Goal: Task Accomplishment & Management: Use online tool/utility

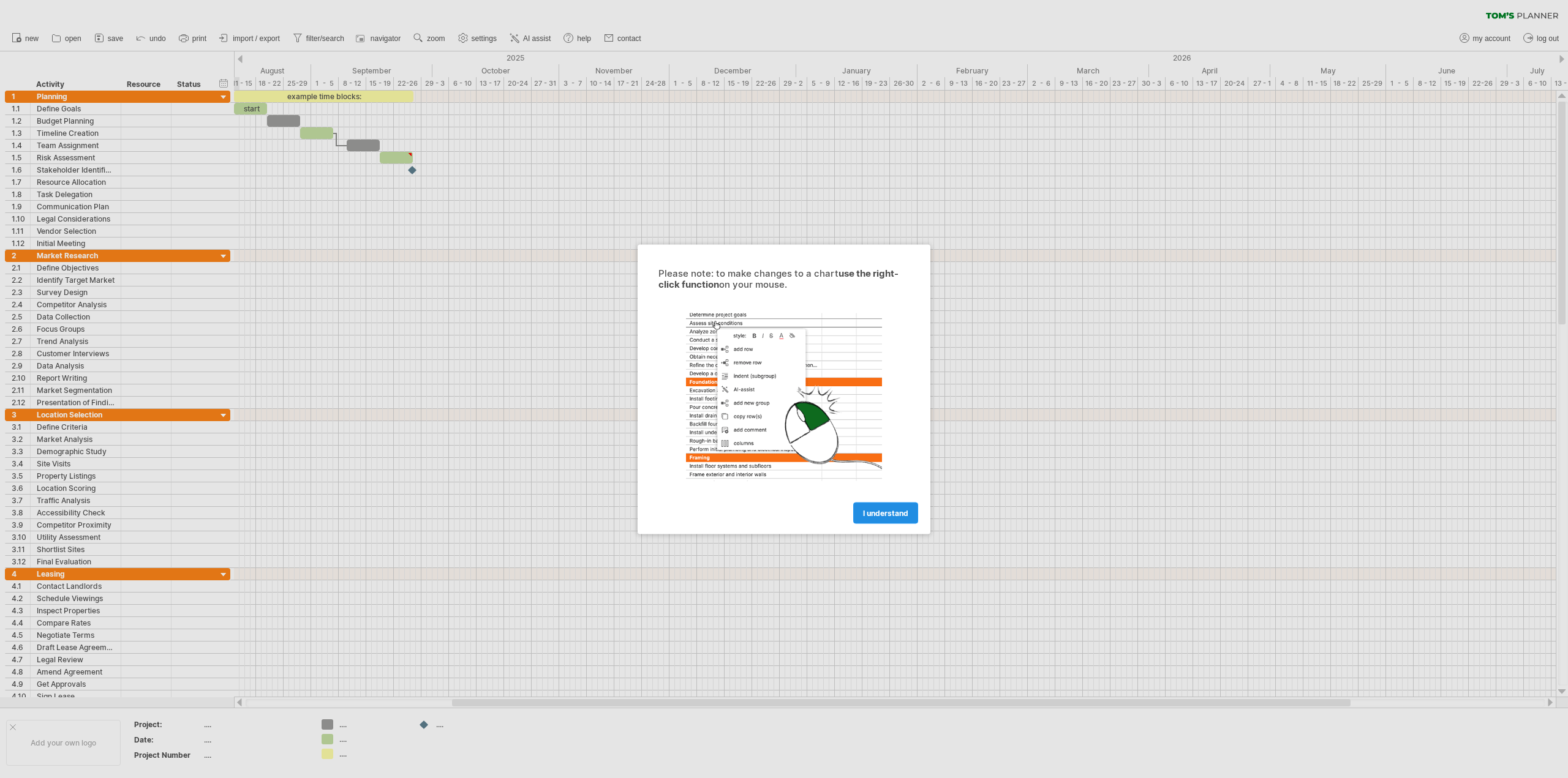
click at [869, 512] on span "I understand" at bounding box center [885, 512] width 45 height 9
click at [902, 524] on div "Please note: to make changes to a chart use the right-click function on your mo…" at bounding box center [784, 389] width 293 height 290
click at [901, 524] on div "Please note: to make changes to a chart use the right-click function on your mo…" at bounding box center [784, 389] width 293 height 290
click at [900, 522] on link "I understand" at bounding box center [886, 512] width 65 height 21
click at [871, 505] on link "I understand" at bounding box center [886, 512] width 65 height 21
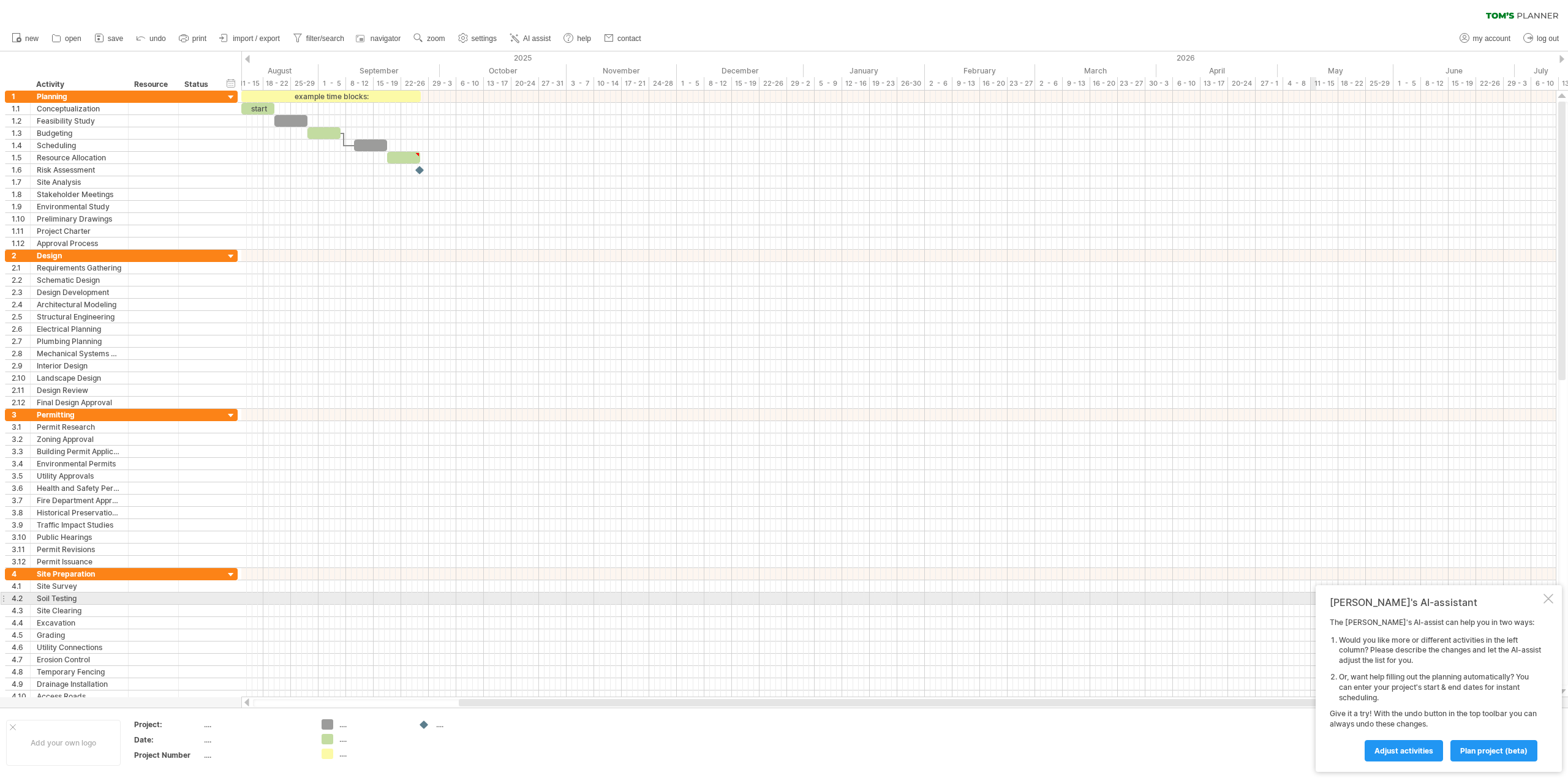
click at [1554, 594] on div "[PERSON_NAME]'s AI-assistant The [PERSON_NAME]'s AI-assist can help you in two …" at bounding box center [1439, 678] width 246 height 187
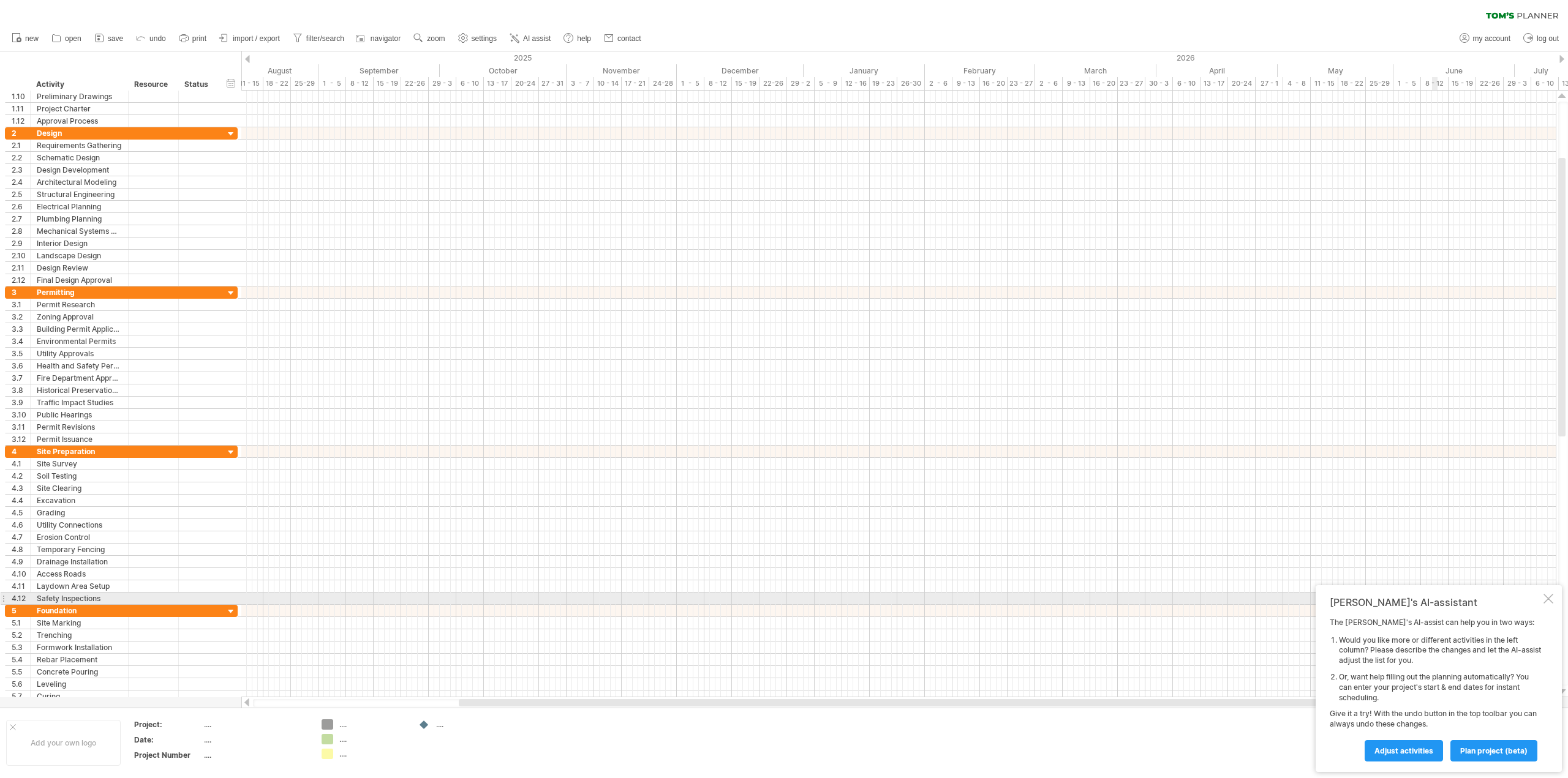
click at [1463, 602] on div "[PERSON_NAME]'s AI-assistant" at bounding box center [1435, 603] width 212 height 12
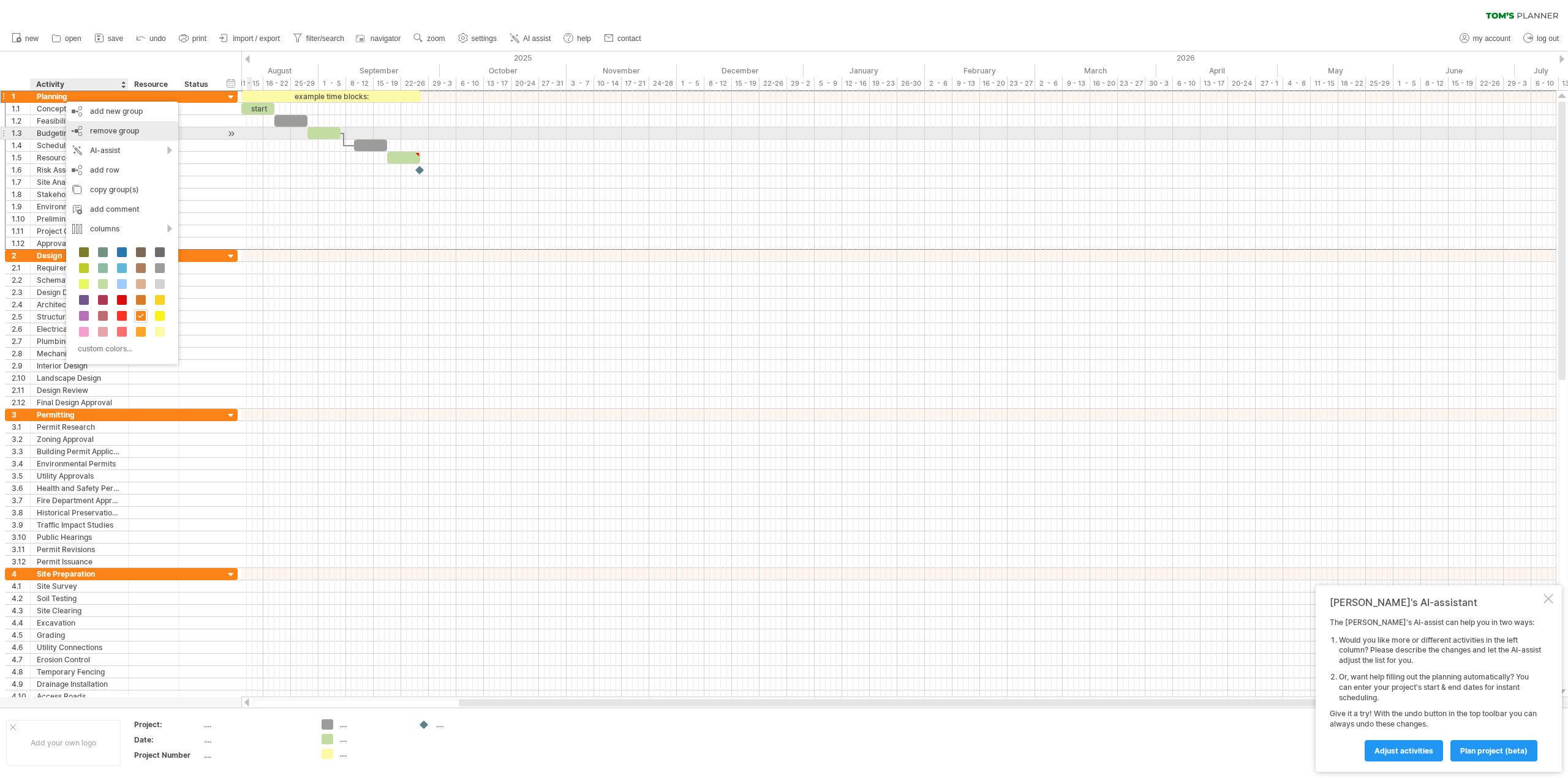
click at [107, 136] on div "remove group remove selected groups" at bounding box center [122, 131] width 112 height 19
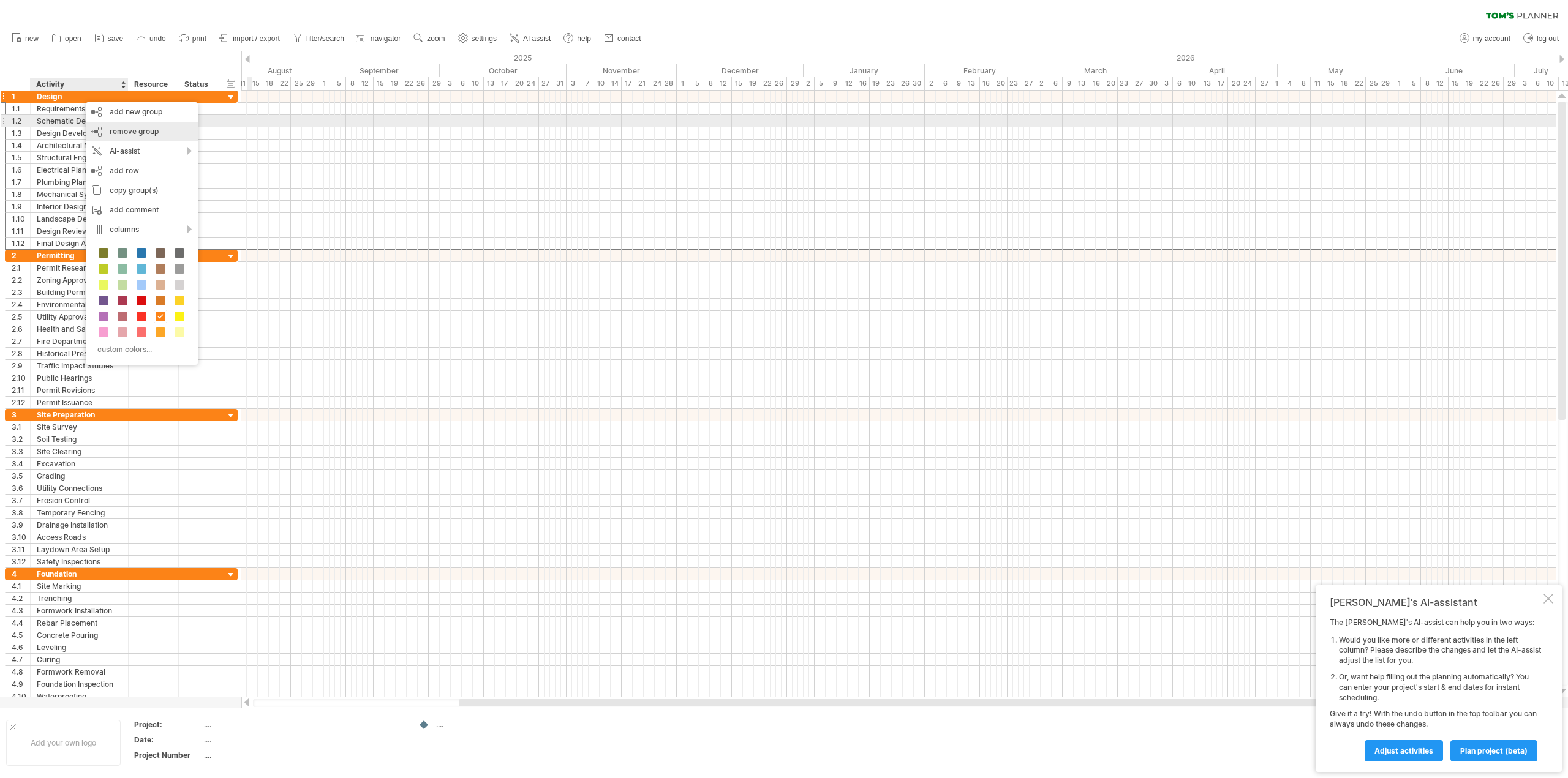
click at [101, 123] on div "remove group remove selected groups" at bounding box center [142, 132] width 112 height 19
click at [138, 133] on span "remove group" at bounding box center [133, 128] width 49 height 9
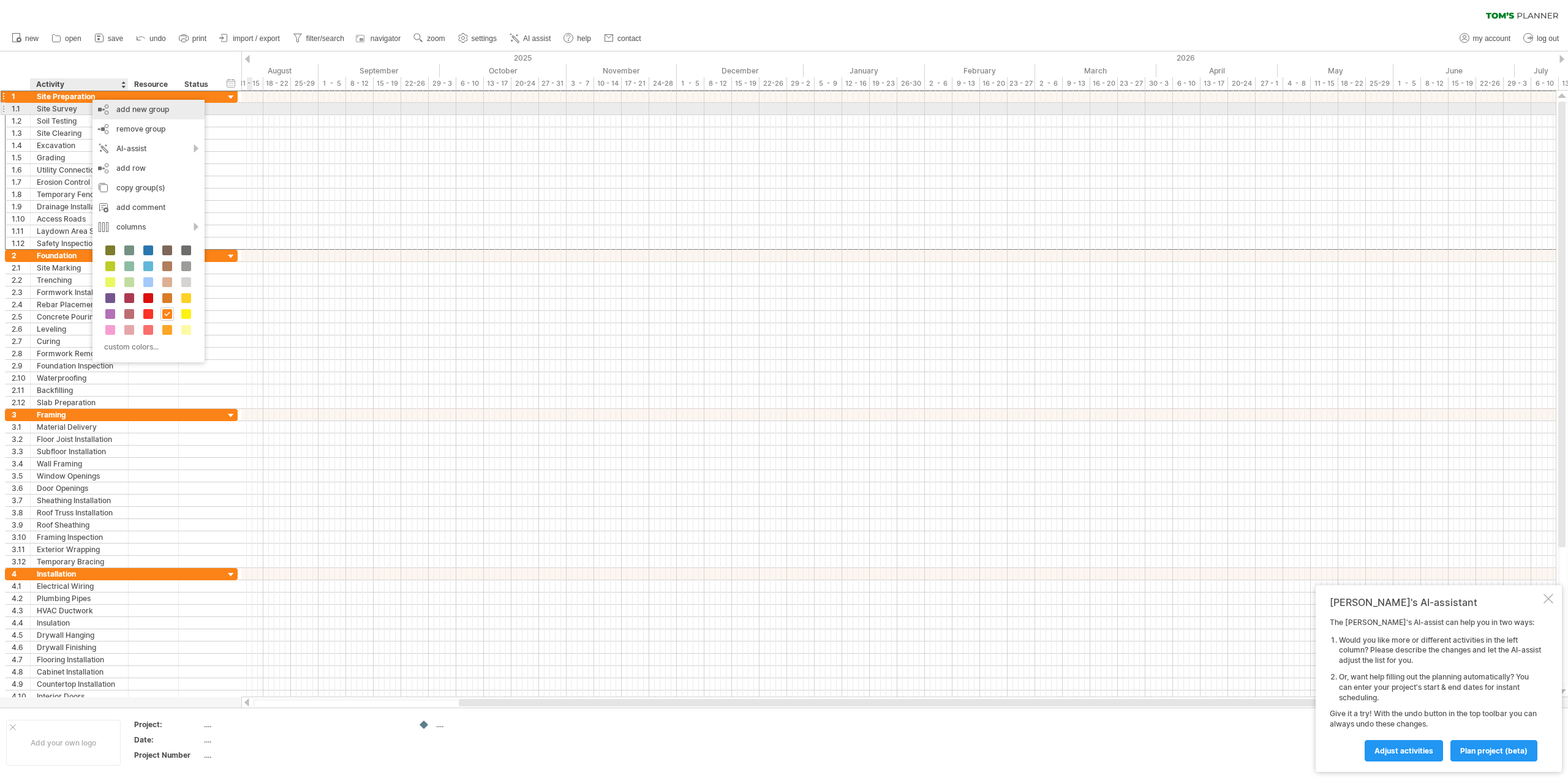
click at [114, 113] on div "add new group" at bounding box center [148, 110] width 112 height 19
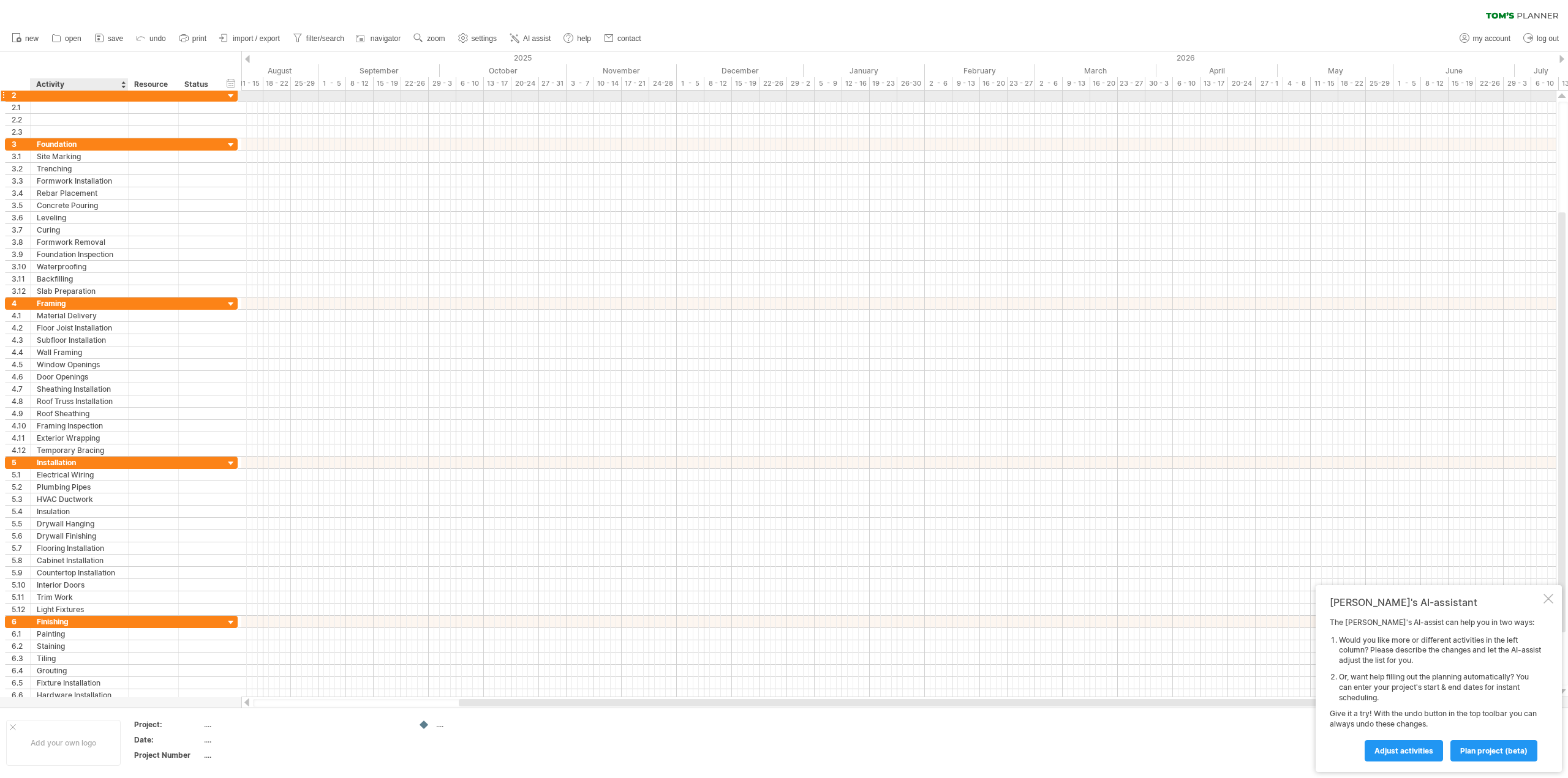
click at [69, 96] on div at bounding box center [79, 95] width 85 height 12
type input "**********"
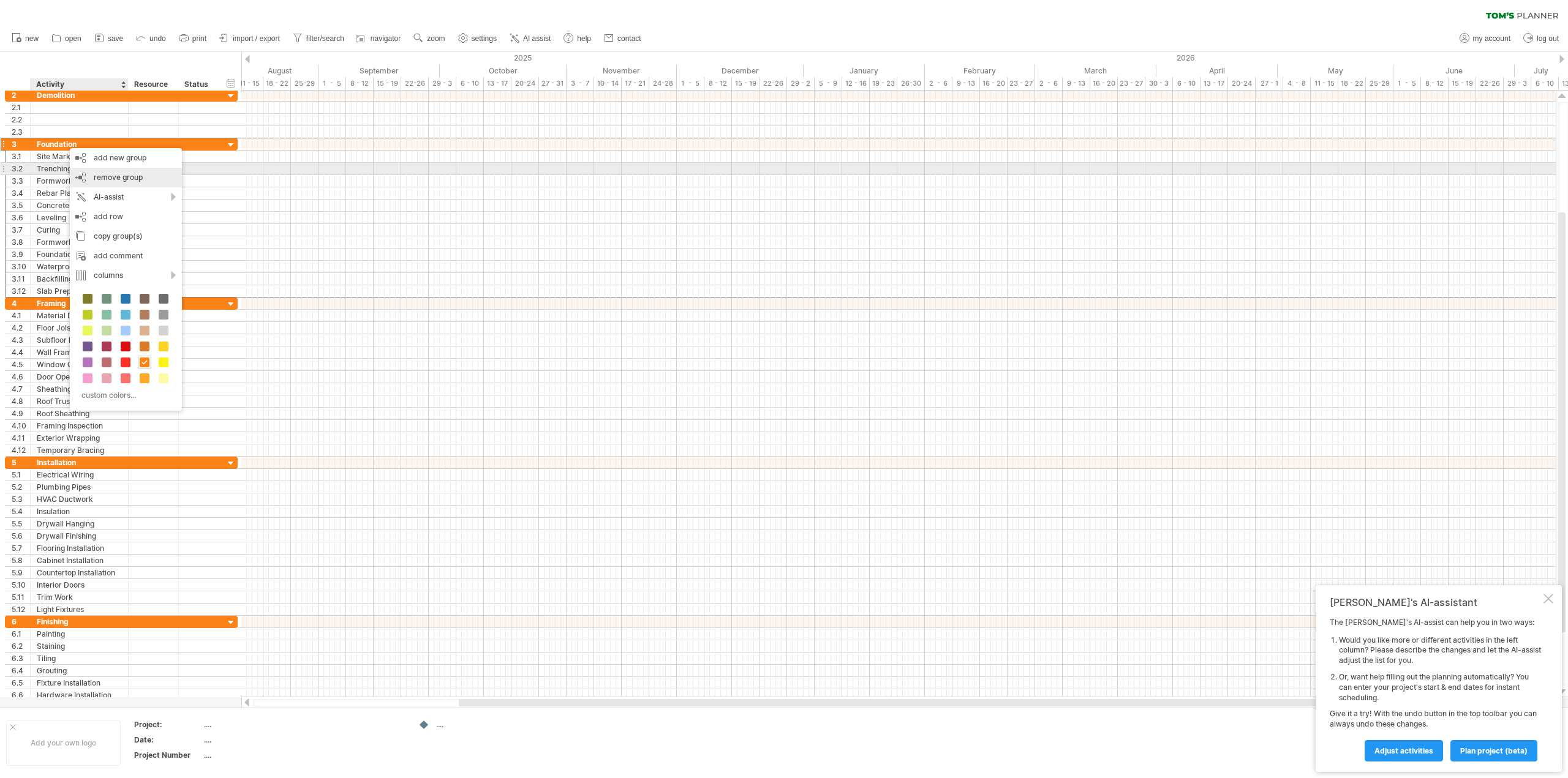
click at [141, 175] on span "remove group" at bounding box center [118, 177] width 49 height 9
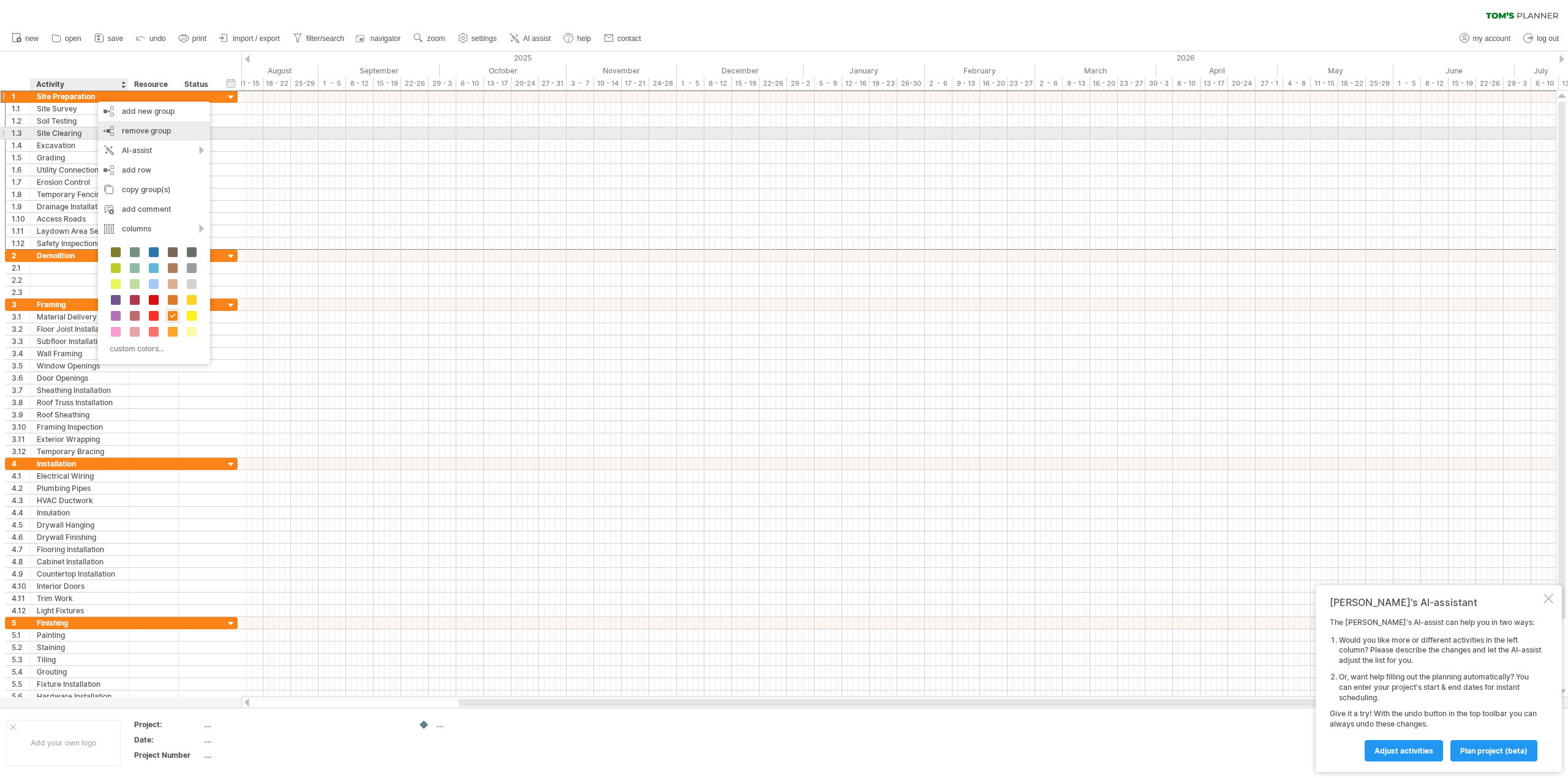
click at [123, 128] on span "remove group" at bounding box center [146, 130] width 49 height 9
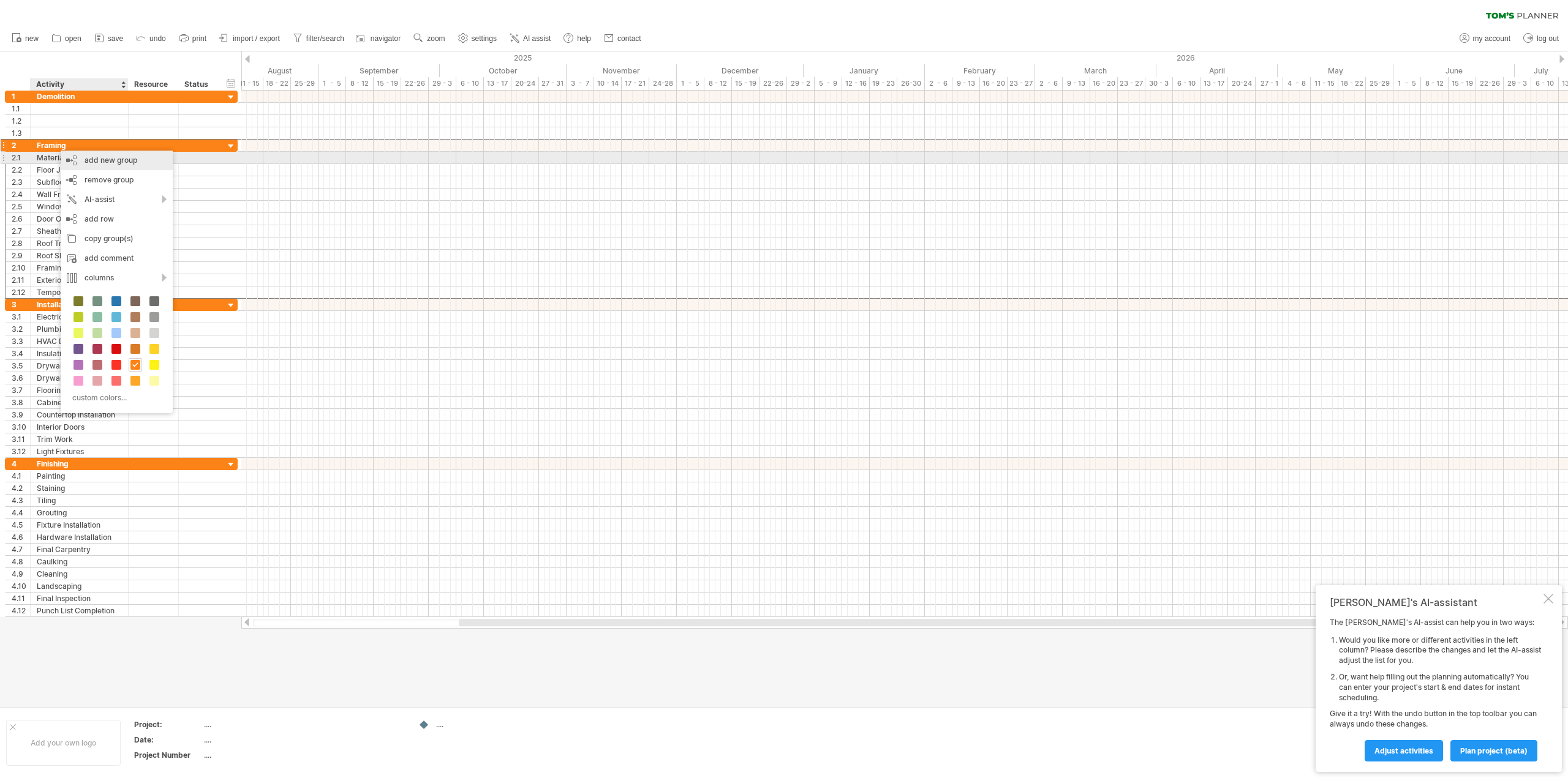
click at [90, 159] on div "add new group" at bounding box center [117, 160] width 112 height 19
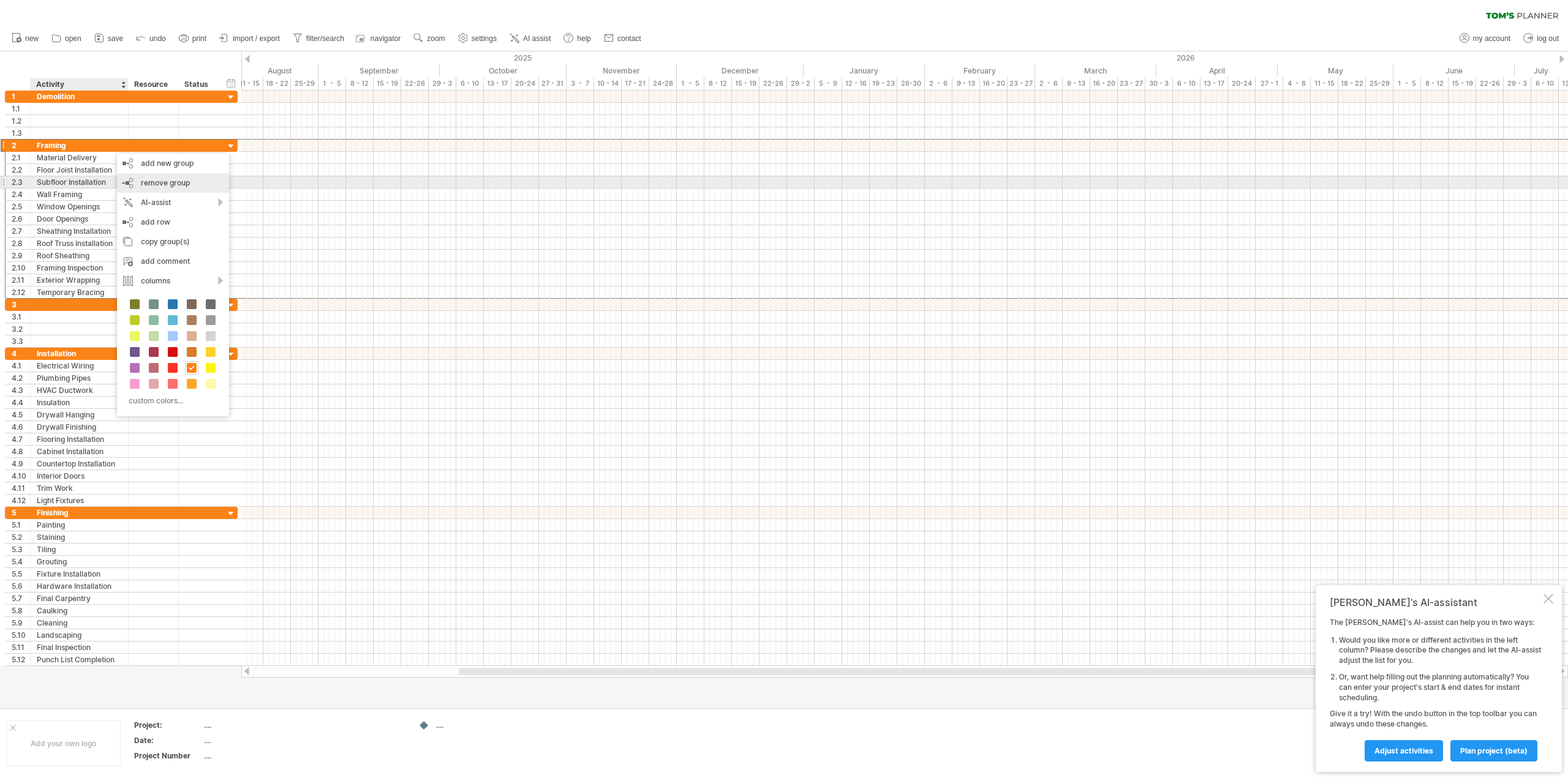
click at [173, 187] on div "remove group remove selected groups" at bounding box center [173, 183] width 112 height 19
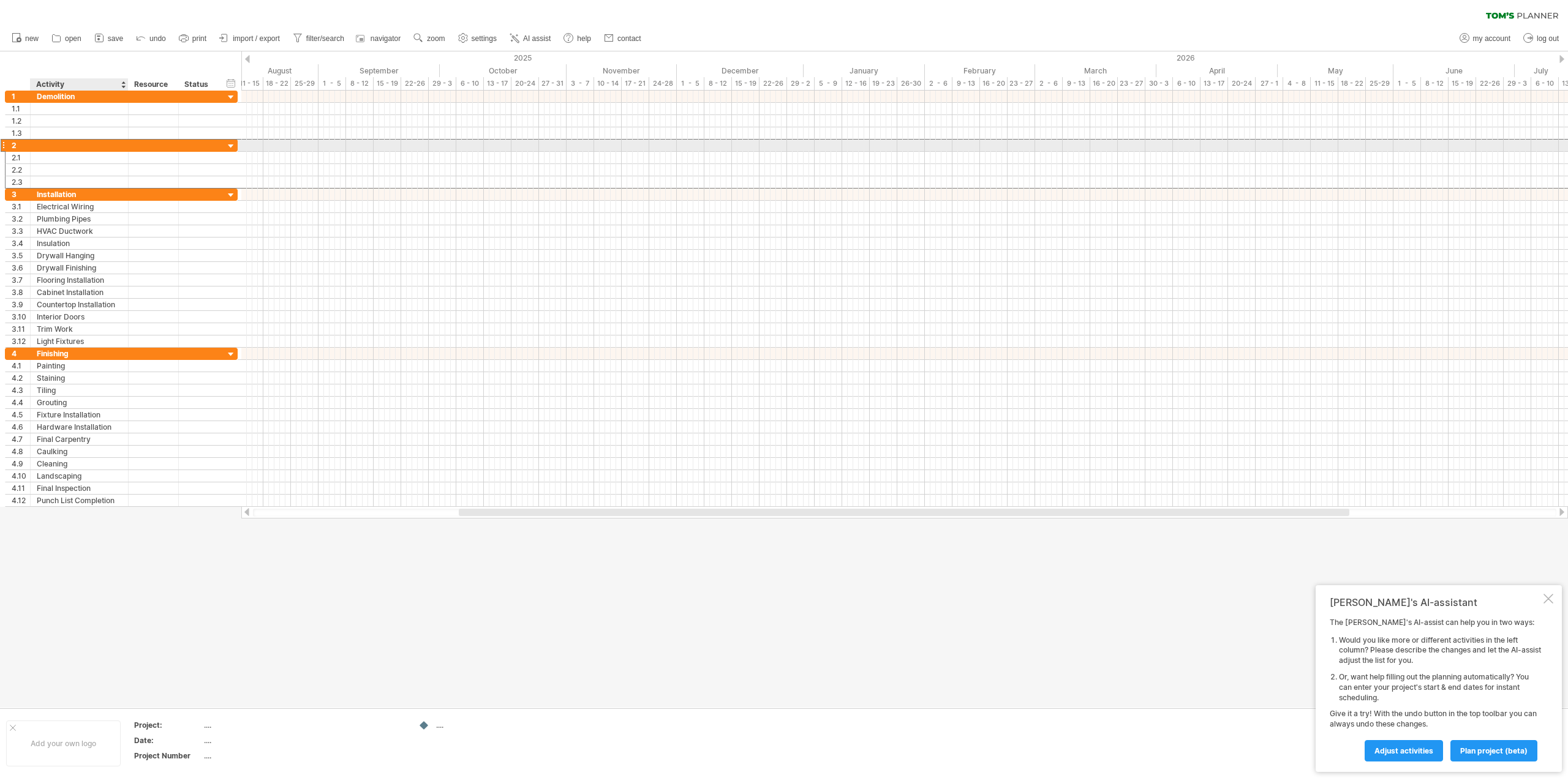
click at [80, 145] on div at bounding box center [79, 145] width 85 height 12
type input "**********"
click at [65, 159] on div at bounding box center [79, 157] width 85 height 12
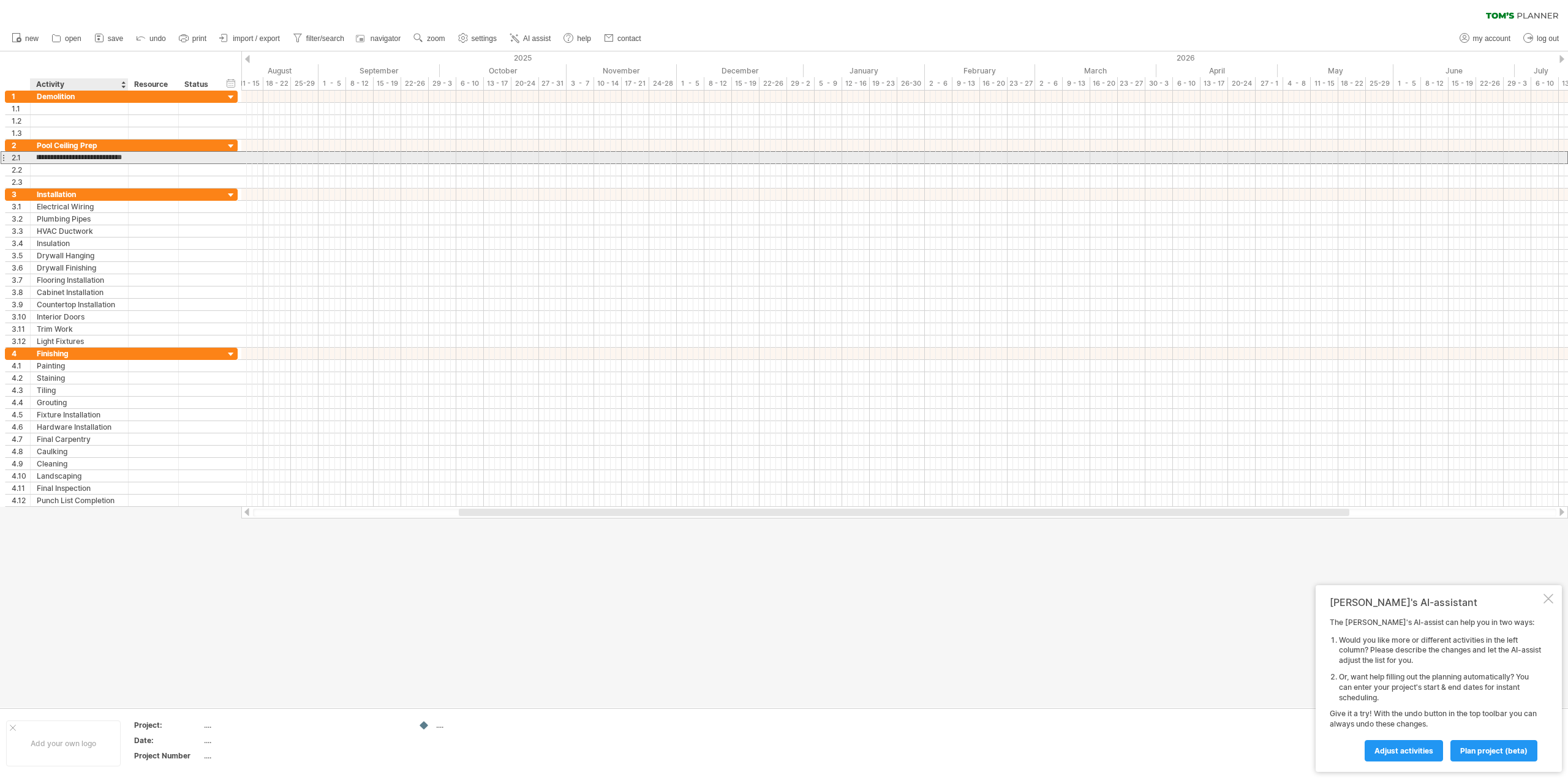
type input "**********"
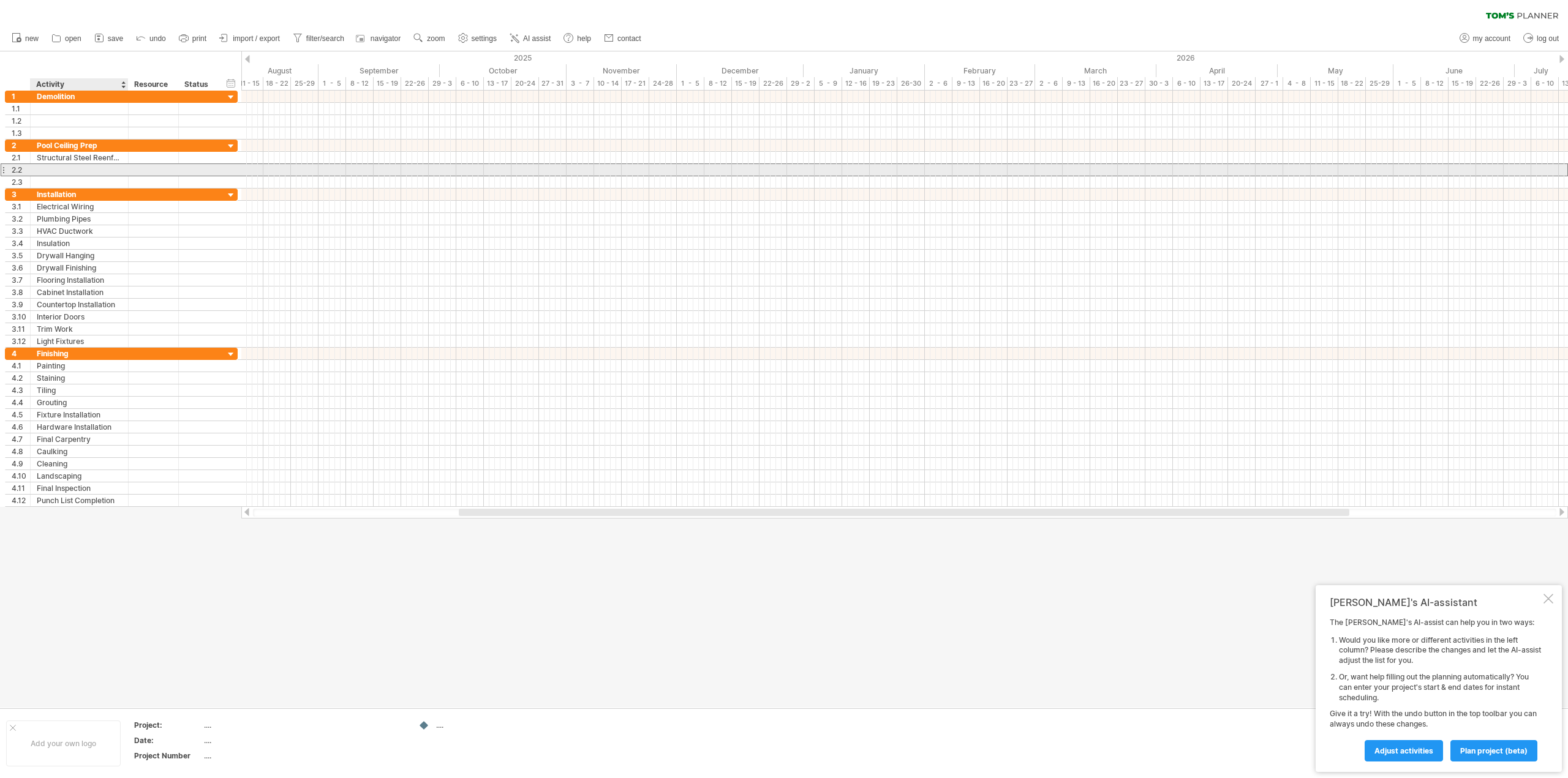
click at [46, 166] on input "text" at bounding box center [79, 170] width 85 height 12
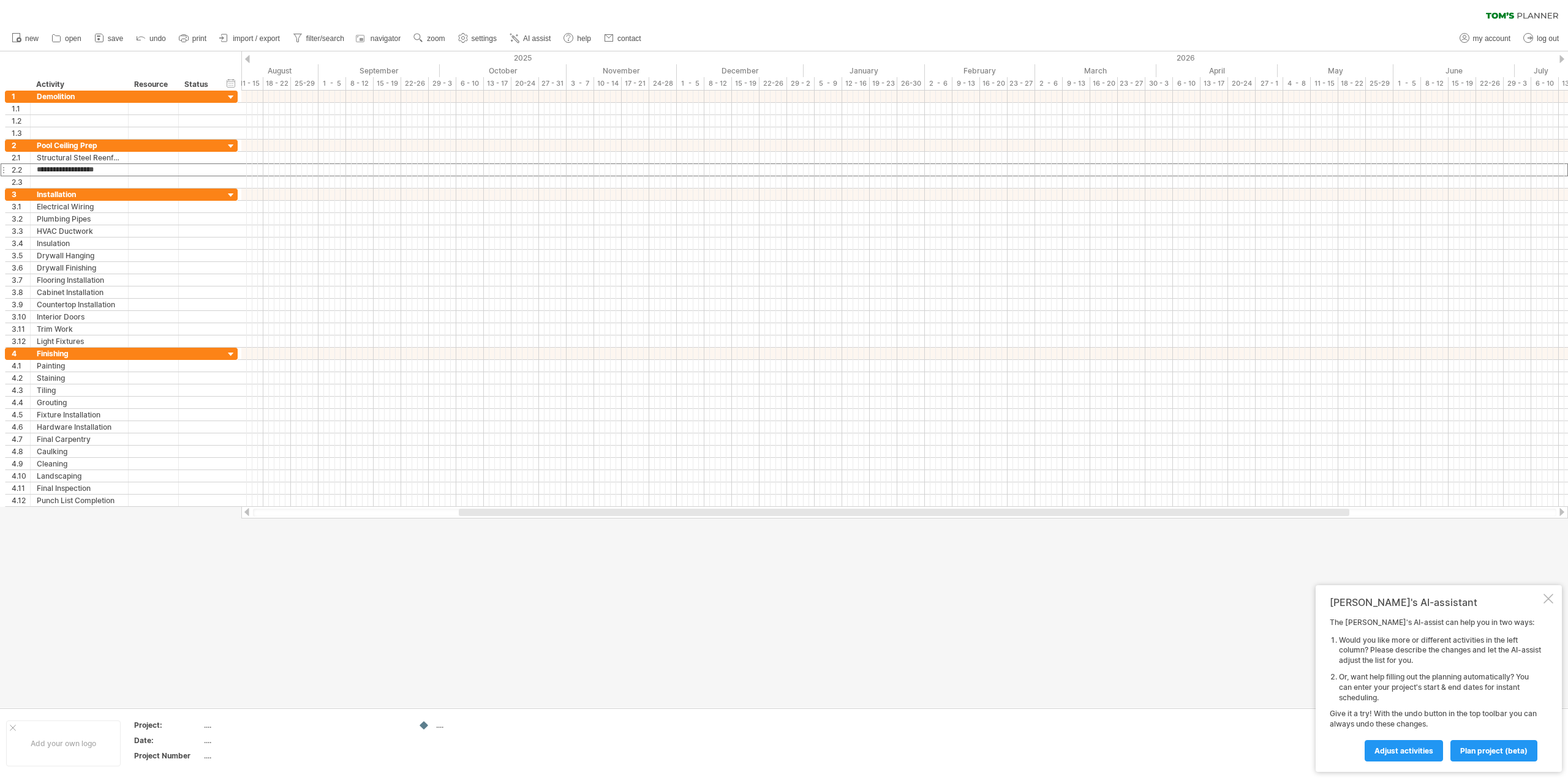
click at [245, 58] on div at bounding box center [247, 58] width 5 height 8
click at [1562, 60] on div at bounding box center [1562, 58] width 5 height 8
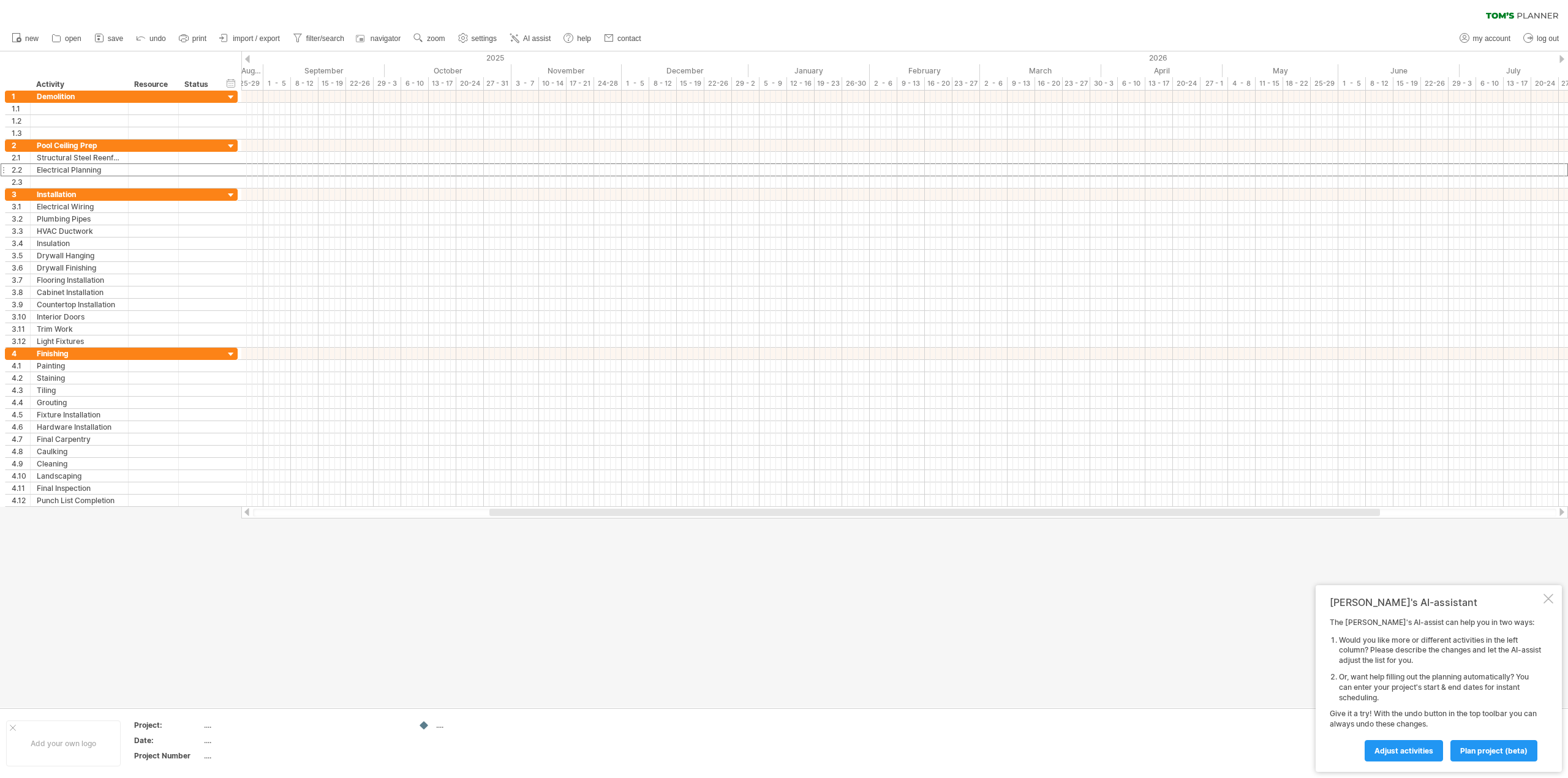
click at [1562, 60] on div at bounding box center [1562, 58] width 5 height 8
click at [1561, 58] on div at bounding box center [1562, 58] width 5 height 8
click at [248, 59] on div at bounding box center [247, 58] width 5 height 8
click at [99, 188] on span "remove row" at bounding box center [107, 189] width 42 height 9
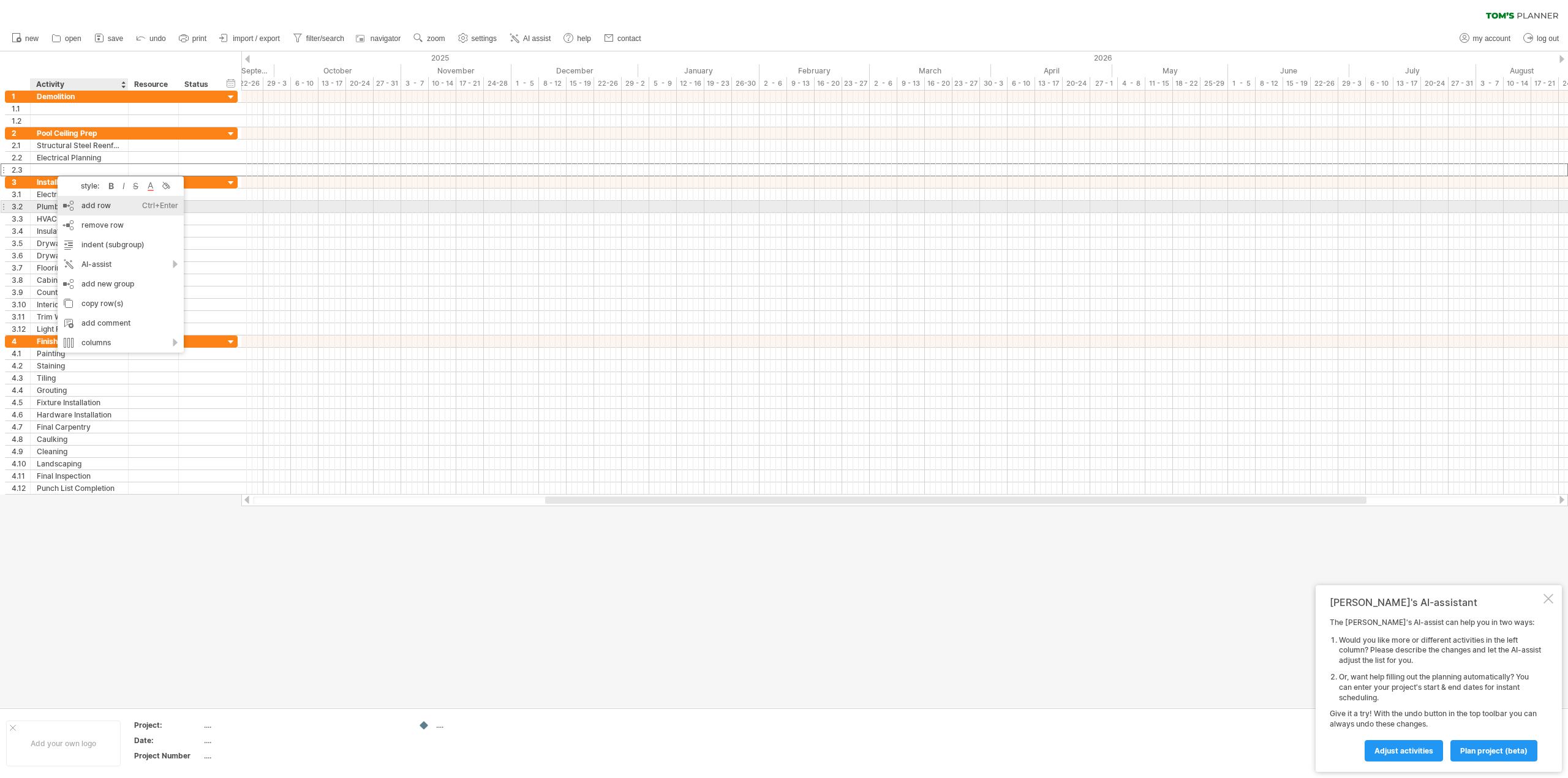
click at [92, 208] on div "add row Ctrl+Enter Cmd+Enter" at bounding box center [121, 206] width 126 height 19
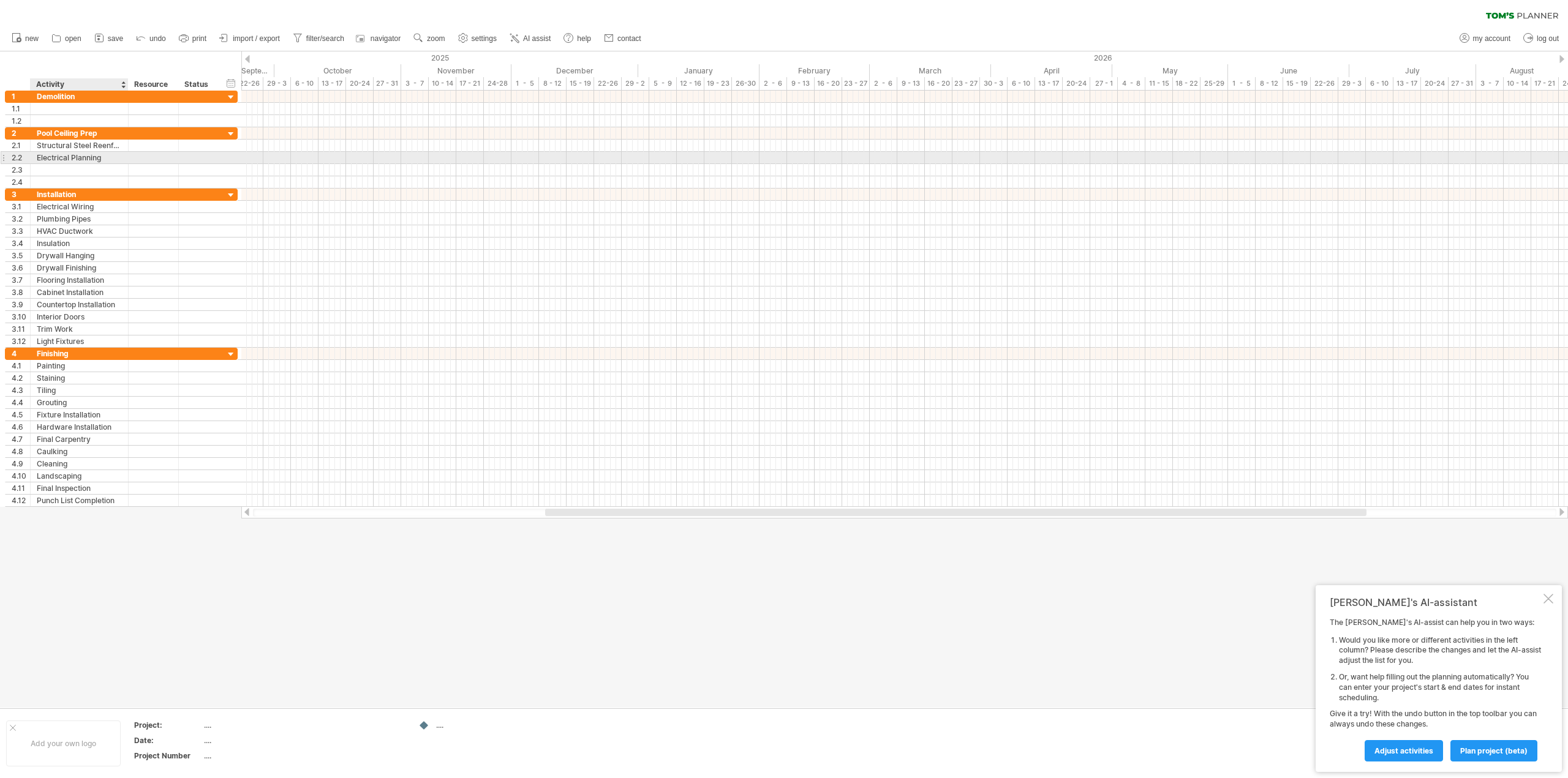
click at [60, 156] on div "Electrical Planning" at bounding box center [79, 157] width 85 height 12
click at [71, 154] on input "**********" at bounding box center [79, 157] width 85 height 12
type input "**********"
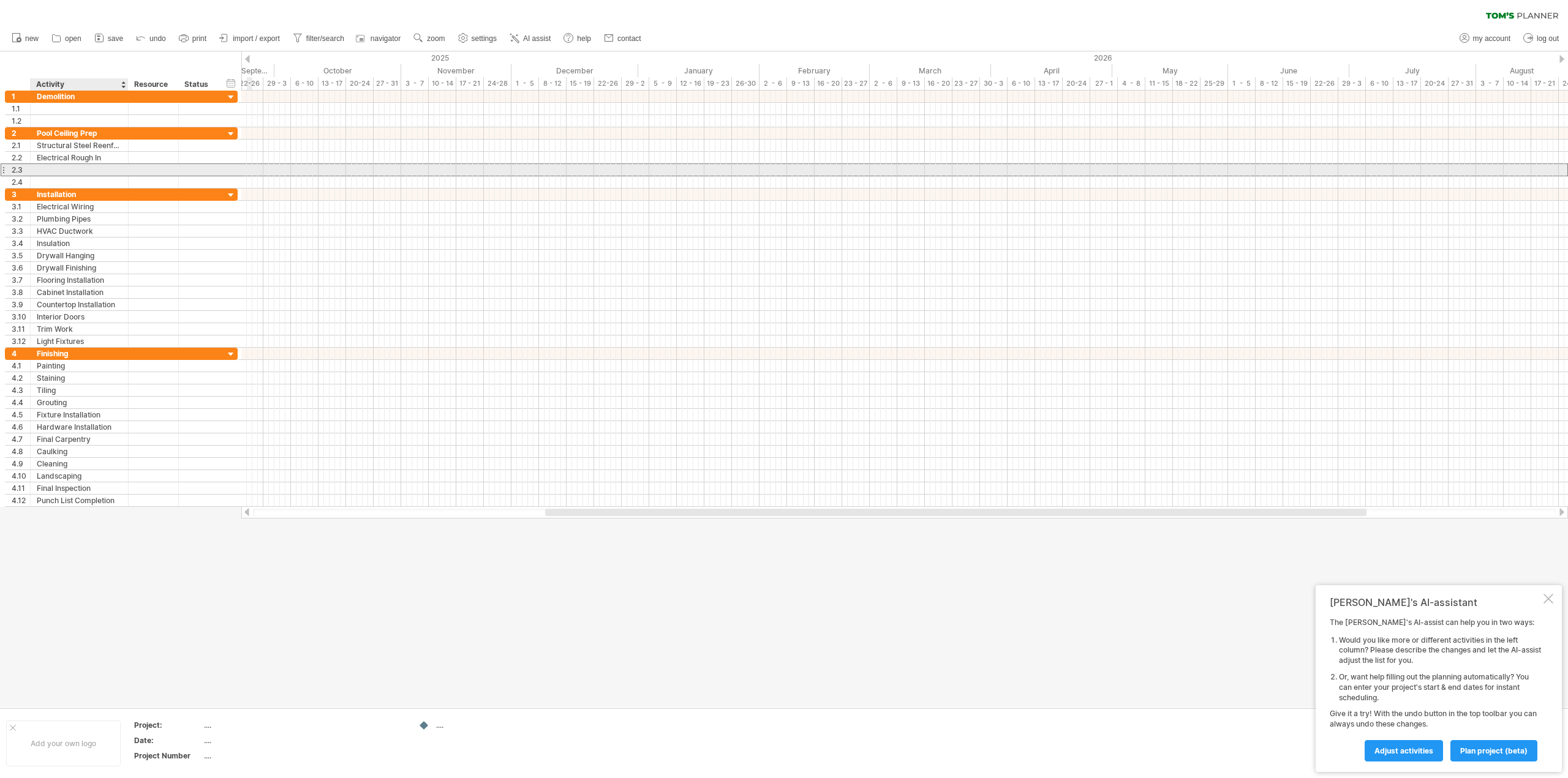
click at [74, 168] on div at bounding box center [79, 170] width 85 height 12
type input "**********"
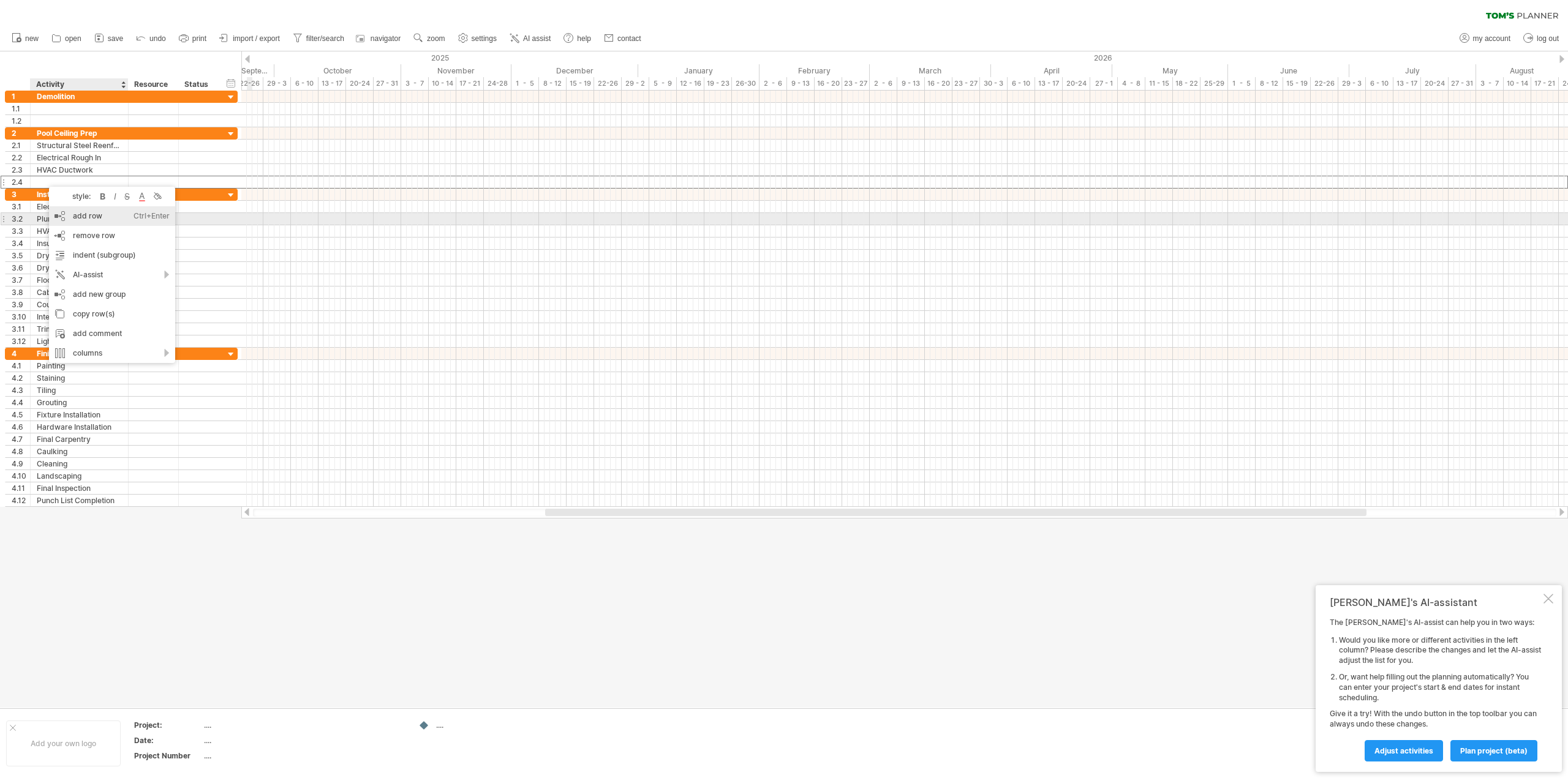
click at [92, 218] on div "add row Ctrl+Enter Cmd+Enter" at bounding box center [112, 216] width 126 height 19
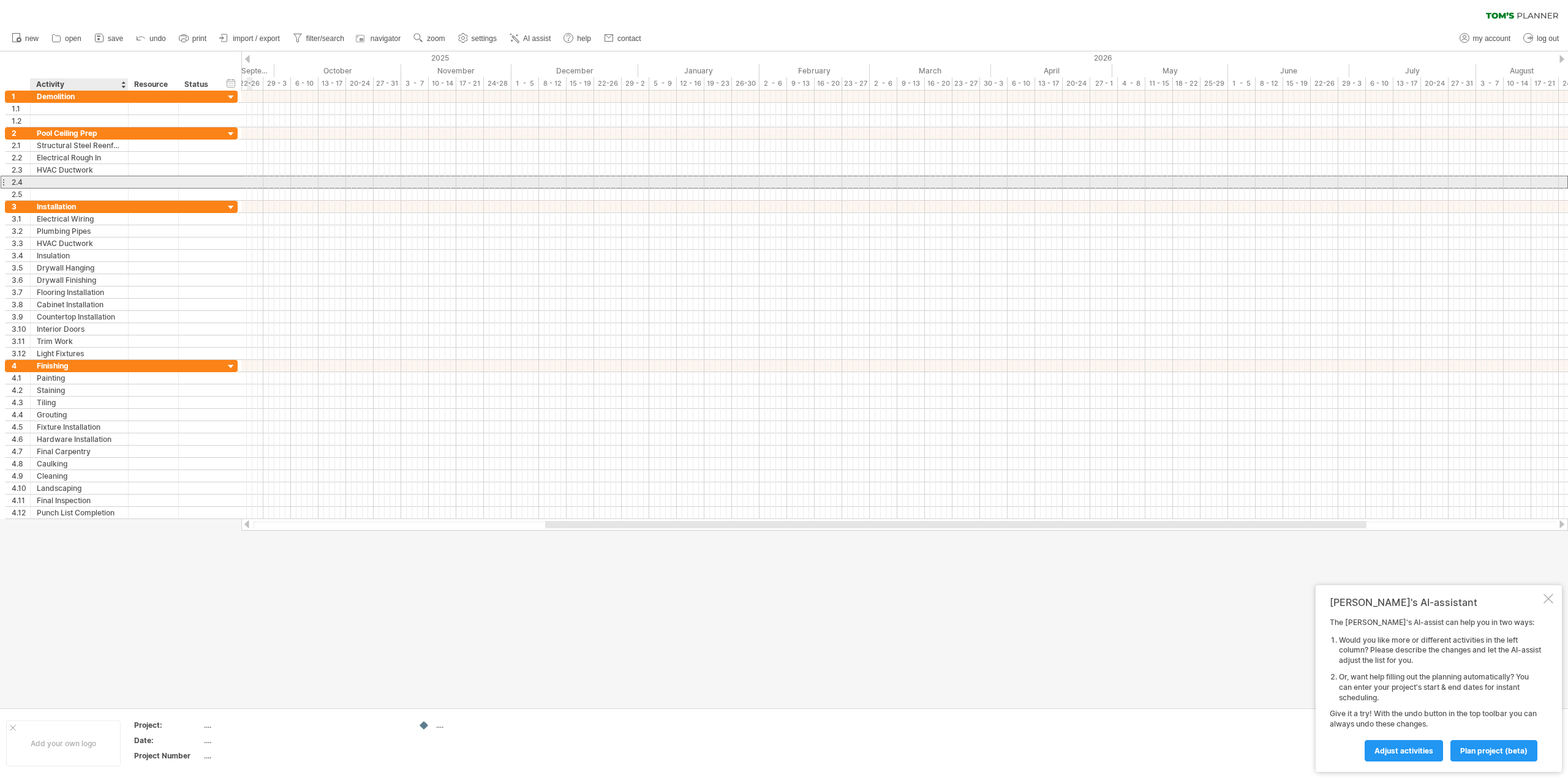
click at [57, 180] on div at bounding box center [79, 182] width 85 height 12
type input "**********"
click at [50, 191] on div at bounding box center [79, 194] width 85 height 12
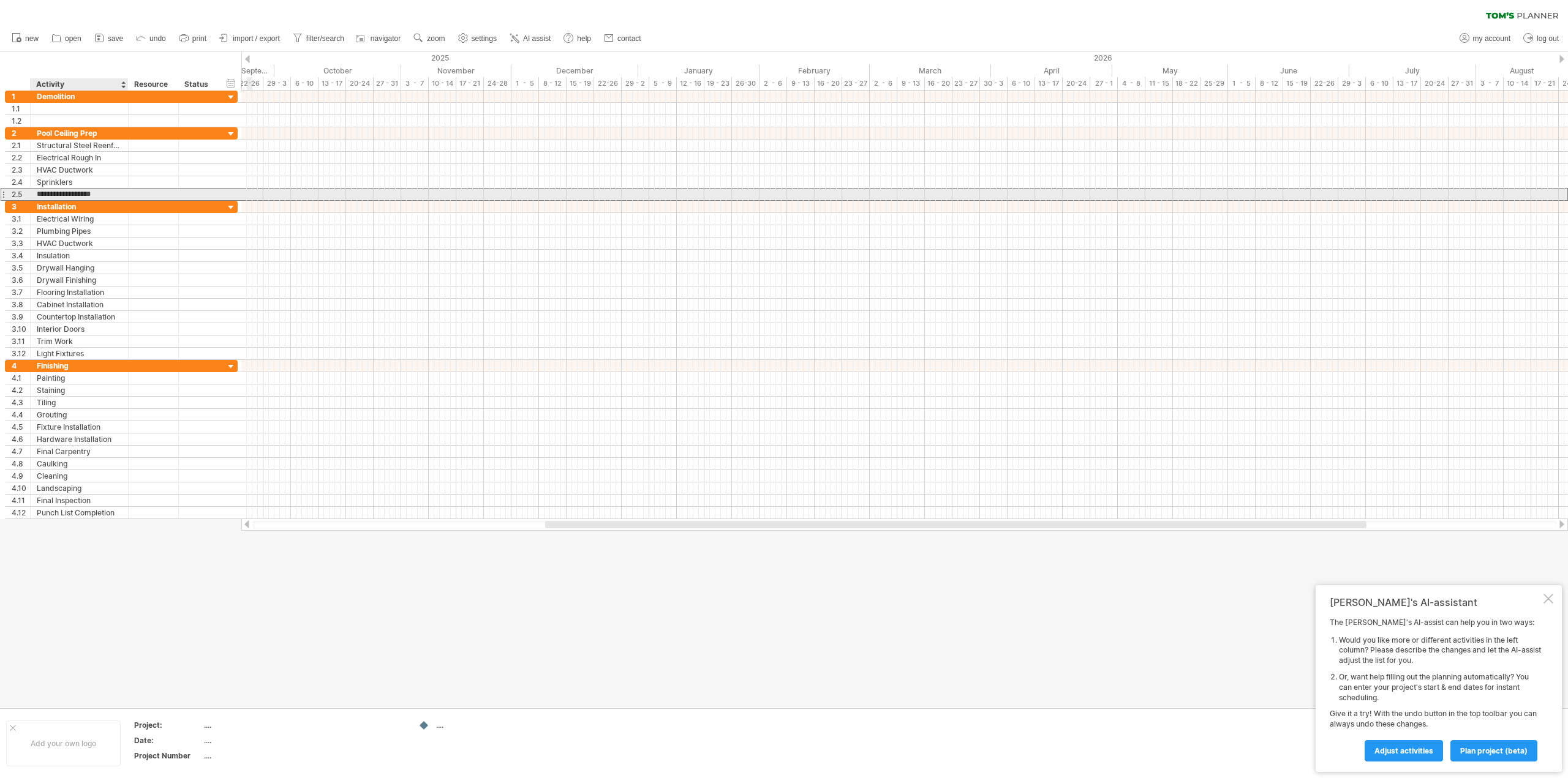
type input "**********"
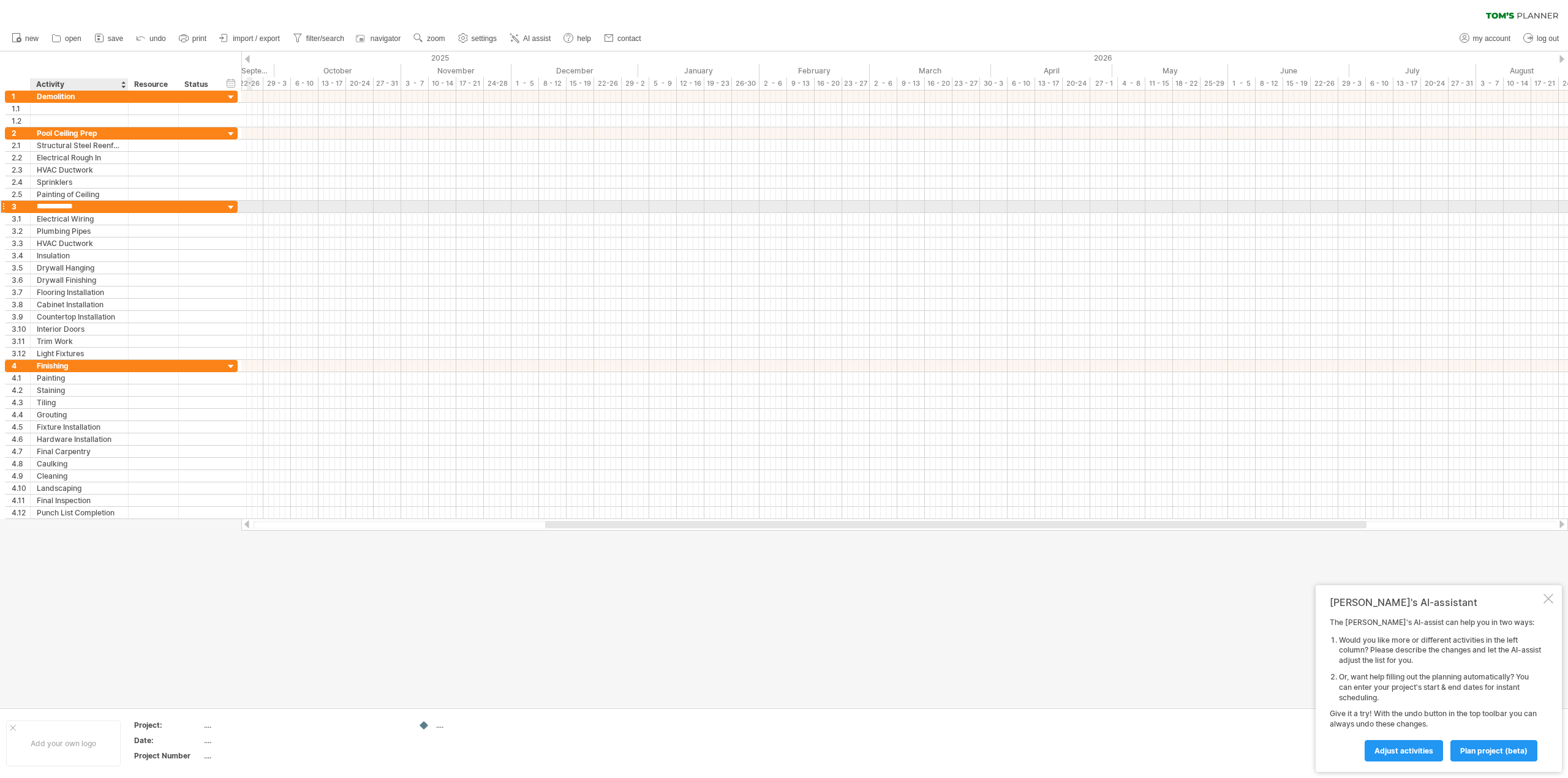
click at [89, 205] on input "**********" at bounding box center [79, 207] width 85 height 12
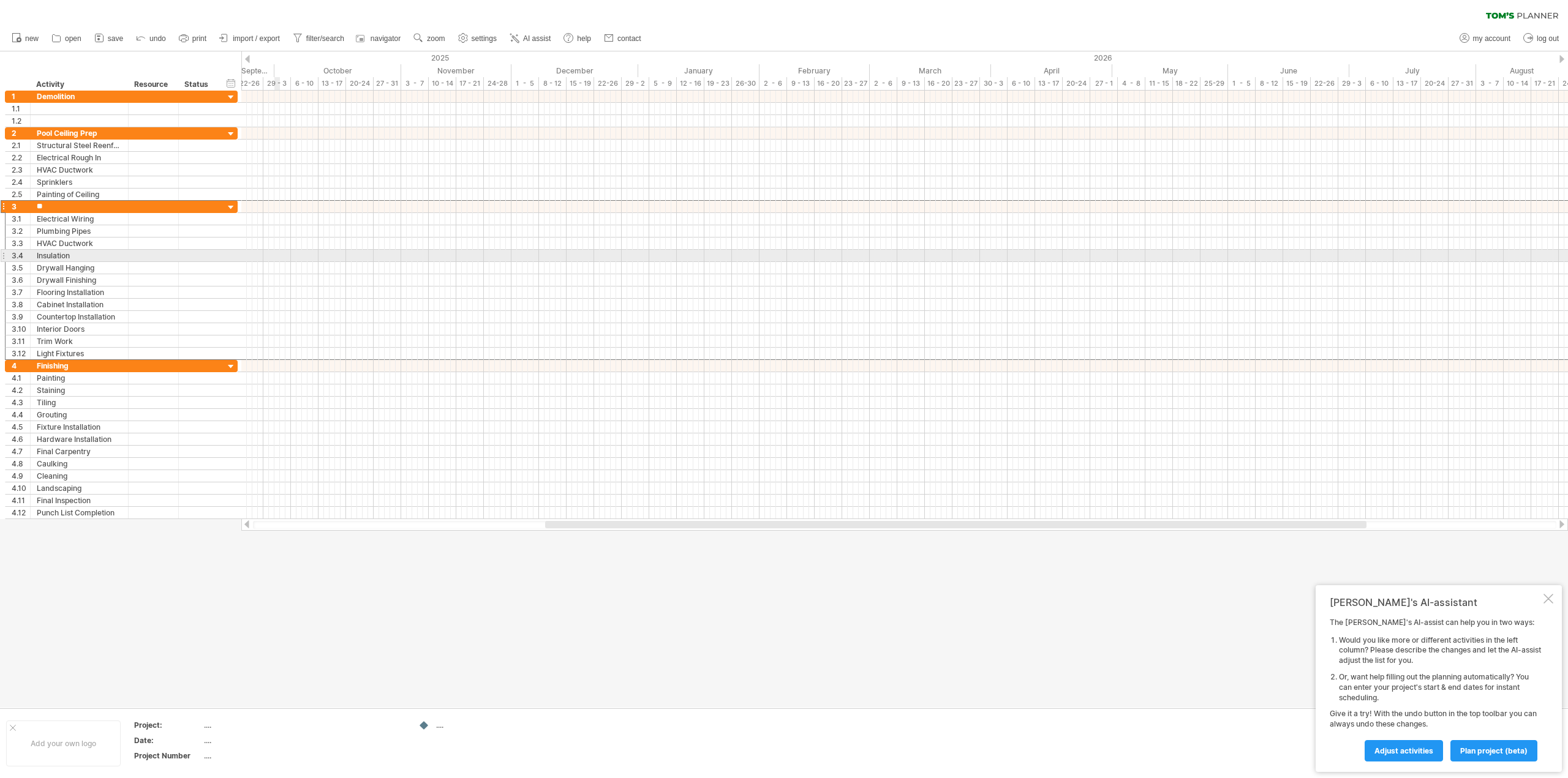
type input "*"
type input "**********"
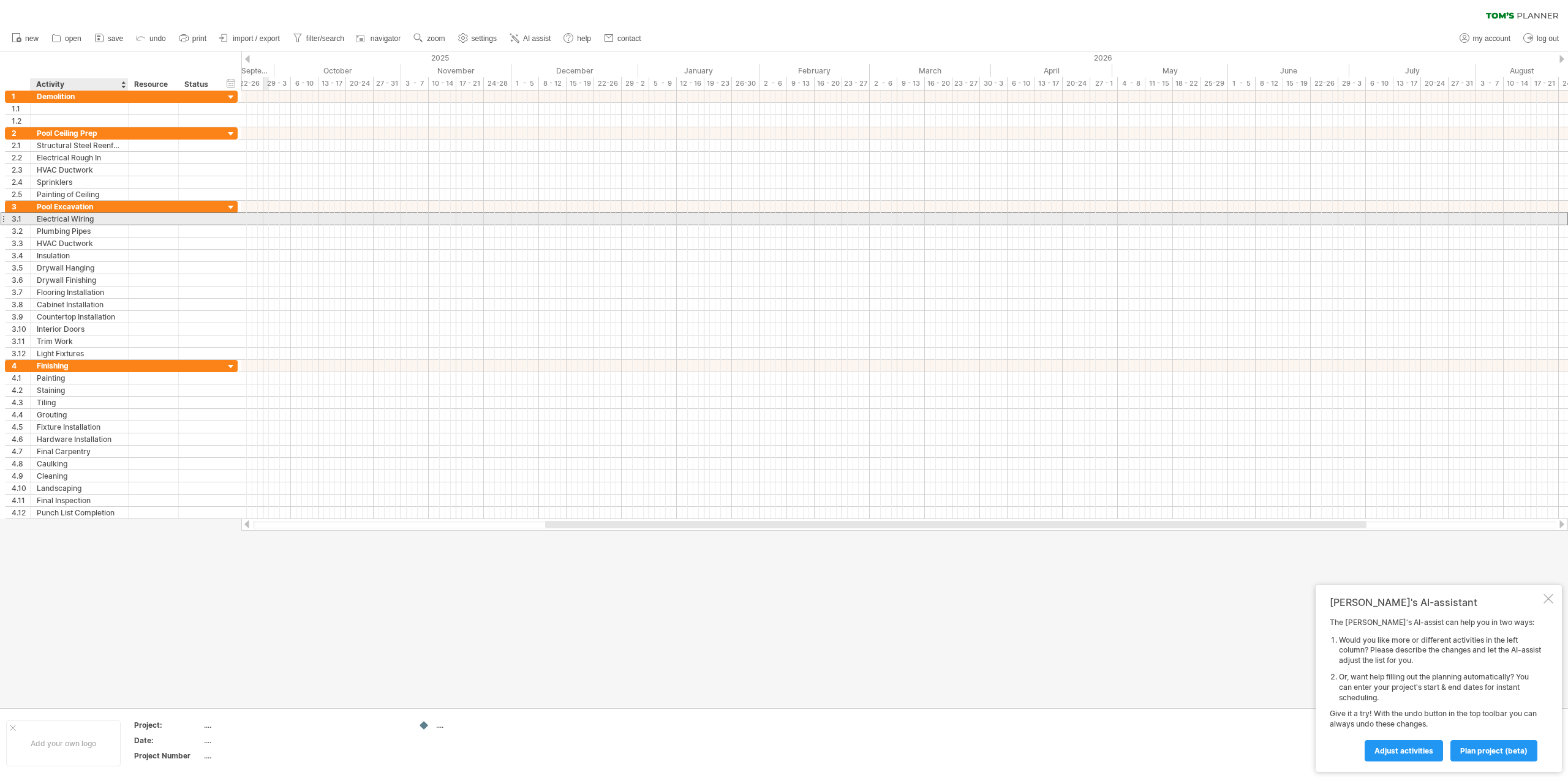
click at [77, 221] on div "Electrical Wiring" at bounding box center [79, 218] width 85 height 12
click at [97, 219] on input "**********" at bounding box center [79, 218] width 85 height 12
type input "*"
type input "******"
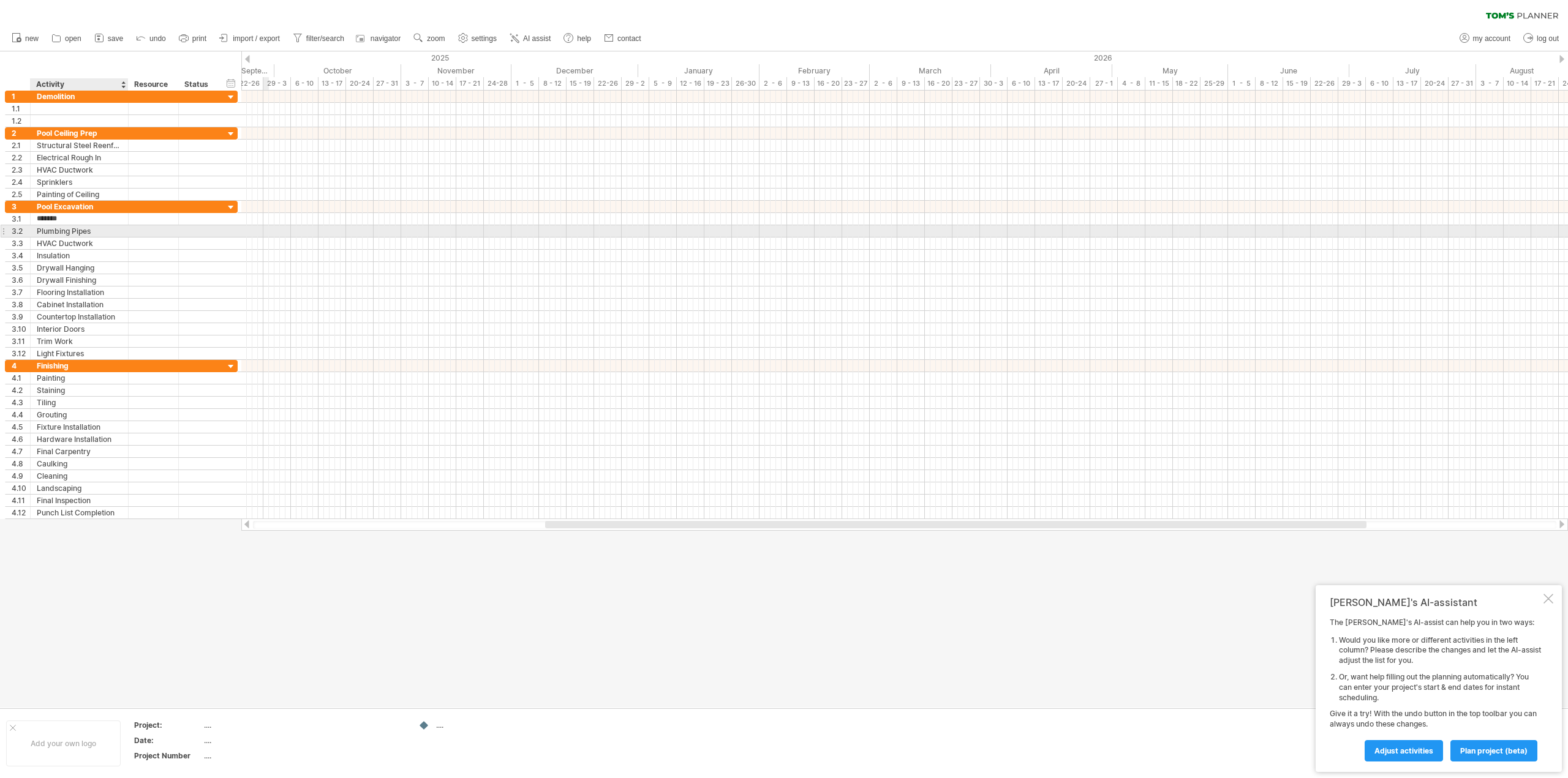
click at [81, 227] on div "Plumbing Pipes" at bounding box center [79, 231] width 85 height 12
type input "**********"
click at [92, 241] on input "**********" at bounding box center [79, 243] width 85 height 12
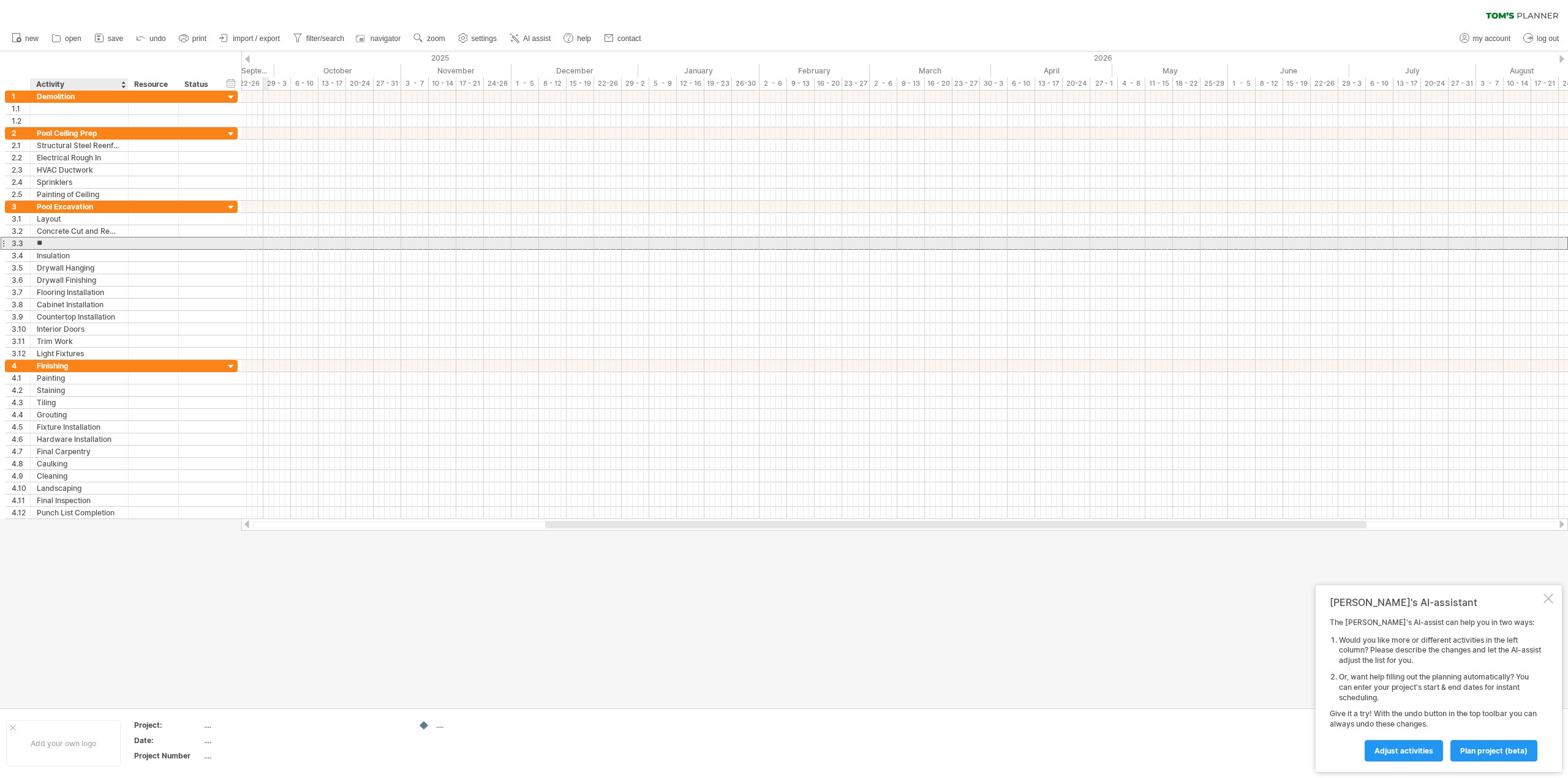
type input "*"
type input "**********"
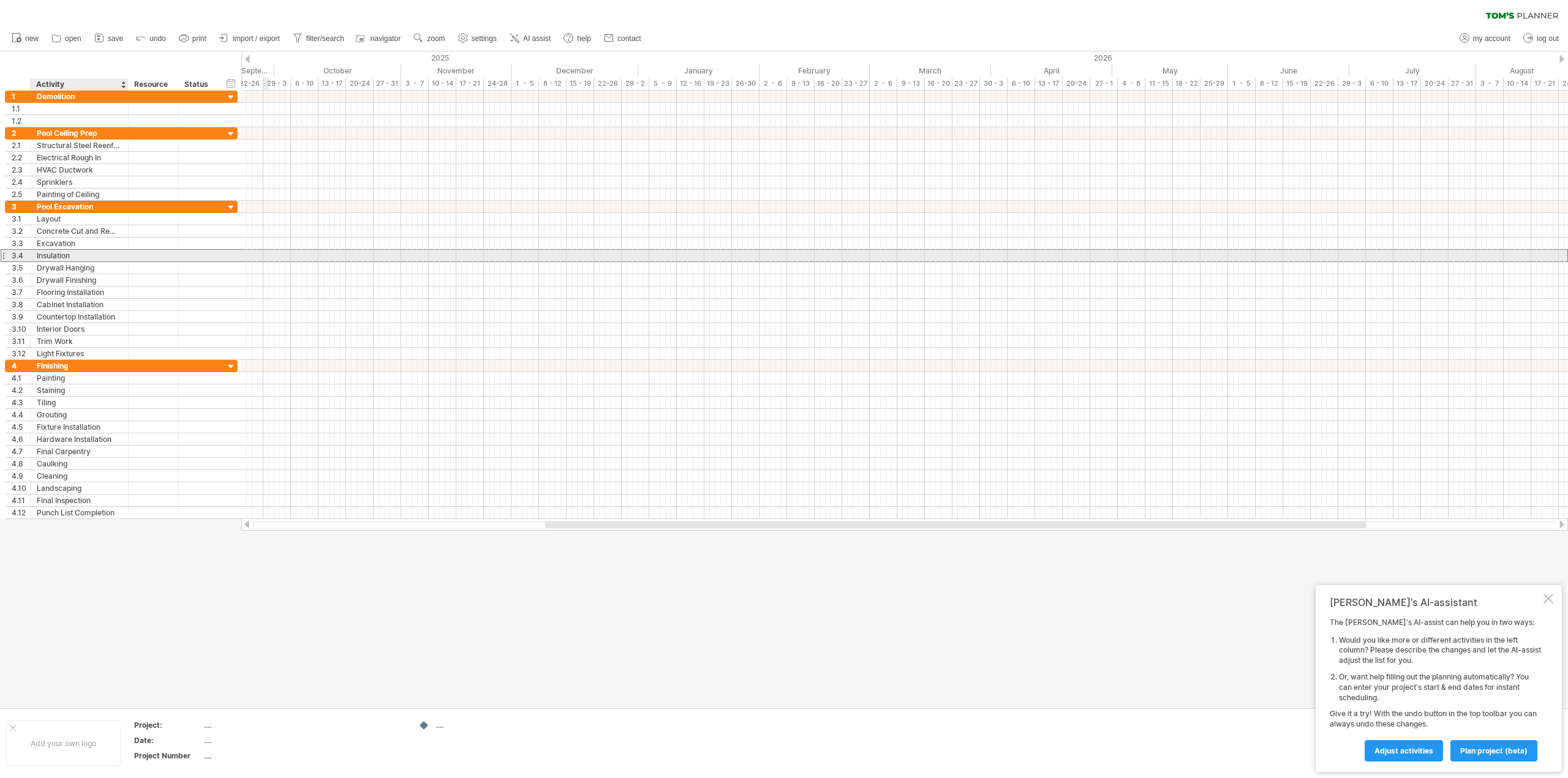
click at [80, 252] on div "Insulation" at bounding box center [79, 255] width 85 height 12
type input "*"
click at [92, 207] on div "Pool Excavation" at bounding box center [79, 207] width 85 height 12
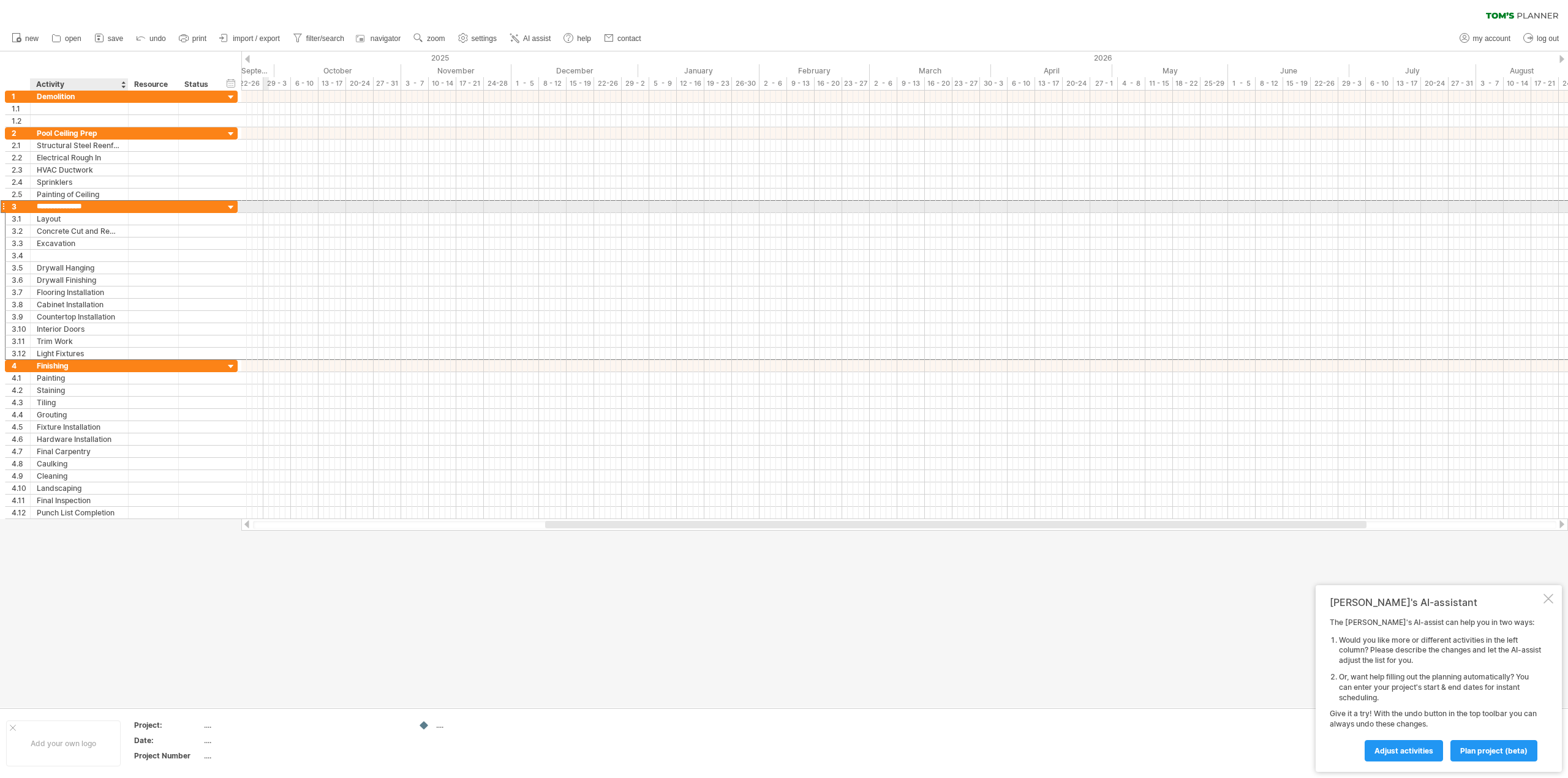
click at [94, 206] on input "**********" at bounding box center [79, 207] width 85 height 12
type input "****"
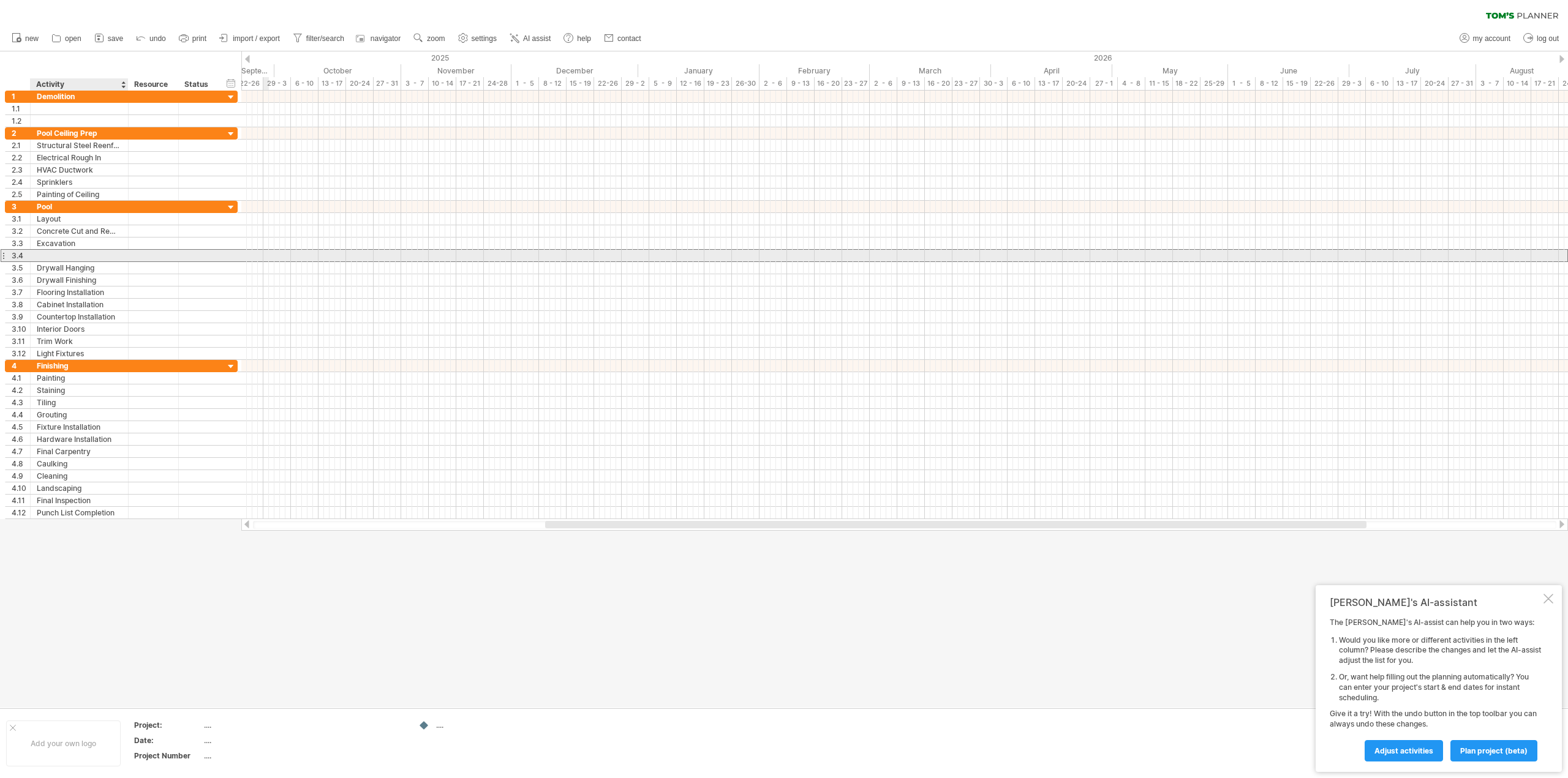
click at [71, 253] on div at bounding box center [79, 255] width 85 height 12
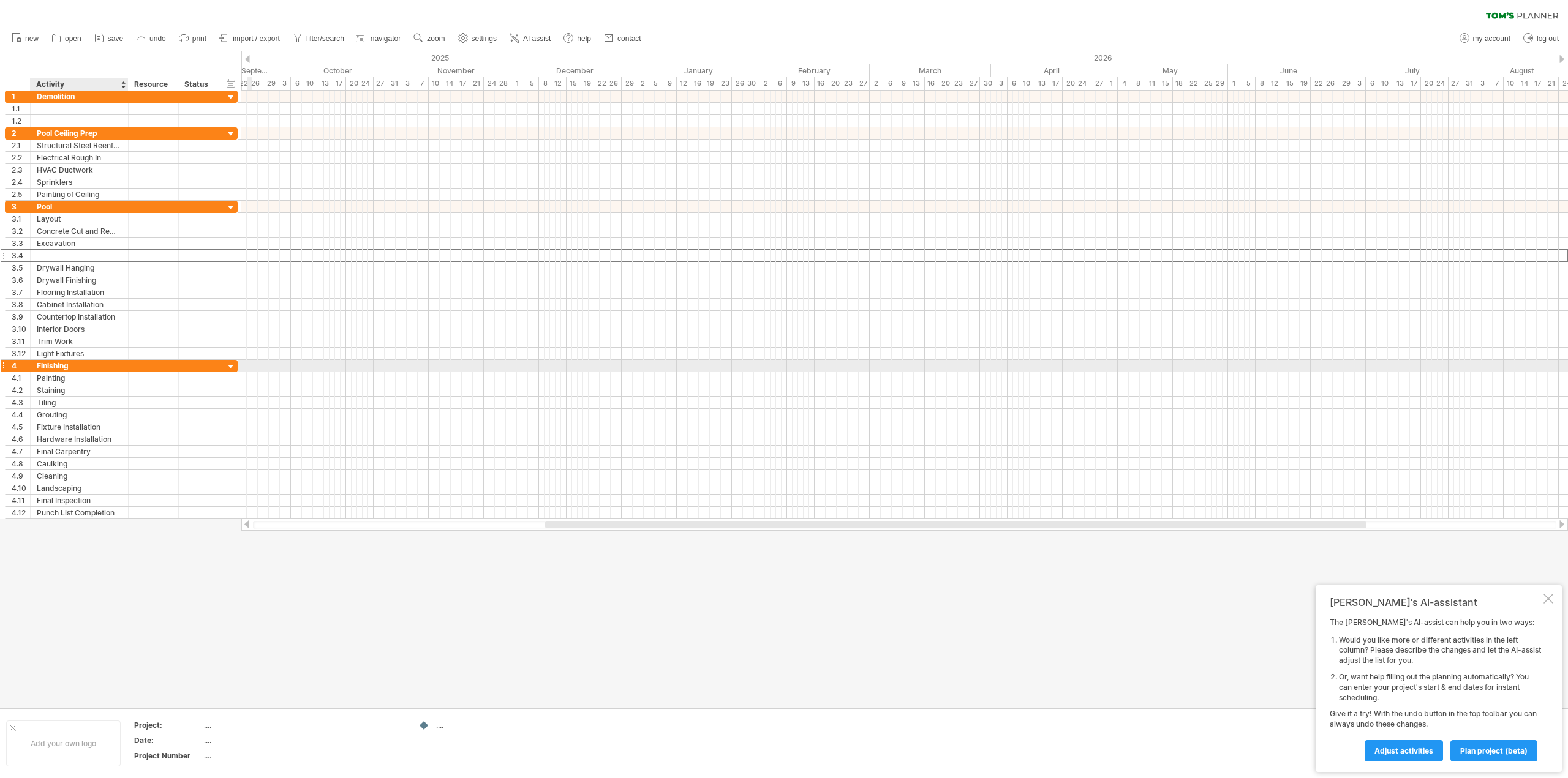
click at [94, 366] on div "Finishing" at bounding box center [79, 365] width 85 height 12
type input "*"
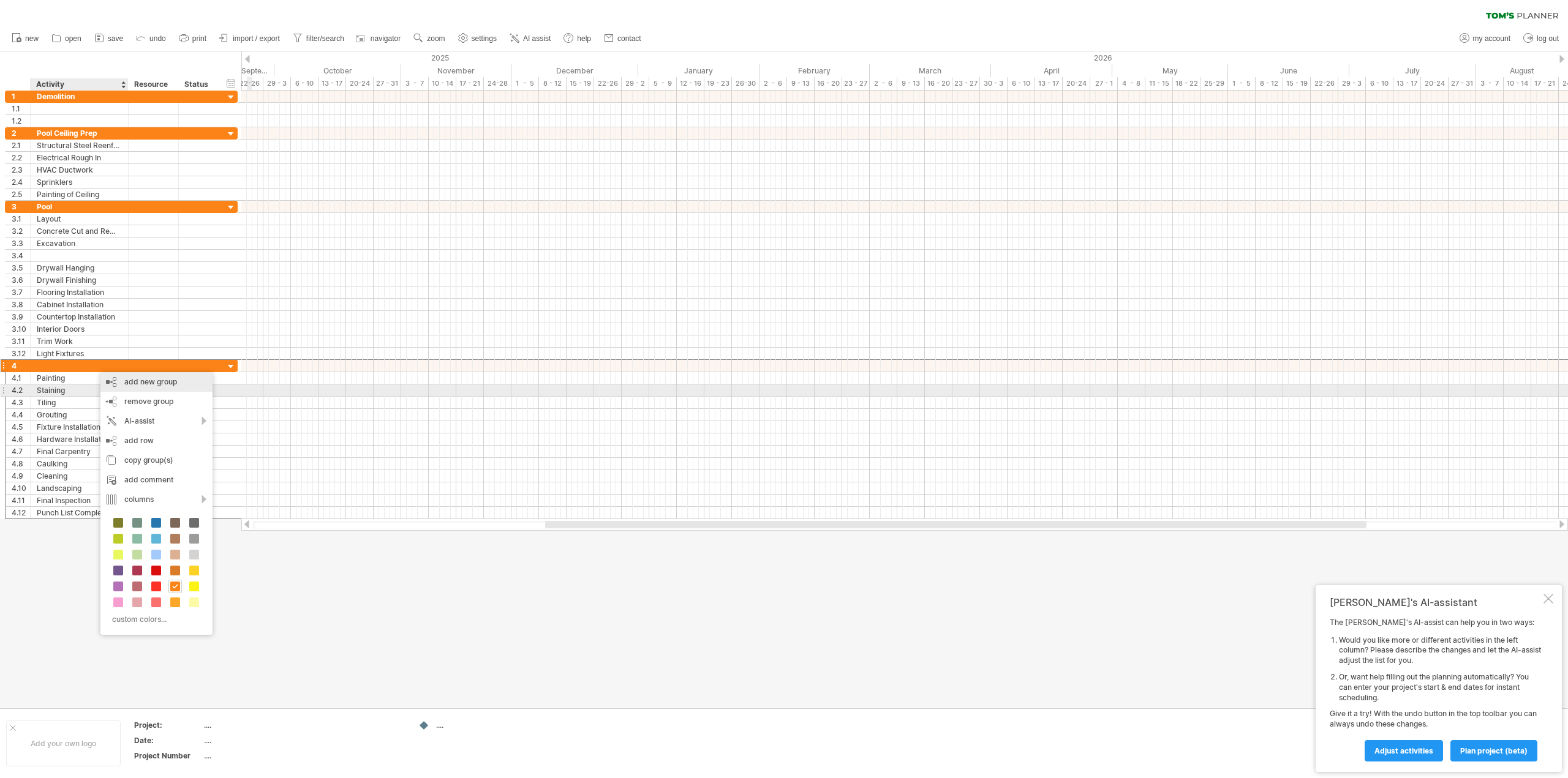
click at [133, 385] on div "add new group" at bounding box center [157, 382] width 112 height 19
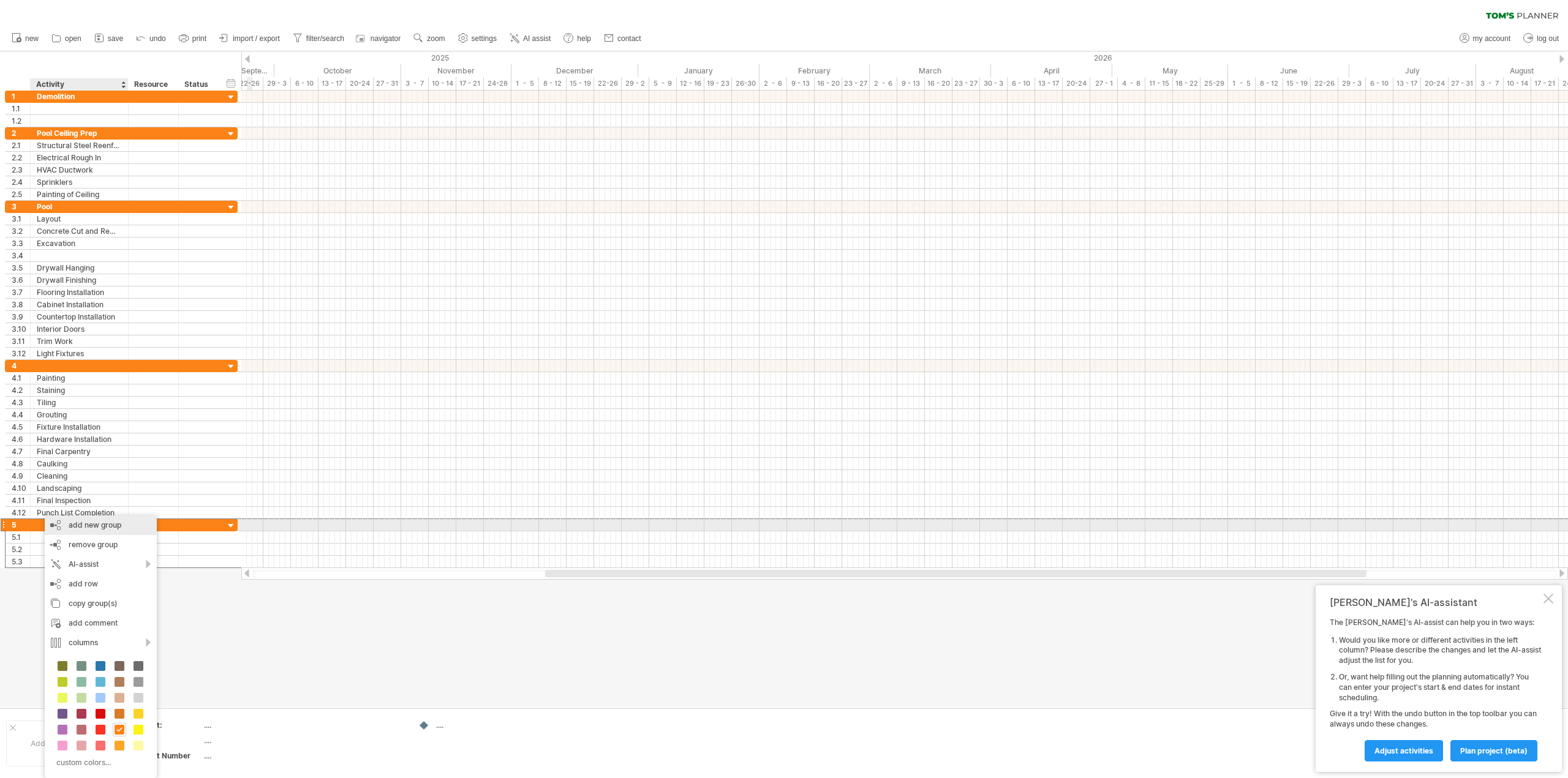
click at [78, 528] on div "add new group" at bounding box center [101, 525] width 112 height 19
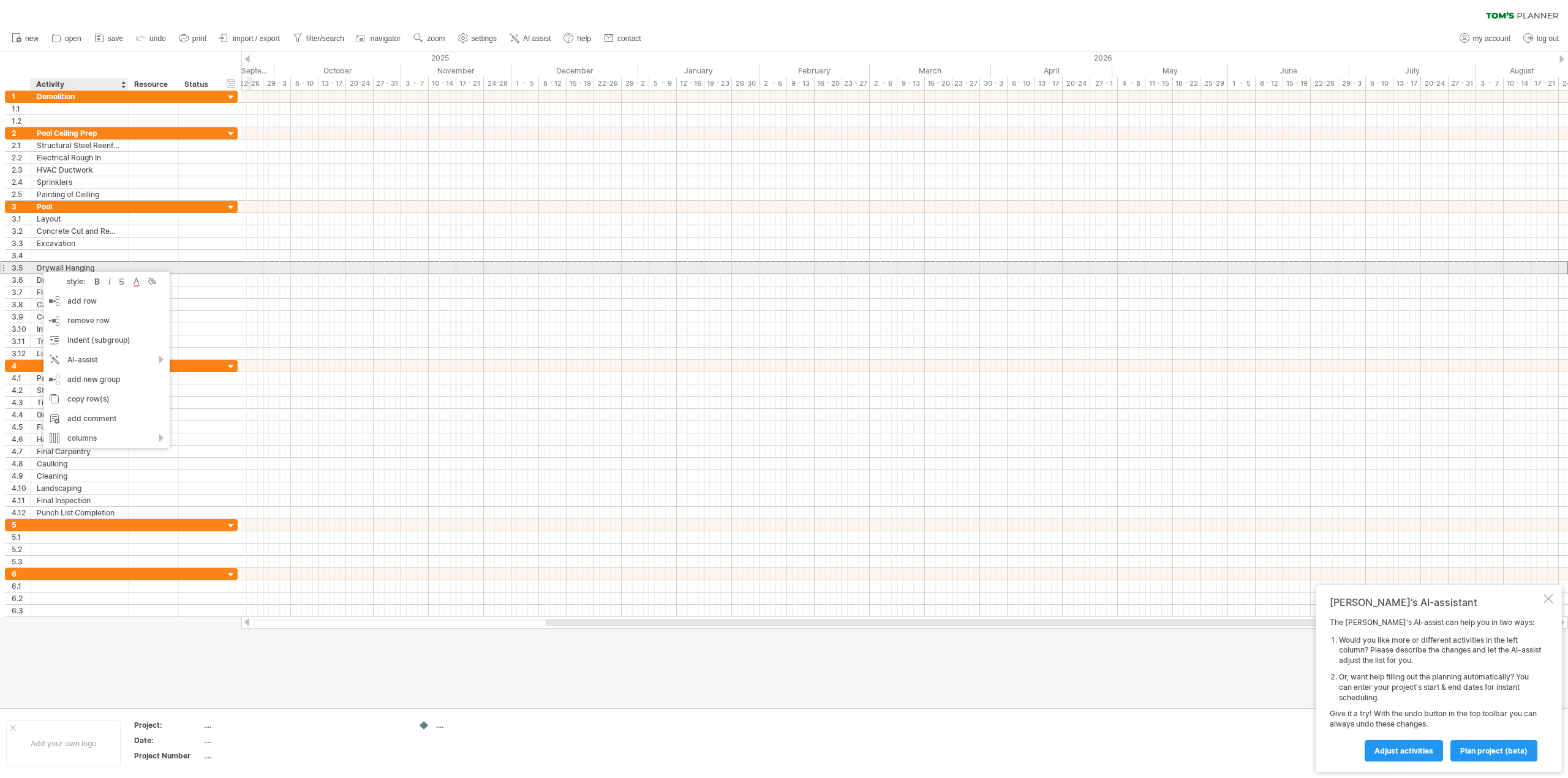
click at [37, 265] on div "Drywall Hanging" at bounding box center [79, 268] width 85 height 12
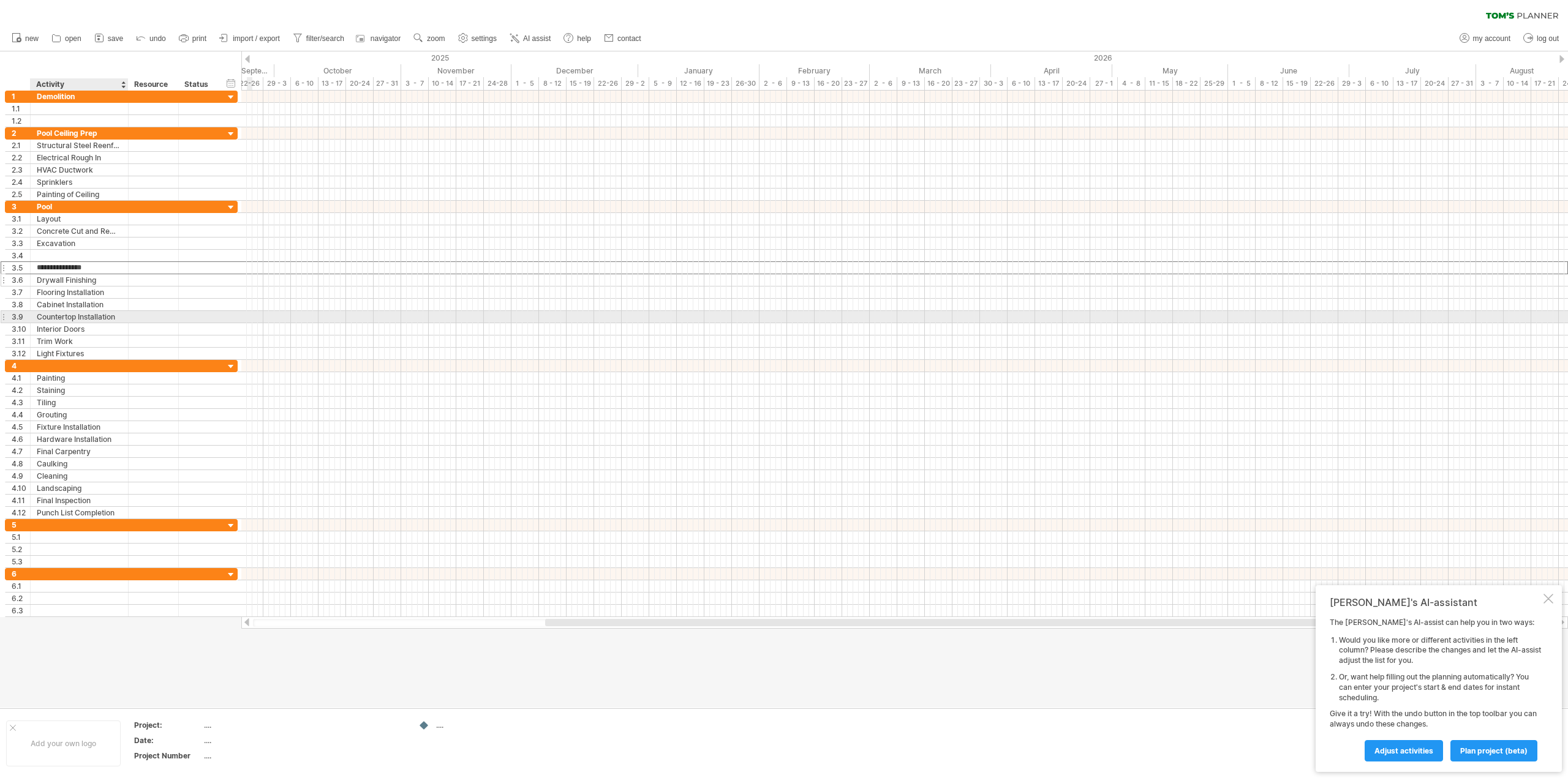
drag, startPoint x: 37, startPoint y: 265, endPoint x: 24, endPoint y: 275, distance: 16.4
click at [37, 303] on div "**********" at bounding box center [121, 281] width 233 height 159
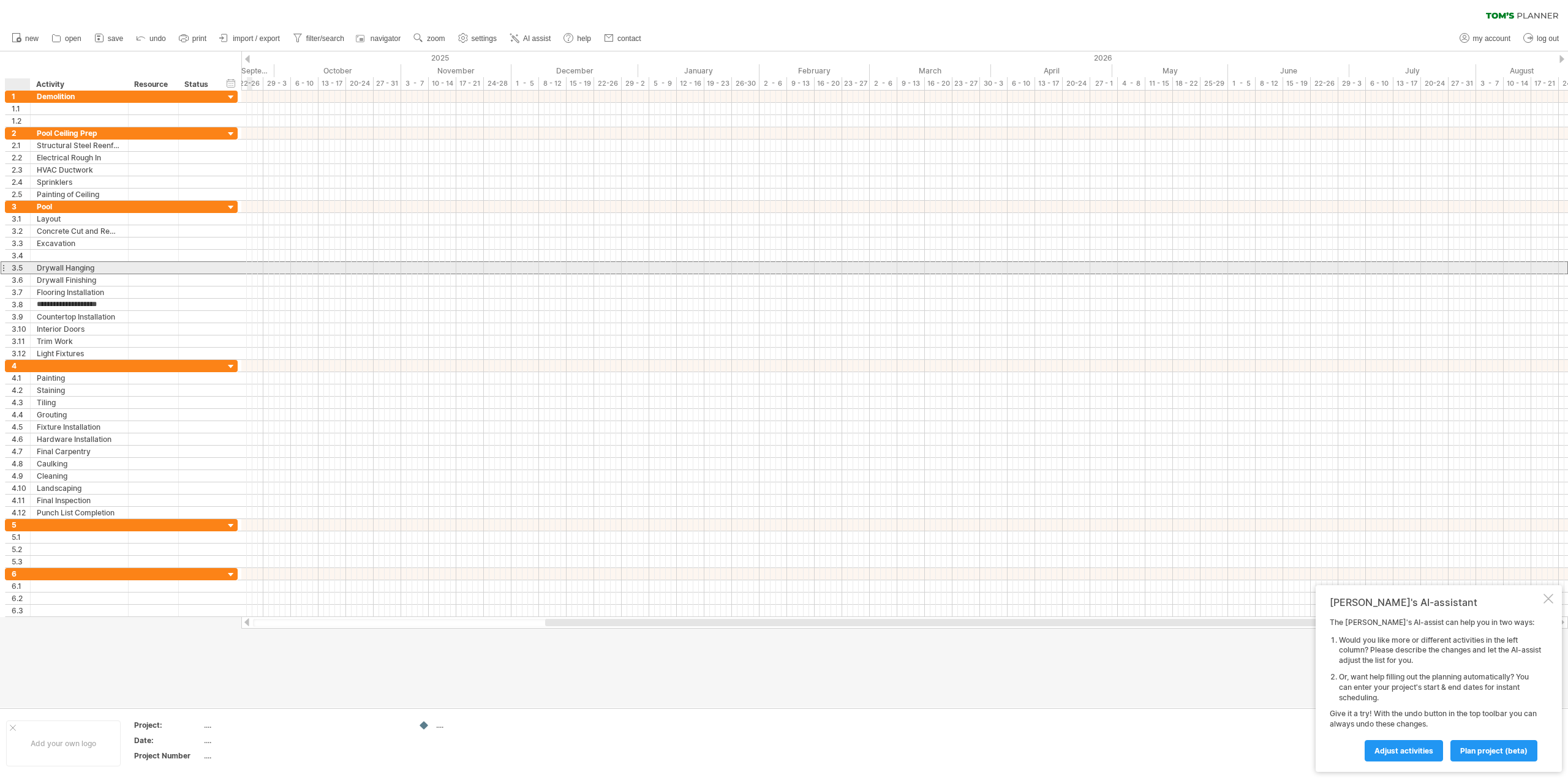
click at [24, 268] on div "3.5" at bounding box center [21, 268] width 18 height 12
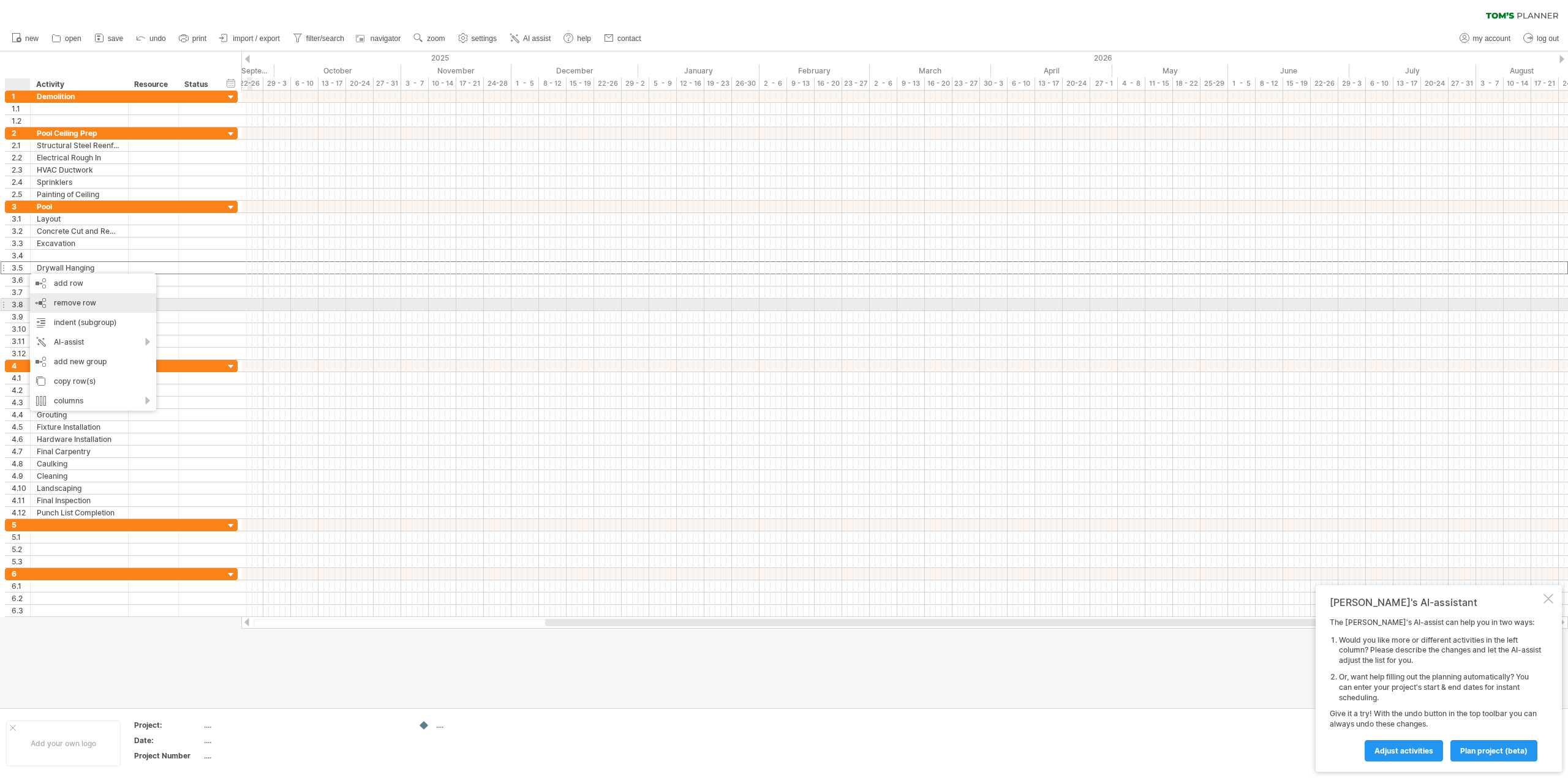
click at [56, 304] on span "remove row" at bounding box center [75, 302] width 42 height 9
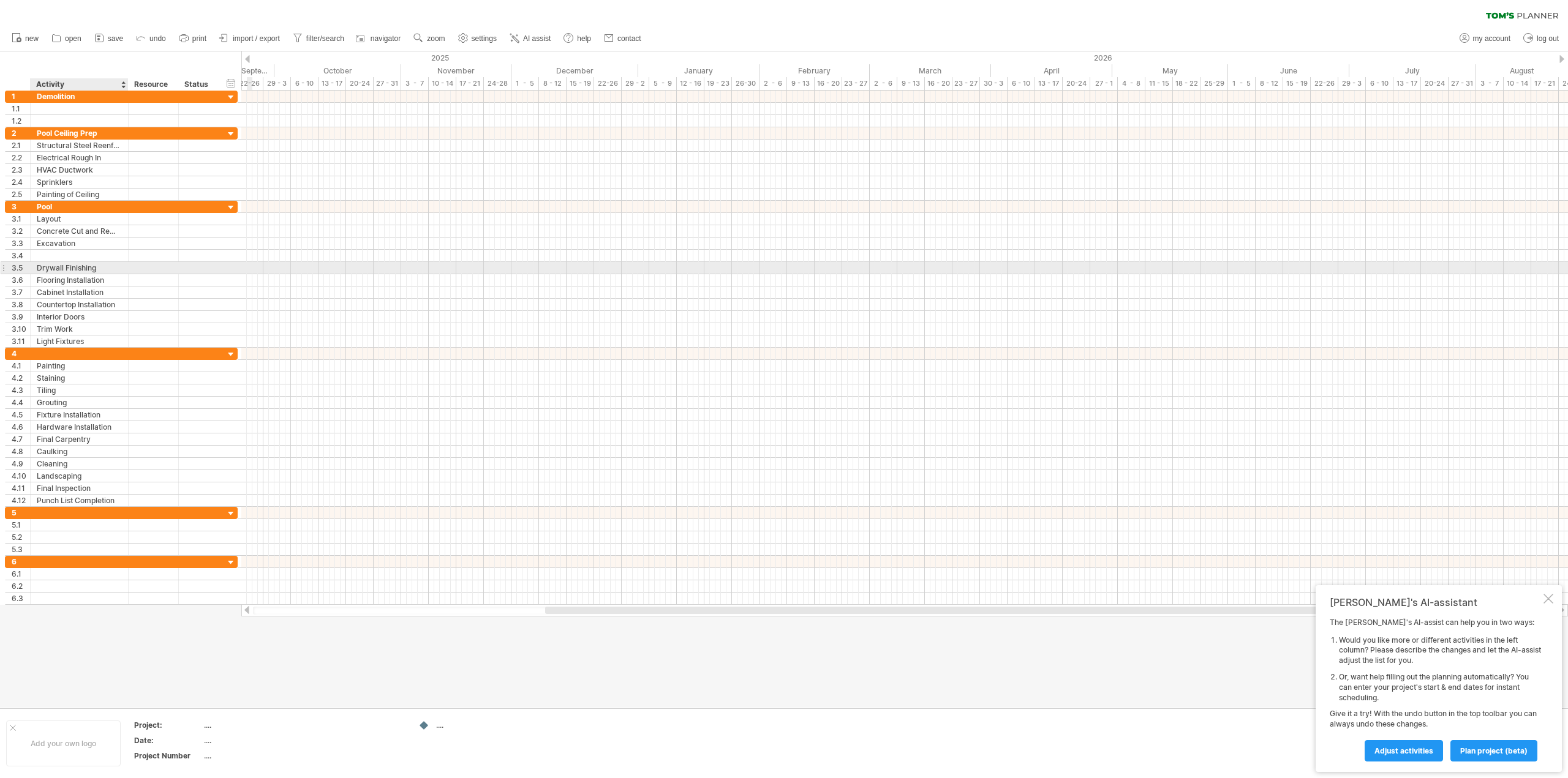
click at [48, 267] on div "Drywall Finishing" at bounding box center [79, 268] width 85 height 12
click at [44, 338] on div "Light Fixtures" at bounding box center [79, 341] width 85 height 12
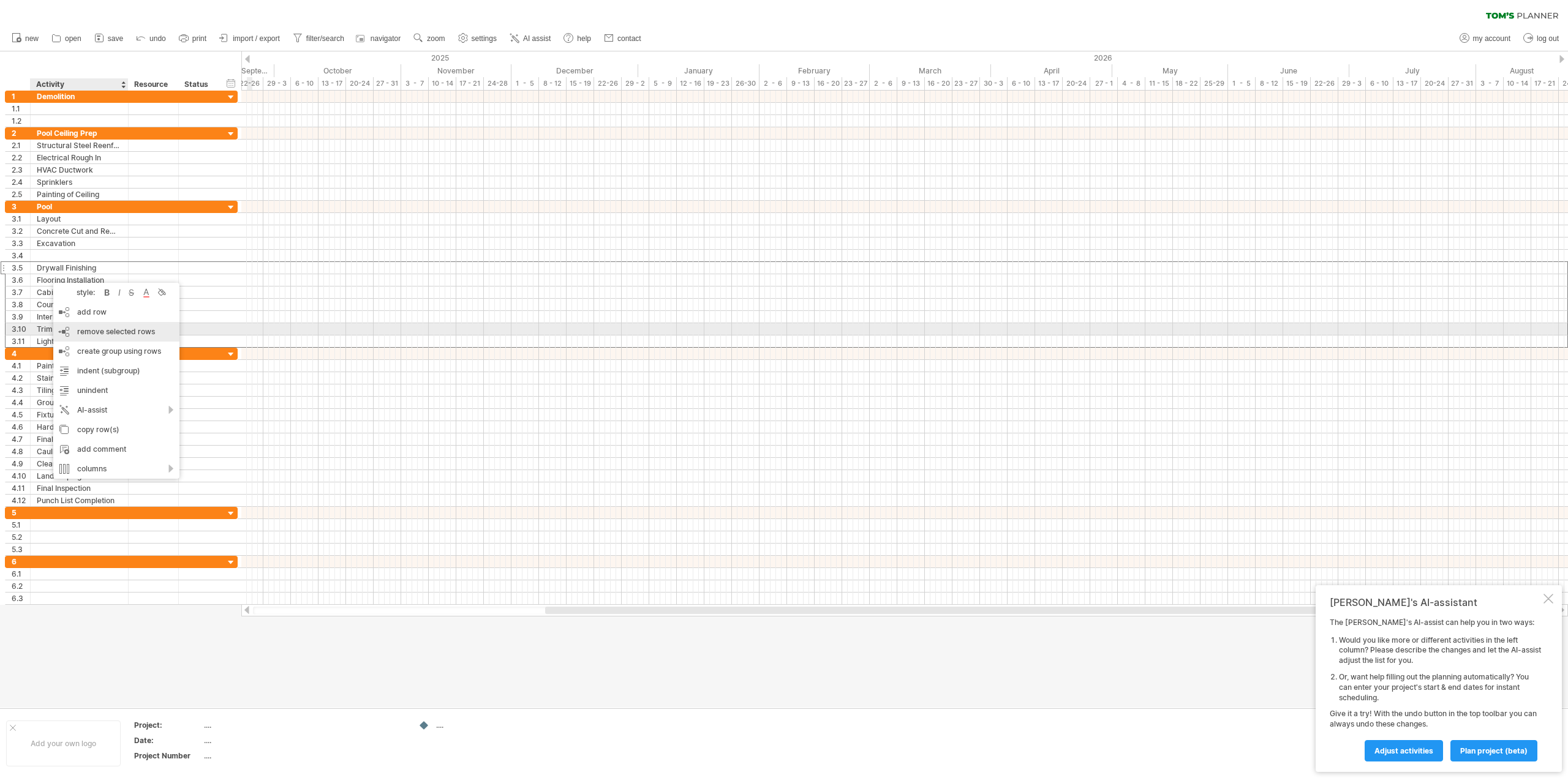
click at [95, 332] on span "remove selected rows" at bounding box center [116, 331] width 78 height 9
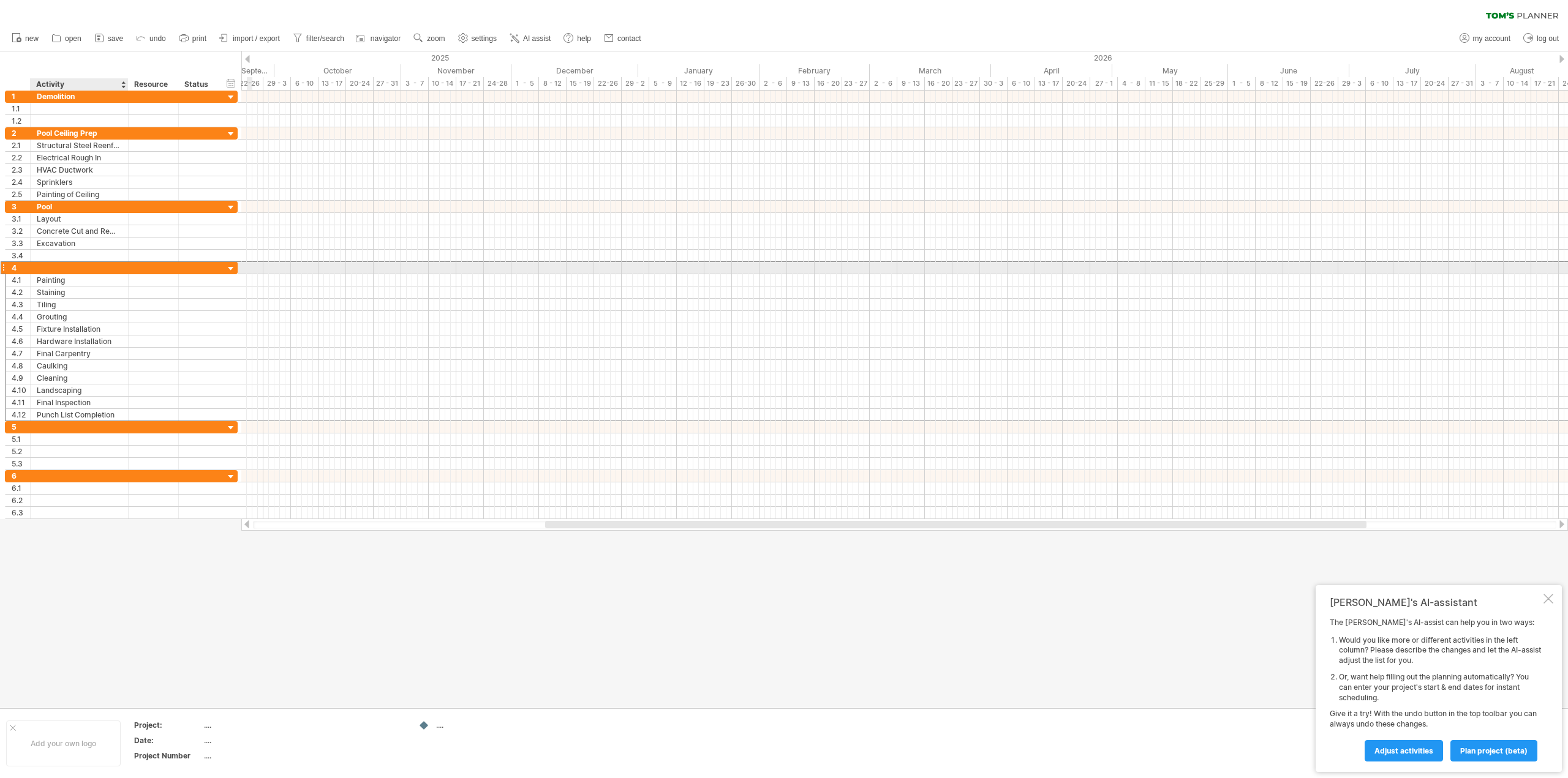
click at [51, 270] on div at bounding box center [79, 268] width 85 height 12
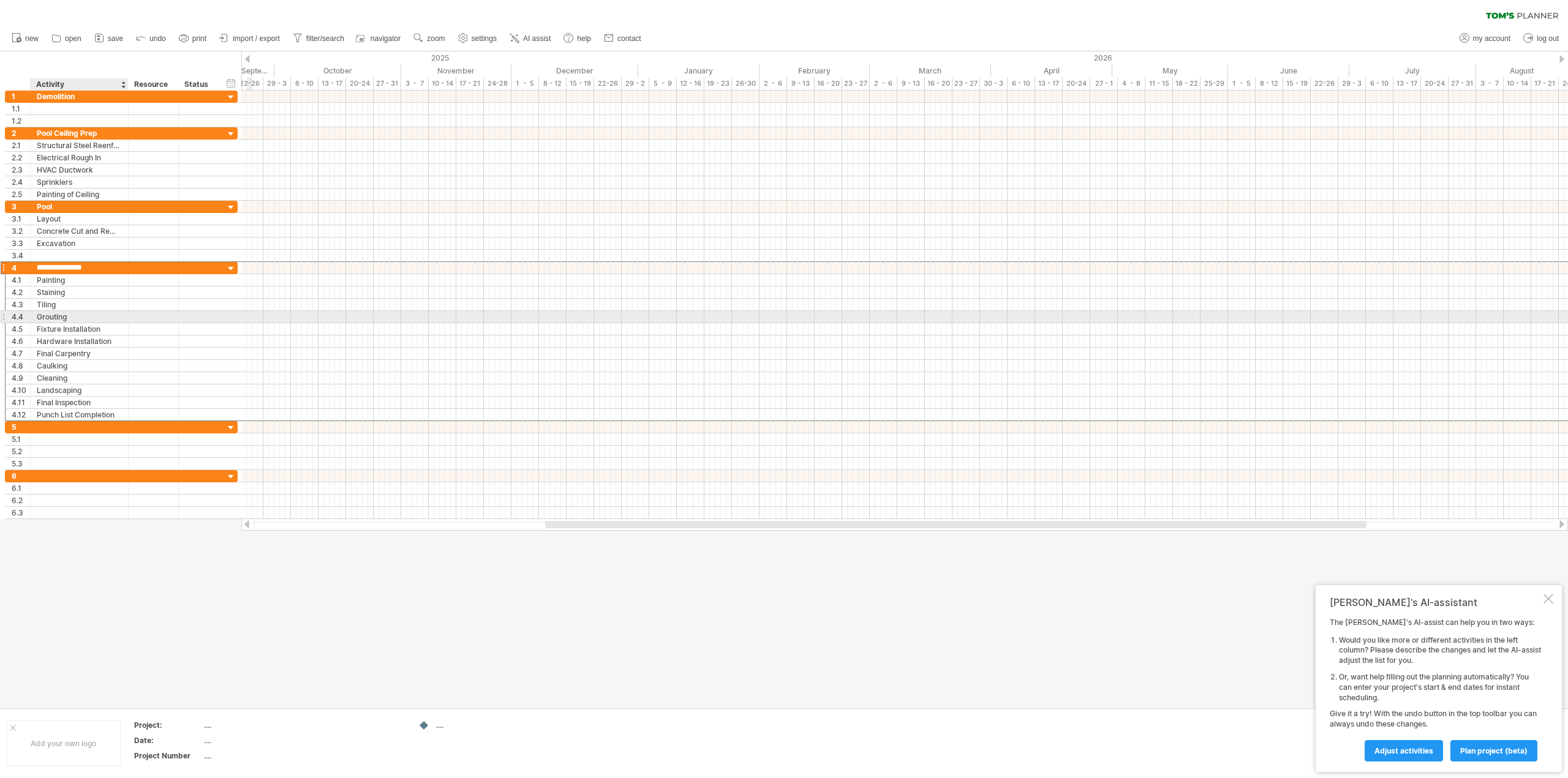
click at [119, 315] on div "Grouting" at bounding box center [79, 317] width 85 height 12
click at [65, 267] on div "Drywall Hanging" at bounding box center [79, 268] width 85 height 12
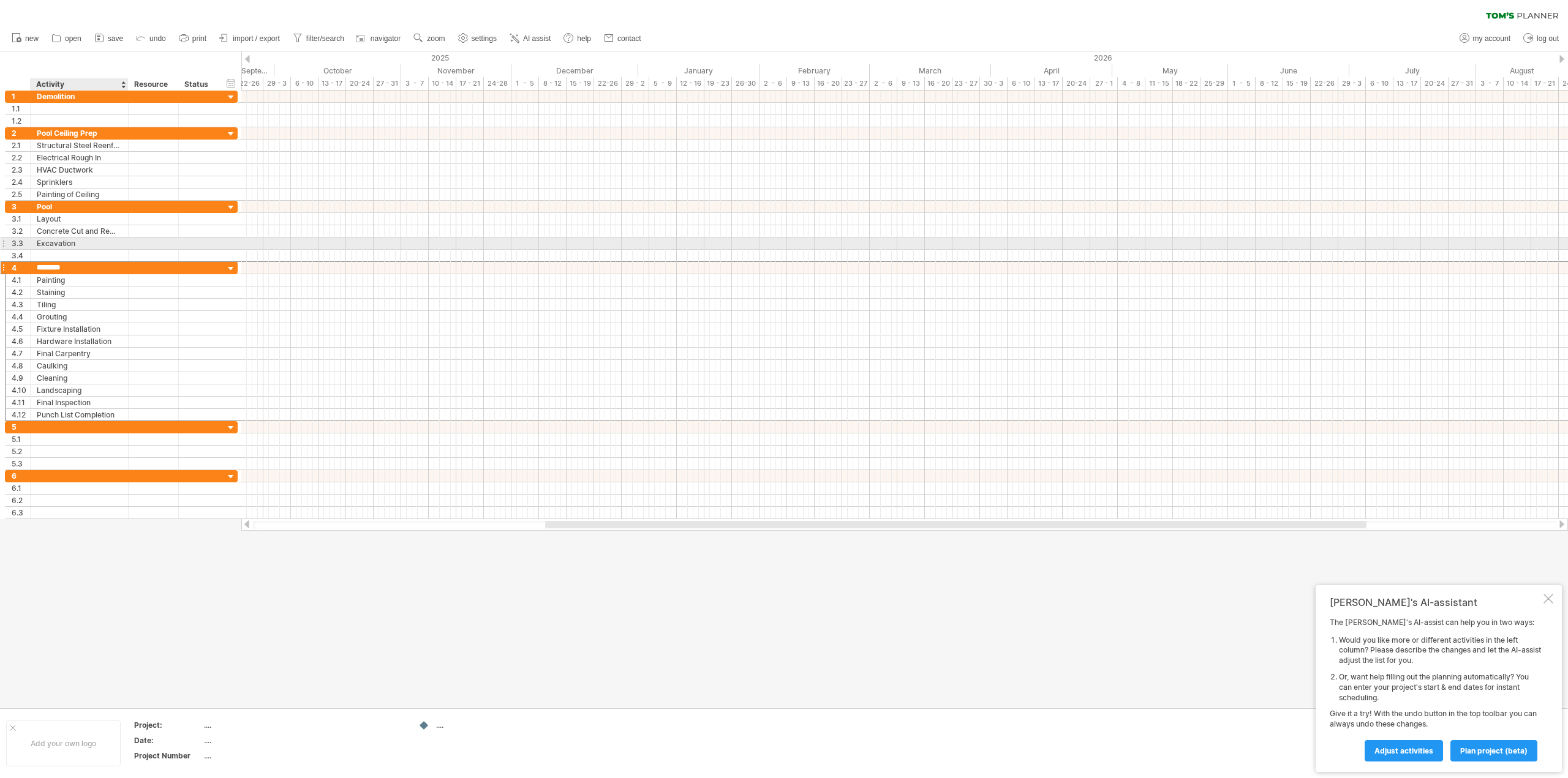
type input "*******"
click at [55, 422] on div at bounding box center [79, 426] width 85 height 12
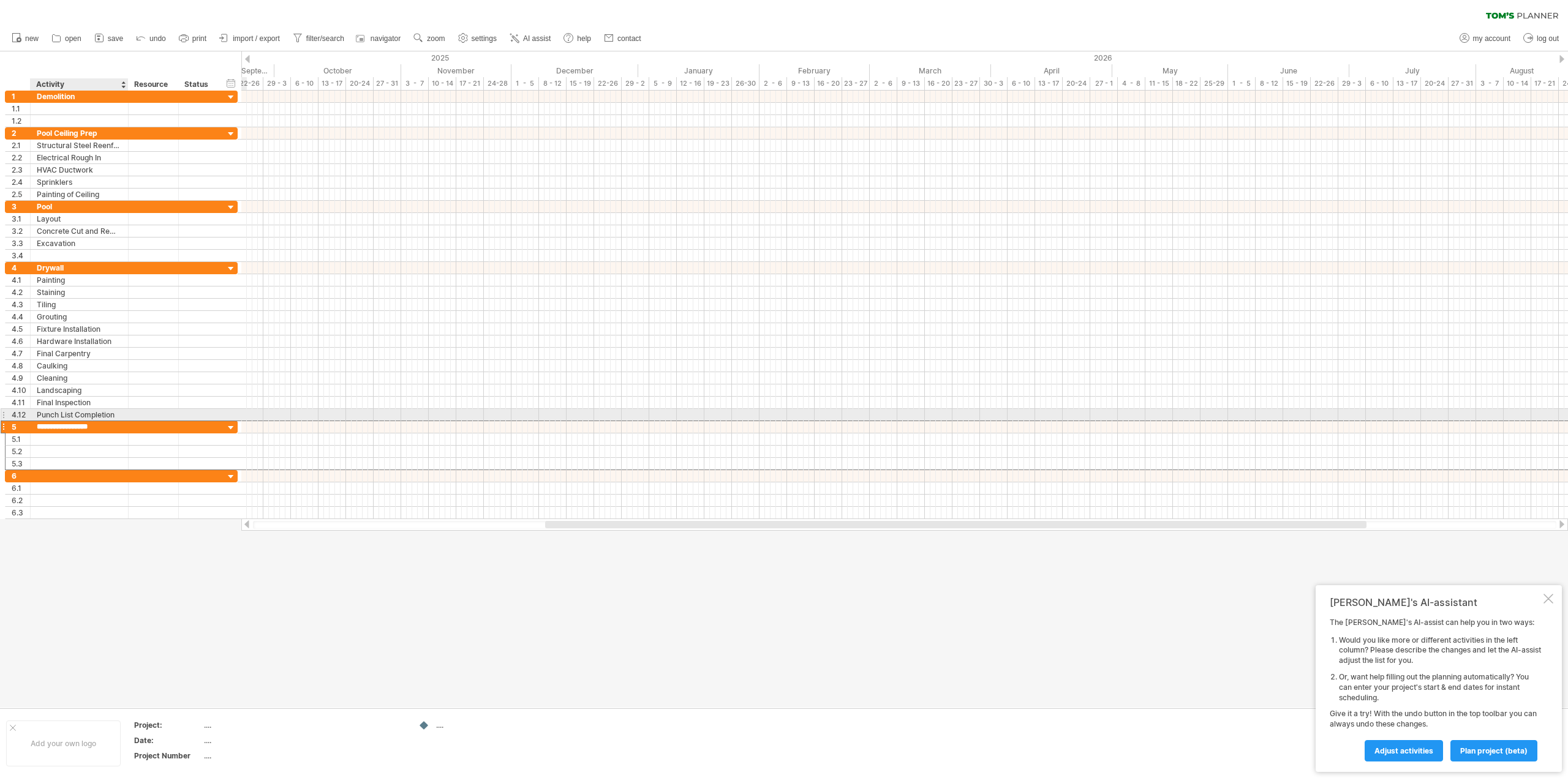
type input "********"
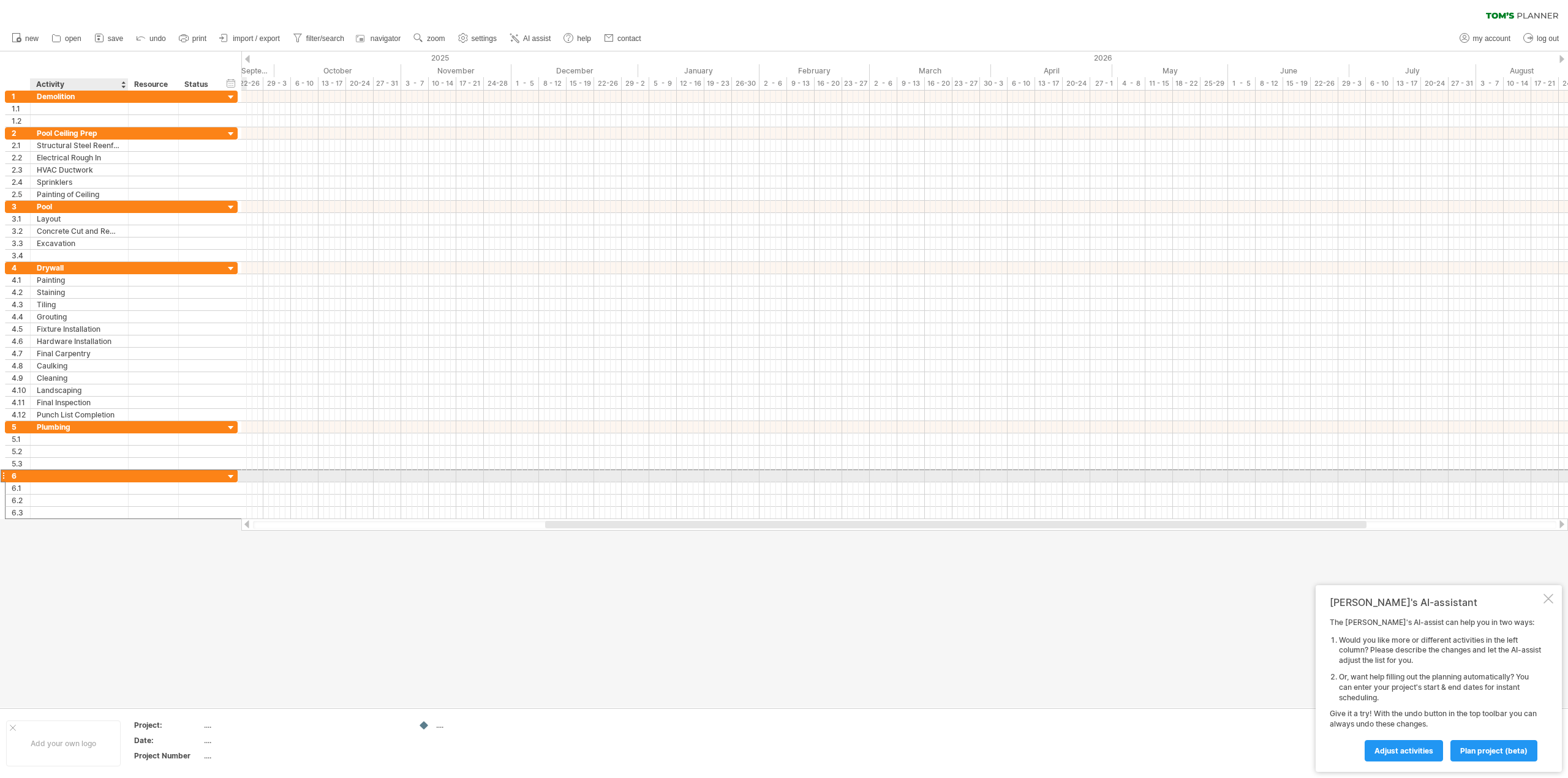
click at [44, 475] on div at bounding box center [79, 476] width 85 height 12
type input "****"
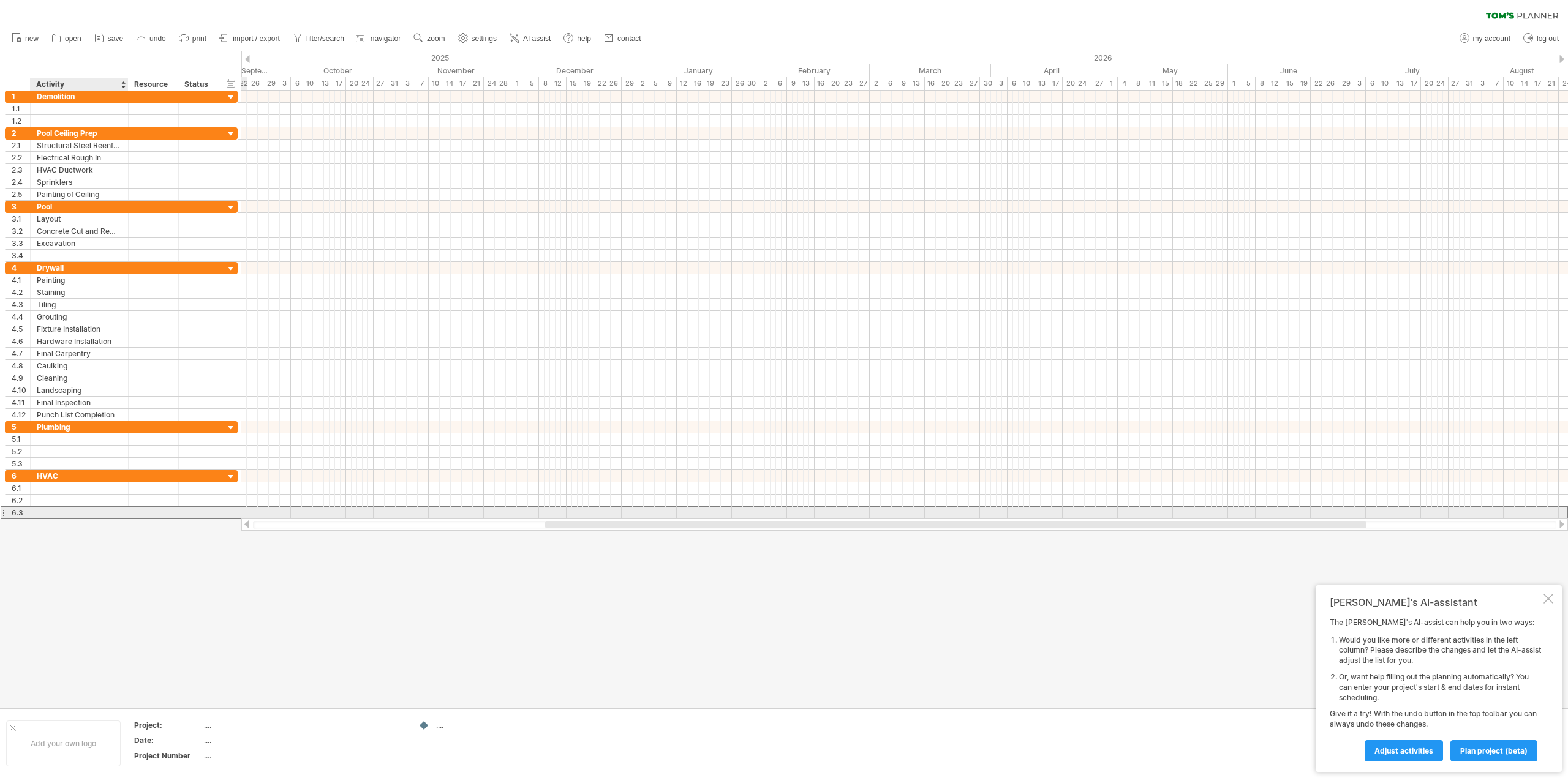
click at [50, 515] on div at bounding box center [79, 512] width 85 height 12
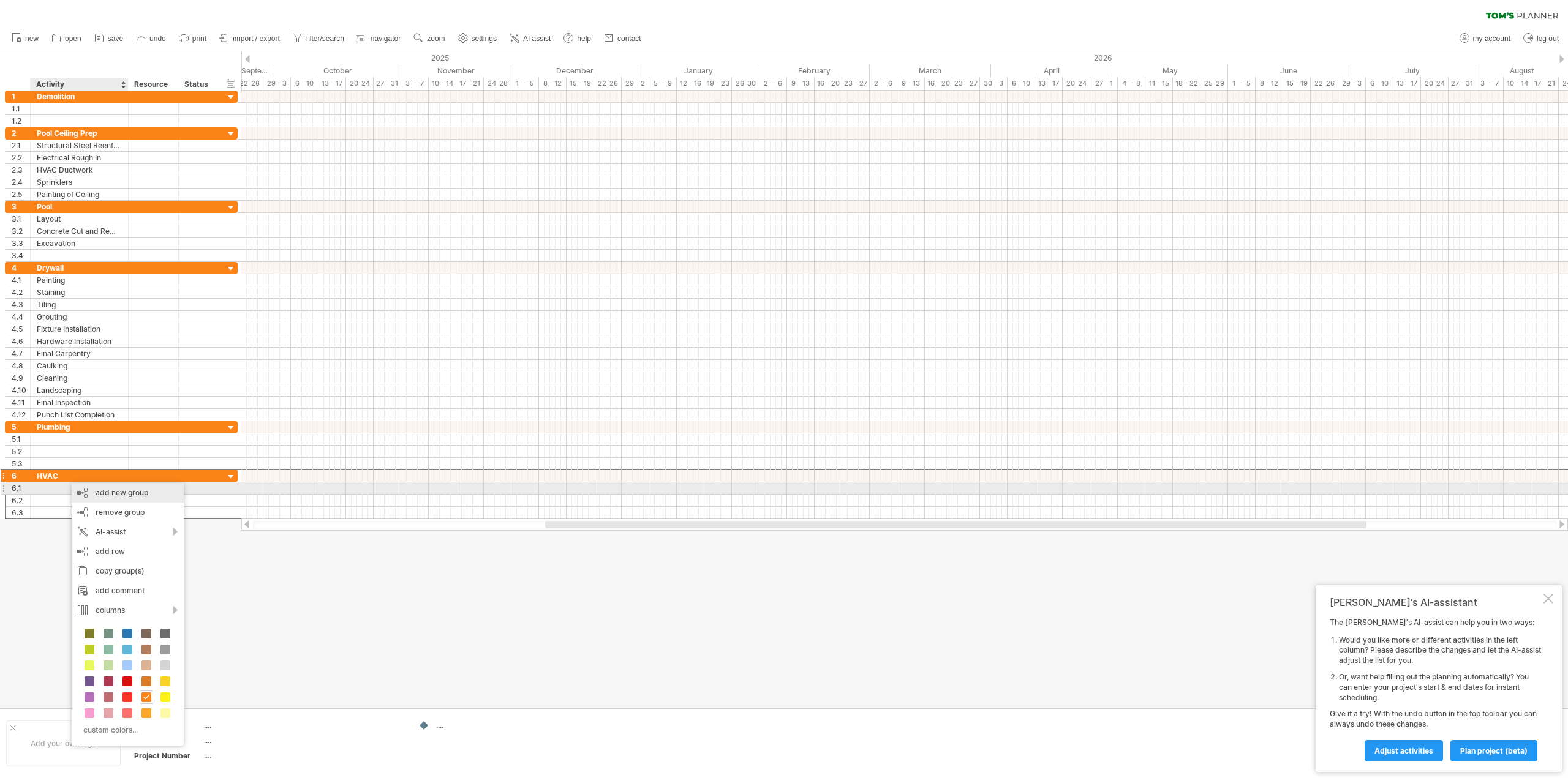
click at [106, 492] on div "add new group" at bounding box center [128, 493] width 112 height 19
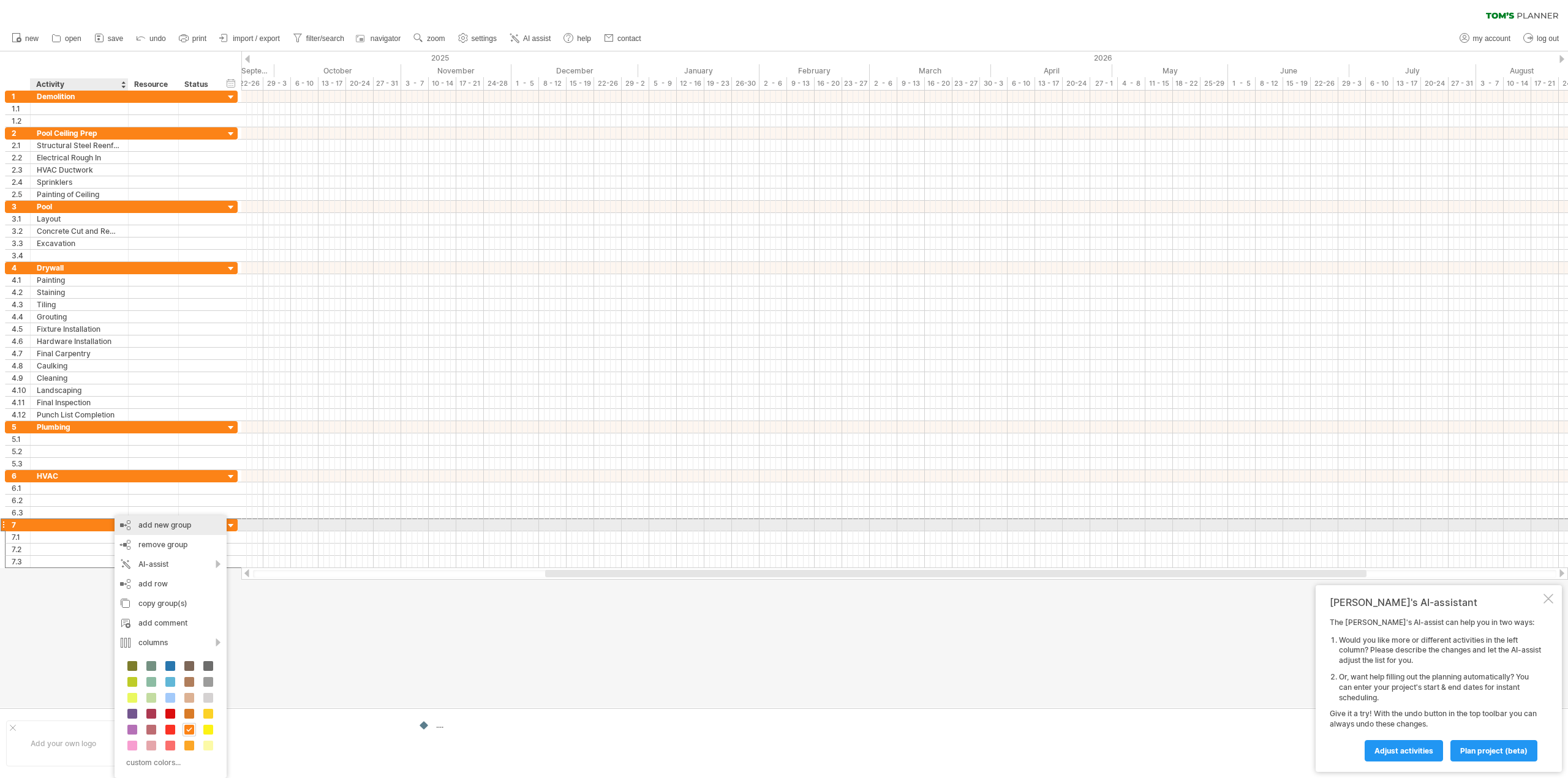
click at [154, 529] on div "add new group" at bounding box center [171, 525] width 112 height 19
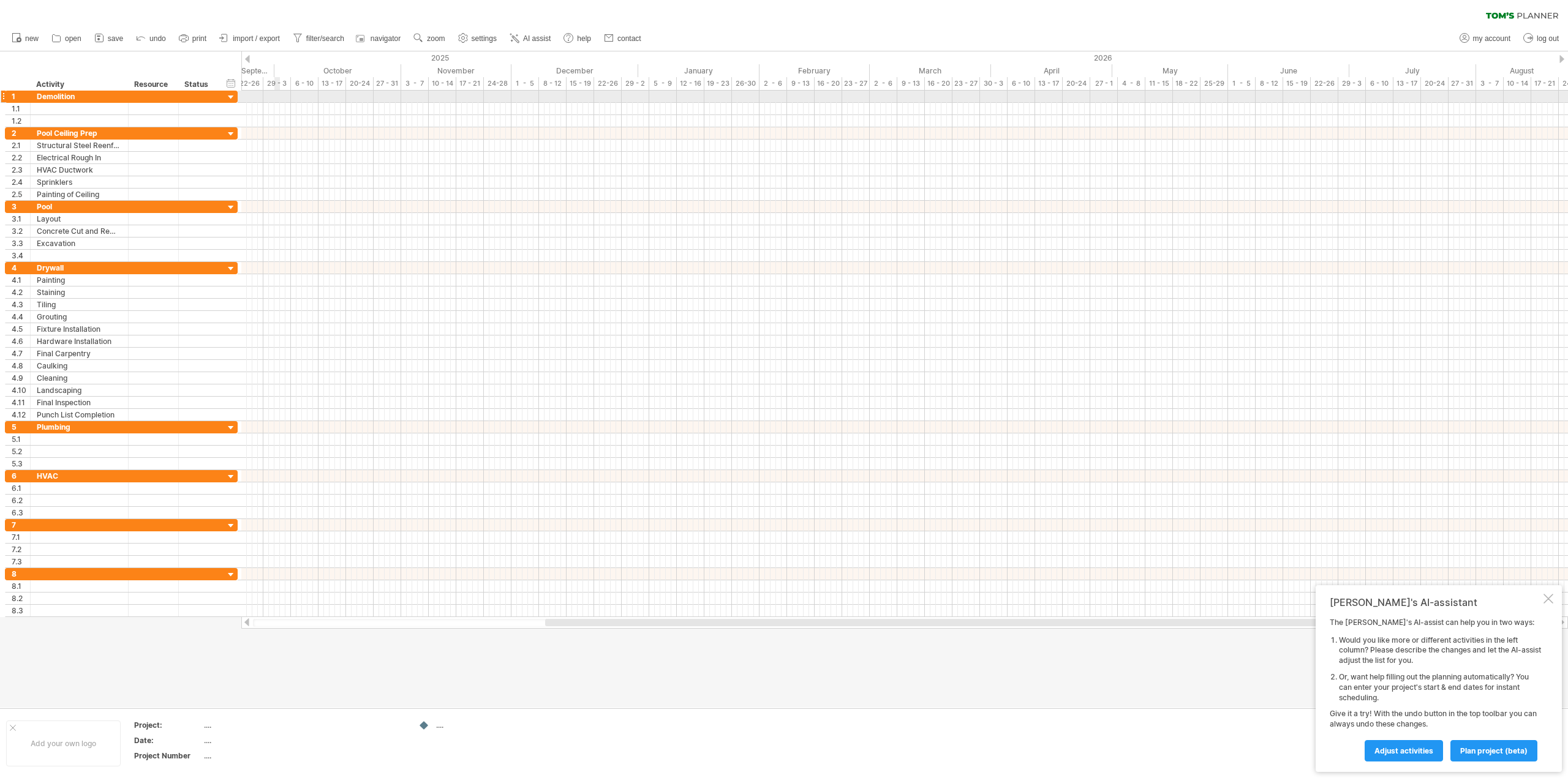
click at [275, 94] on div at bounding box center [905, 97] width 1327 height 12
click at [275, 94] on div at bounding box center [905, 97] width 1327 height 12
click at [312, 101] on div "add time block" at bounding box center [324, 110] width 85 height 19
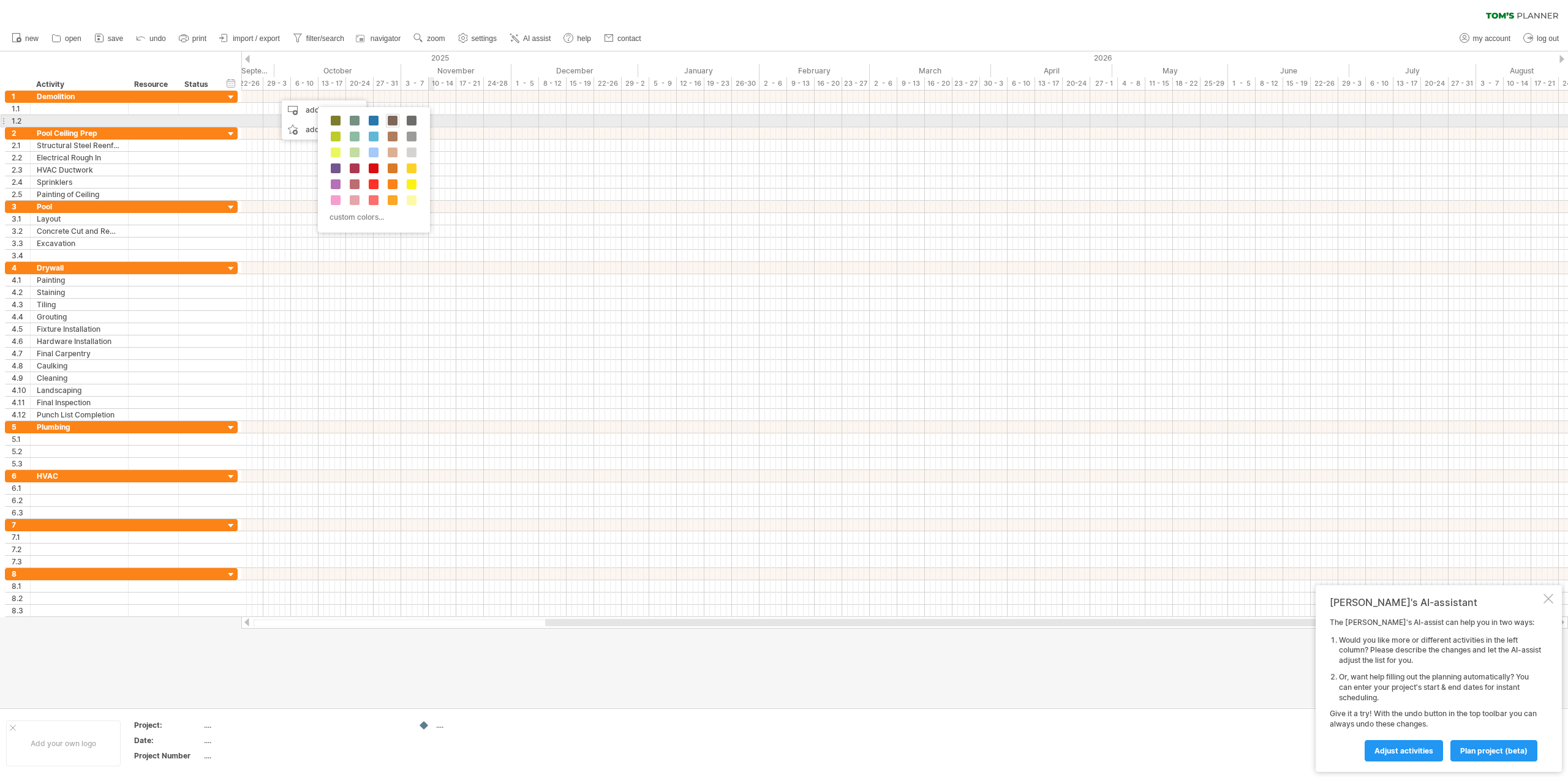
click at [395, 118] on span at bounding box center [393, 121] width 10 height 10
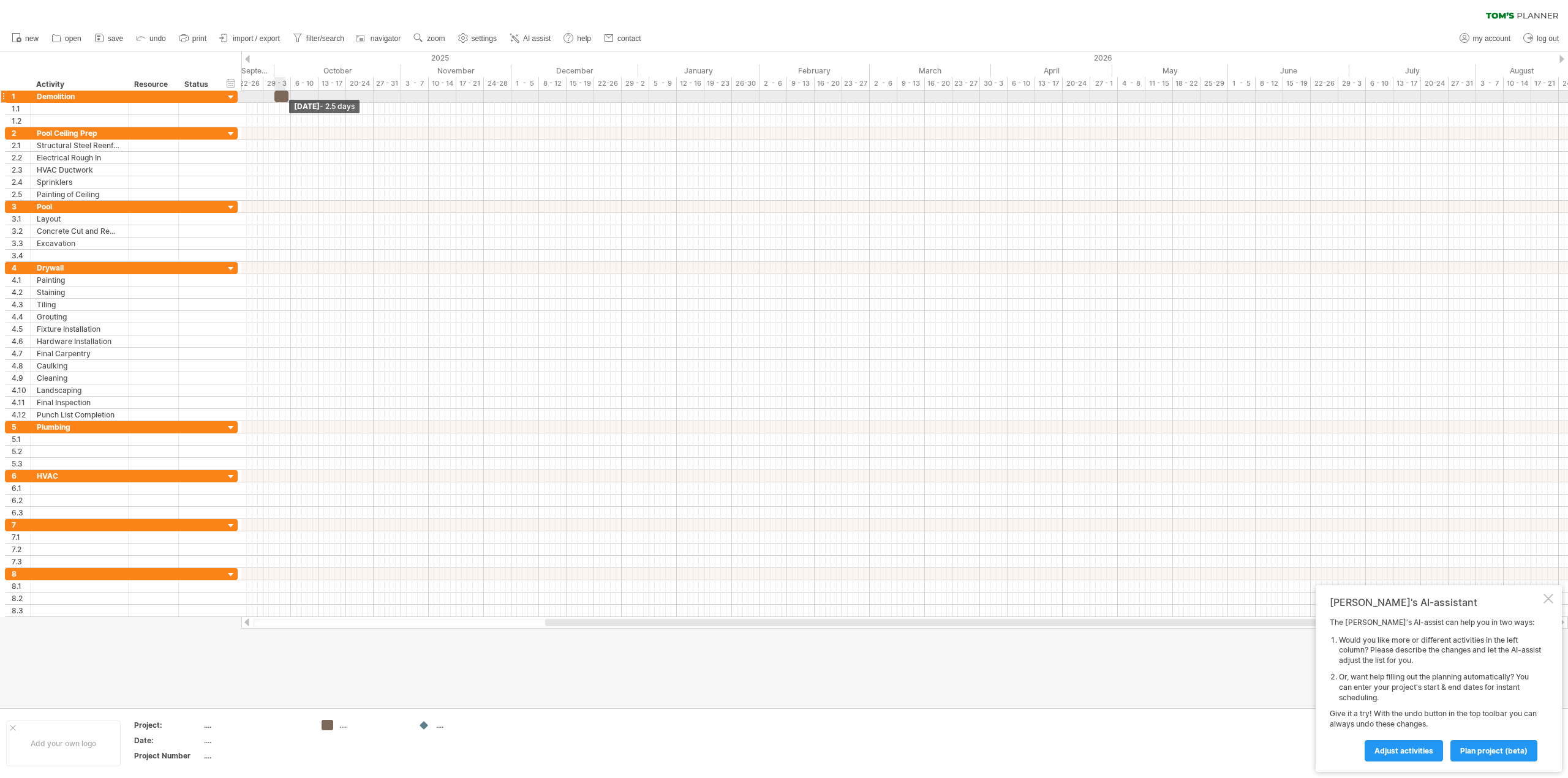
drag, startPoint x: 282, startPoint y: 94, endPoint x: 289, endPoint y: 94, distance: 7.0
click at [289, 94] on span at bounding box center [288, 96] width 5 height 12
click at [289, 96] on span at bounding box center [291, 96] width 5 height 12
click at [293, 146] on div at bounding box center [905, 146] width 1327 height 12
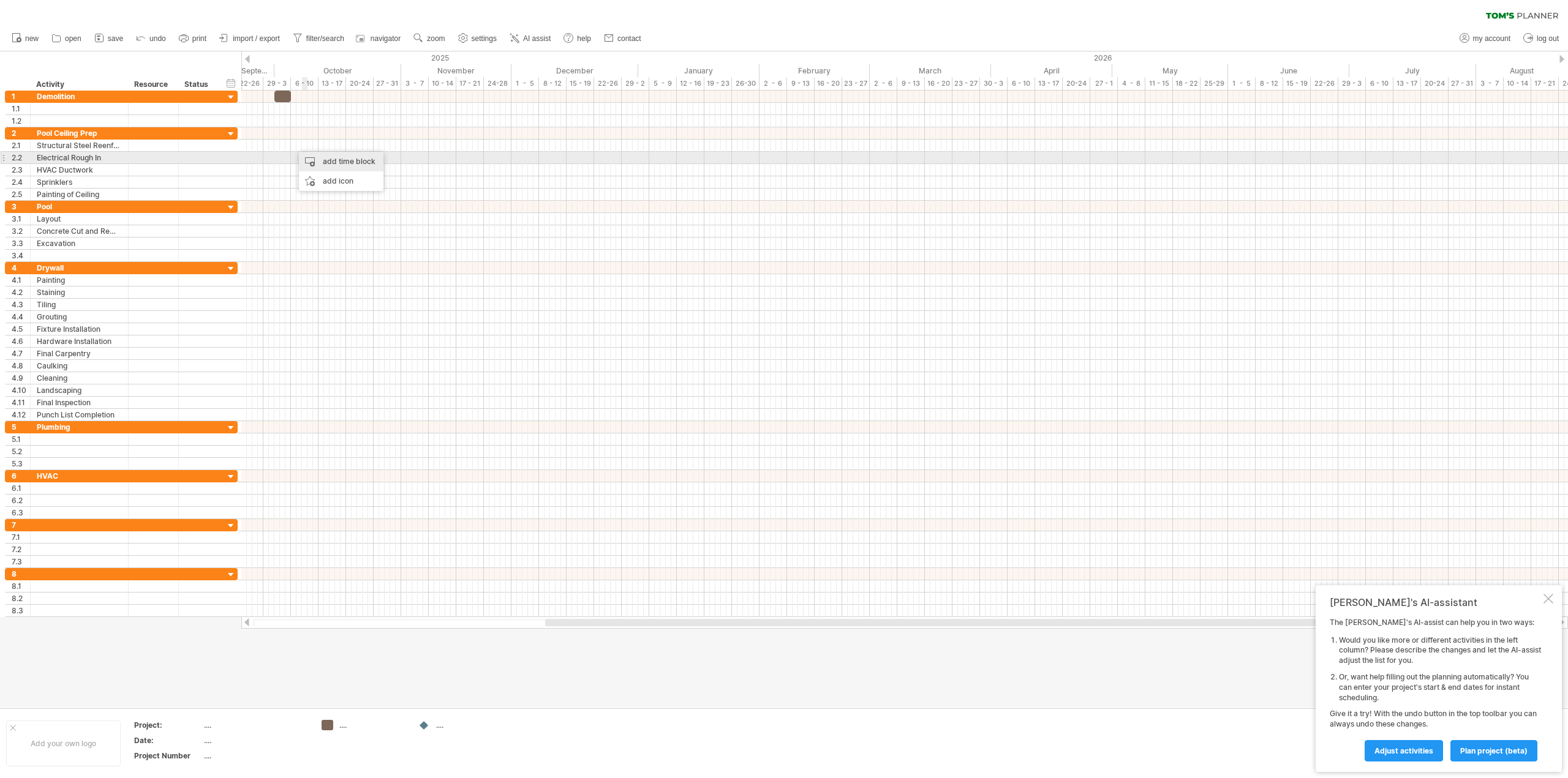
click at [326, 163] on div "add time block" at bounding box center [341, 162] width 85 height 19
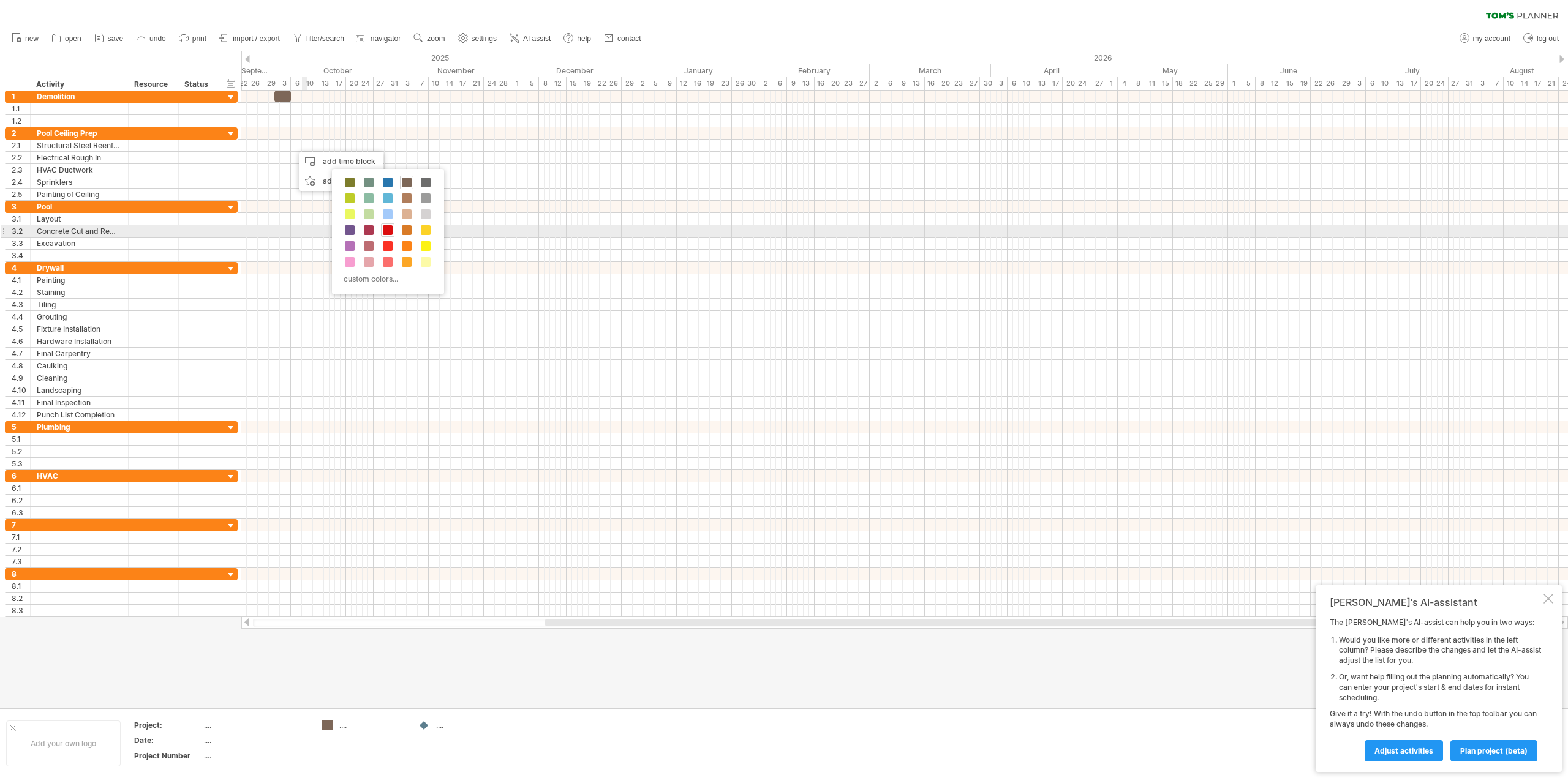
click at [385, 232] on span at bounding box center [388, 230] width 10 height 10
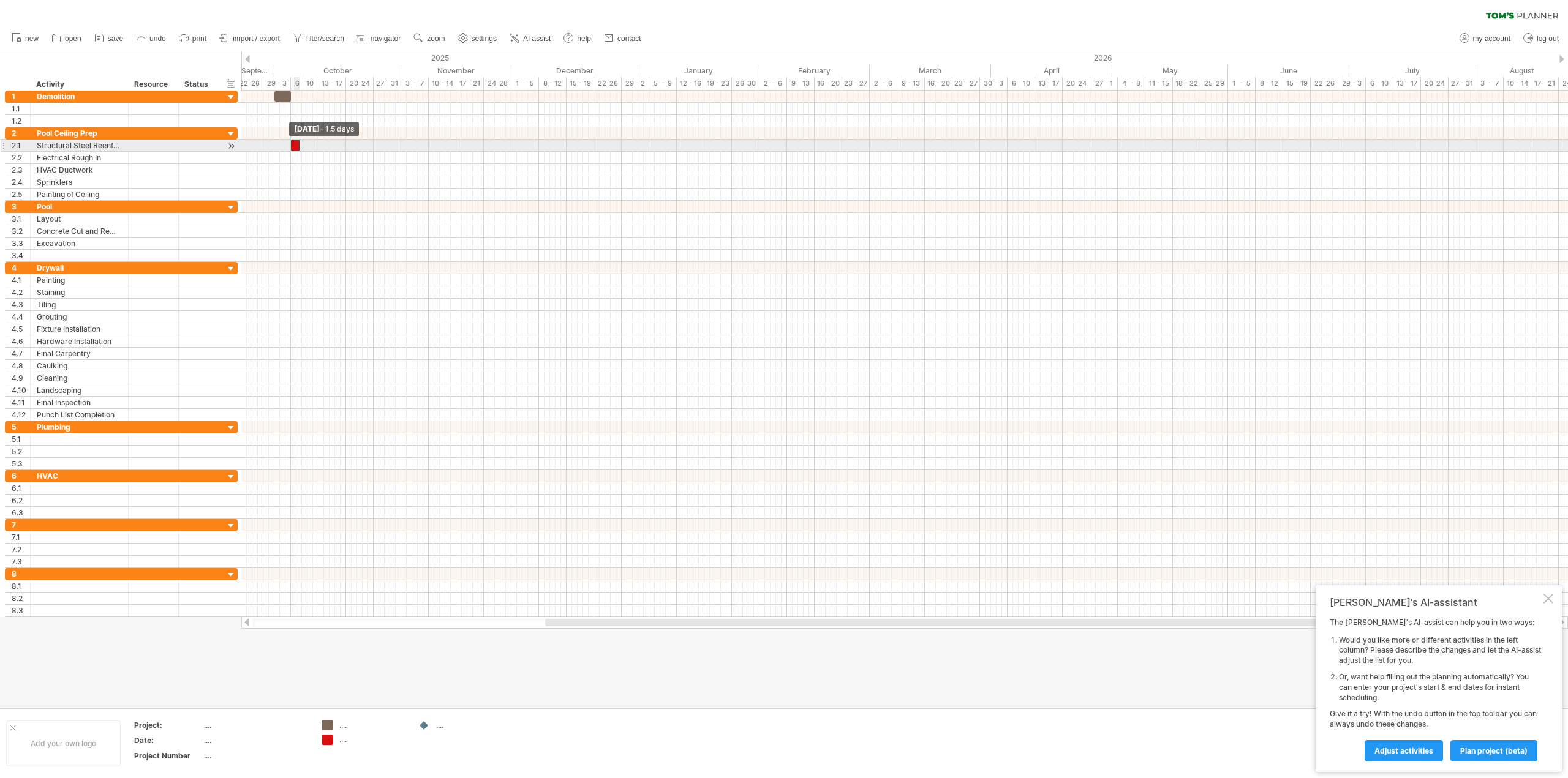
click at [293, 147] on div at bounding box center [295, 145] width 8 height 12
drag, startPoint x: 298, startPoint y: 146, endPoint x: 309, endPoint y: 146, distance: 11.0
click at [309, 146] on span at bounding box center [310, 145] width 5 height 12
click at [313, 142] on span at bounding box center [313, 145] width 5 height 12
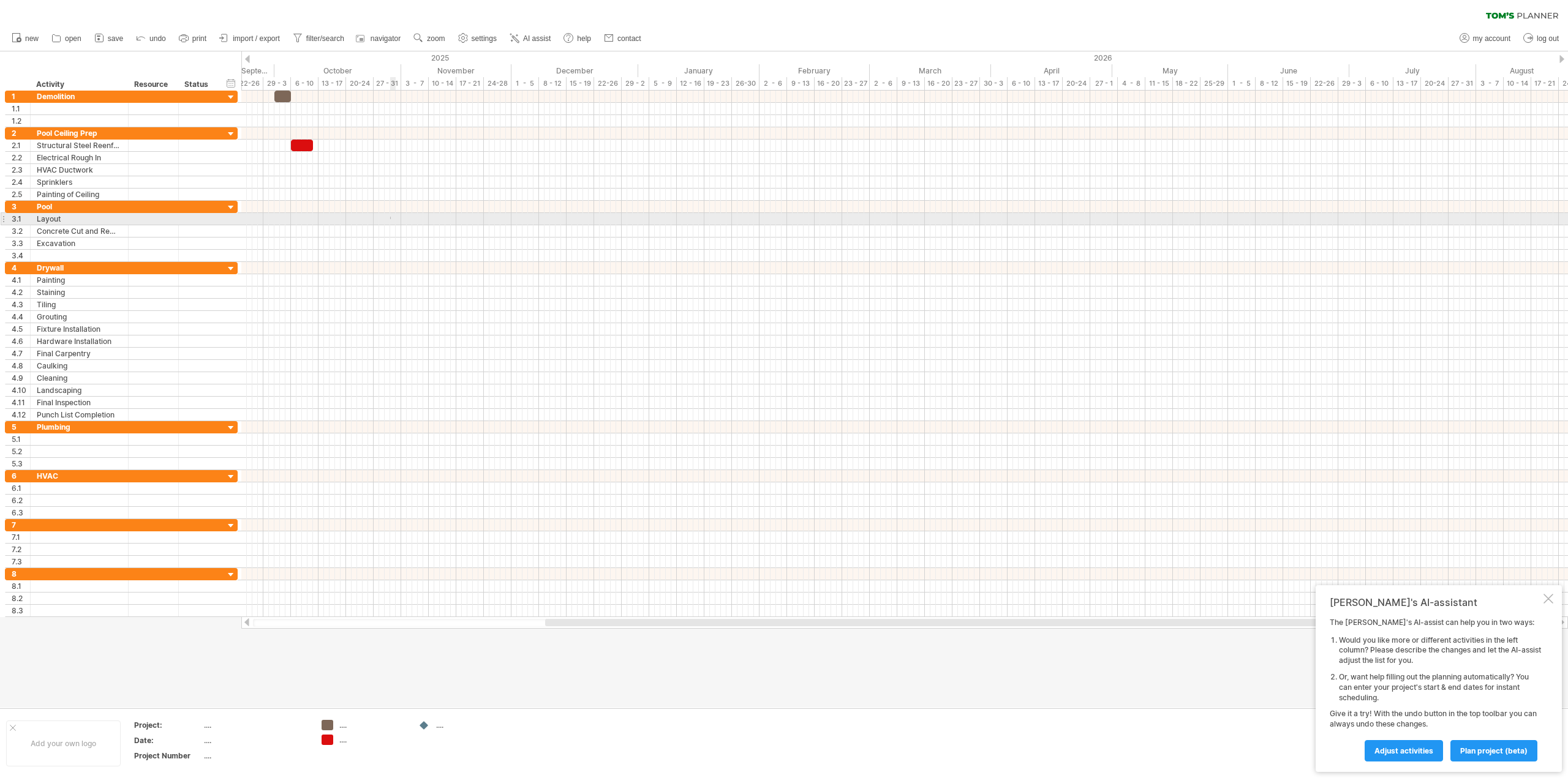
click at [391, 219] on div at bounding box center [905, 219] width 1327 height 12
click at [427, 234] on div "add time block" at bounding box center [443, 233] width 85 height 19
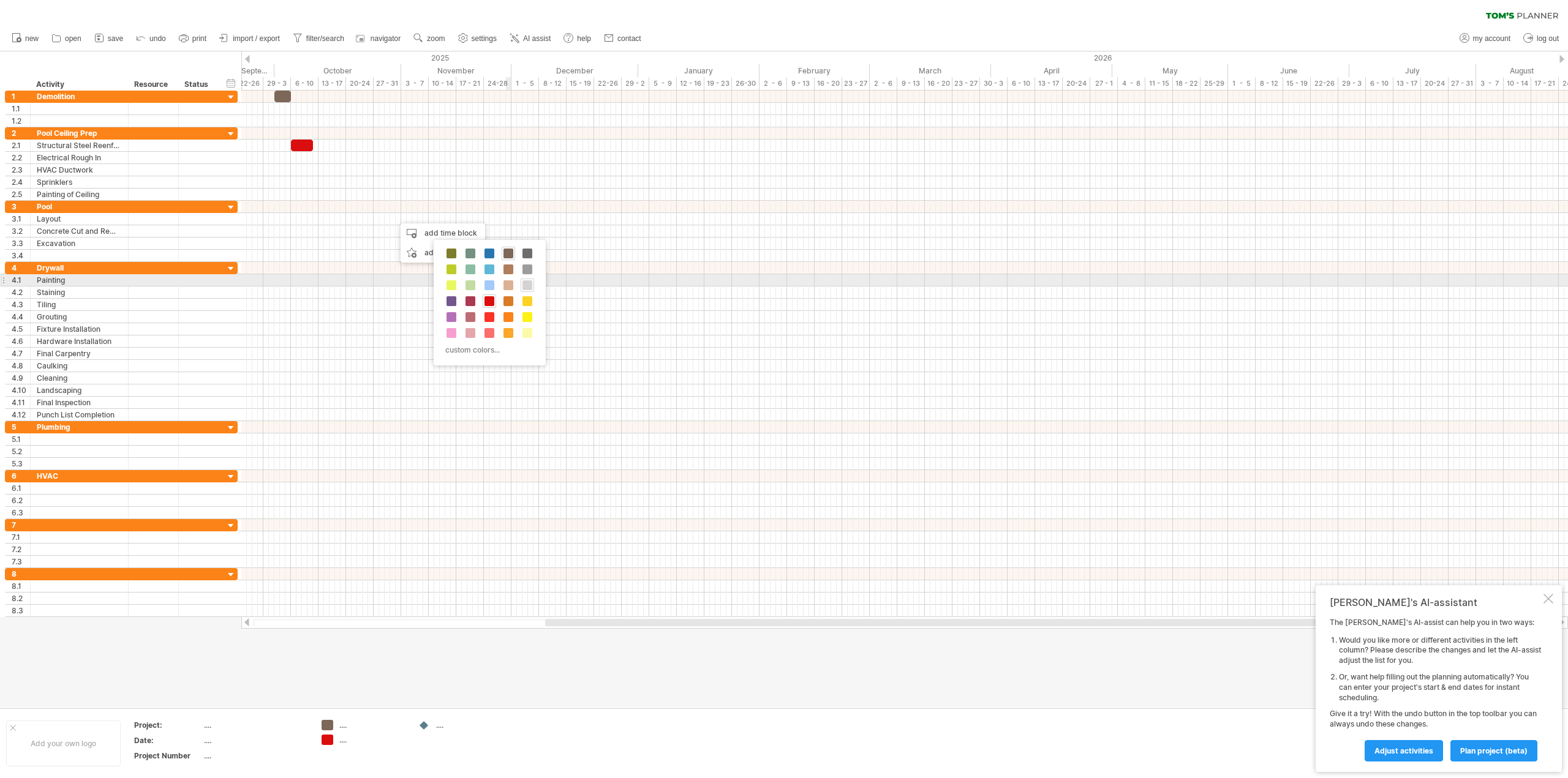
click at [524, 284] on span at bounding box center [527, 285] width 10 height 10
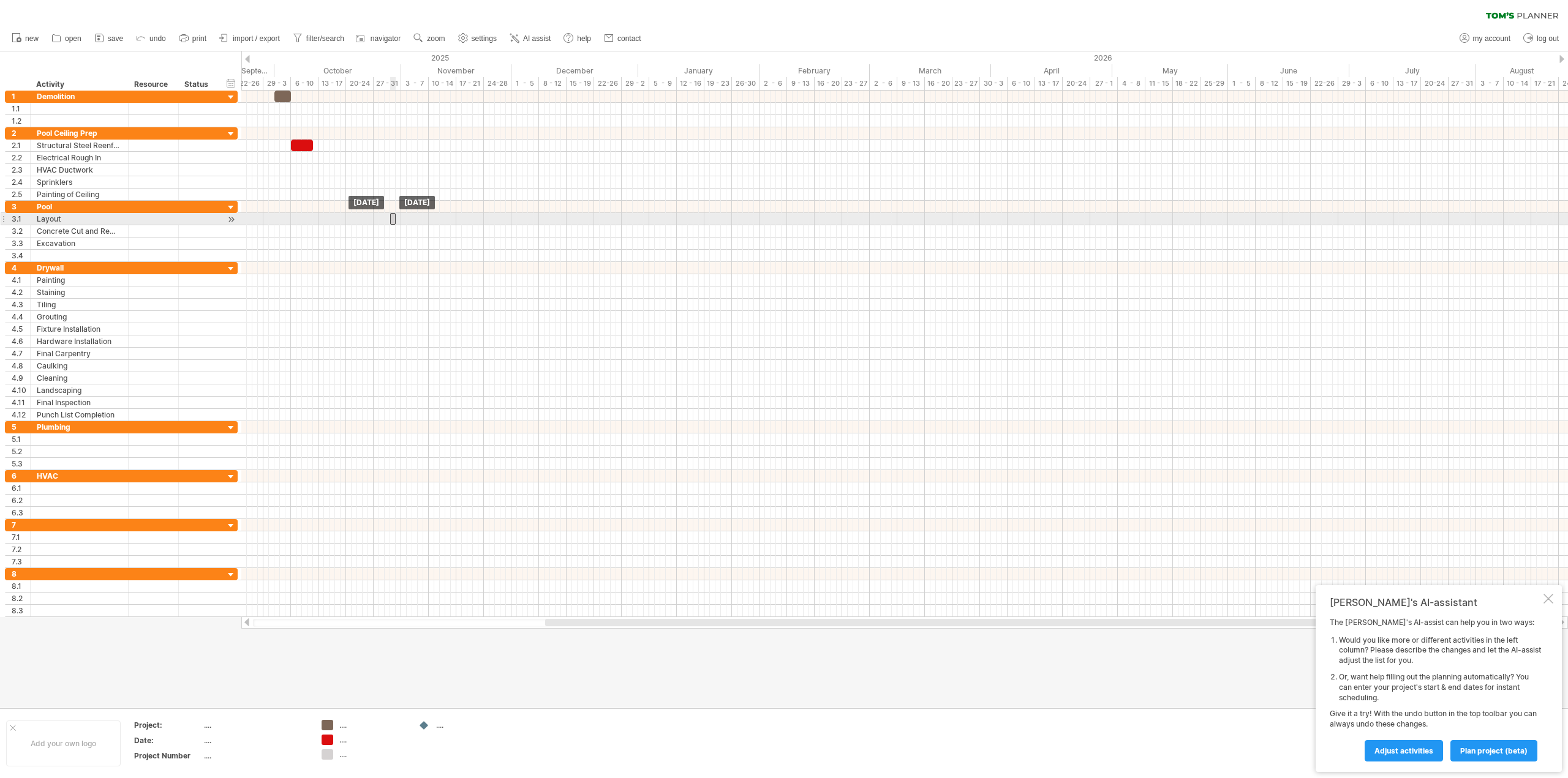
click at [393, 221] on div at bounding box center [393, 218] width 6 height 12
click at [398, 221] on span at bounding box center [398, 218] width 5 height 12
click at [400, 219] on span at bounding box center [401, 218] width 5 height 12
click at [402, 231] on div at bounding box center [905, 232] width 1327 height 12
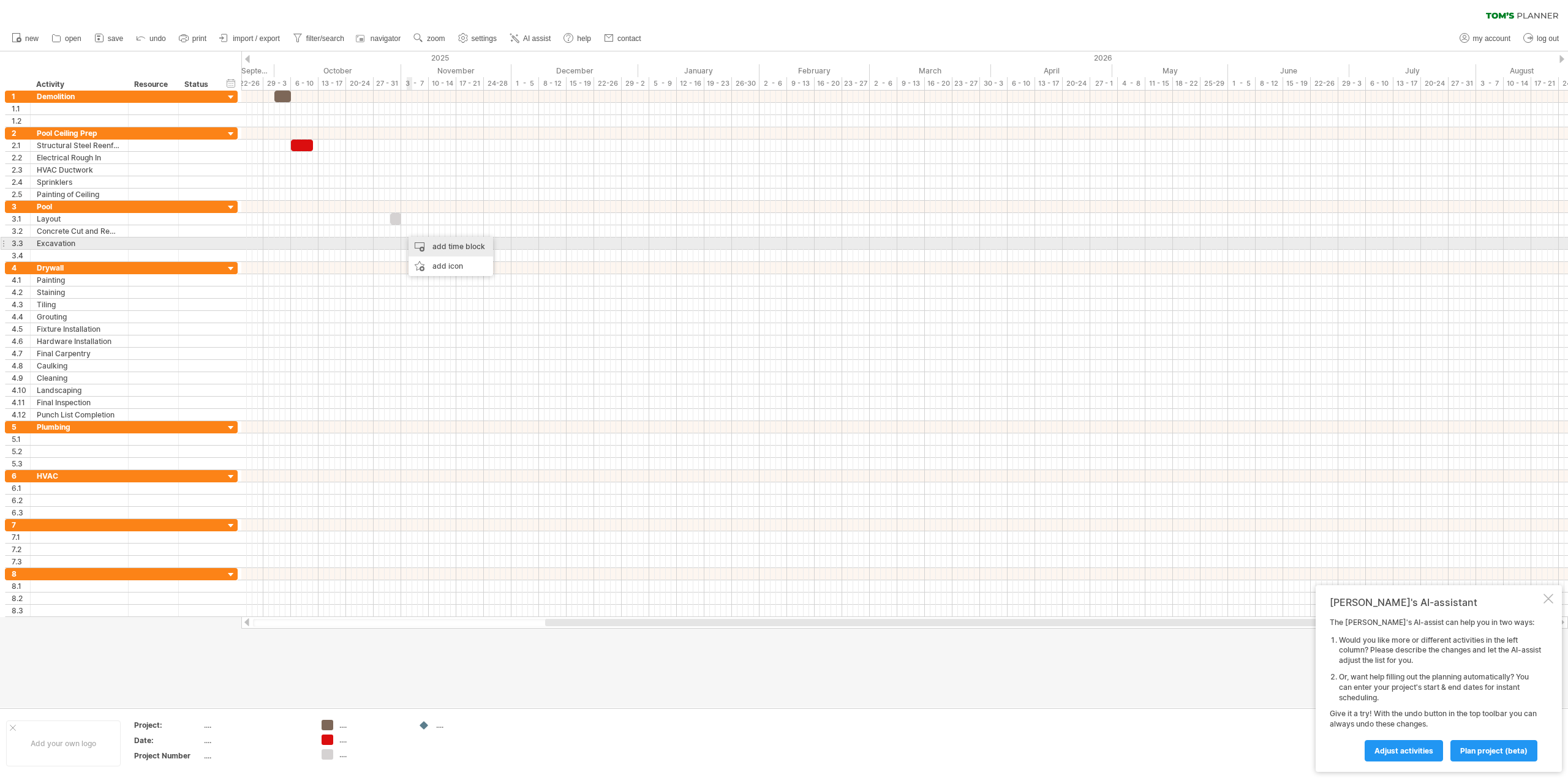
click at [423, 240] on div "add time block" at bounding box center [451, 247] width 85 height 19
click at [517, 337] on div at bounding box center [522, 338] width 13 height 13
drag, startPoint x: 407, startPoint y: 231, endPoint x: 418, endPoint y: 233, distance: 11.2
click at [418, 233] on span at bounding box center [418, 231] width 5 height 12
click at [40, 241] on div "add row Ctrl+Enter Cmd+Enter" at bounding box center [85, 242] width 126 height 19
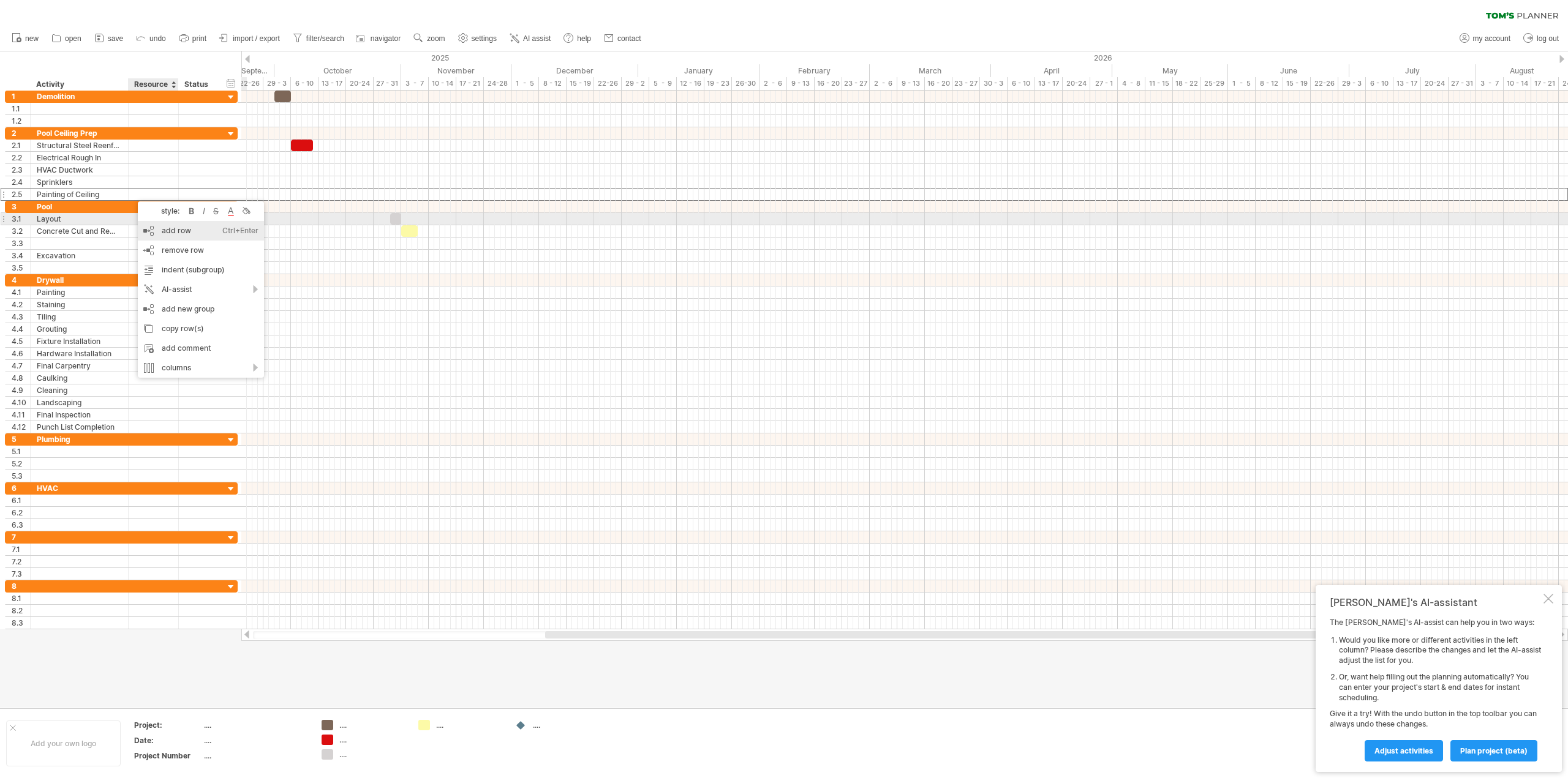
click at [160, 225] on div "add row Ctrl+Enter Cmd+Enter" at bounding box center [201, 231] width 126 height 19
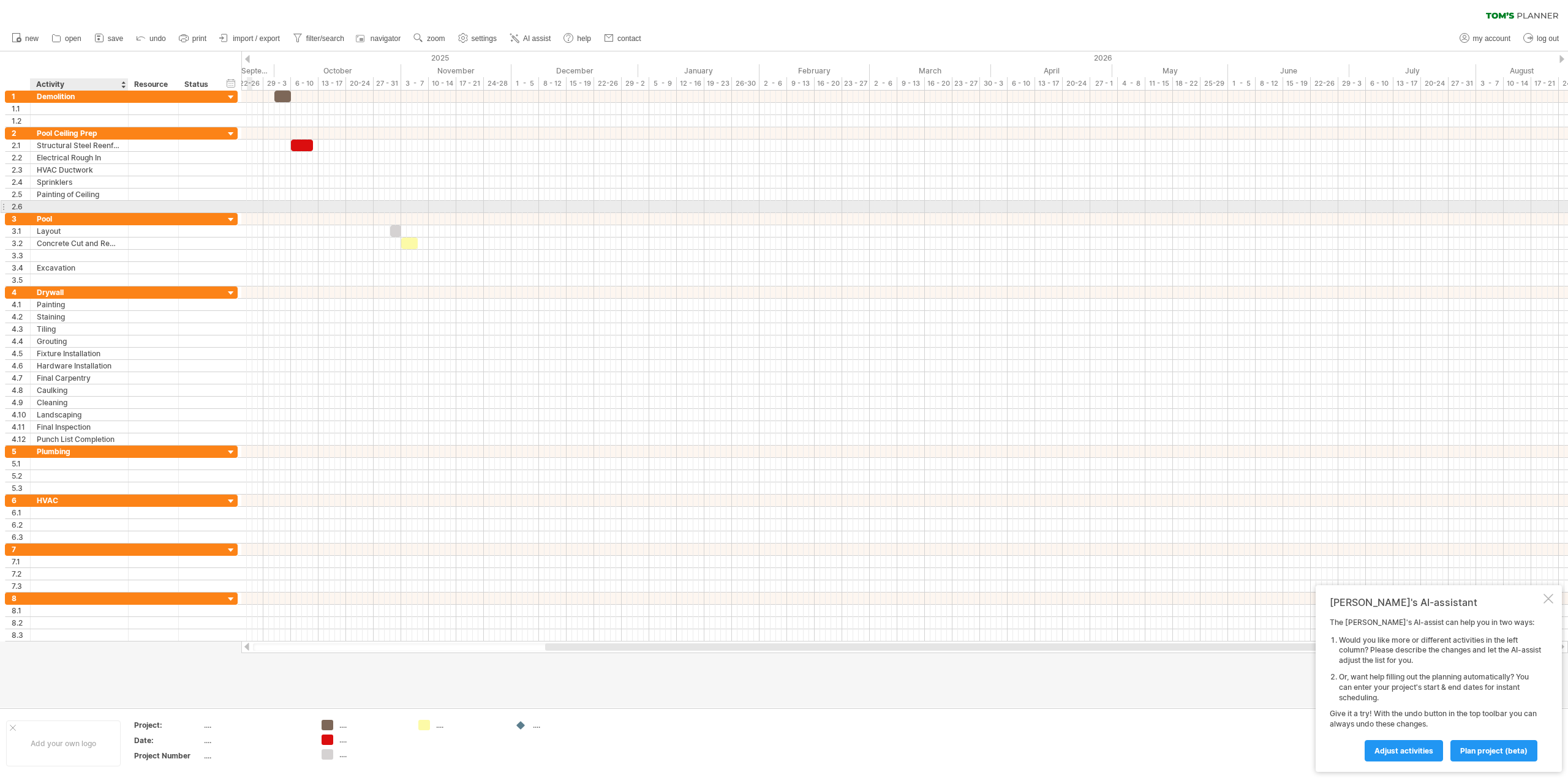
click at [52, 203] on div at bounding box center [79, 207] width 85 height 12
type input "**********"
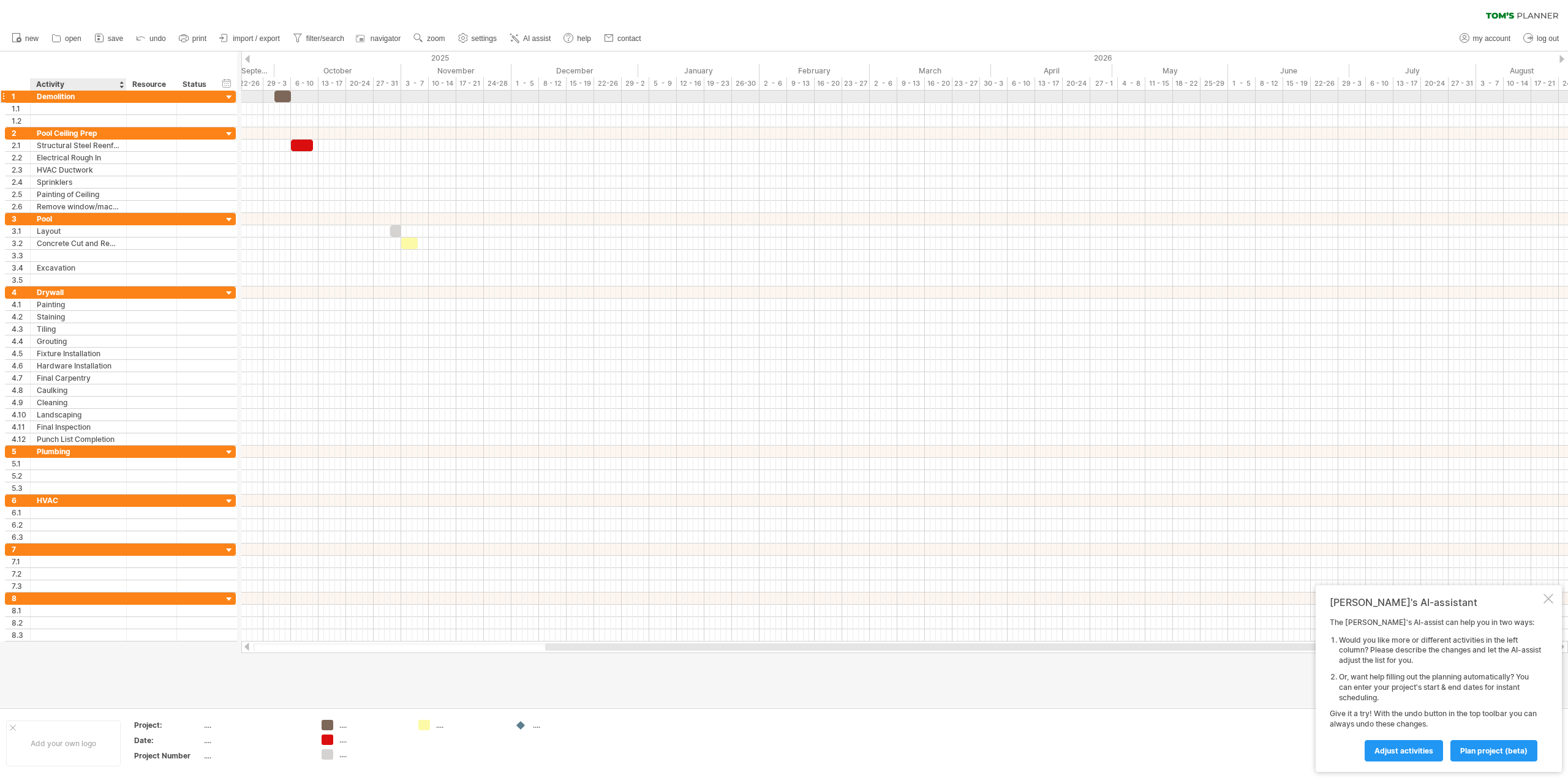
click at [125, 97] on div at bounding box center [125, 97] width 6 height 12
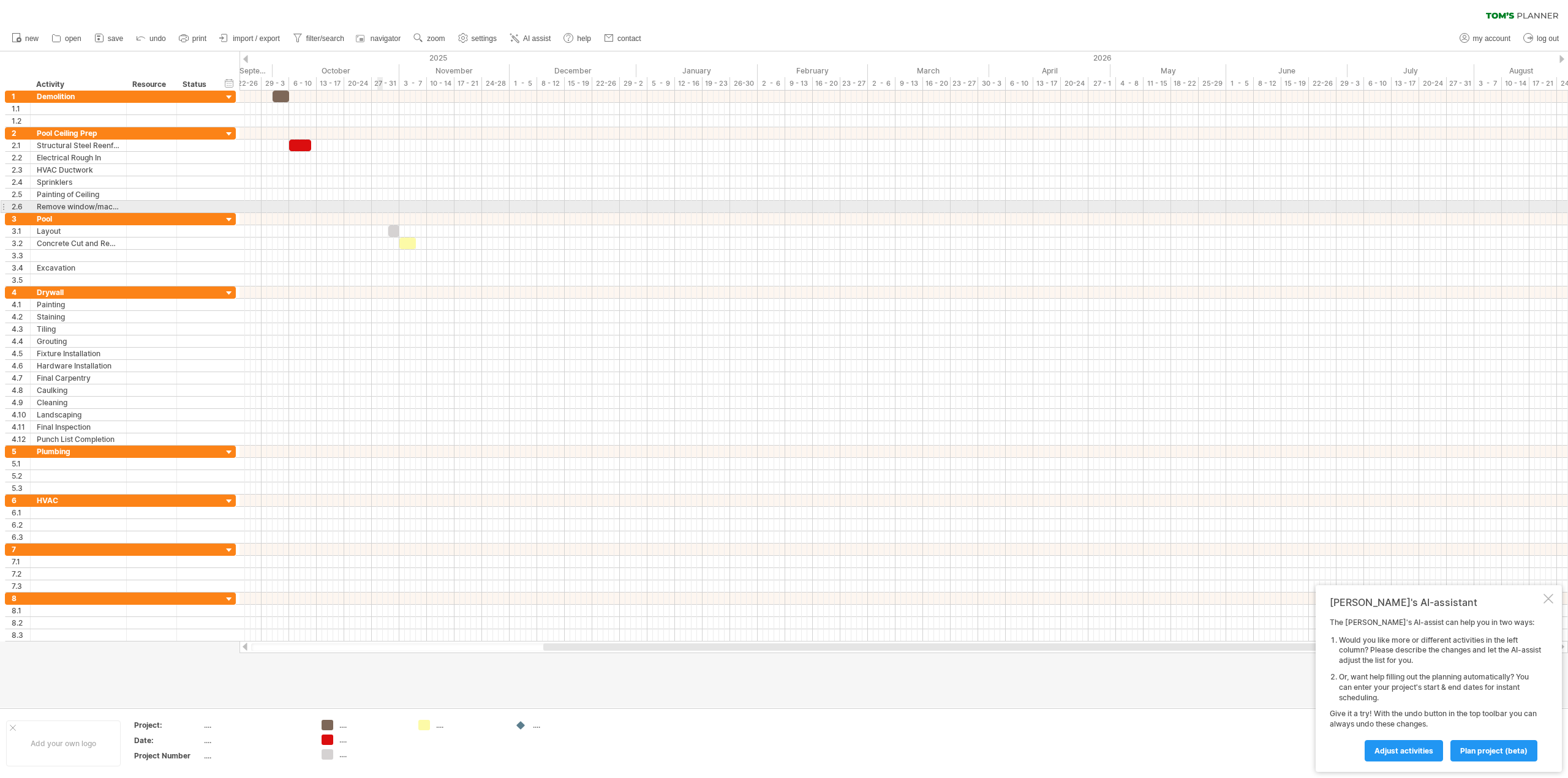
click at [378, 204] on div at bounding box center [903, 207] width 1329 height 12
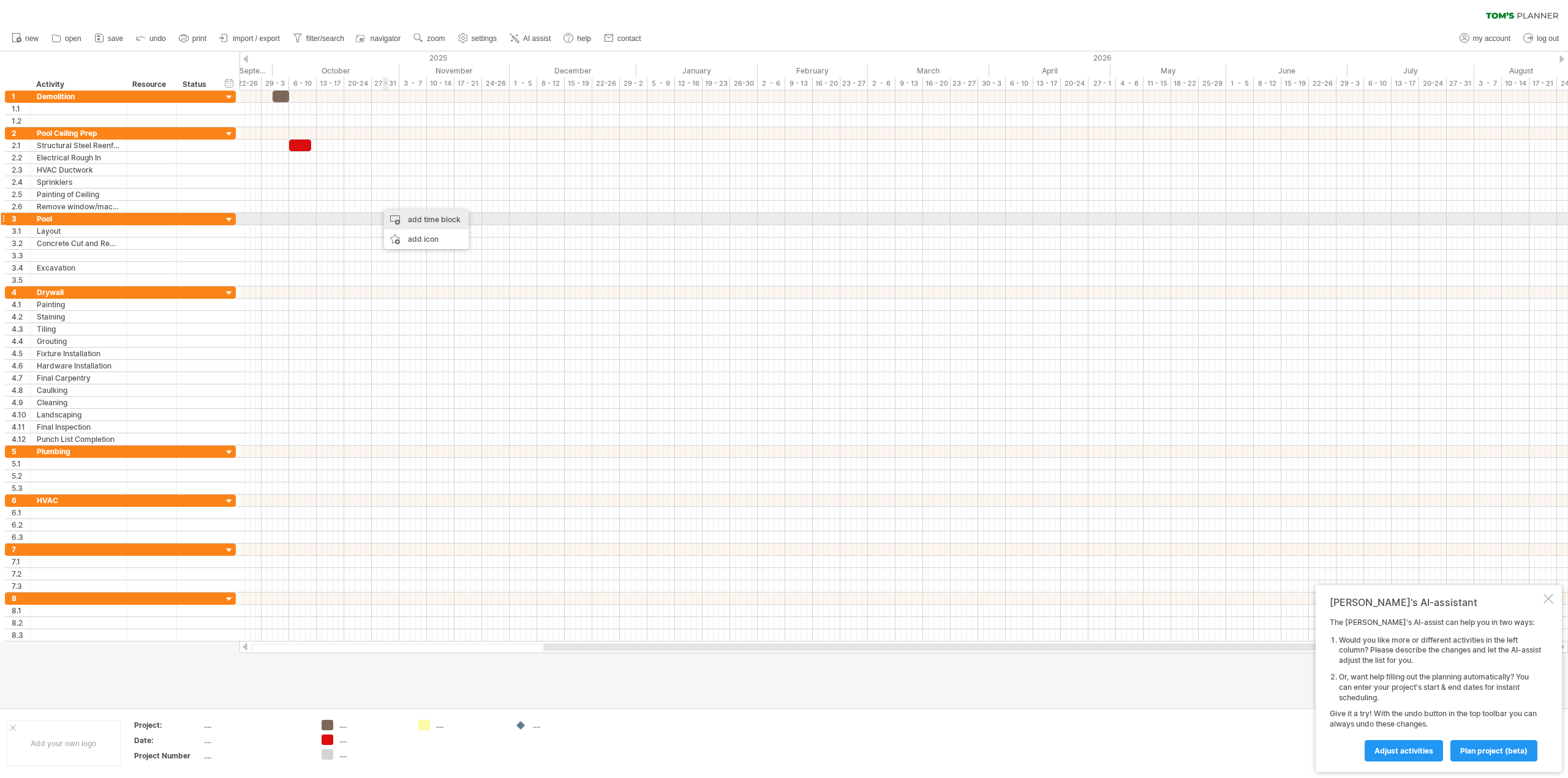
click at [411, 218] on div "add time block" at bounding box center [427, 220] width 85 height 19
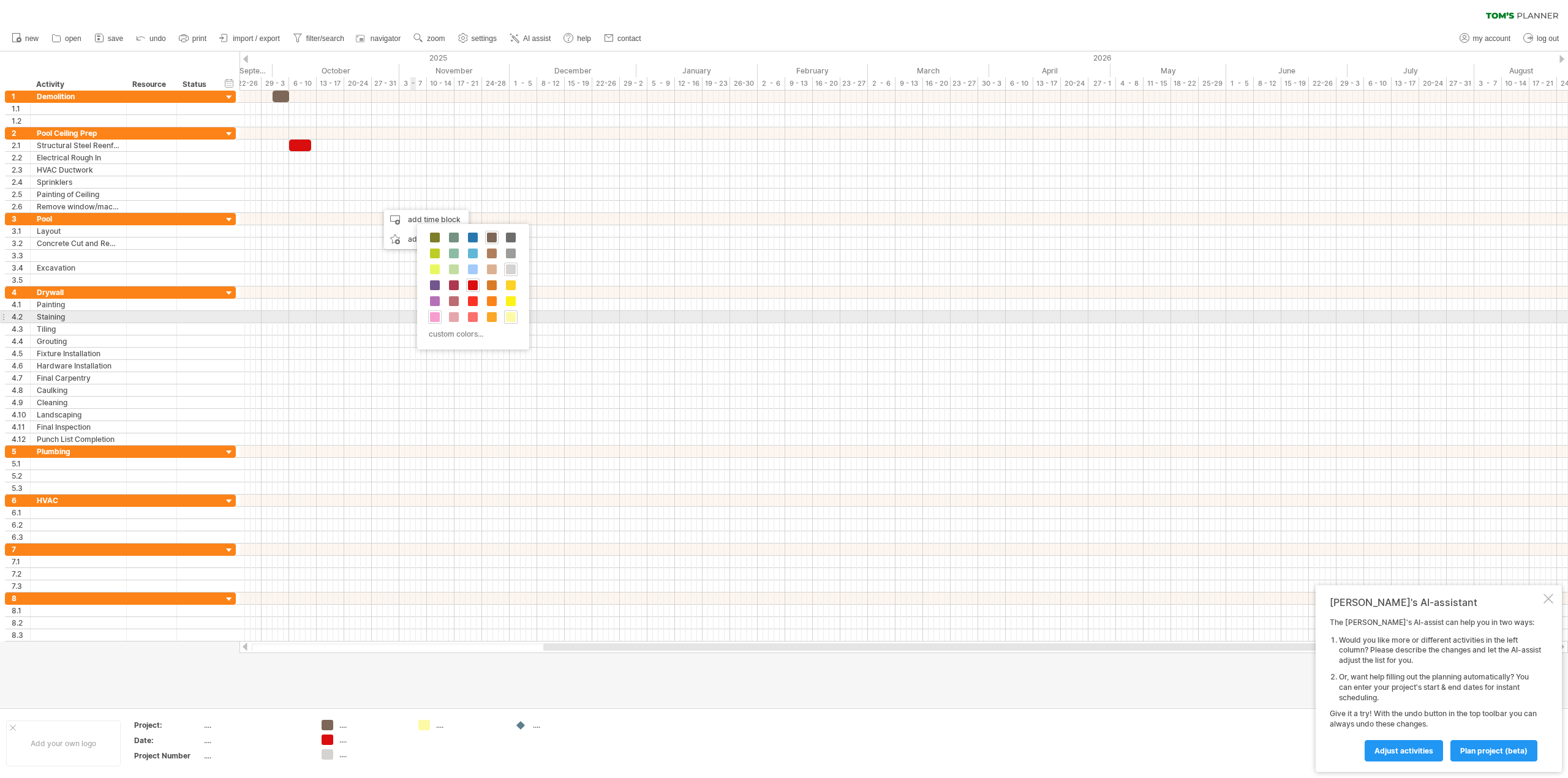
click at [437, 318] on span at bounding box center [435, 317] width 10 height 10
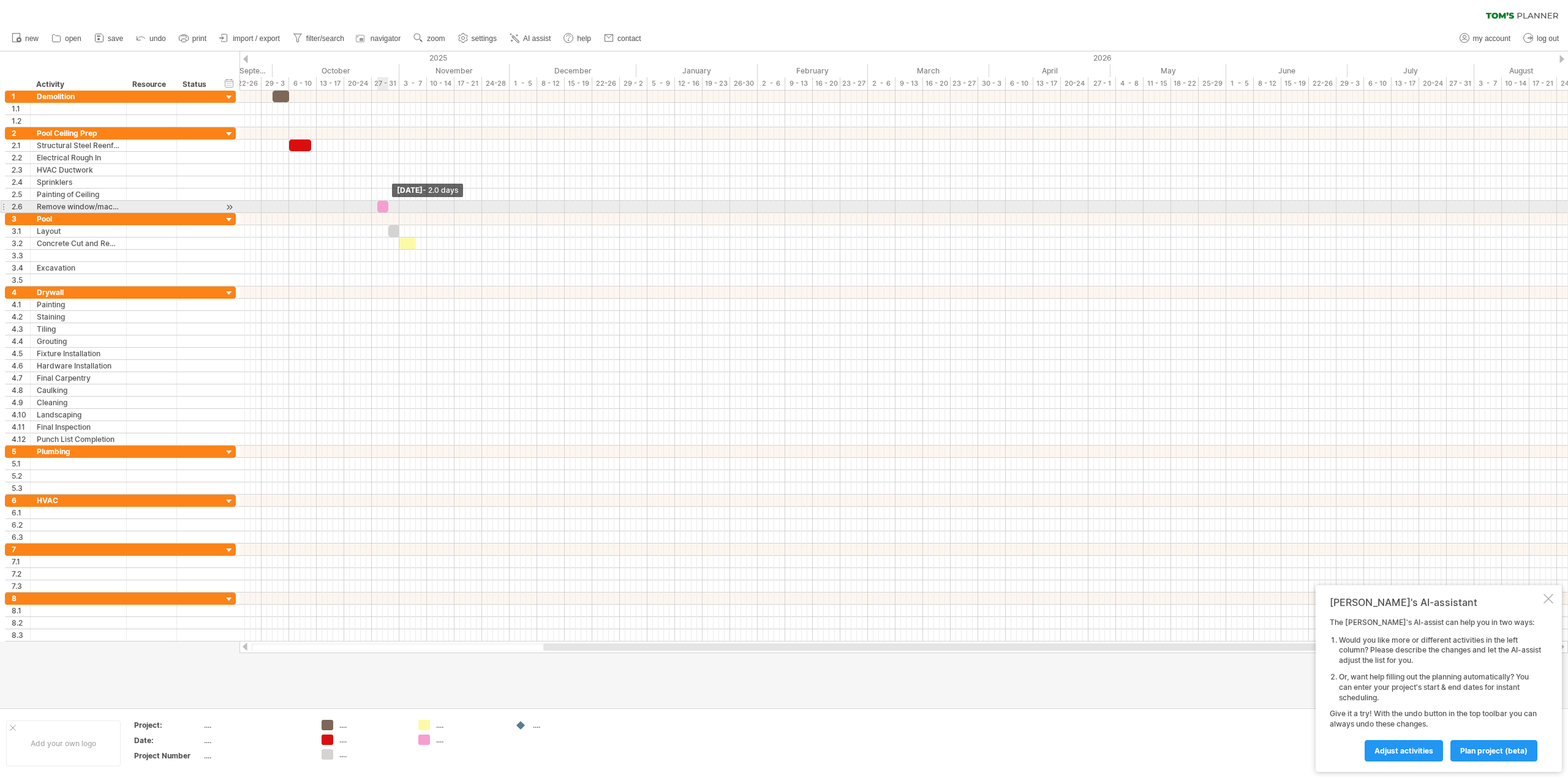
drag, startPoint x: 384, startPoint y: 206, endPoint x: 391, endPoint y: 208, distance: 7.3
click at [391, 208] on div "[DATE] - 2.0 days [DATE]" at bounding box center [903, 366] width 1329 height 551
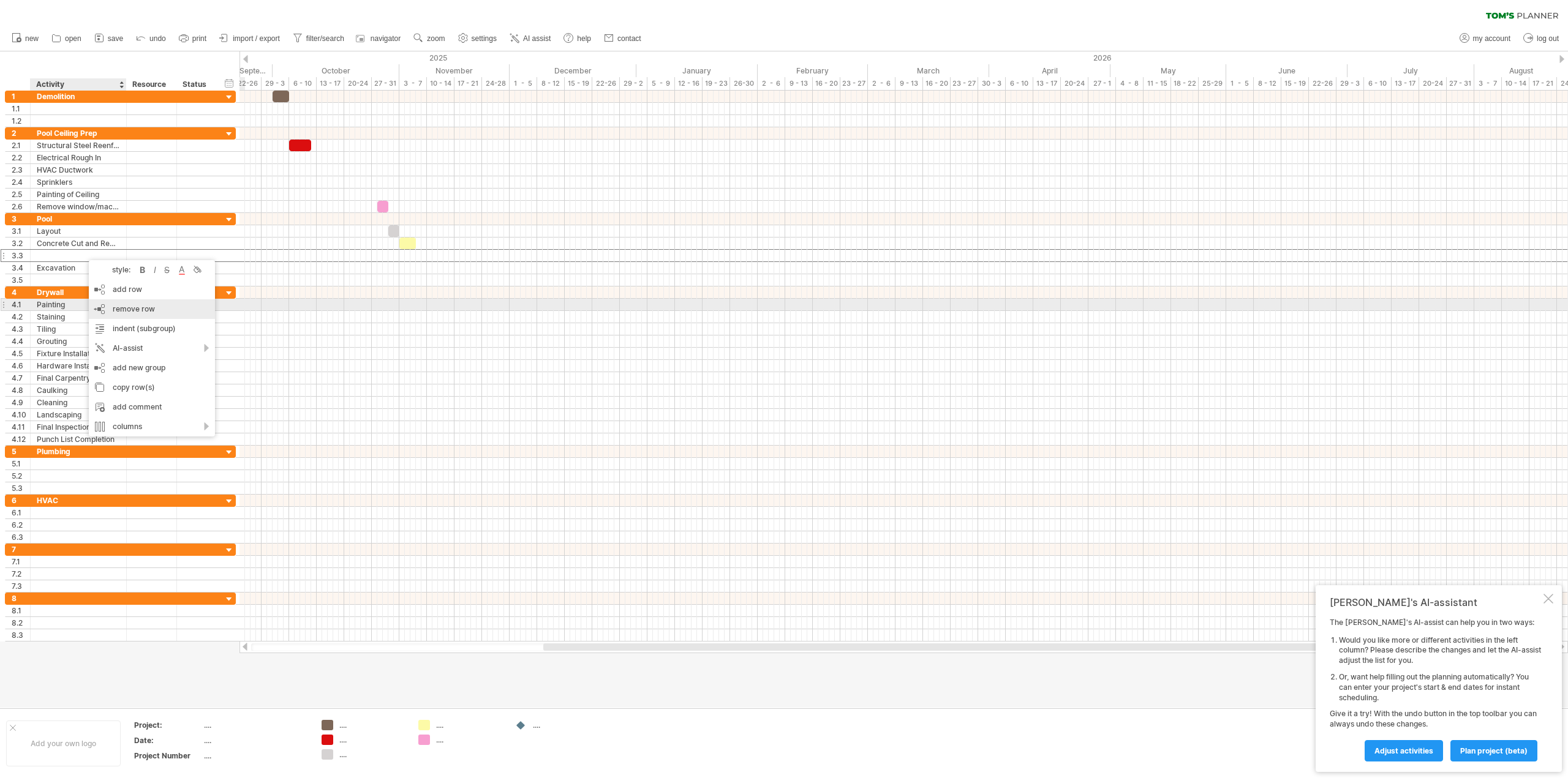
click at [127, 309] on span "remove row" at bounding box center [133, 309] width 42 height 9
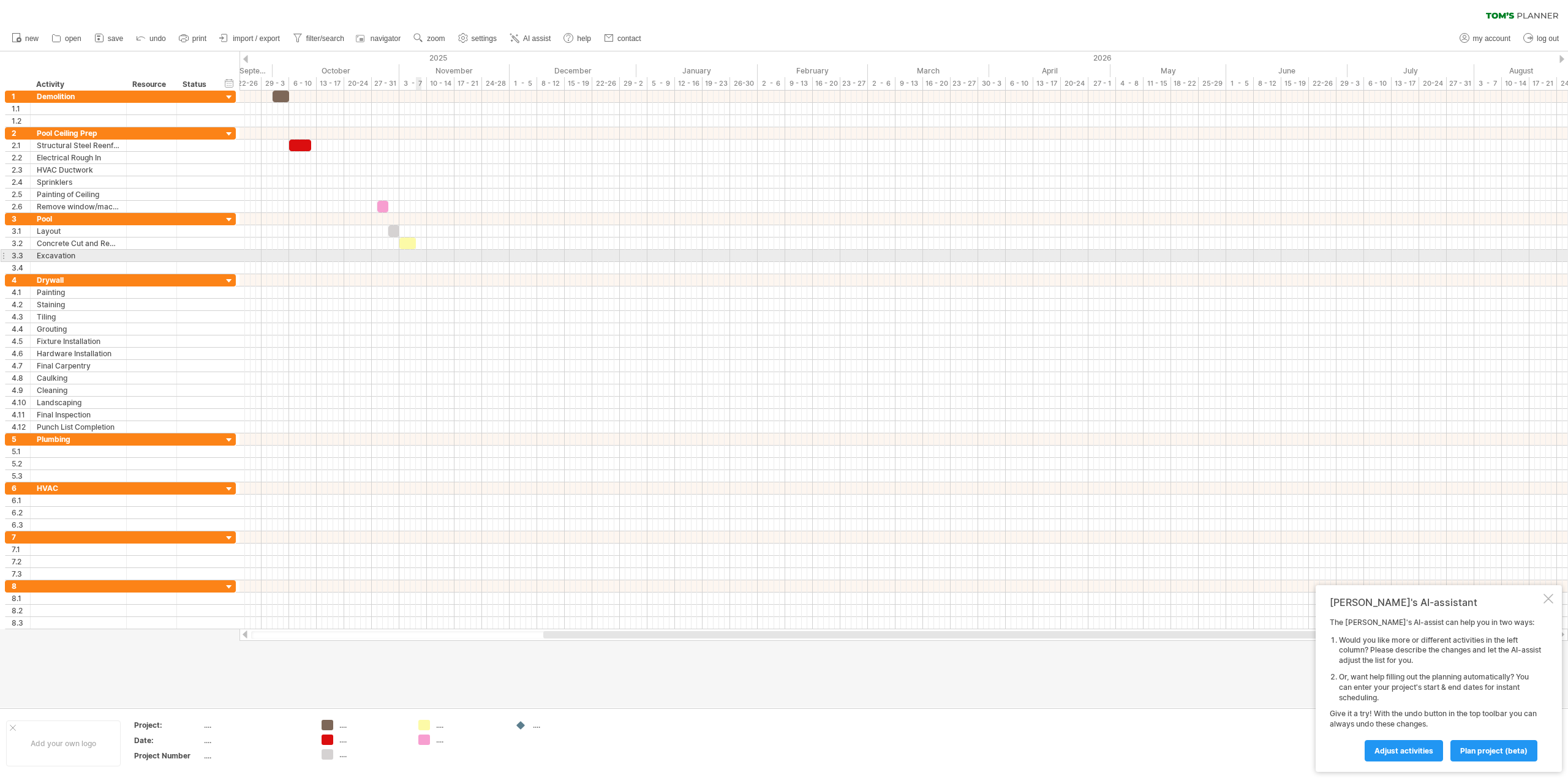
click at [416, 252] on div at bounding box center [903, 256] width 1329 height 12
click at [432, 259] on div "add time block" at bounding box center [465, 268] width 85 height 19
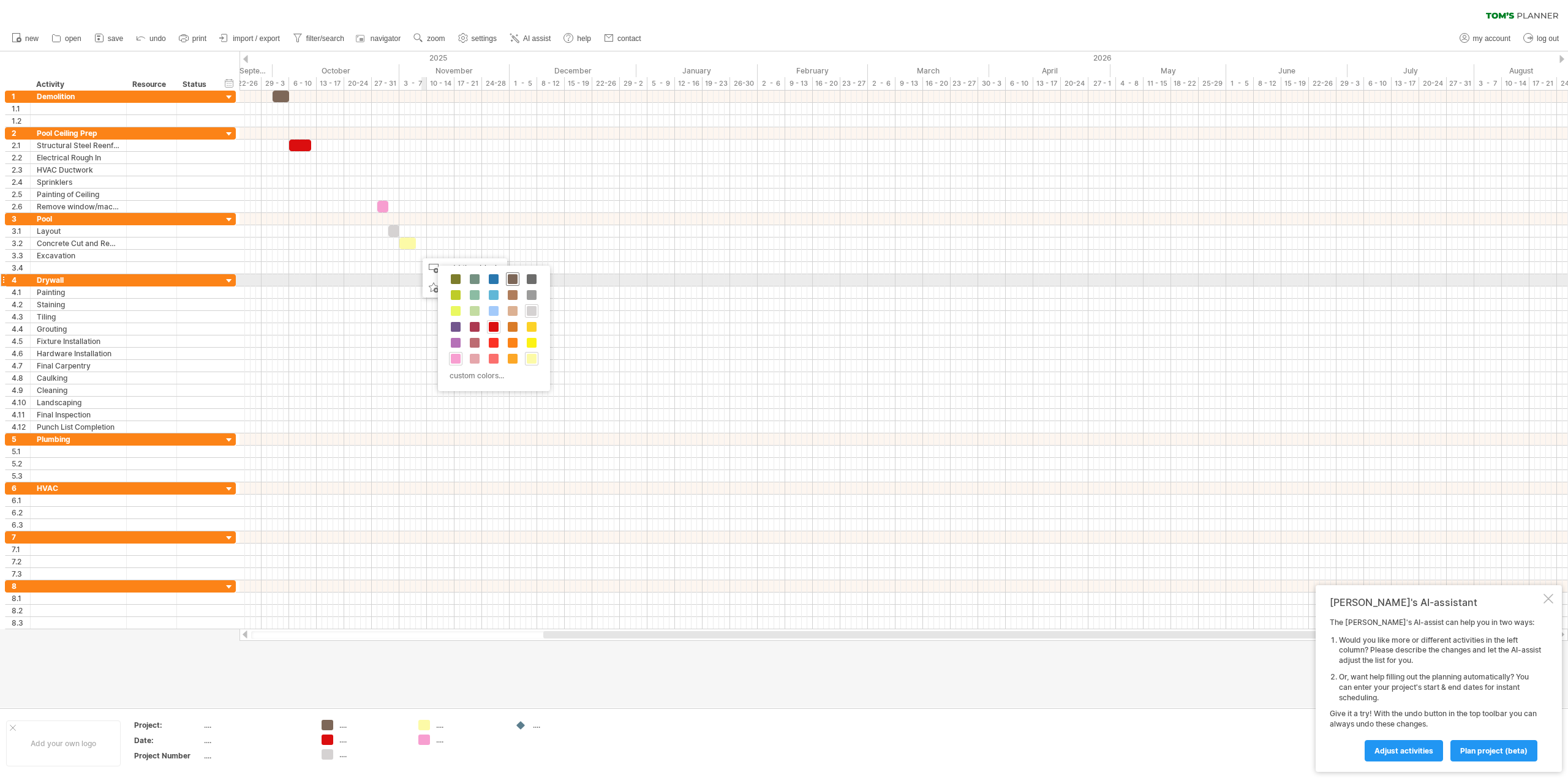
click at [513, 281] on span at bounding box center [513, 279] width 10 height 10
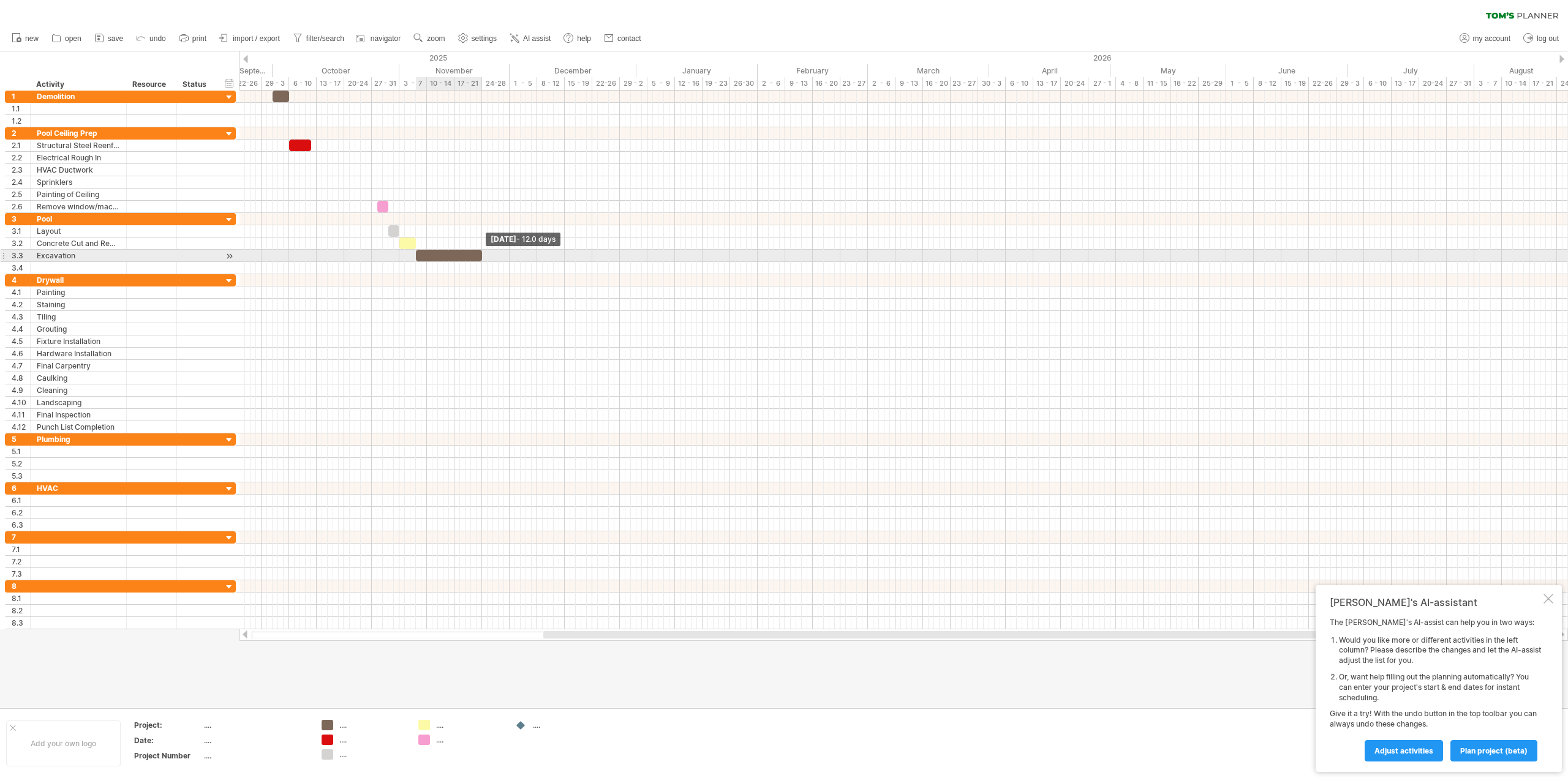
drag, startPoint x: 423, startPoint y: 256, endPoint x: 484, endPoint y: 259, distance: 61.1
click at [484, 259] on div "[DATE] - 12.0 days [DATE]" at bounding box center [903, 360] width 1329 height 539
click at [59, 266] on div at bounding box center [78, 268] width 83 height 12
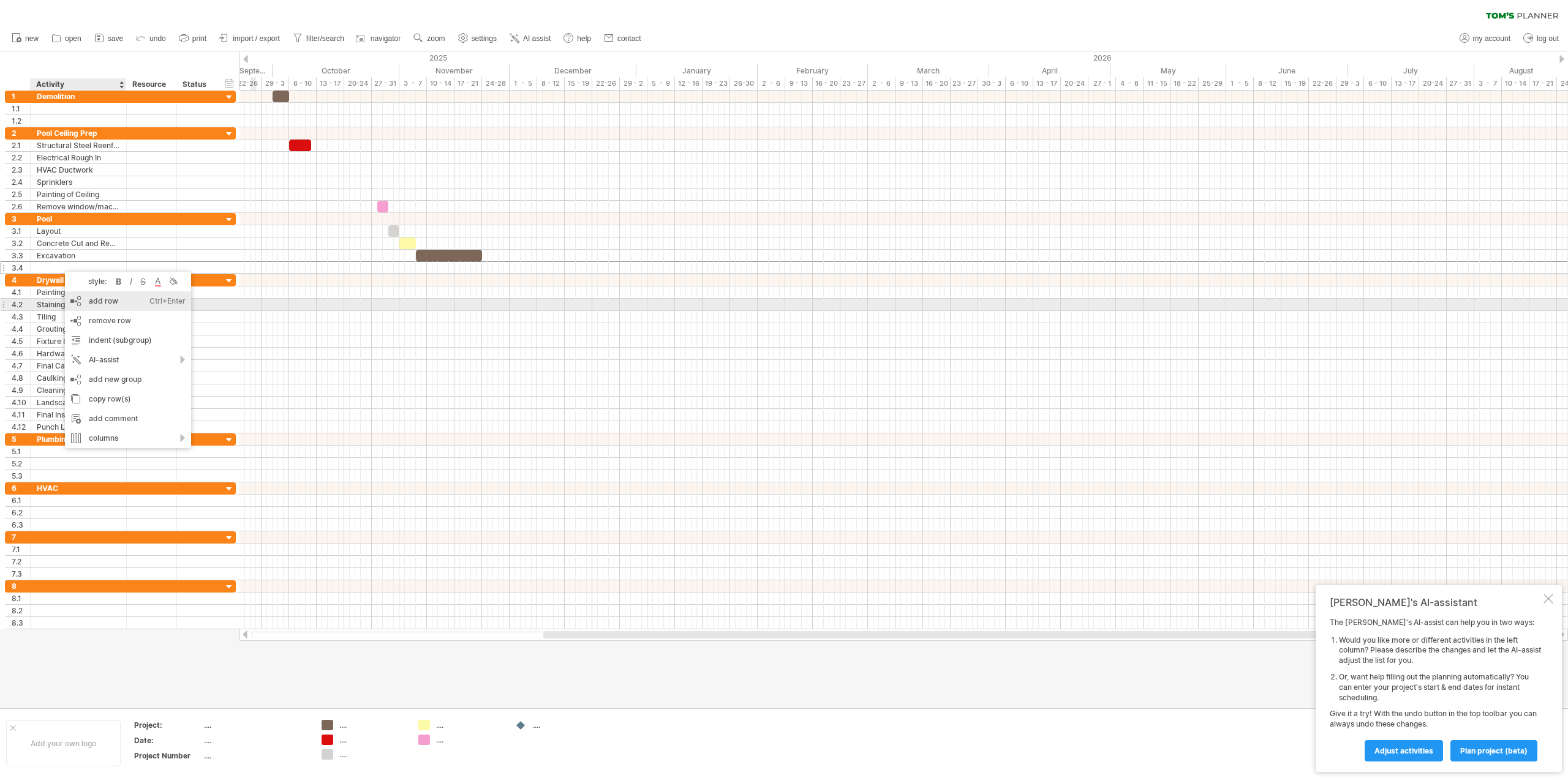
click at [105, 304] on div "add row Ctrl+Enter Cmd+Enter" at bounding box center [128, 301] width 126 height 19
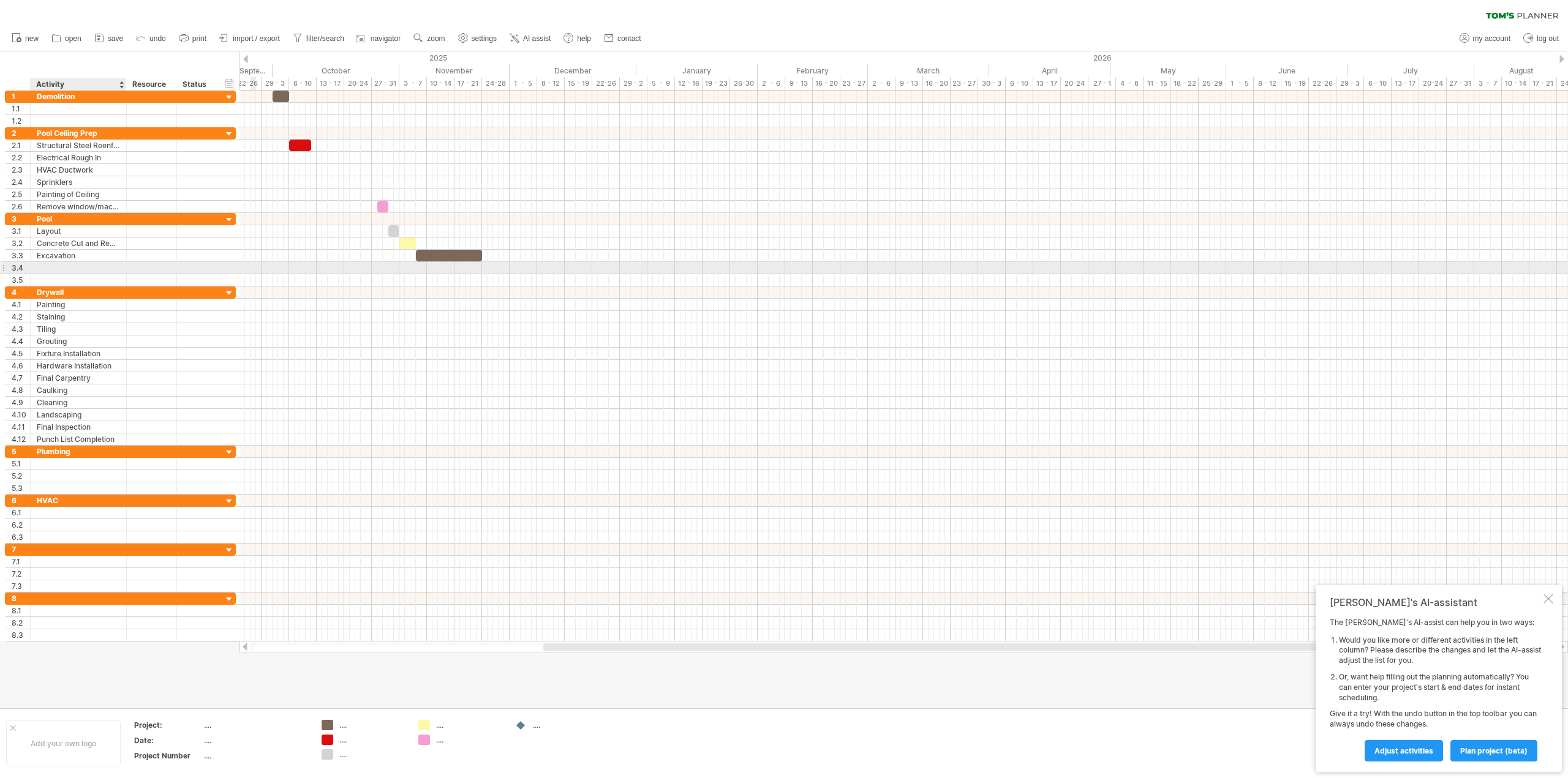
click at [58, 264] on div at bounding box center [78, 268] width 83 height 12
type input "********"
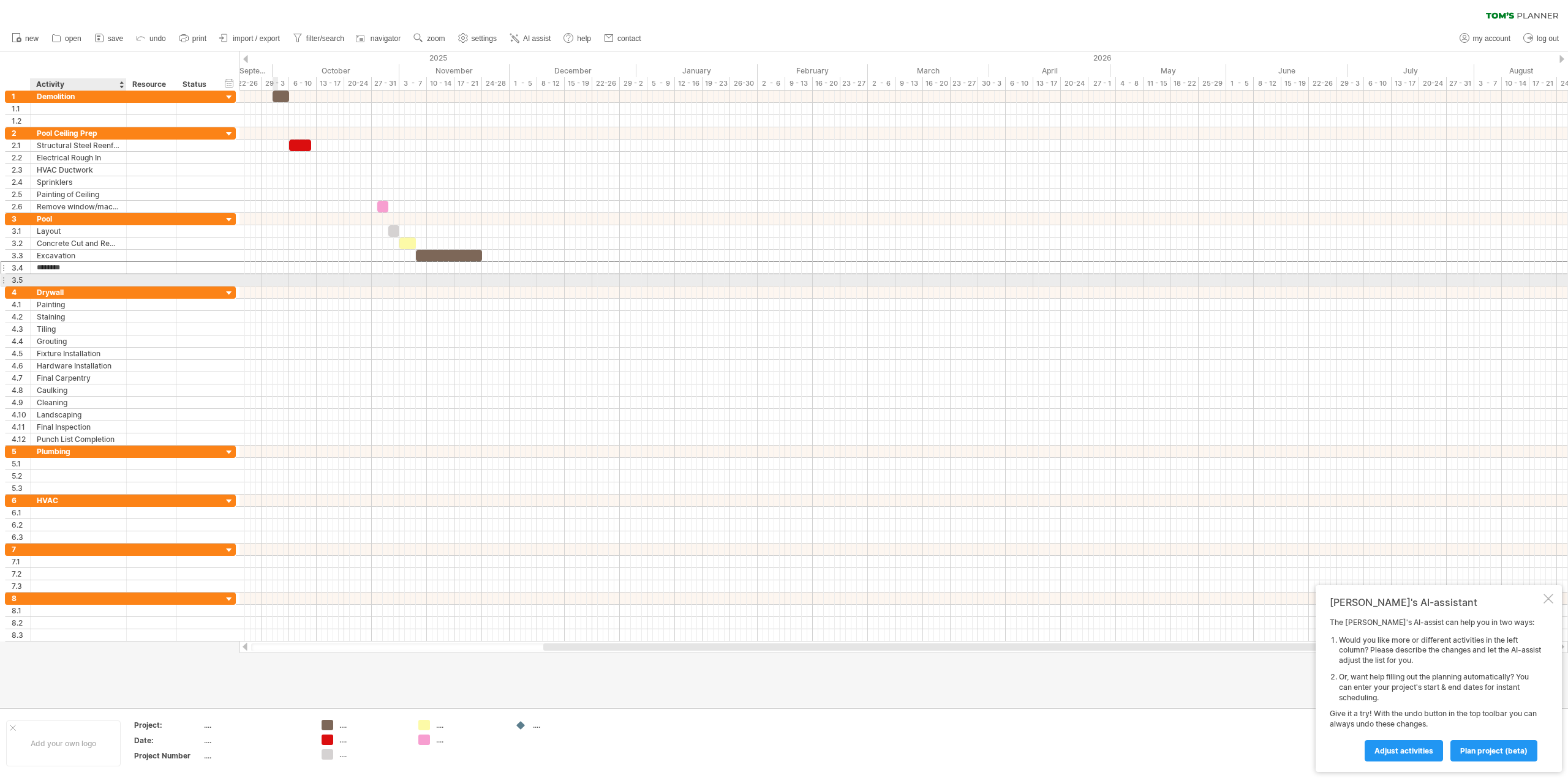
click at [63, 278] on div at bounding box center [78, 280] width 83 height 12
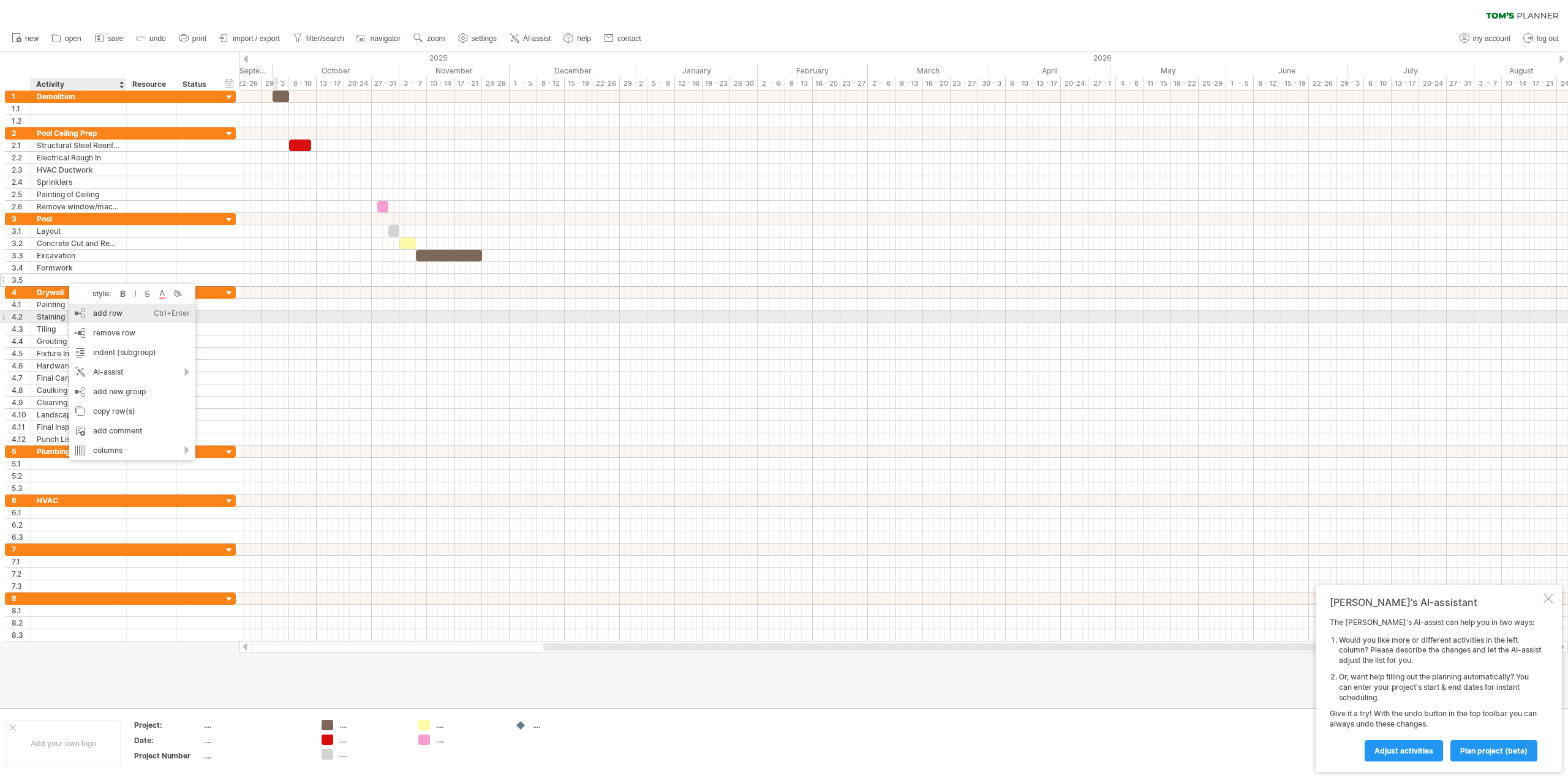
click at [99, 316] on div "add row Ctrl+Enter Cmd+Enter" at bounding box center [133, 313] width 126 height 19
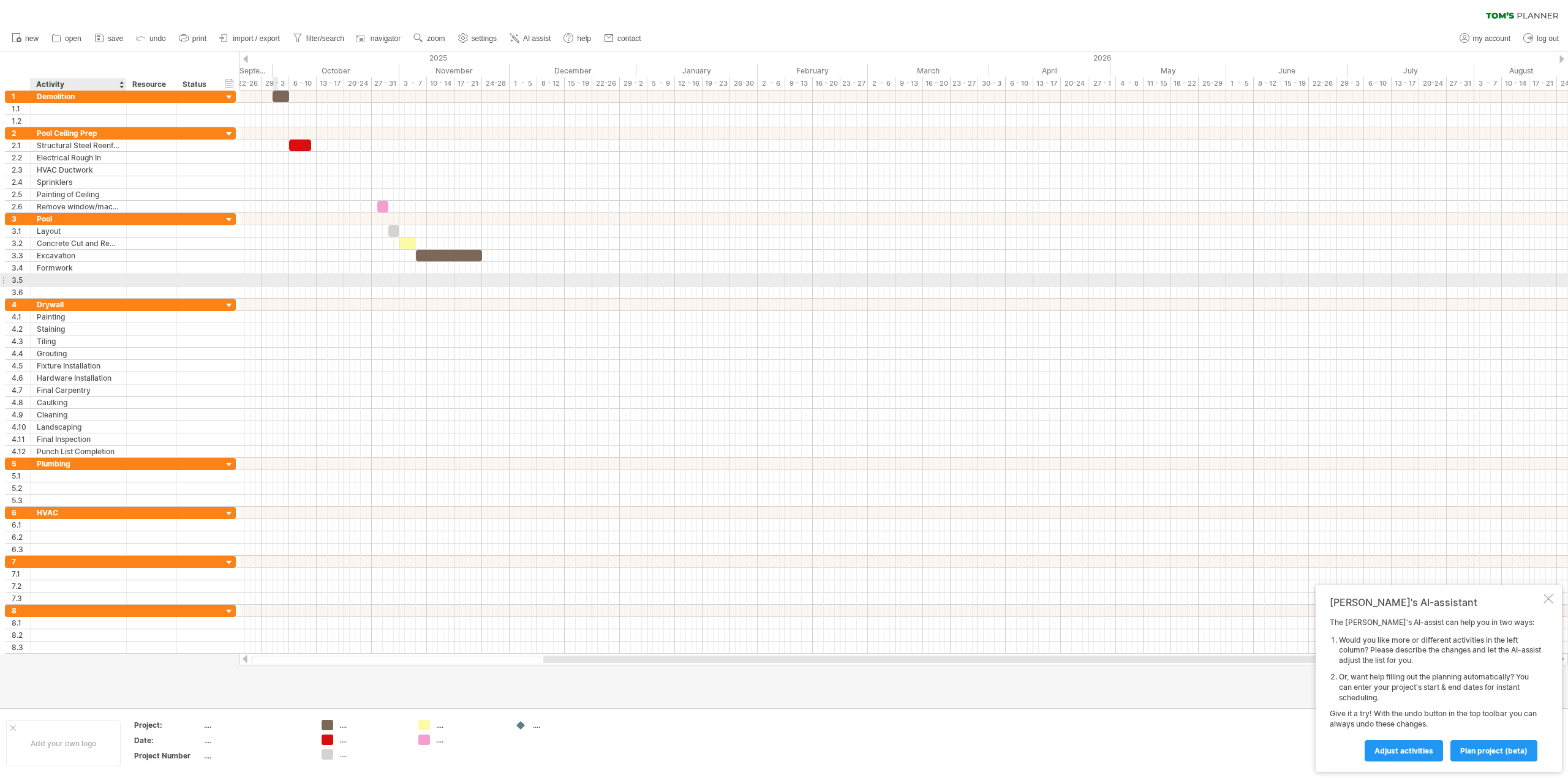
click at [59, 282] on div at bounding box center [78, 280] width 83 height 12
type input "**********"
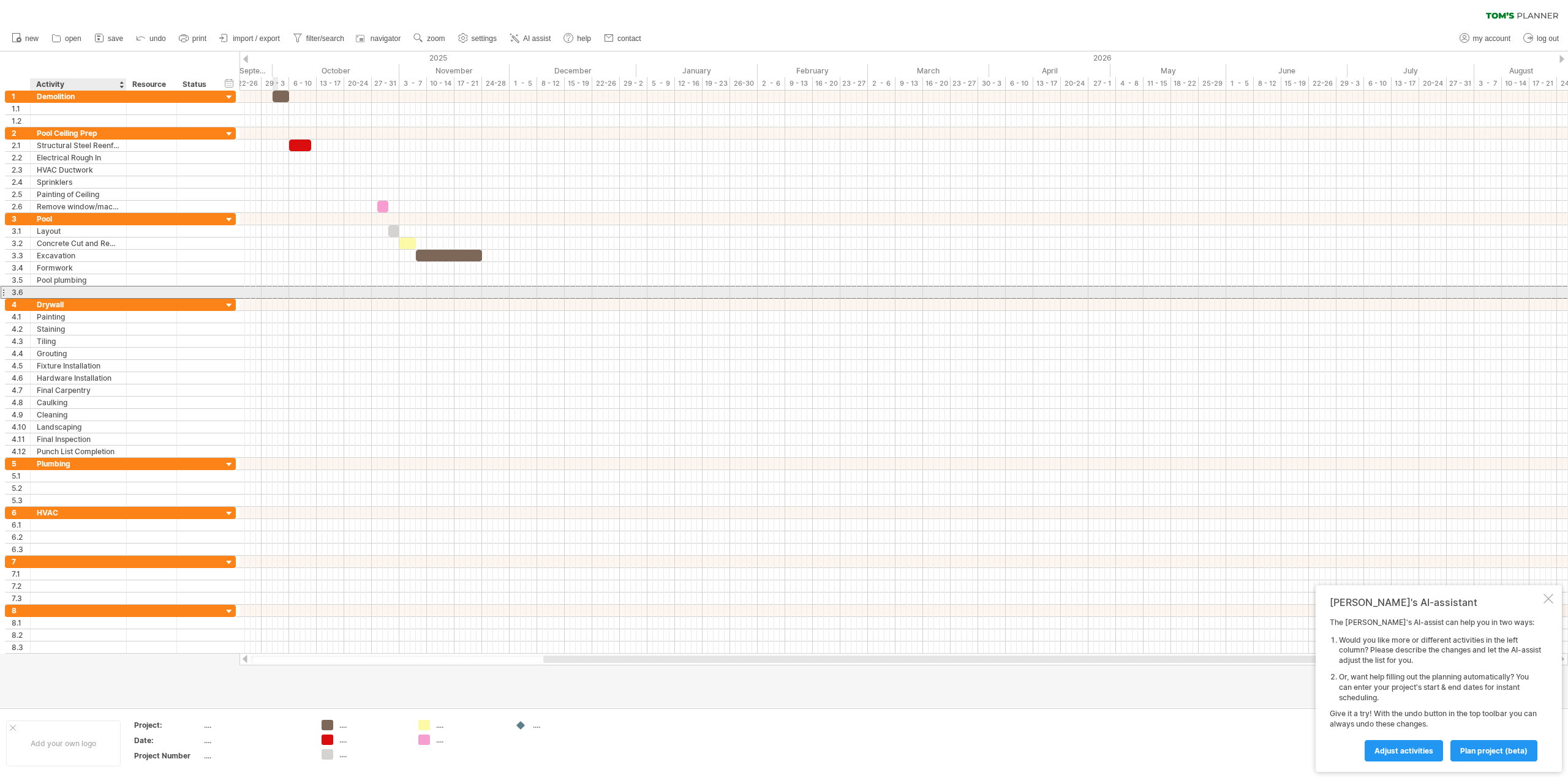
click at [50, 288] on input "text" at bounding box center [78, 292] width 83 height 12
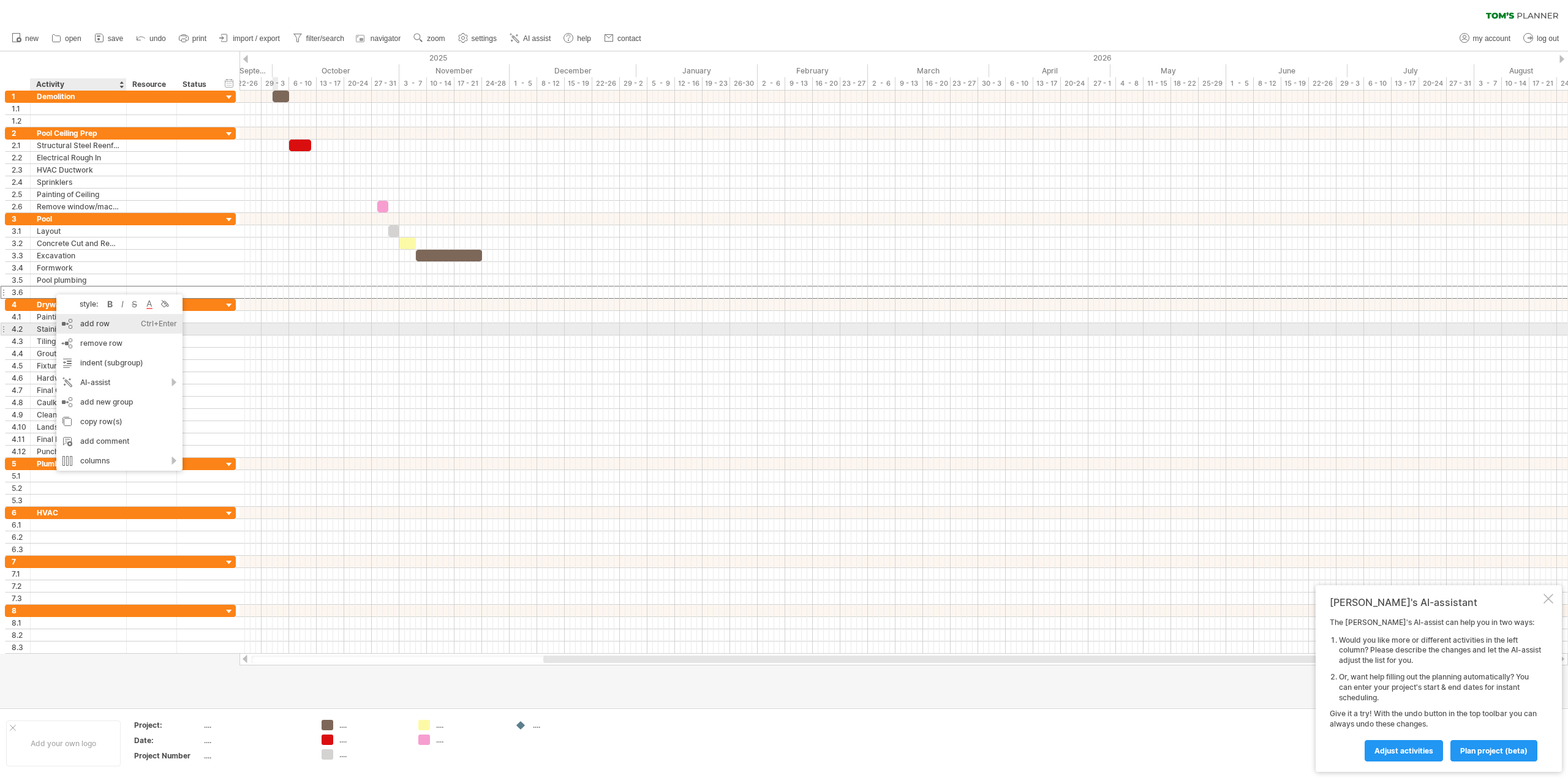
click at [111, 327] on div "add row Ctrl+Enter Cmd+Enter" at bounding box center [119, 324] width 126 height 19
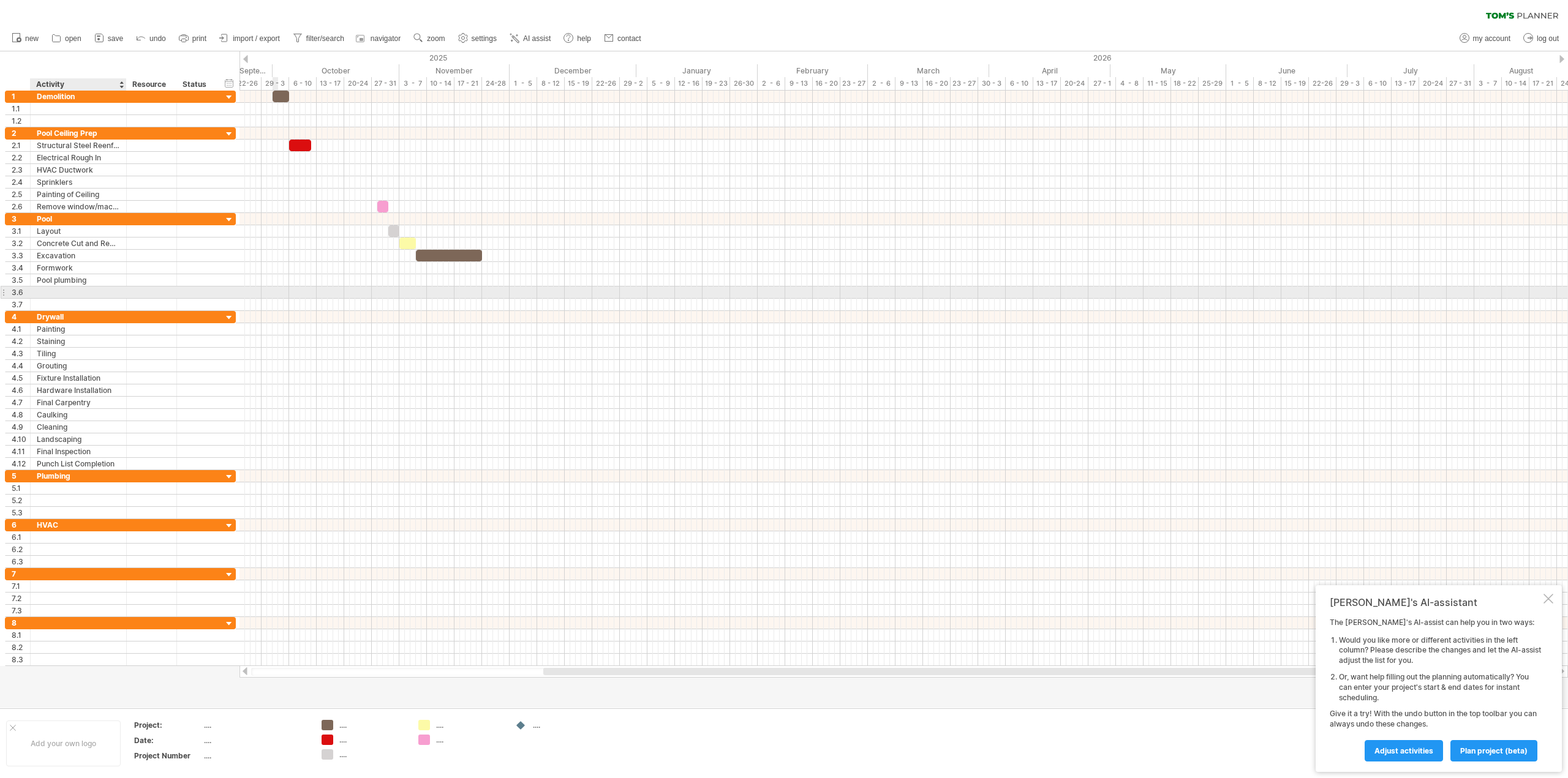
click at [53, 291] on div at bounding box center [78, 292] width 83 height 12
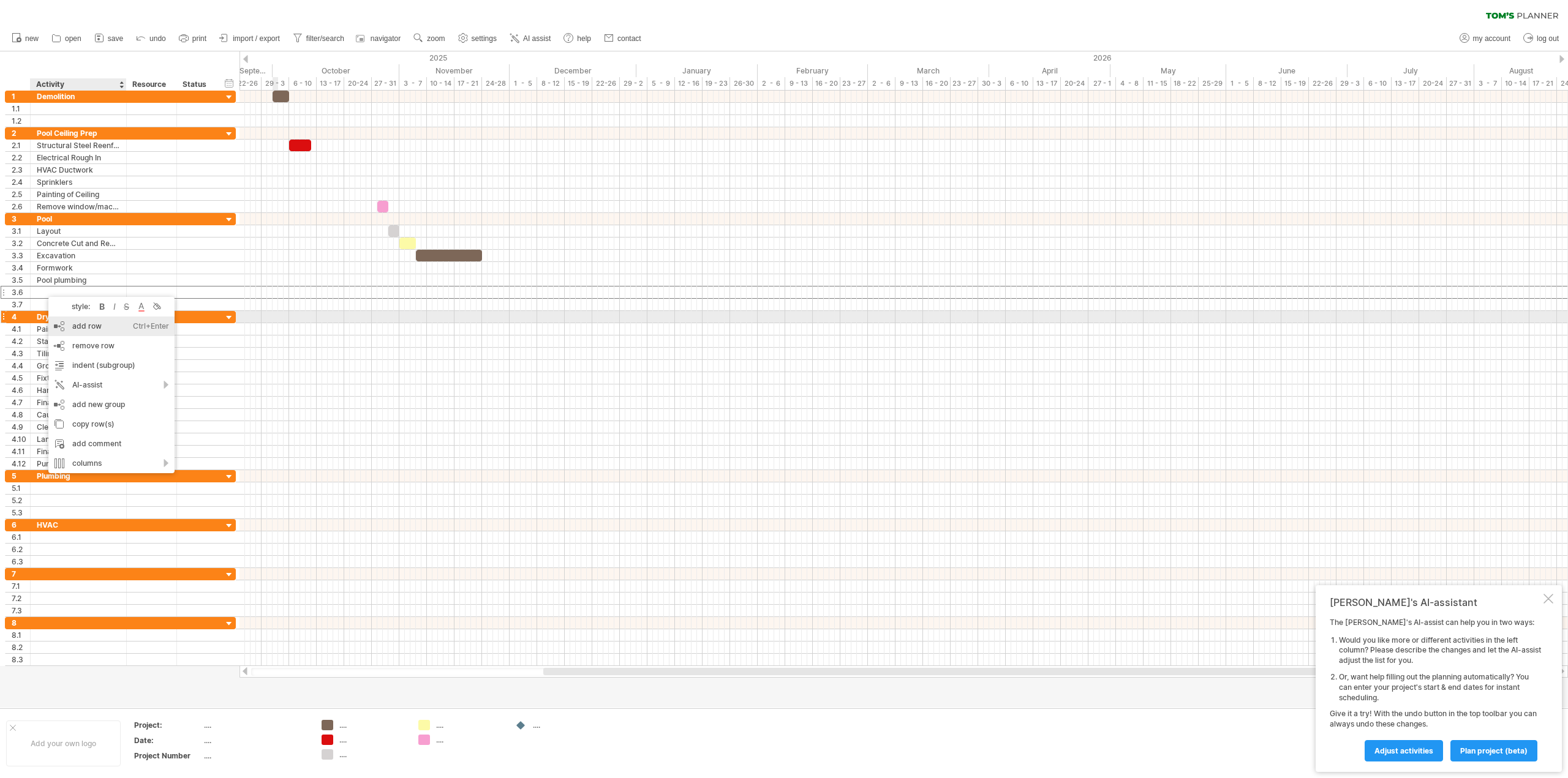
click at [65, 321] on div "add row Ctrl+Enter Cmd+Enter" at bounding box center [112, 326] width 126 height 19
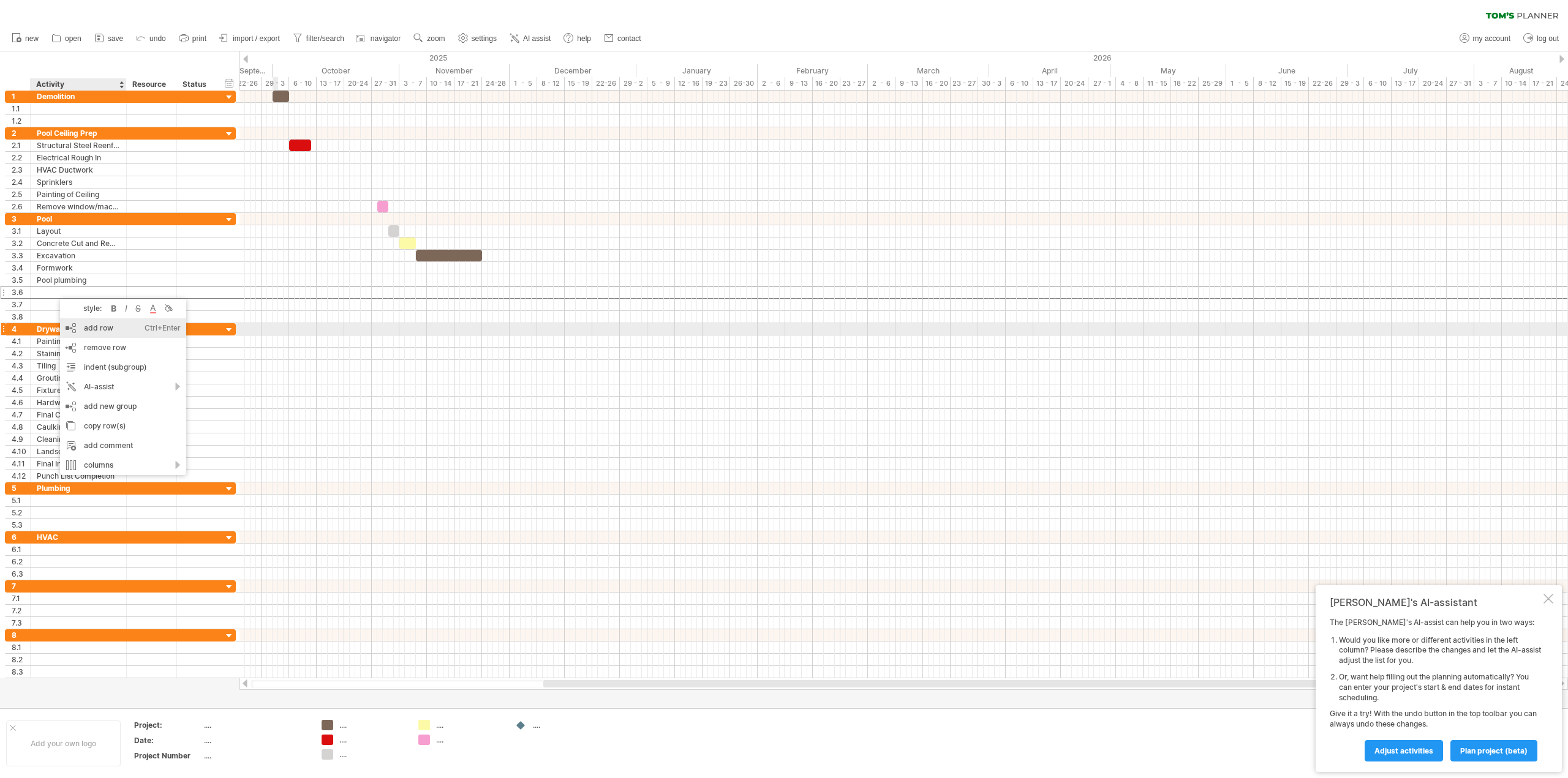
click at [92, 331] on div "add row Ctrl+Enter Cmd+Enter" at bounding box center [123, 328] width 126 height 19
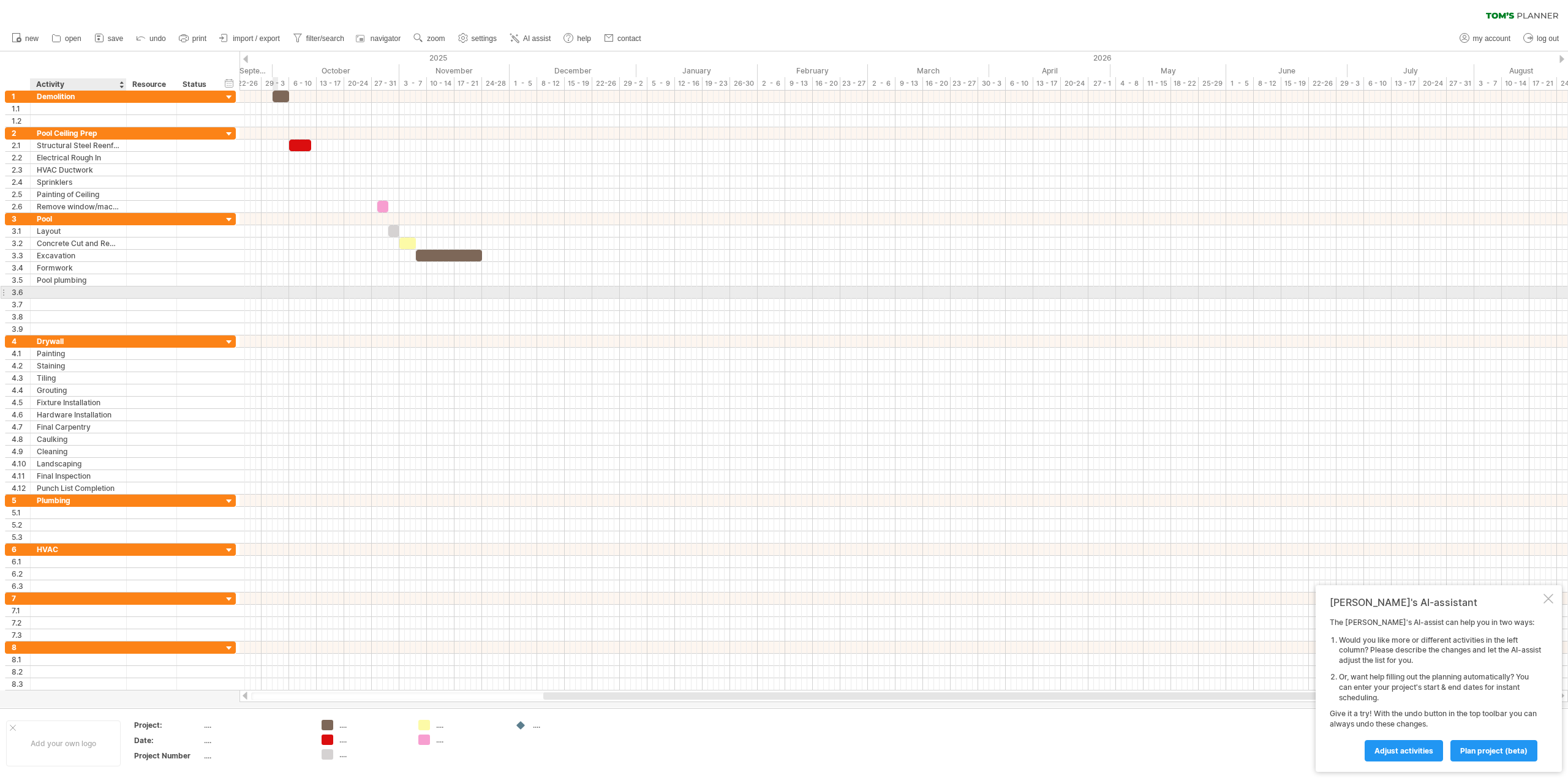
click at [42, 291] on div at bounding box center [78, 292] width 83 height 12
type input "*********"
type input "*"
type input "**********"
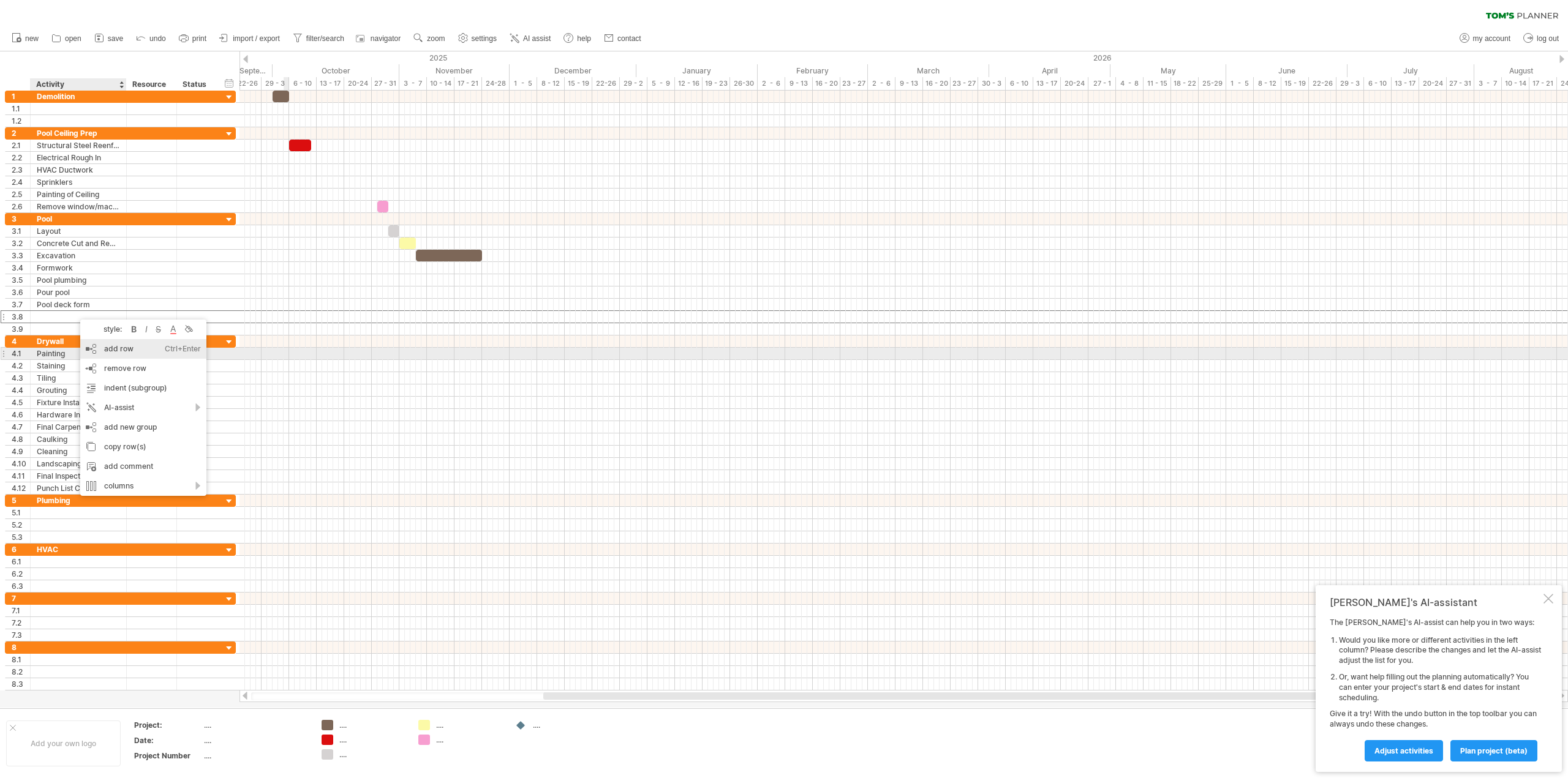
click at [118, 351] on div "add row Ctrl+Enter Cmd+Enter" at bounding box center [144, 349] width 126 height 19
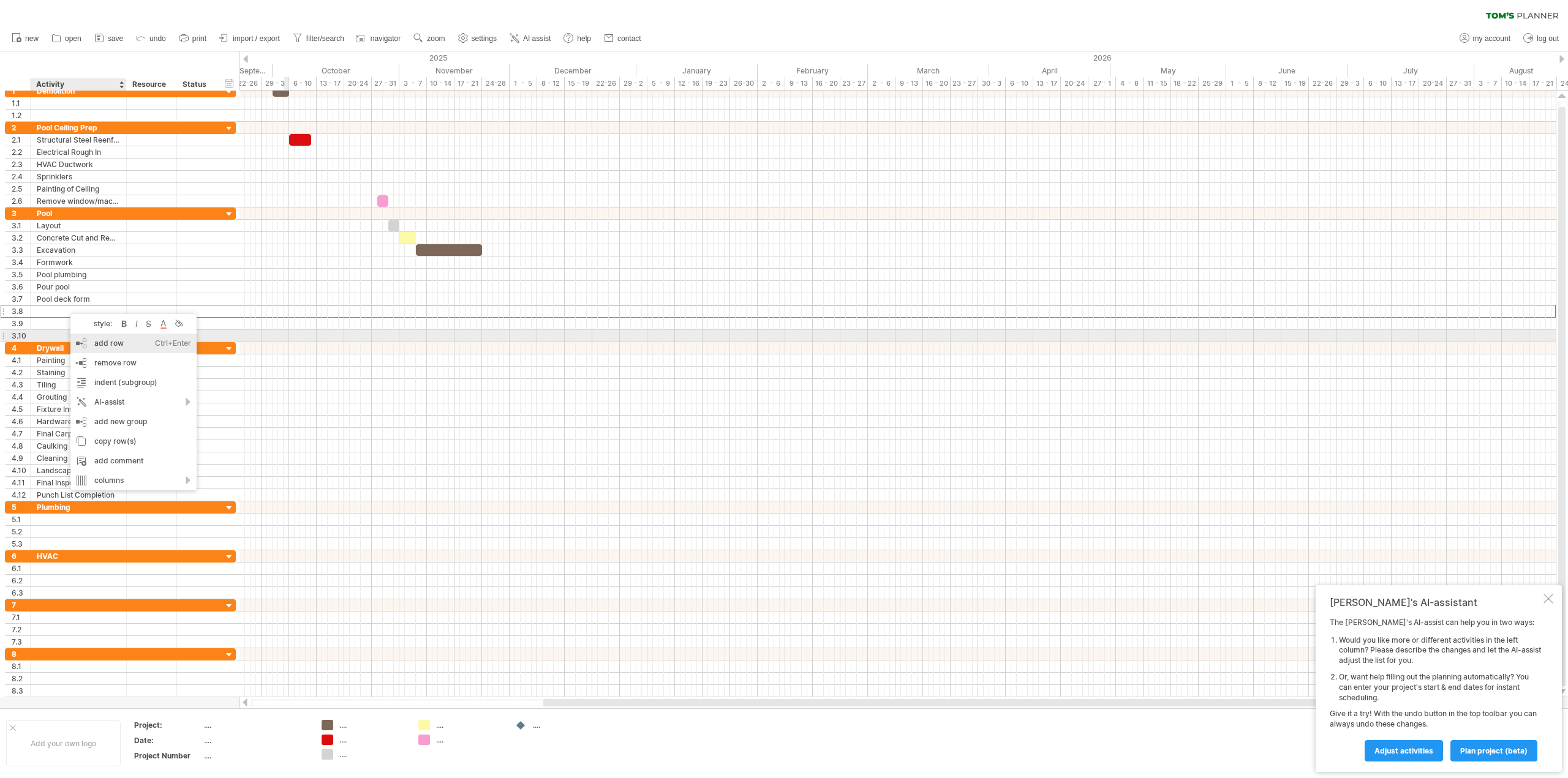
click at [96, 340] on div "add row Ctrl+Enter Cmd+Enter" at bounding box center [134, 343] width 126 height 19
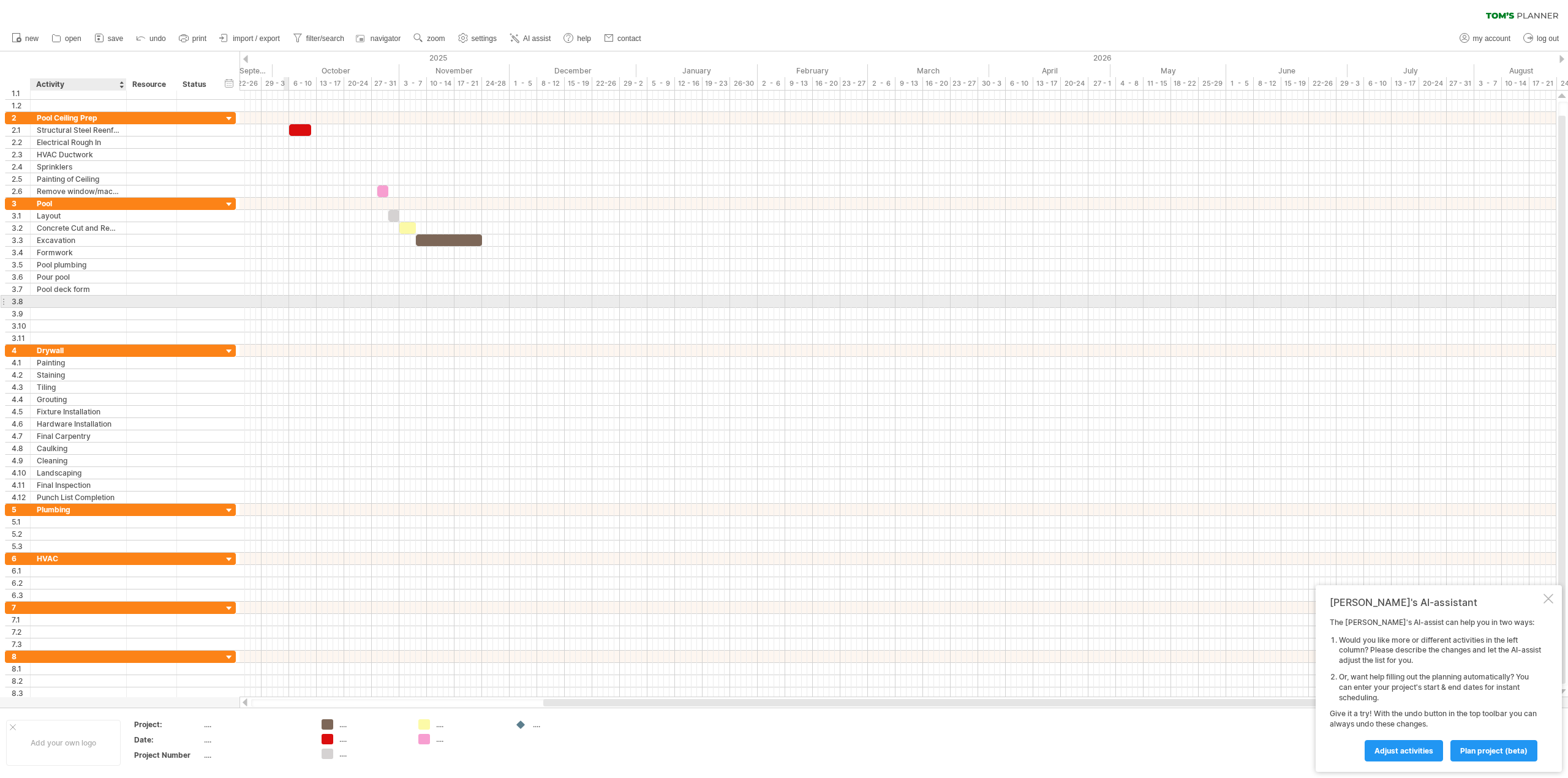
click at [60, 302] on div at bounding box center [78, 301] width 83 height 12
type input "**********"
click at [60, 286] on div "Pool deck form" at bounding box center [78, 289] width 83 height 12
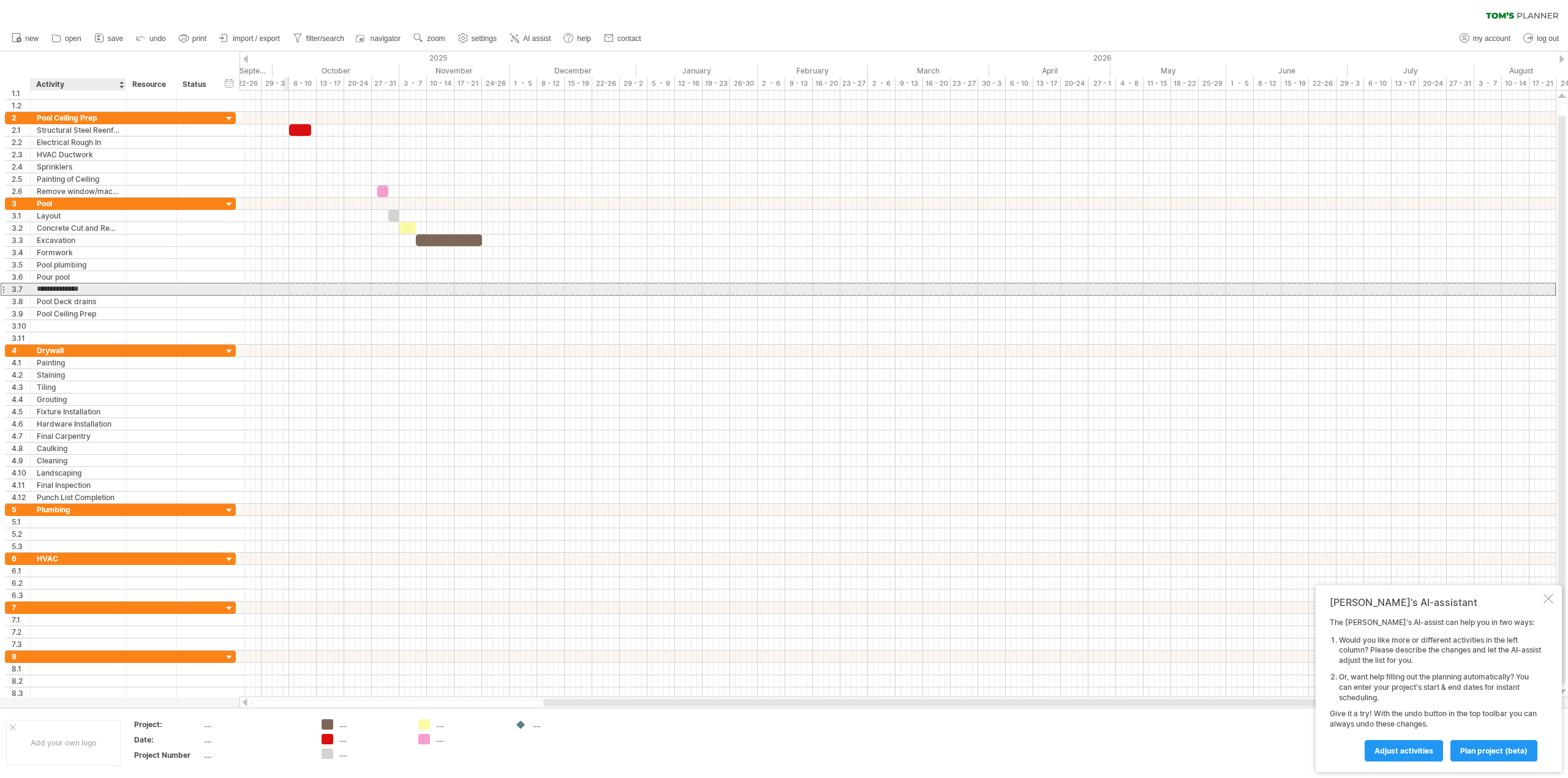
click at [82, 288] on input "**********" at bounding box center [78, 289] width 83 height 12
click at [97, 289] on input "**********" at bounding box center [78, 289] width 83 height 12
type input "**********"
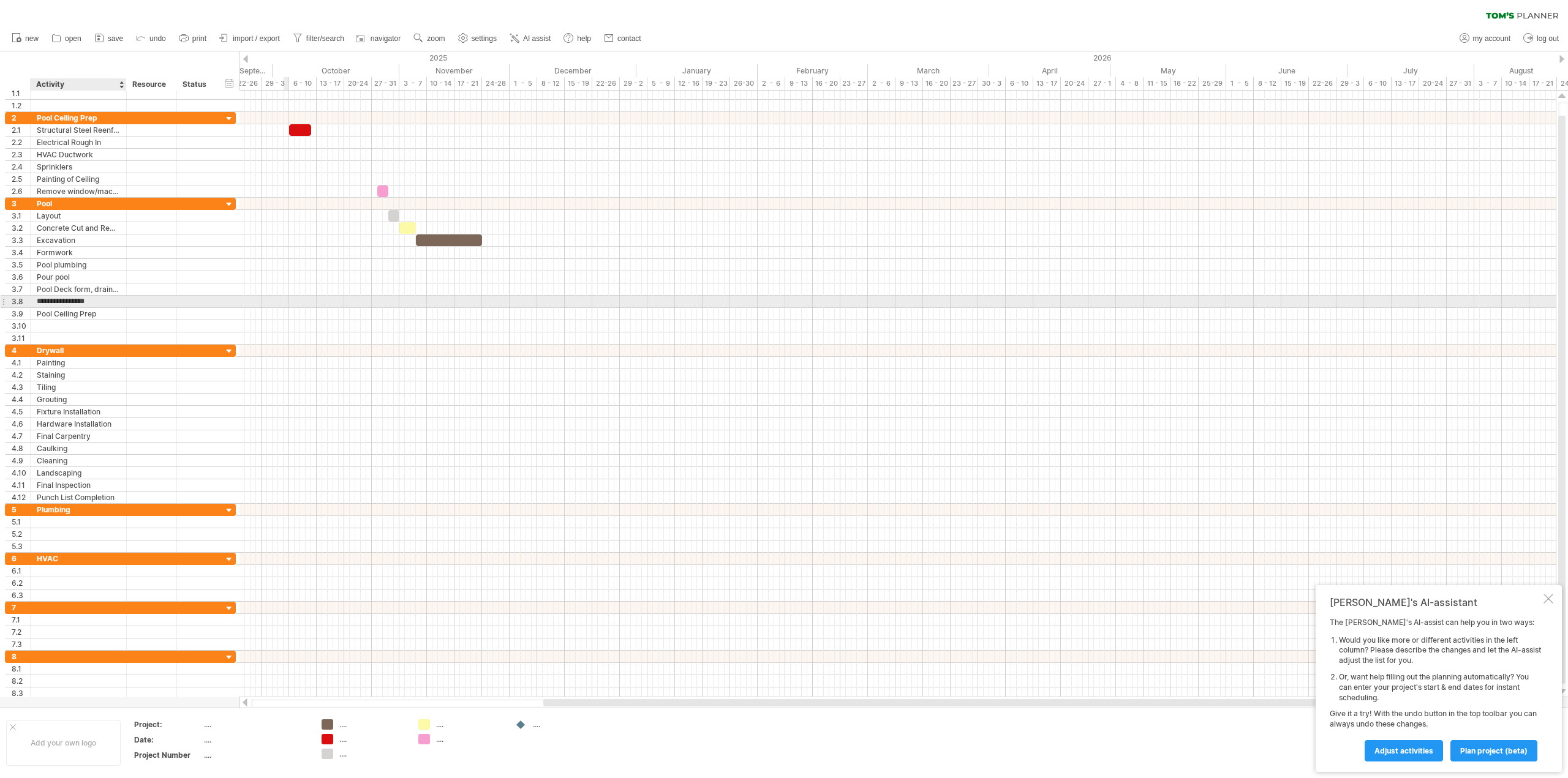
click at [103, 301] on input "**********" at bounding box center [78, 301] width 83 height 12
type input "*"
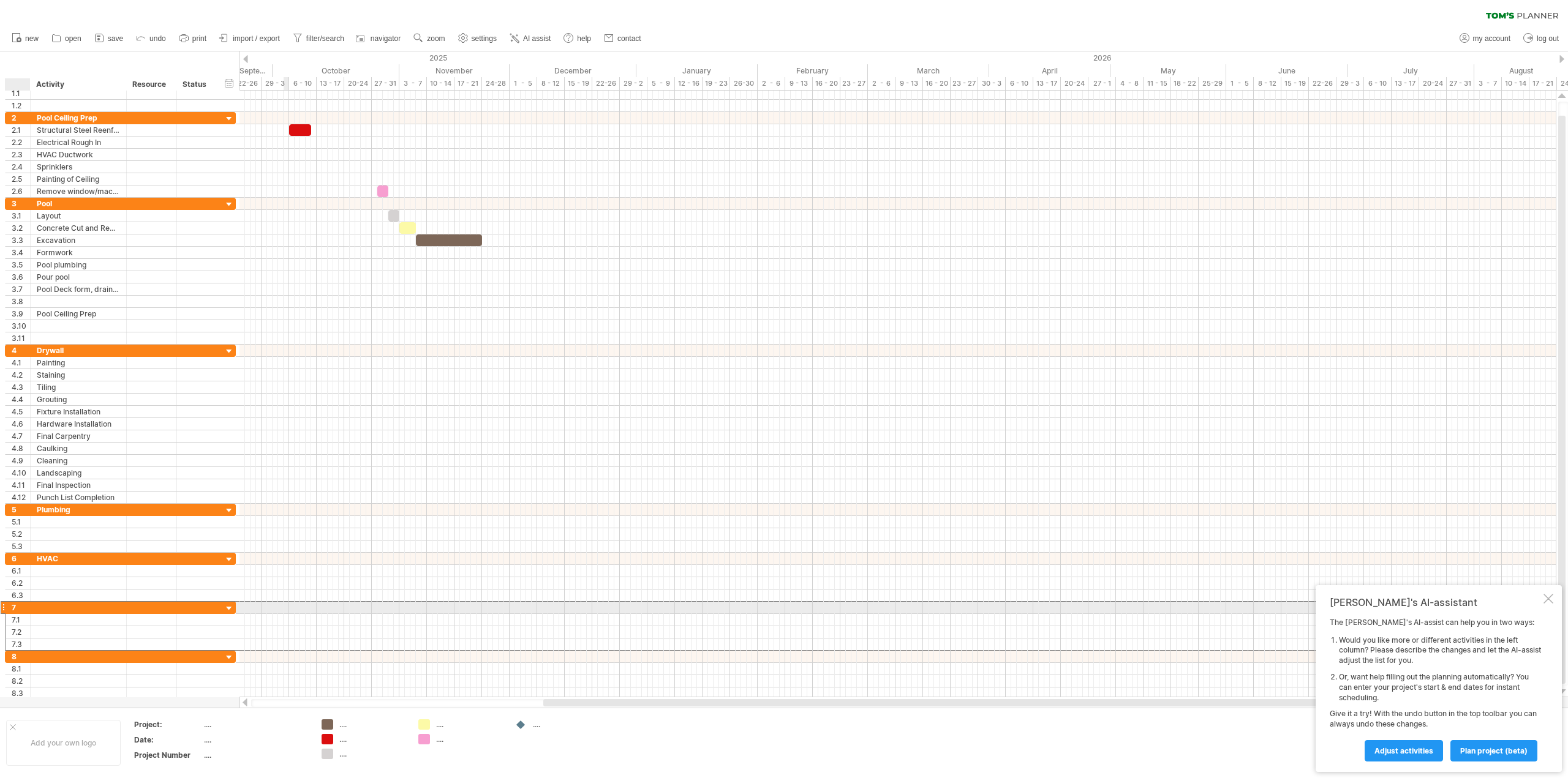
click at [37, 608] on div at bounding box center [78, 607] width 83 height 12
type input "*****"
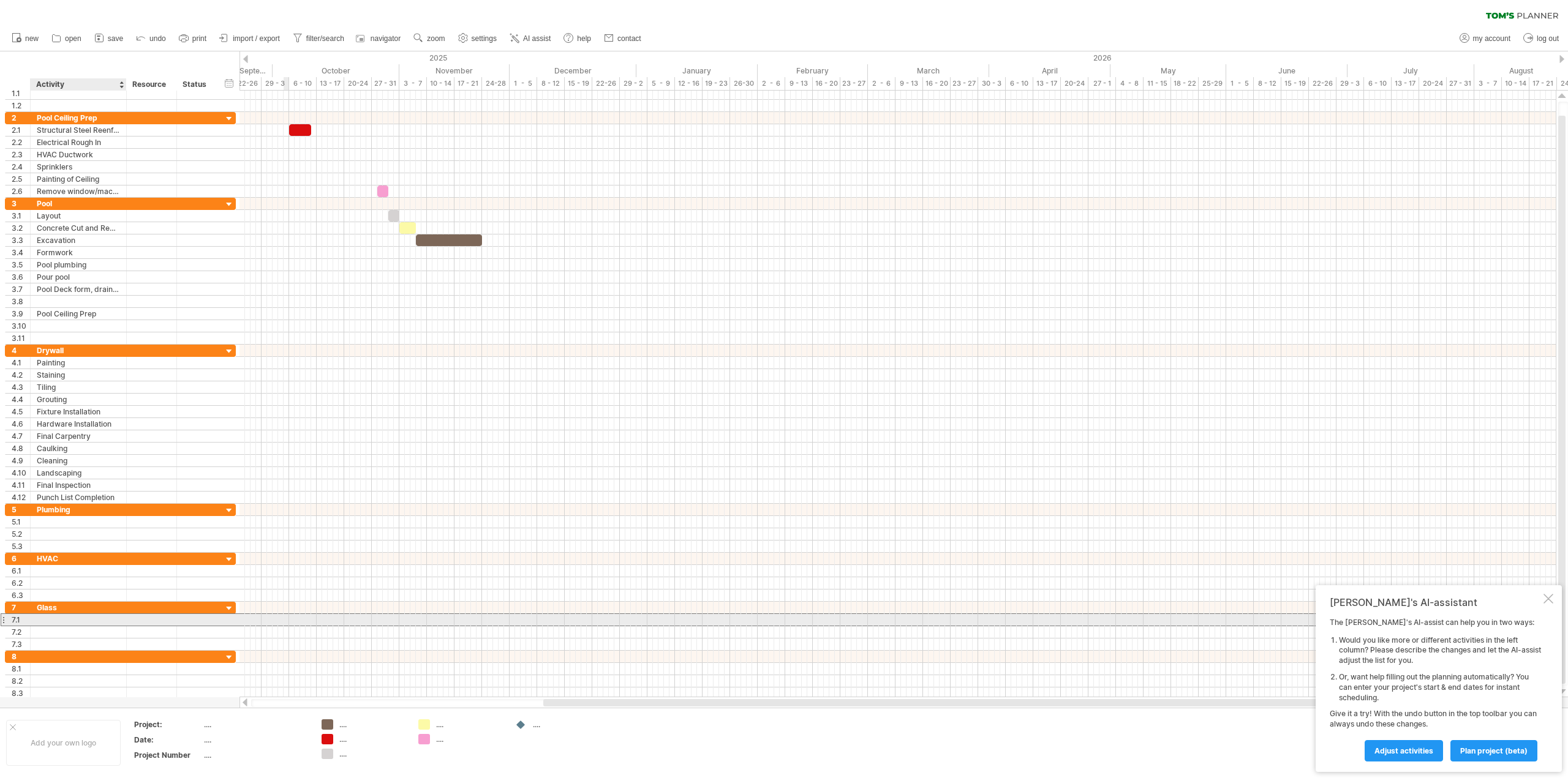
click at [65, 622] on div at bounding box center [78, 620] width 83 height 12
type input "**********"
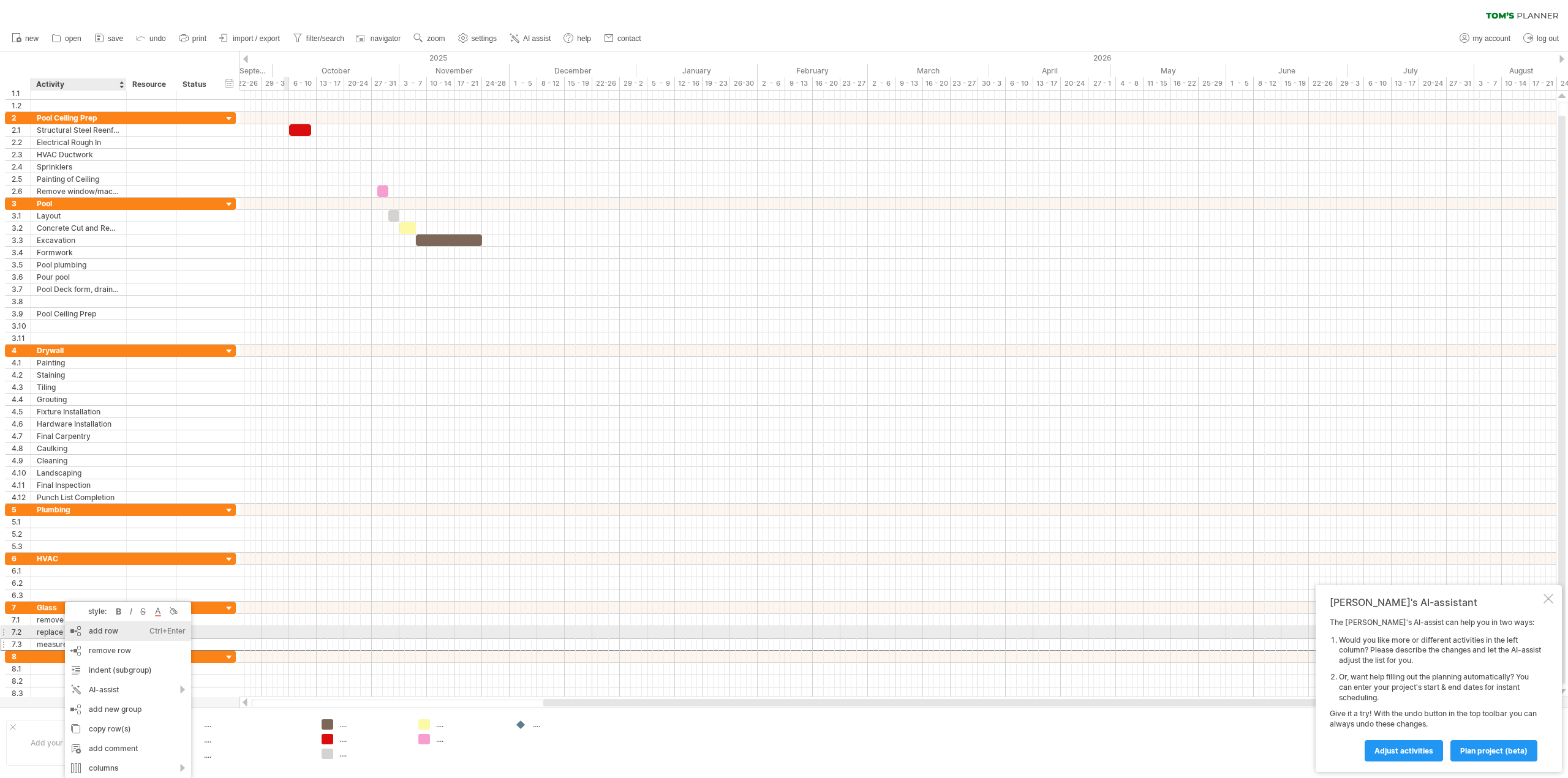
click at [113, 630] on div "add row Ctrl+Enter Cmd+Enter" at bounding box center [128, 631] width 126 height 19
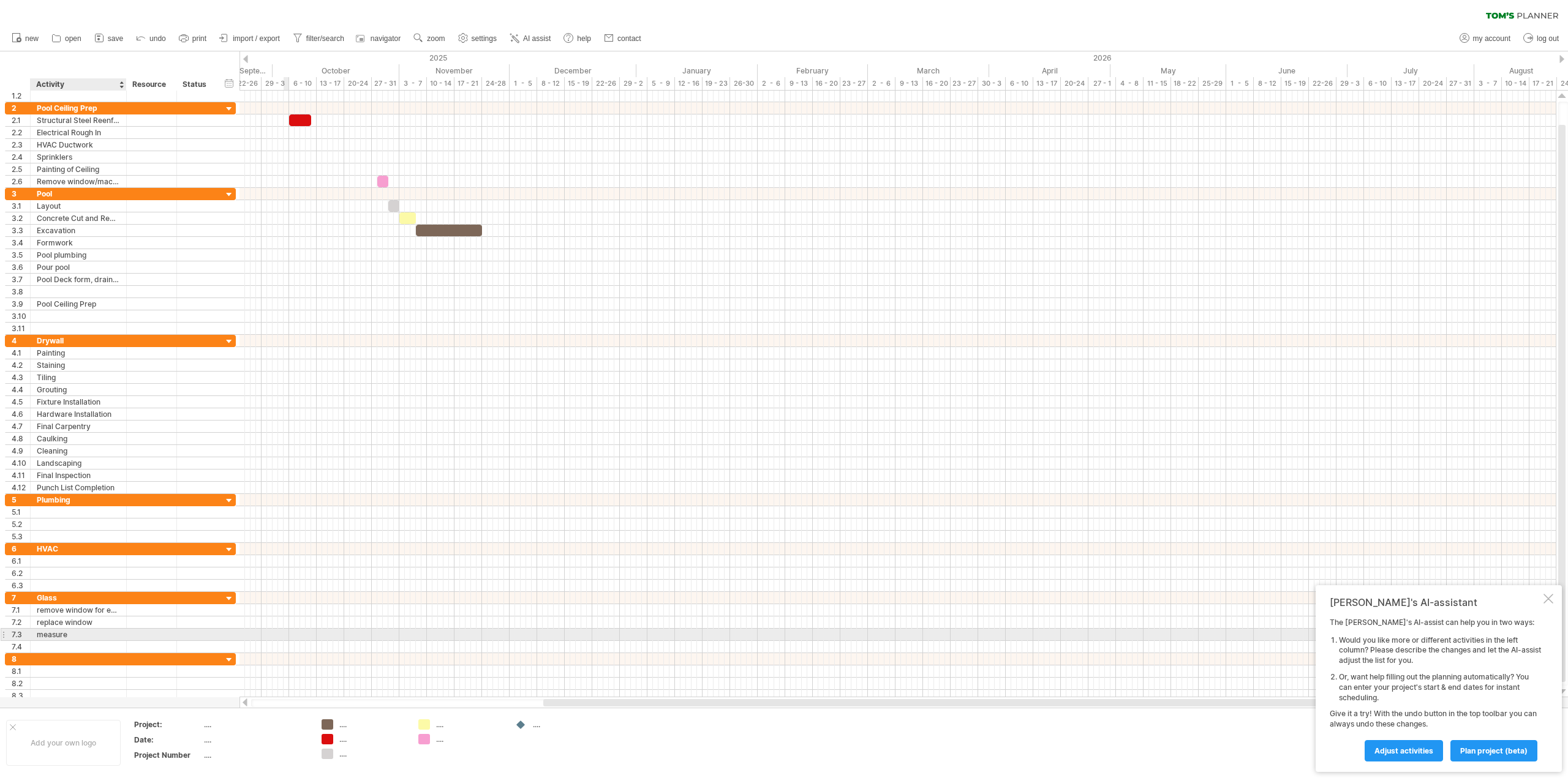
click at [97, 635] on div "measure" at bounding box center [78, 634] width 83 height 12
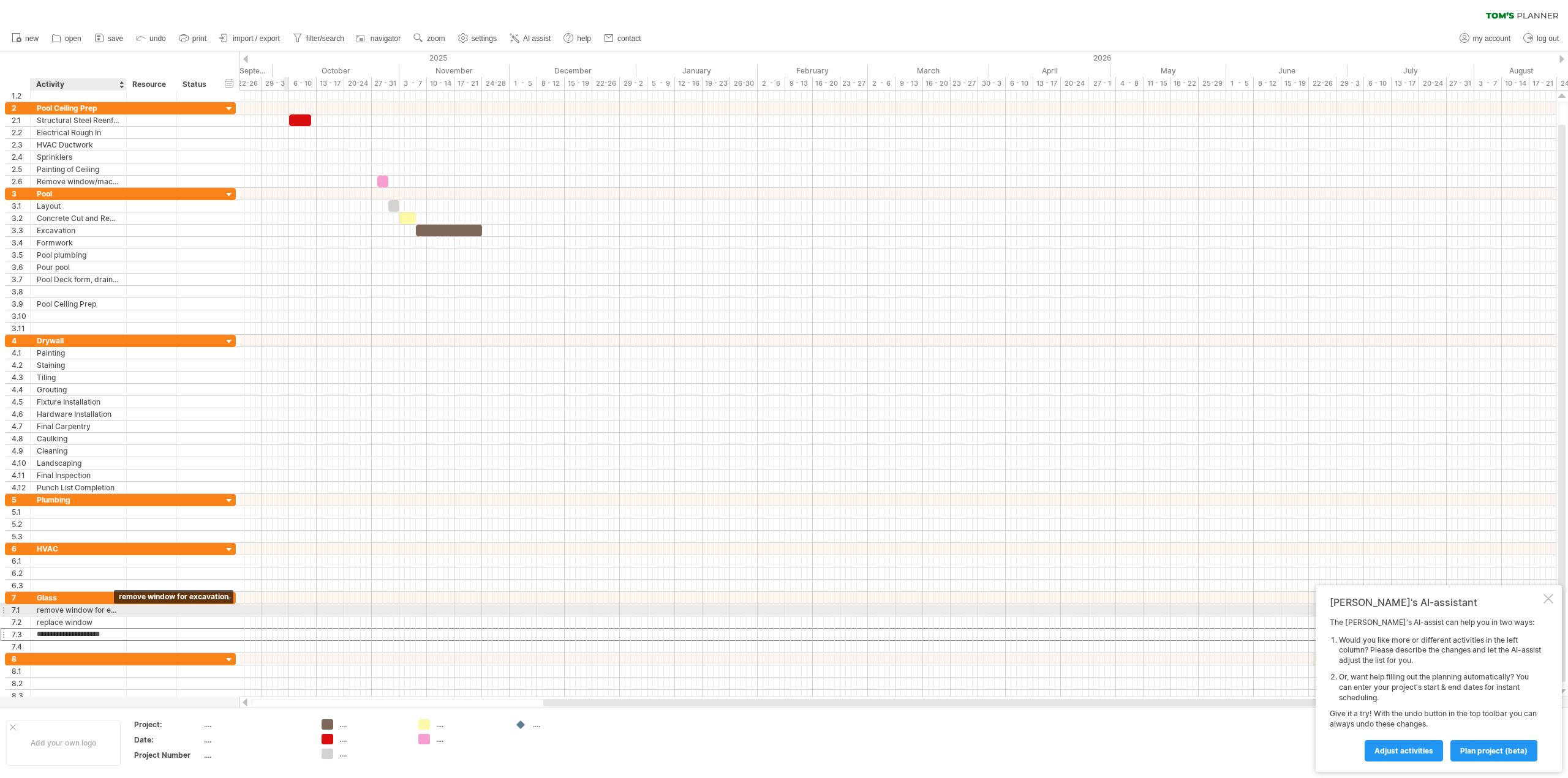
type input "**********"
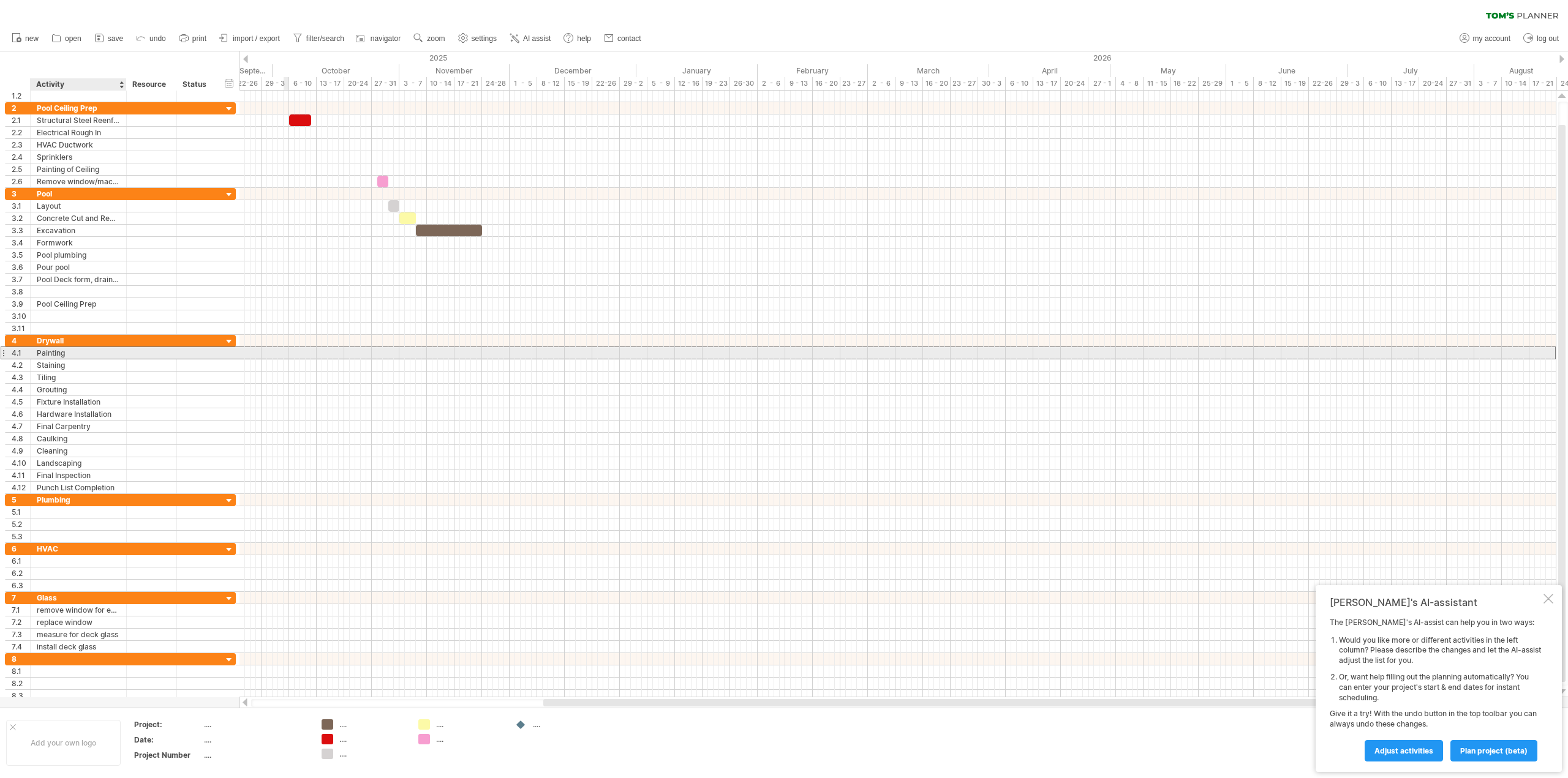
click at [71, 348] on div "Painting" at bounding box center [78, 353] width 83 height 12
type input "*"
type input "******"
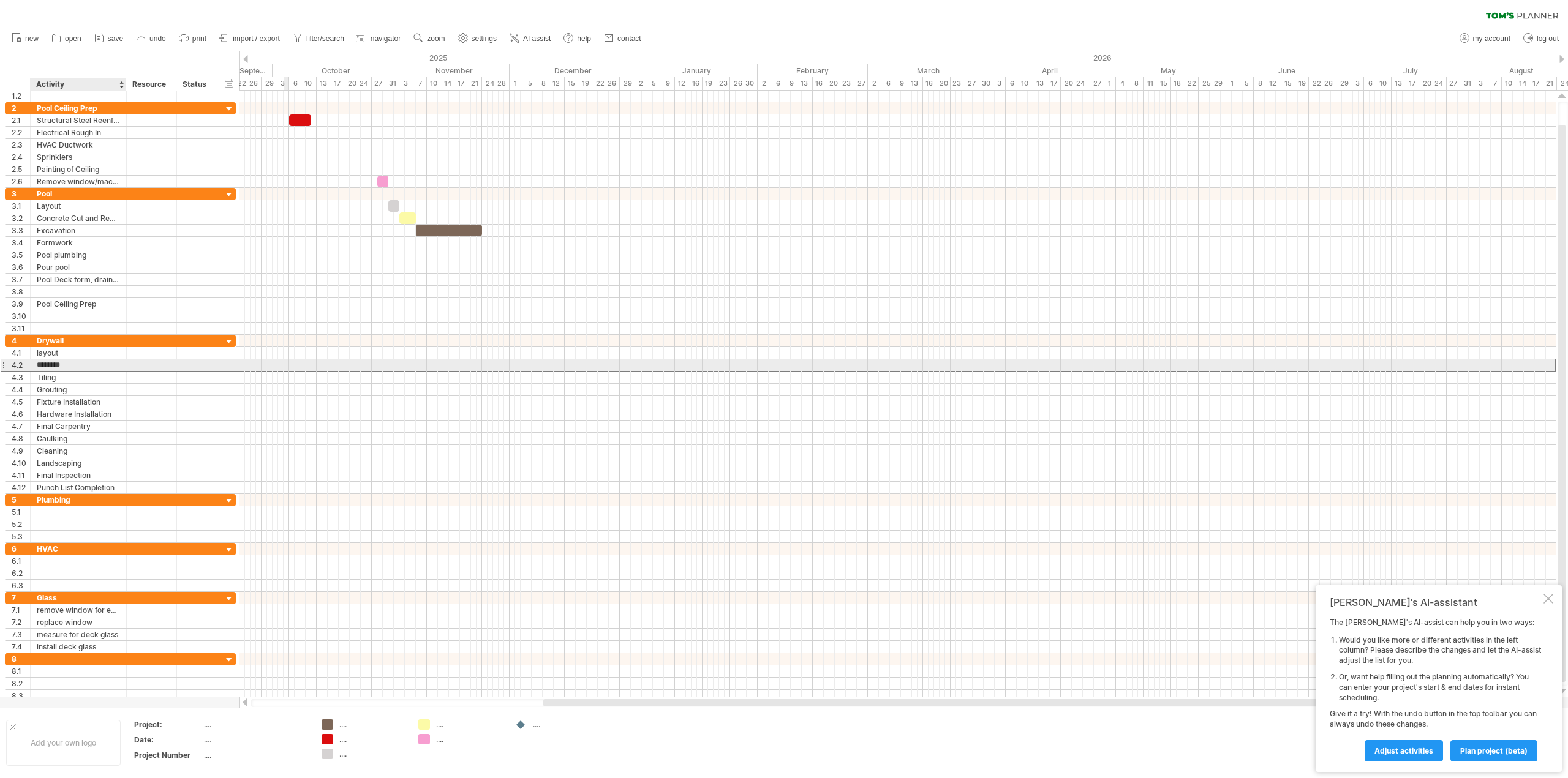
click at [85, 360] on input "********" at bounding box center [78, 365] width 83 height 12
type input "*"
click at [77, 362] on input "**********" at bounding box center [78, 365] width 83 height 12
type input "**********"
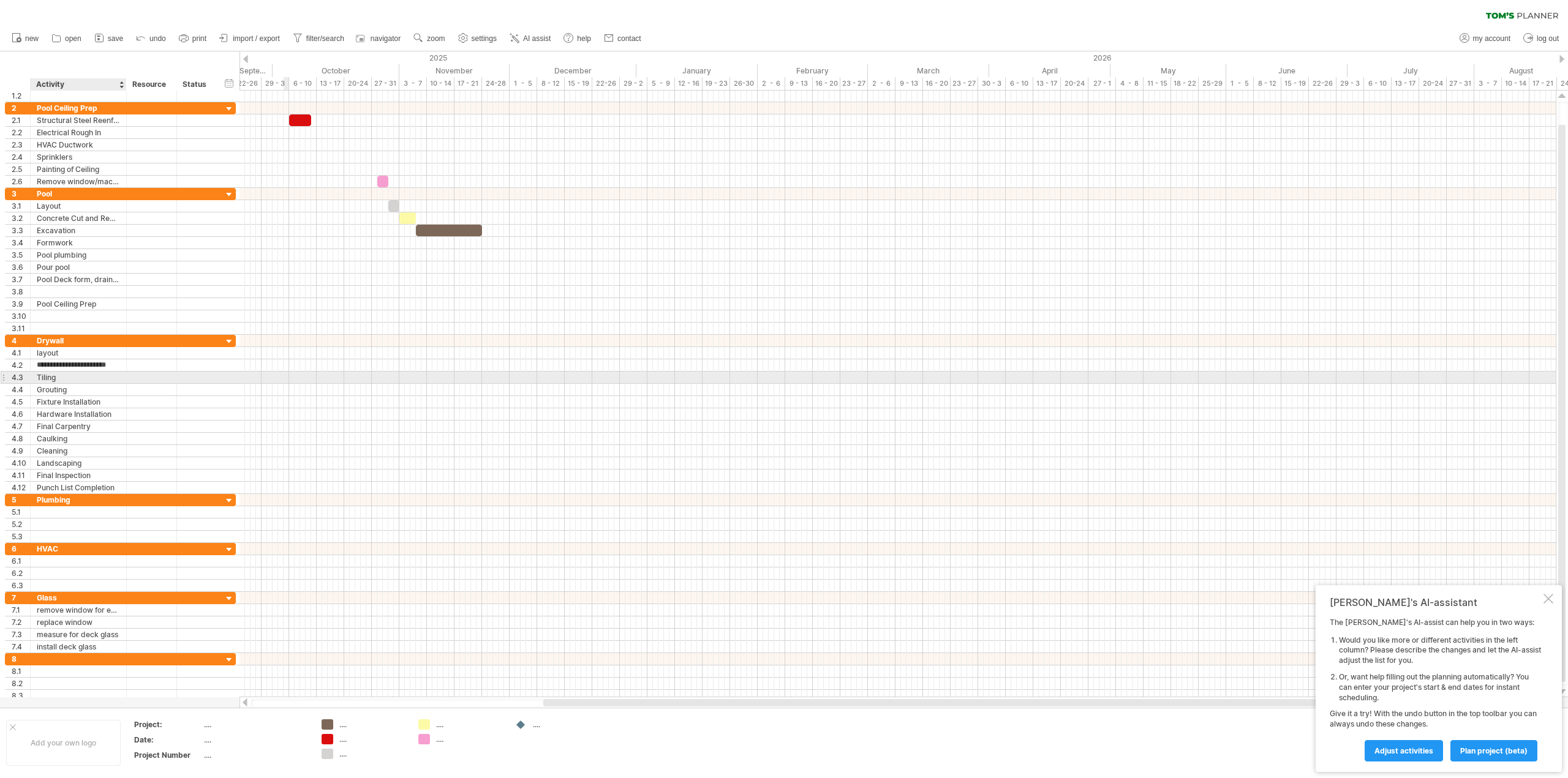
click at [101, 374] on div "Tiling" at bounding box center [78, 377] width 83 height 12
type input "*"
type input "**********"
type input "*"
type input "**********"
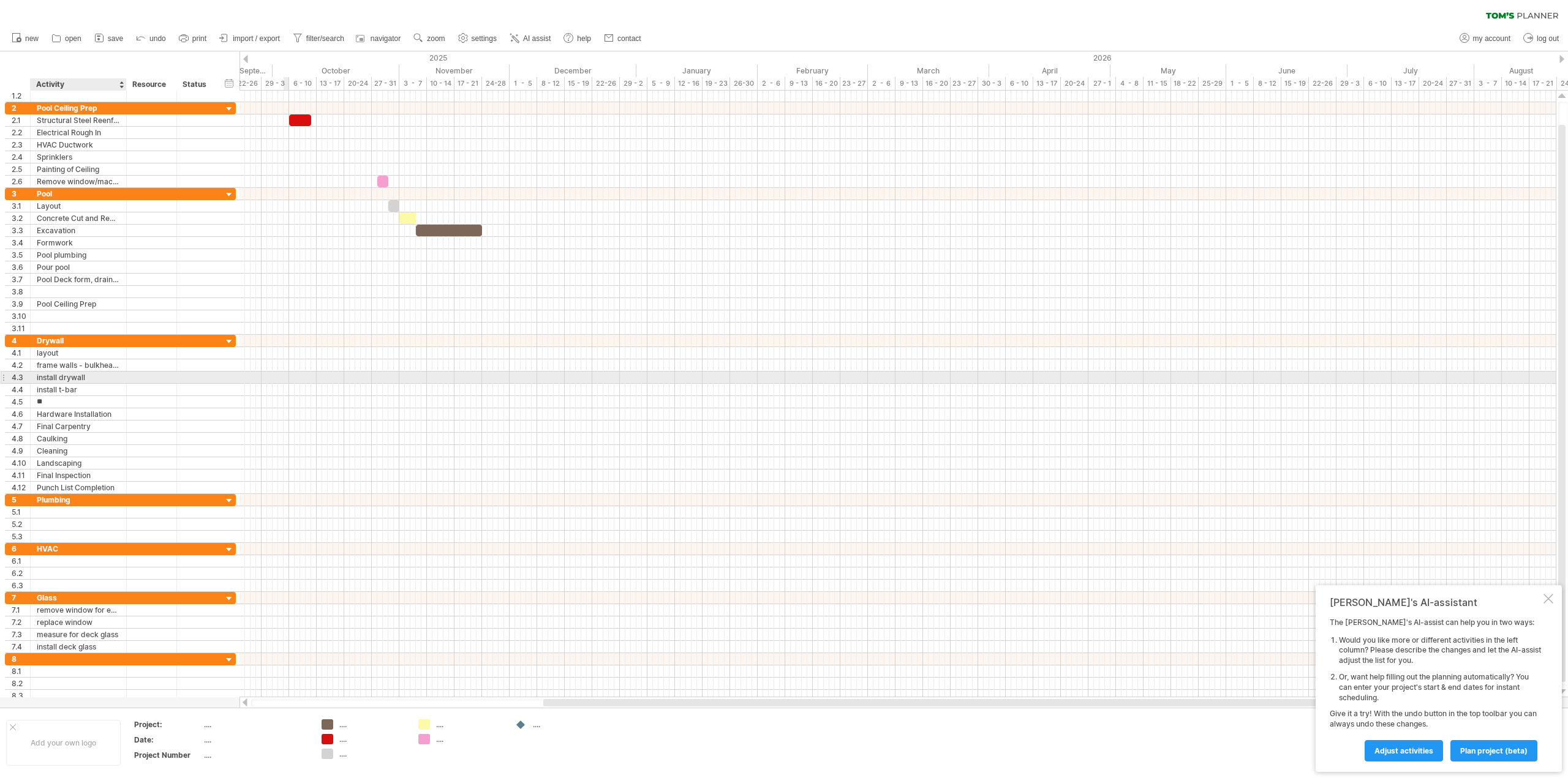
type input "*"
type input "**********"
type input "*"
type input "**********"
type input "*"
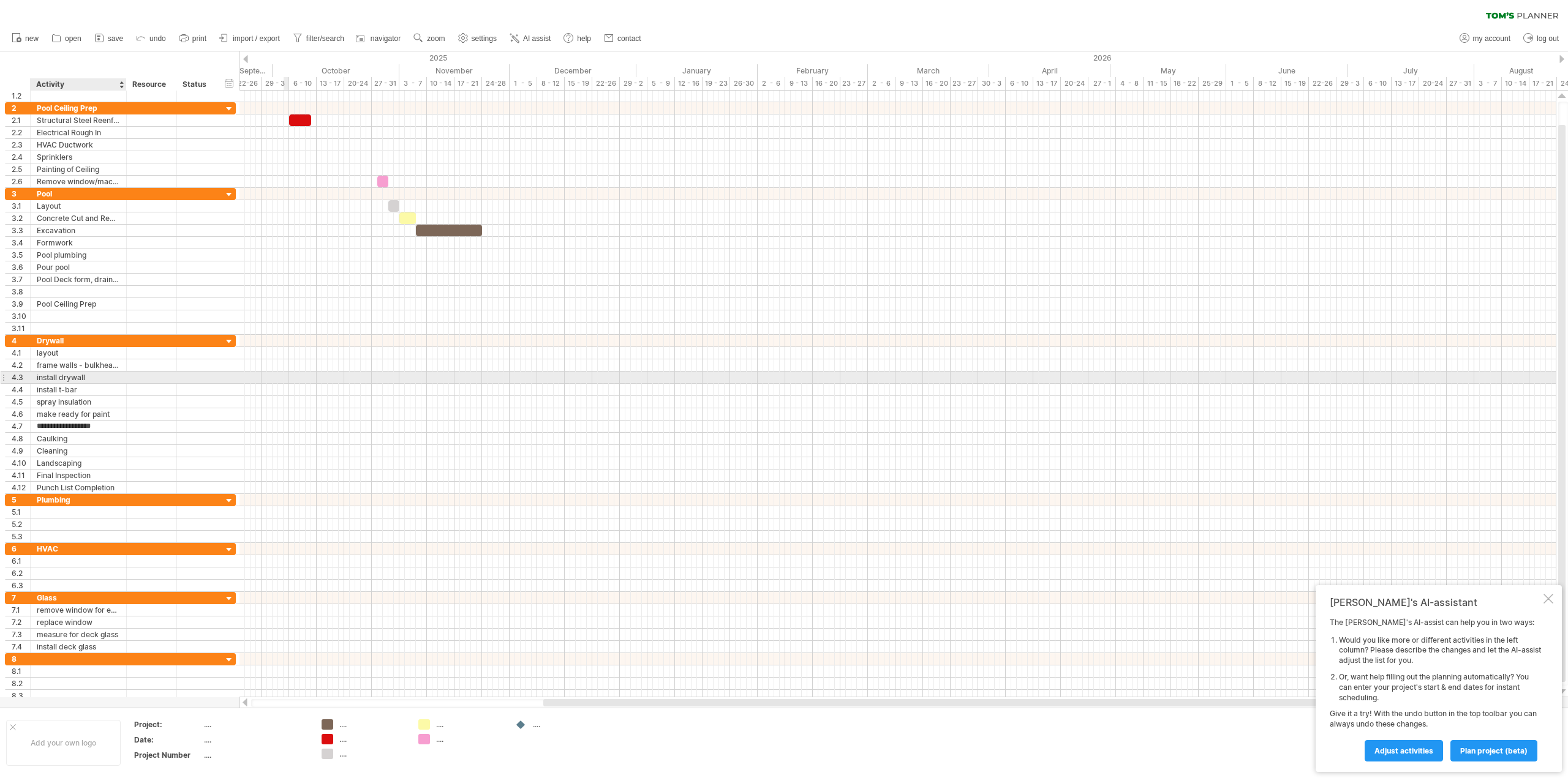
type input "**********"
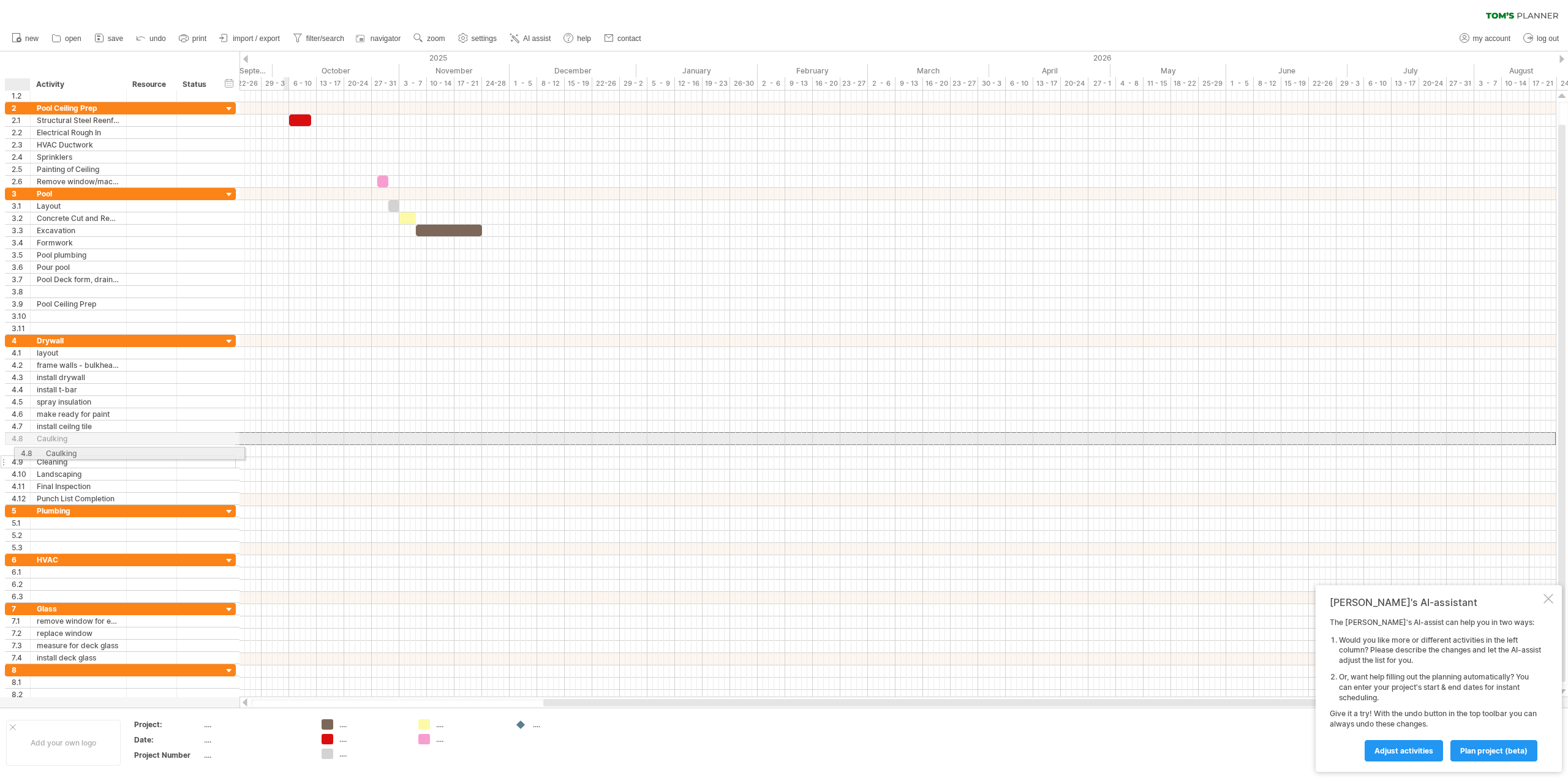
drag, startPoint x: 24, startPoint y: 436, endPoint x: 31, endPoint y: 451, distance: 16.6
click at [31, 451] on div "**********" at bounding box center [120, 420] width 231 height 170
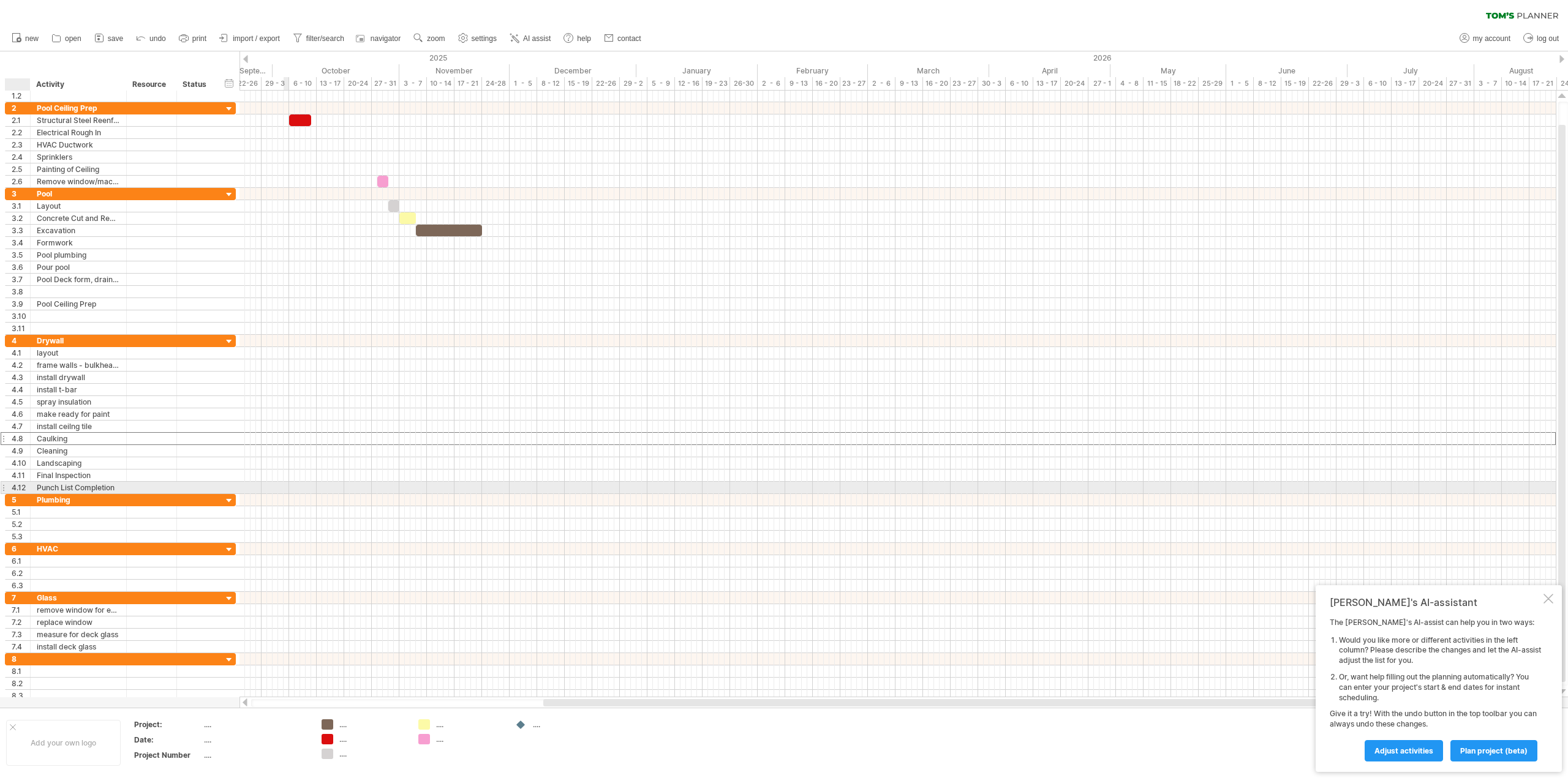
click at [31, 483] on div "**********" at bounding box center [78, 487] width 96 height 12
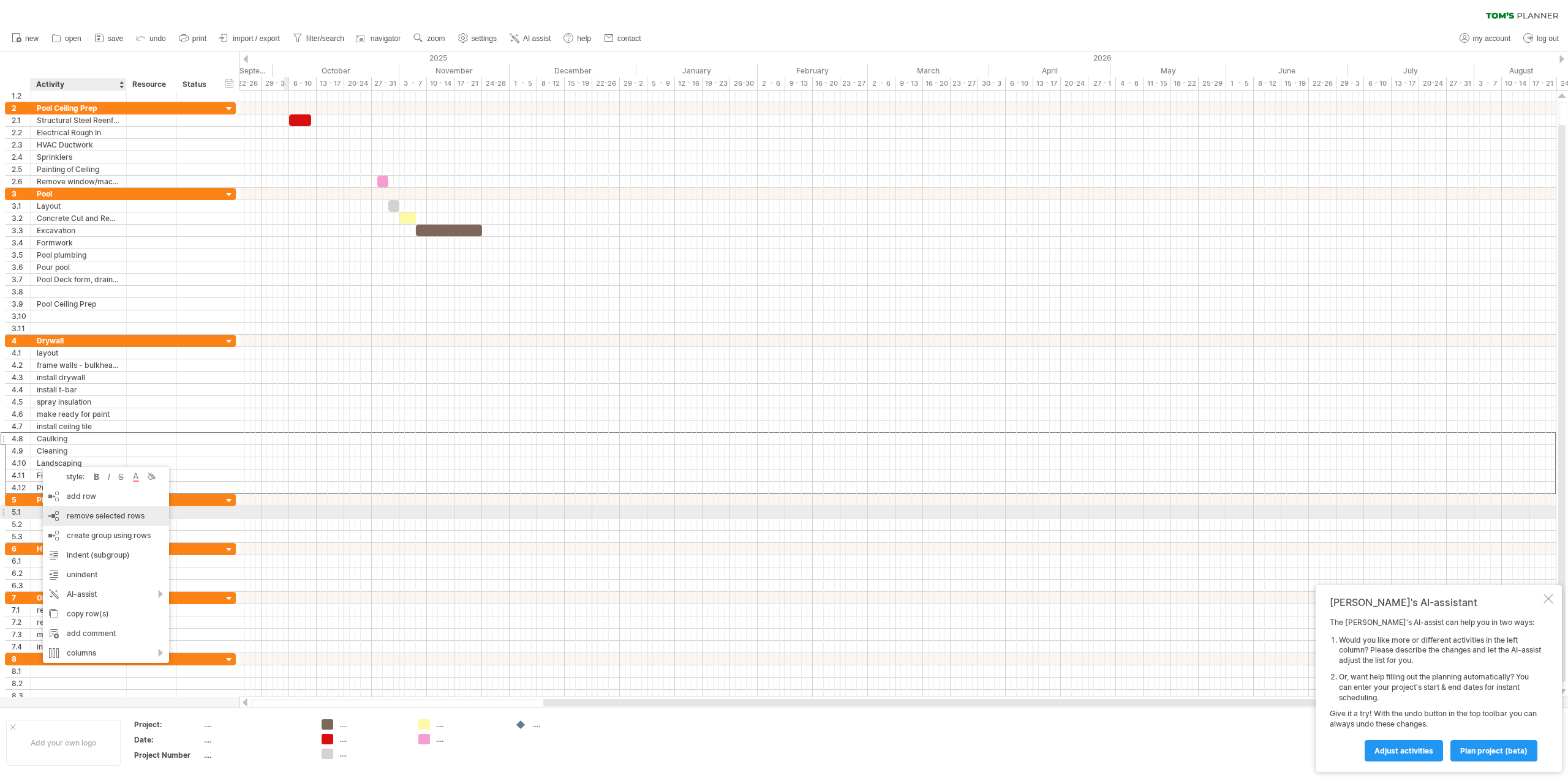
click at [97, 514] on span "remove selected rows" at bounding box center [105, 515] width 78 height 9
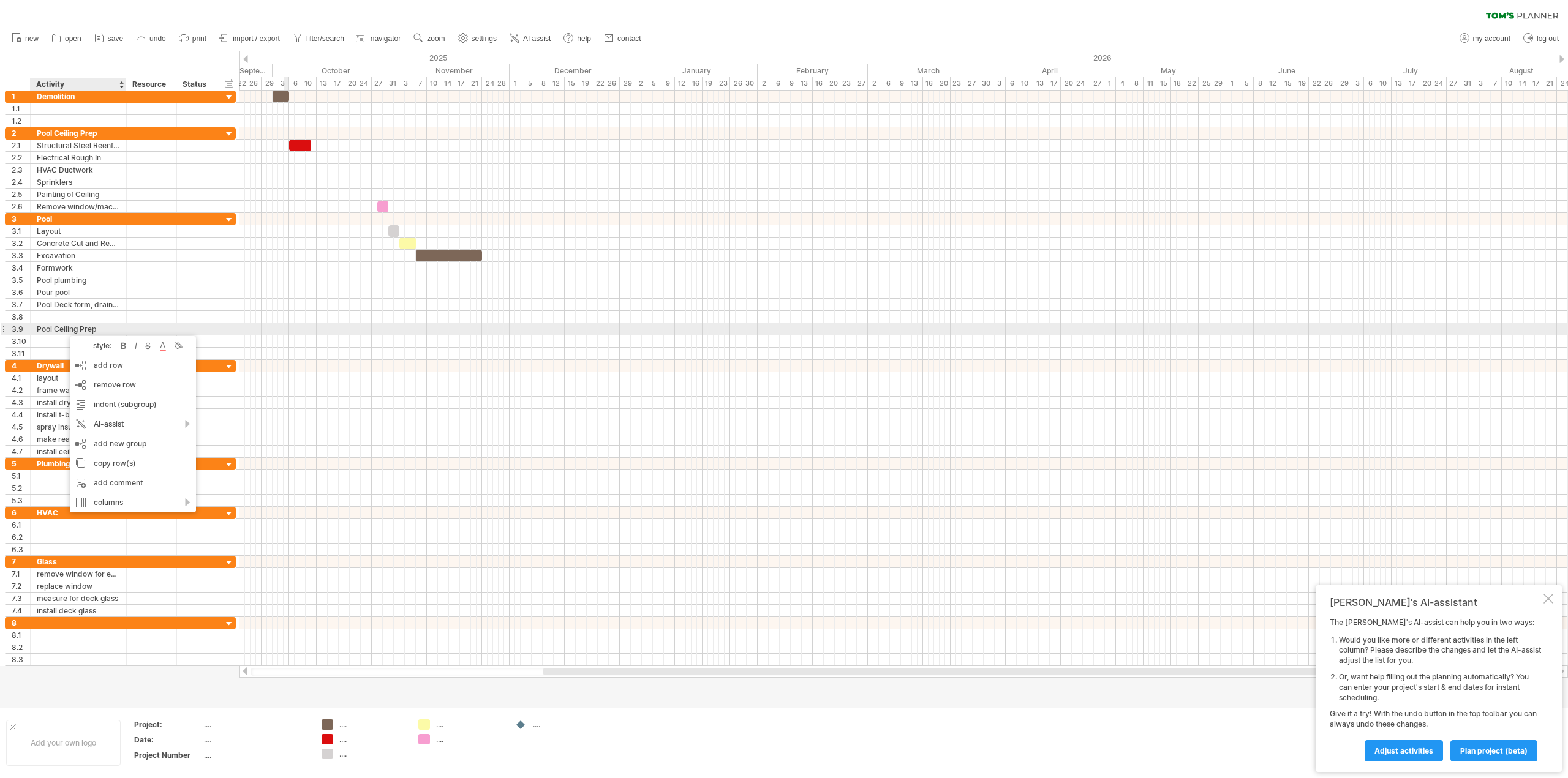
click at [64, 329] on div "Pool Ceiling Prep" at bounding box center [78, 329] width 83 height 12
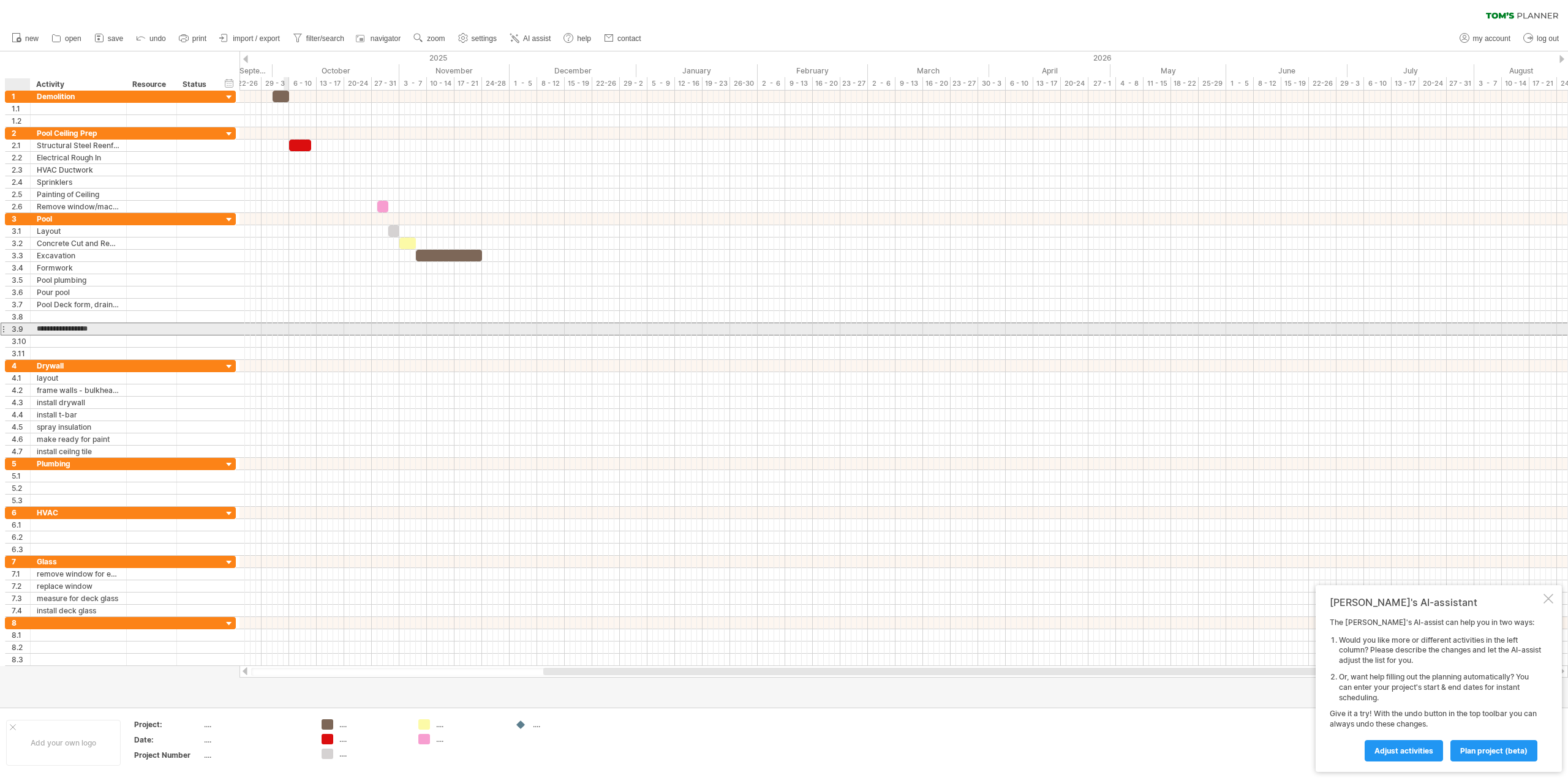
drag, startPoint x: 97, startPoint y: 326, endPoint x: 31, endPoint y: 327, distance: 66.0
click at [31, 327] on div "**********" at bounding box center [78, 329] width 96 height 12
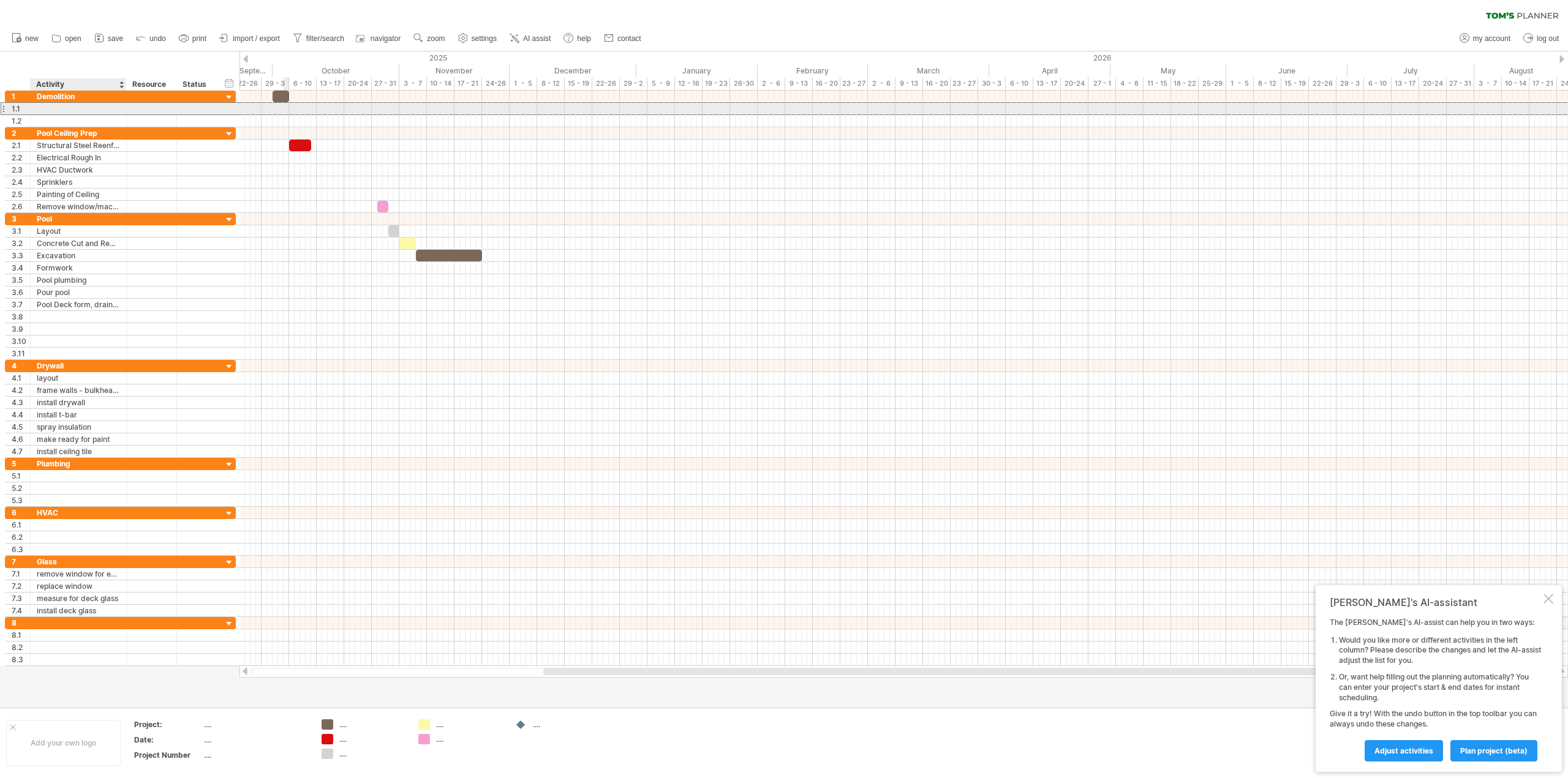
click at [44, 105] on div at bounding box center [78, 108] width 83 height 12
click at [46, 108] on input "text" at bounding box center [78, 108] width 83 height 12
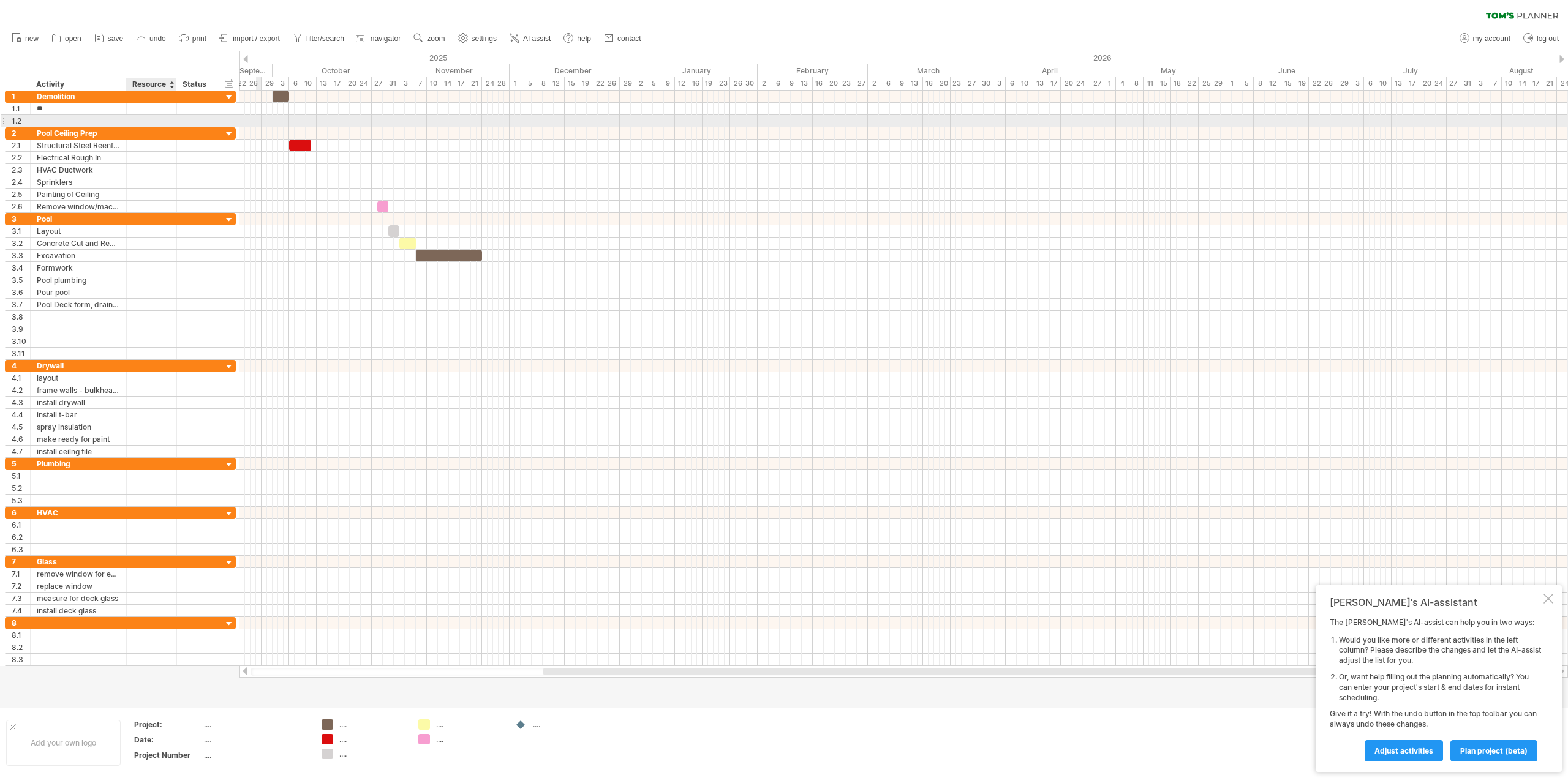
type input "*"
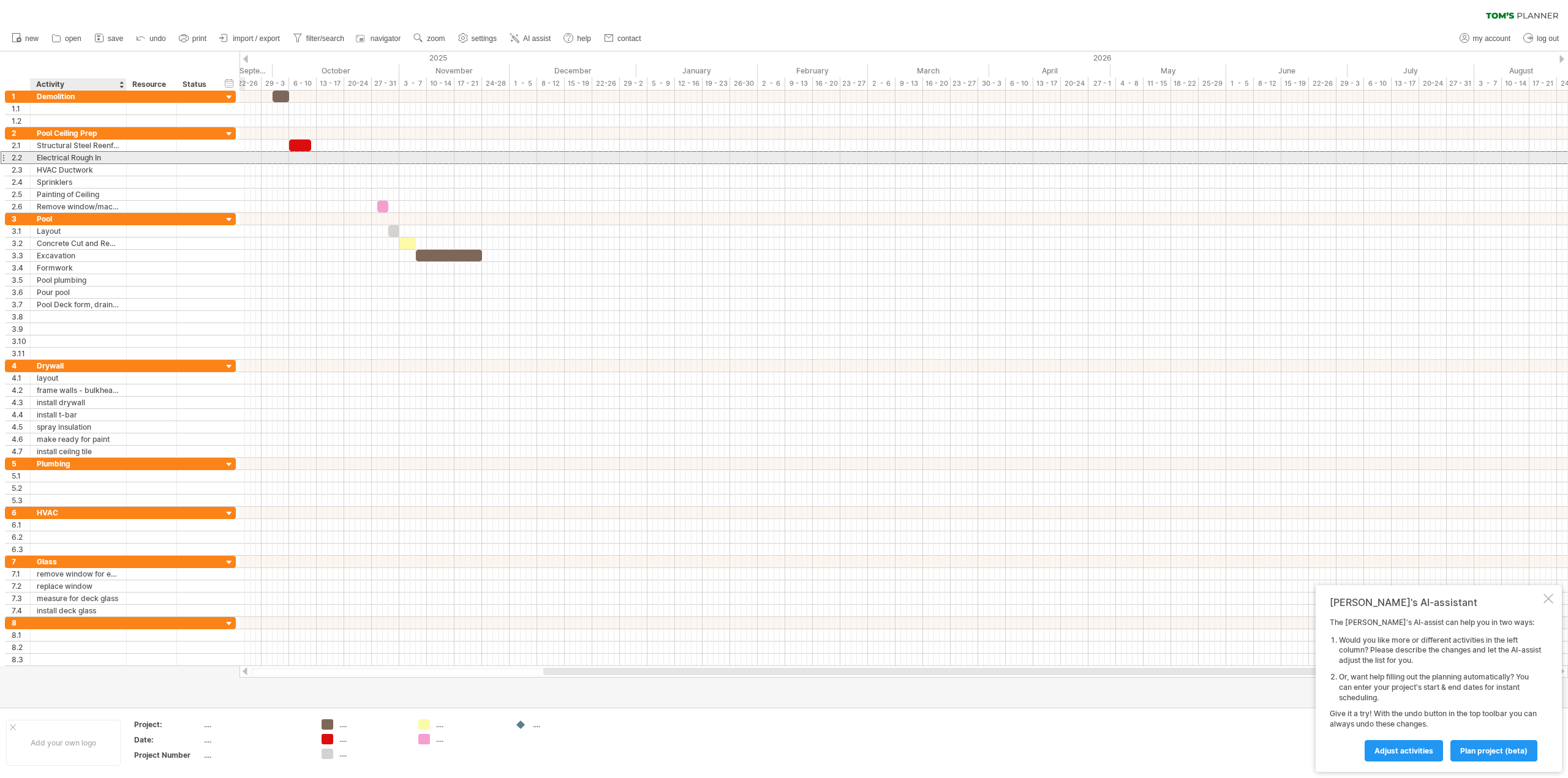
click at [101, 156] on div "Electrical Rough In" at bounding box center [78, 157] width 83 height 12
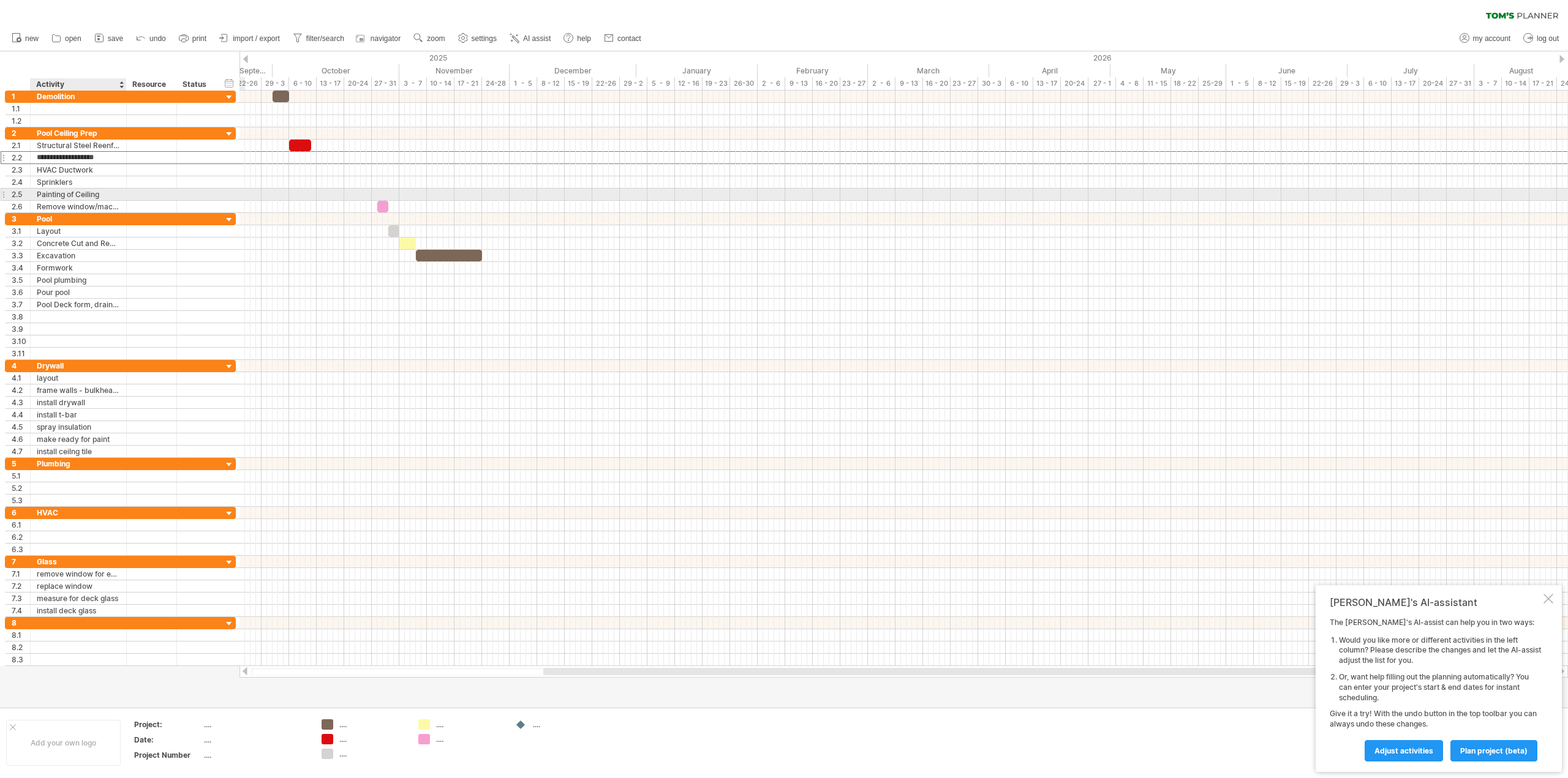
click at [103, 192] on div "Painting of Ceiling" at bounding box center [78, 194] width 83 height 12
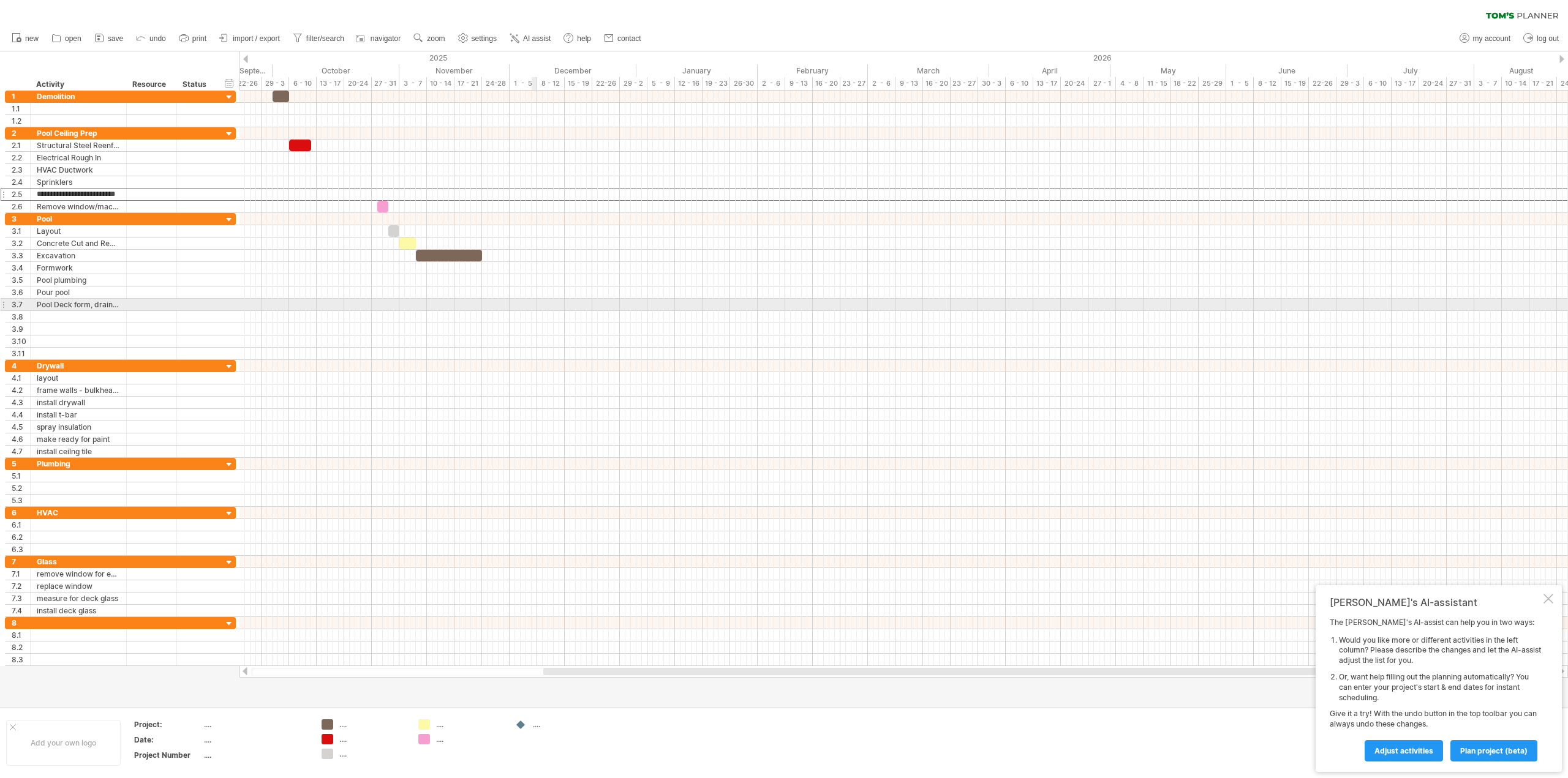
type input "**********"
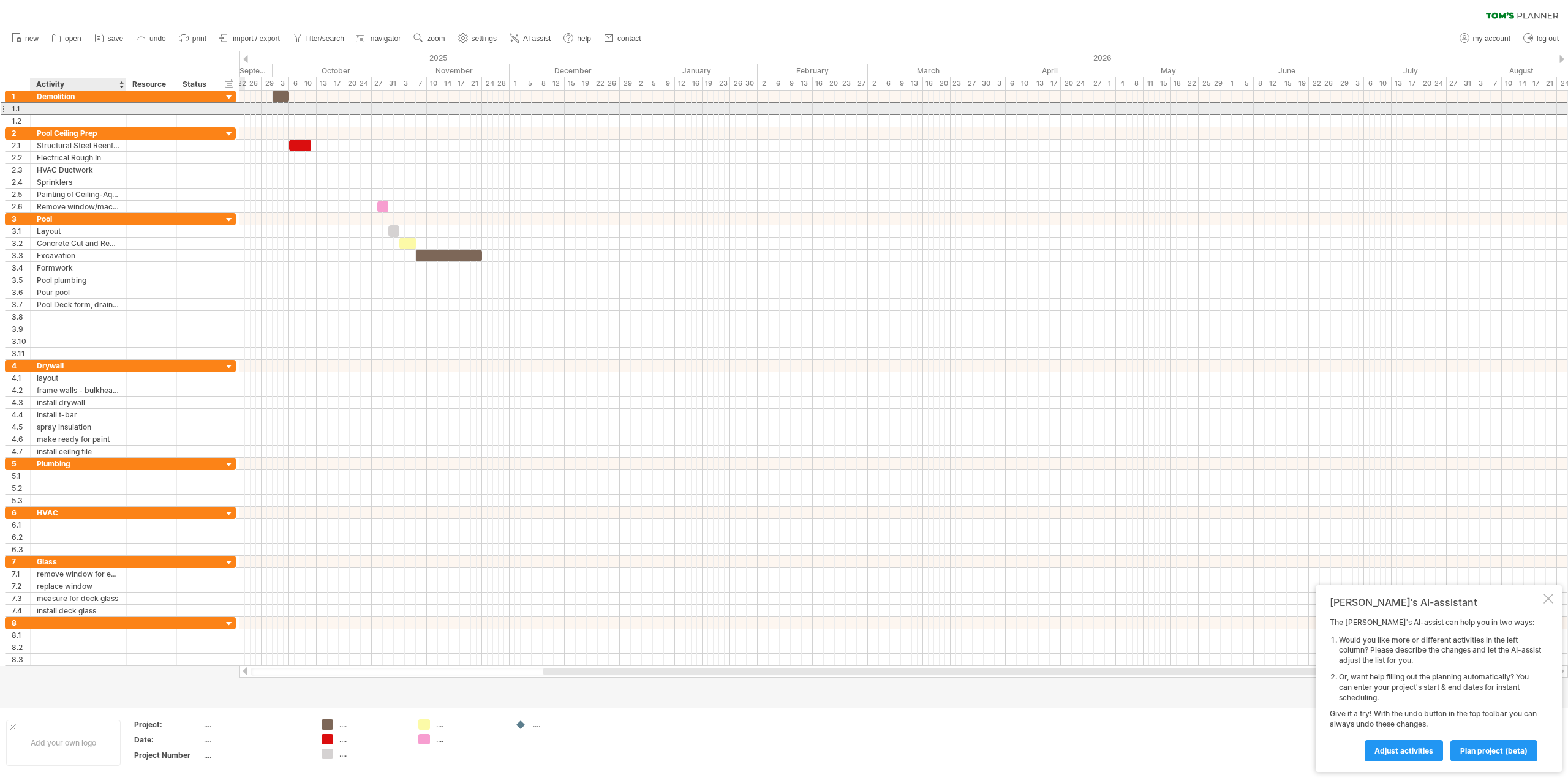
click at [72, 108] on div at bounding box center [78, 108] width 83 height 12
type input "**********"
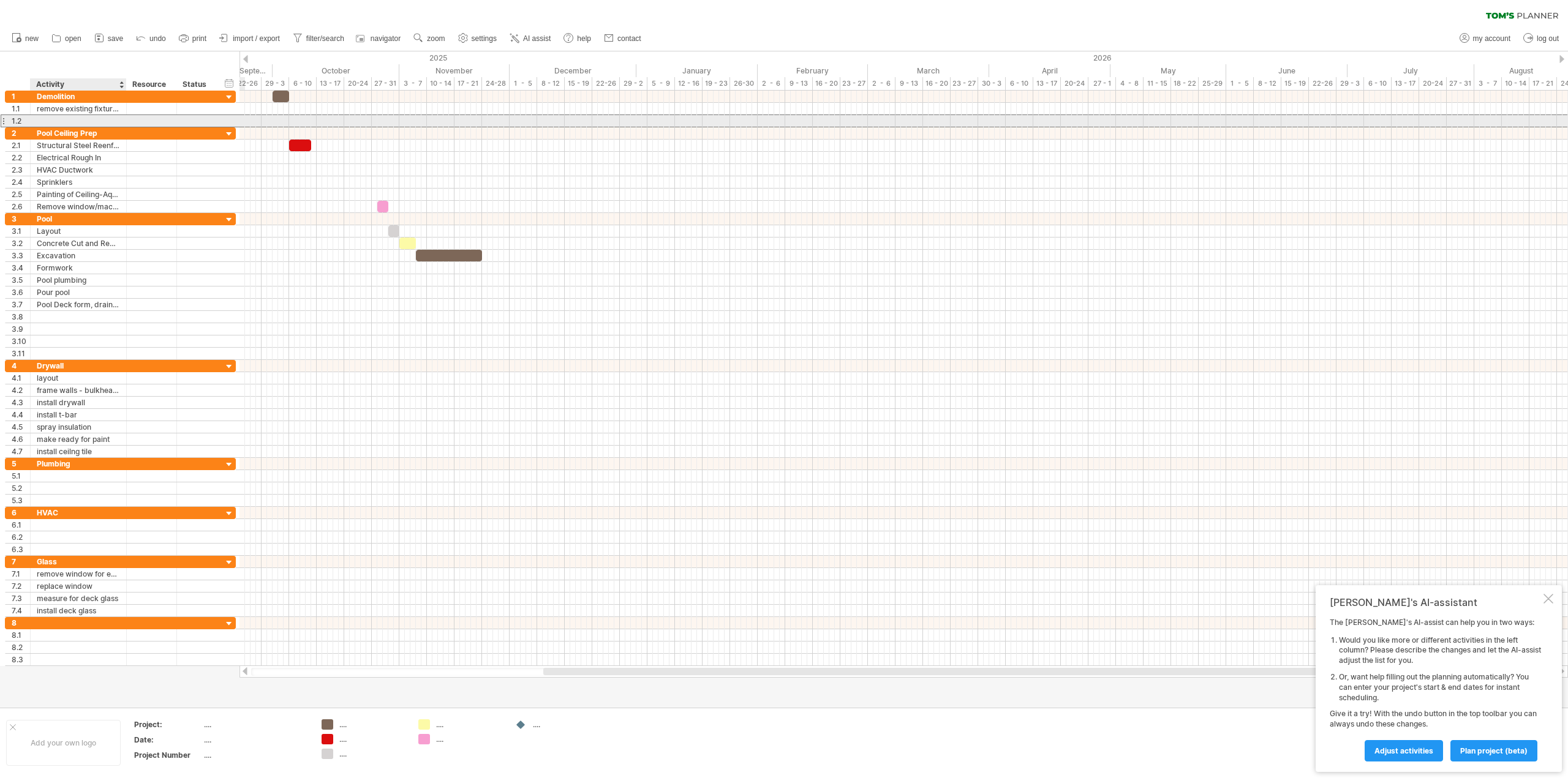
click at [111, 123] on div at bounding box center [78, 121] width 83 height 12
type input "**********"
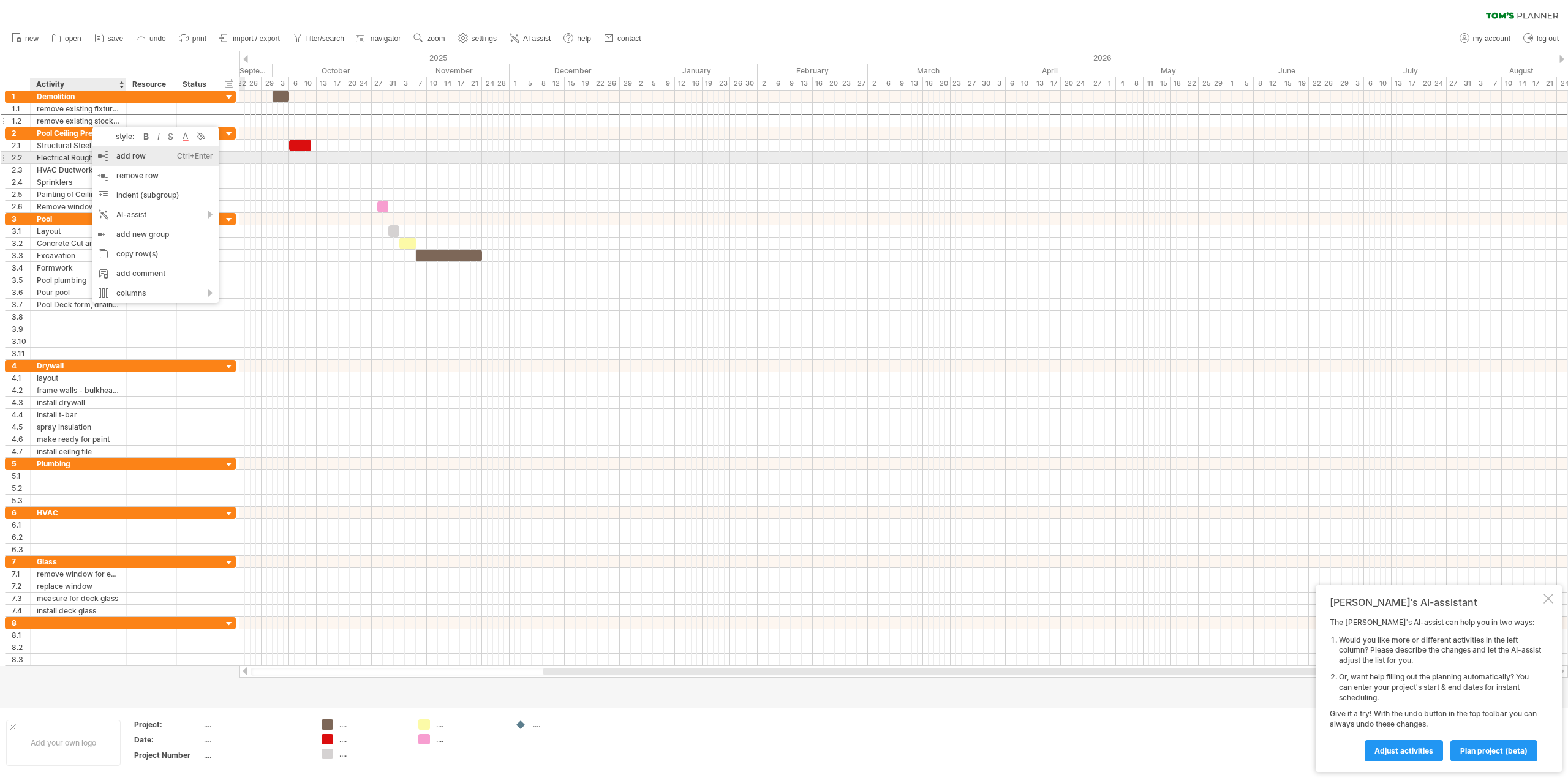
click at [142, 161] on div "add row Ctrl+Enter Cmd+Enter" at bounding box center [155, 156] width 126 height 19
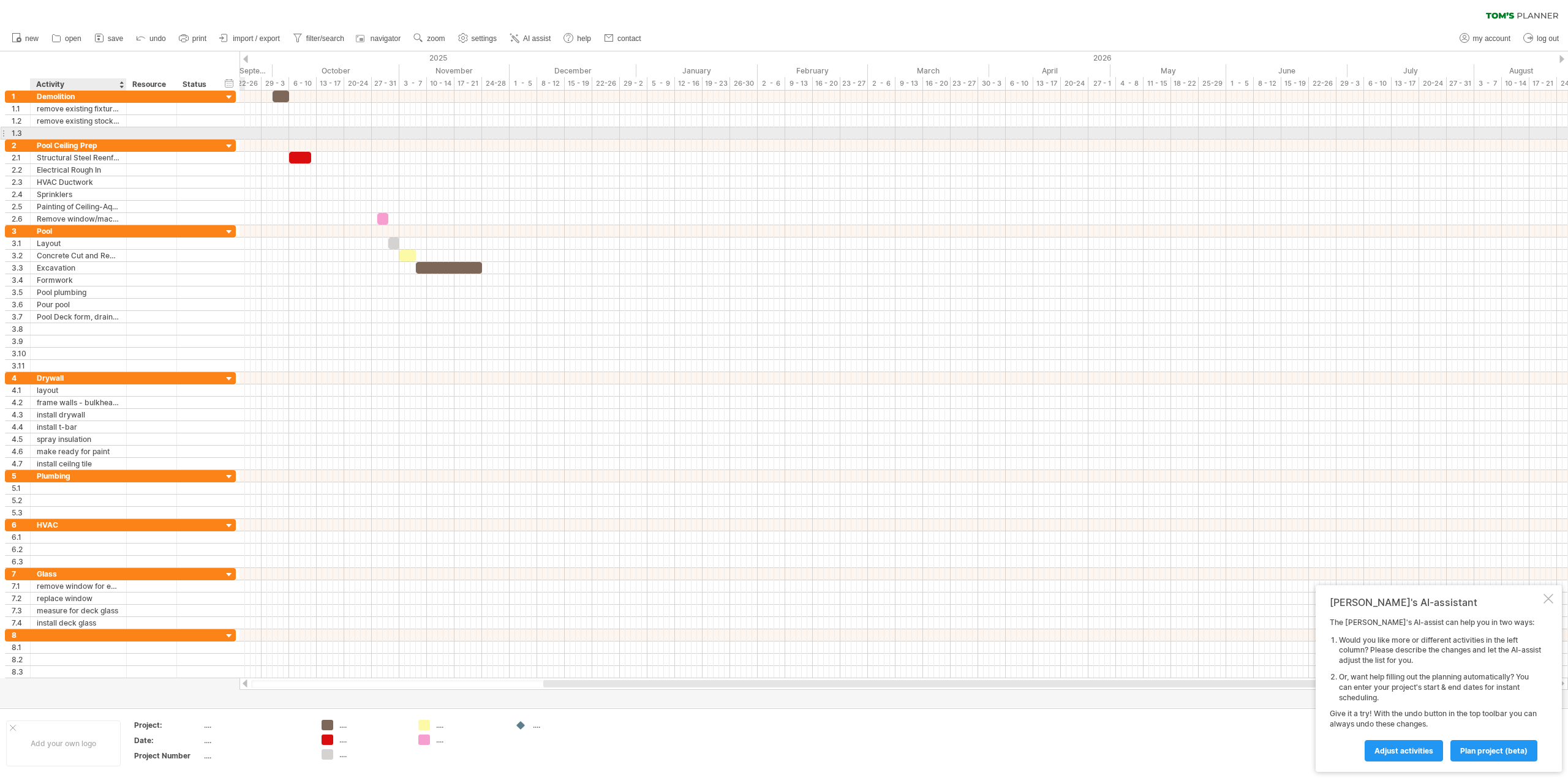
click at [42, 131] on div at bounding box center [78, 133] width 83 height 12
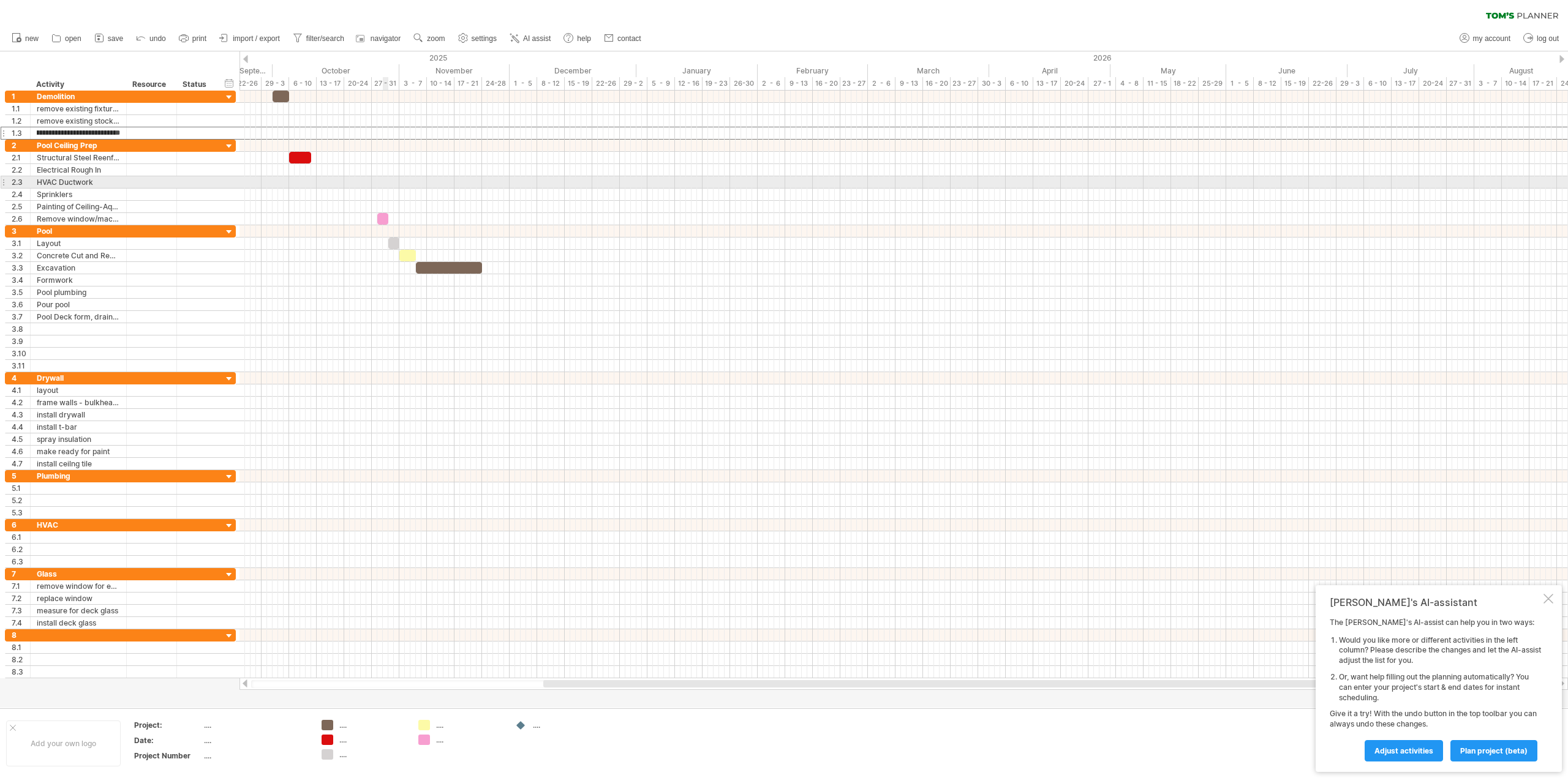
scroll to position [0, 24]
type input "**********"
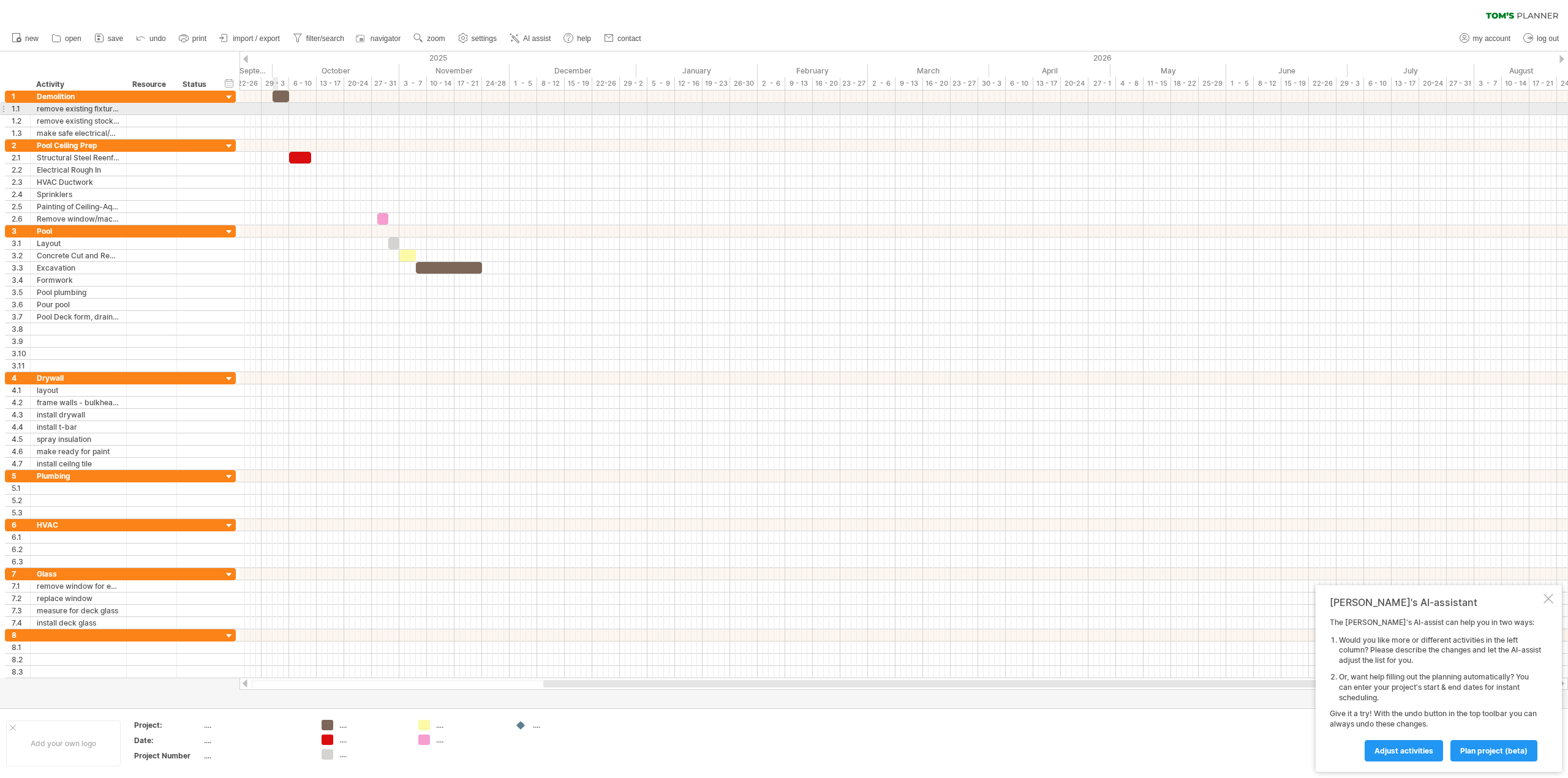
click at [275, 108] on div at bounding box center [903, 109] width 1329 height 12
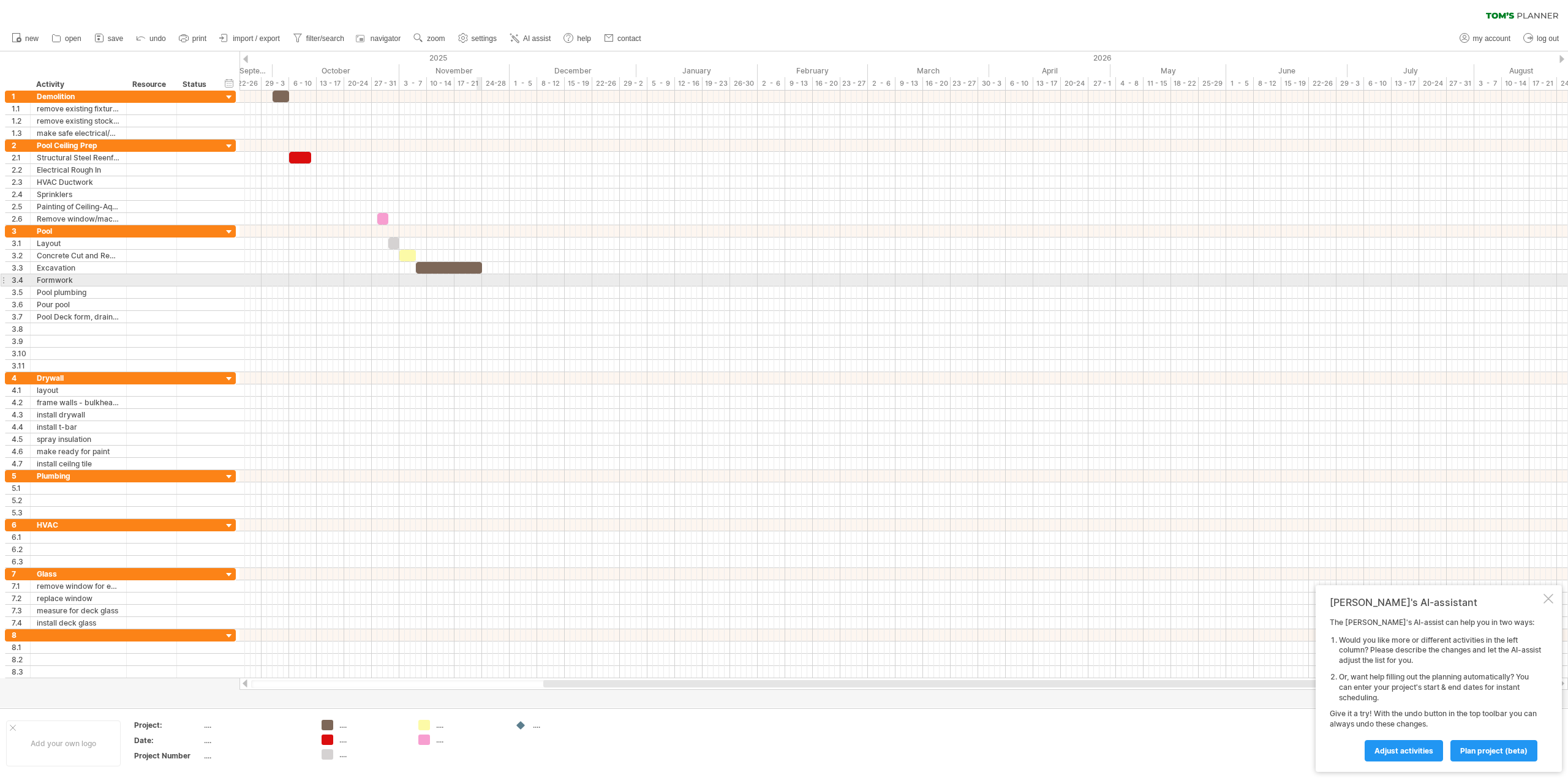
click at [482, 279] on div at bounding box center [903, 281] width 1329 height 12
click at [479, 268] on div at bounding box center [449, 268] width 66 height 12
click at [476, 266] on div at bounding box center [449, 268] width 66 height 12
click at [452, 264] on div at bounding box center [449, 268] width 66 height 12
click at [480, 266] on span at bounding box center [482, 268] width 5 height 12
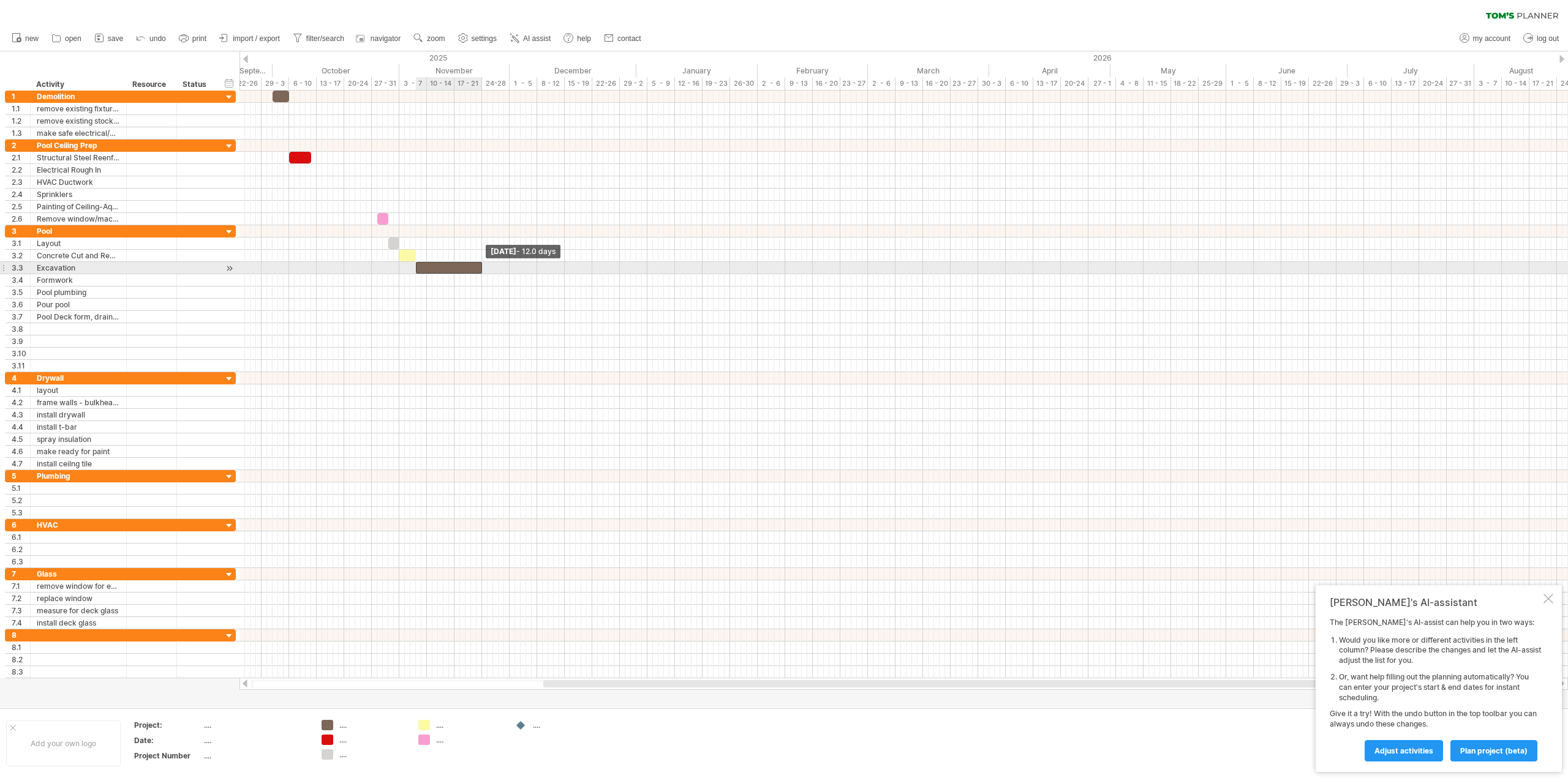
click at [479, 267] on div at bounding box center [449, 268] width 66 height 12
drag, startPoint x: 482, startPoint y: 266, endPoint x: 468, endPoint y: 268, distance: 14.1
click at [468, 268] on span at bounding box center [468, 268] width 5 height 12
click at [468, 277] on div at bounding box center [903, 281] width 1329 height 12
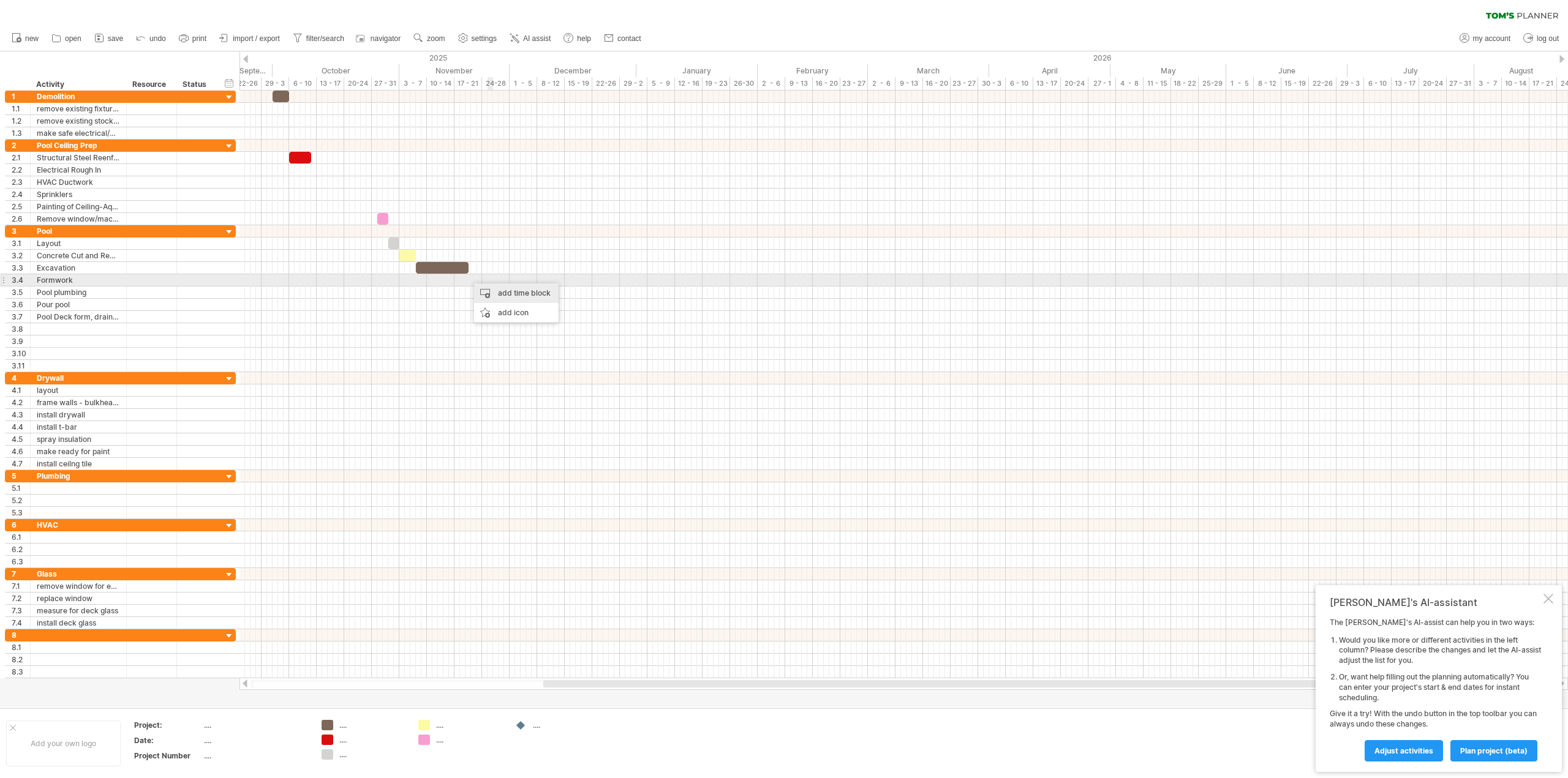
click at [497, 286] on div "add time block" at bounding box center [516, 293] width 85 height 19
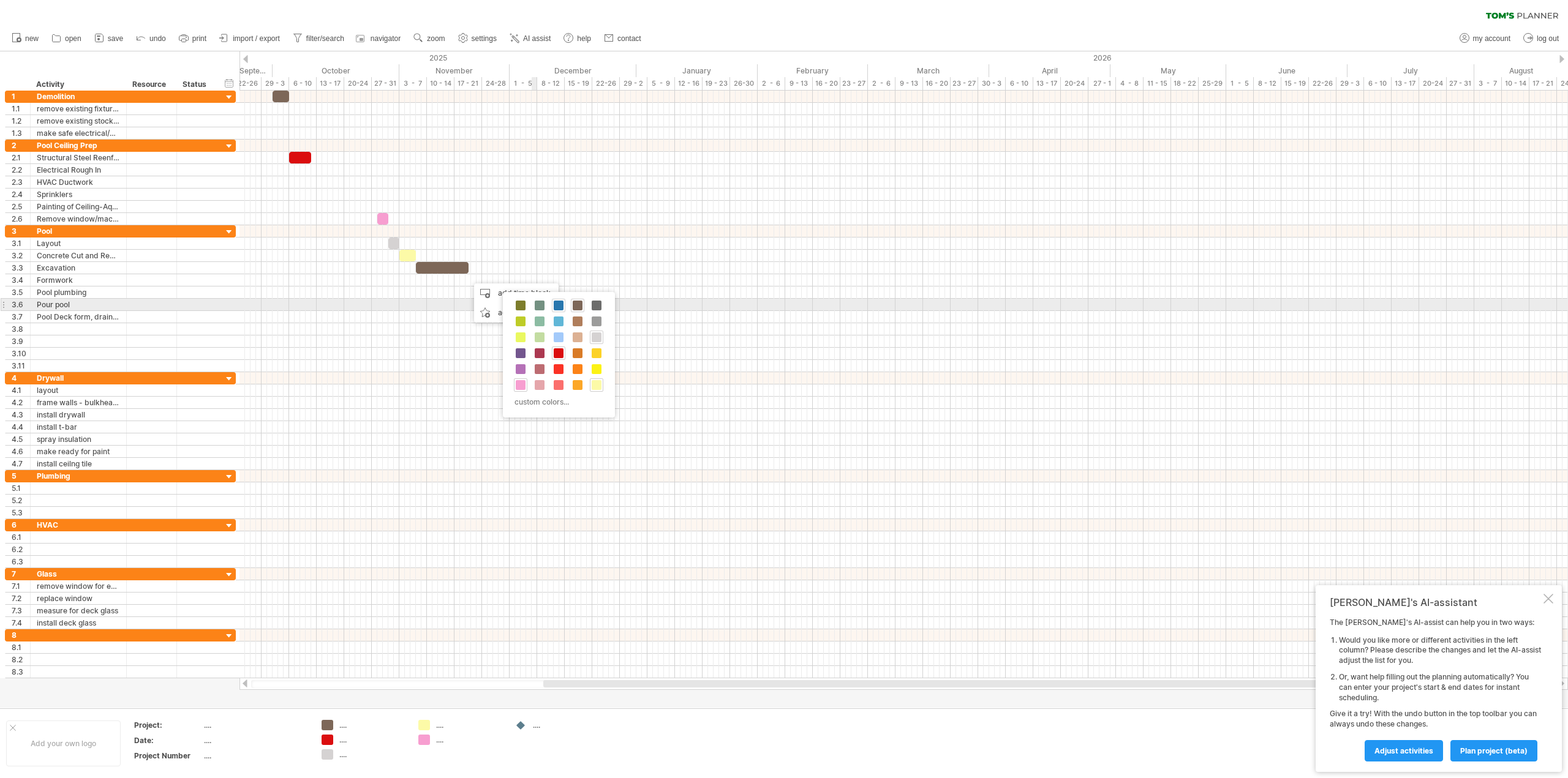
click at [558, 306] on span at bounding box center [559, 306] width 10 height 10
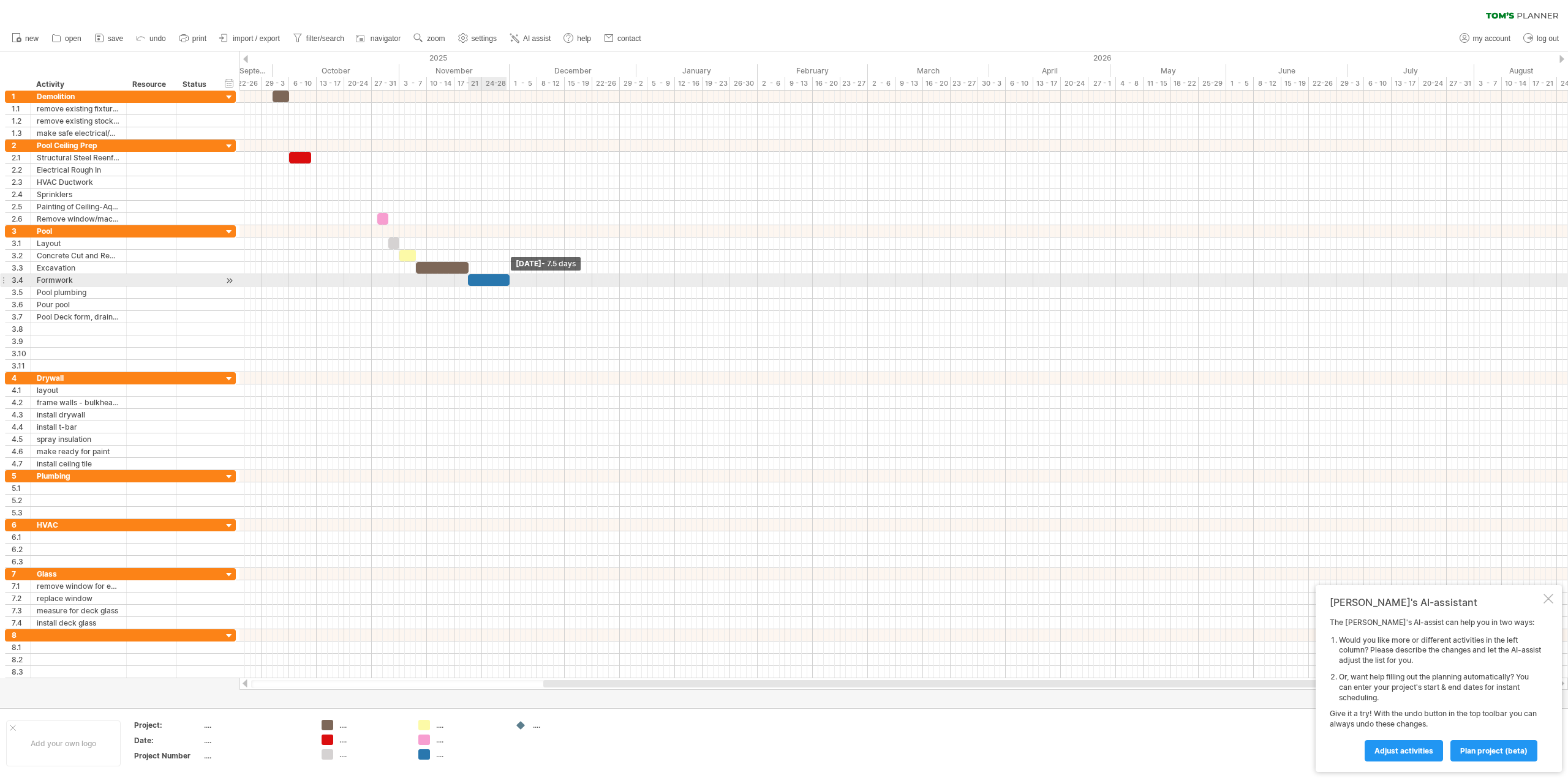
drag, startPoint x: 475, startPoint y: 279, endPoint x: 510, endPoint y: 280, distance: 35.0
click at [510, 280] on span at bounding box center [509, 280] width 5 height 12
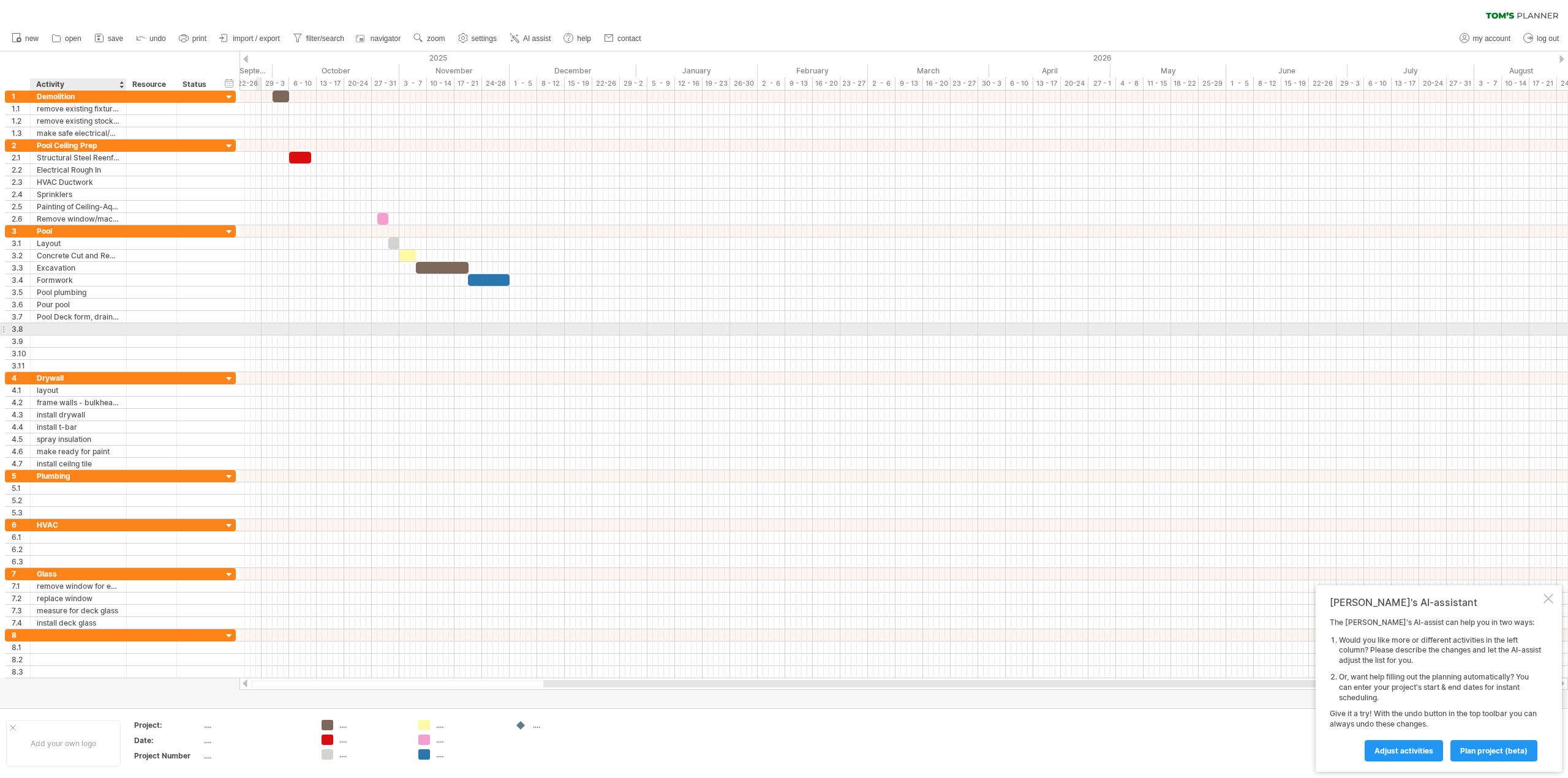
click at [60, 327] on div at bounding box center [78, 329] width 83 height 12
type input "**********"
type input "*"
type input "**********"
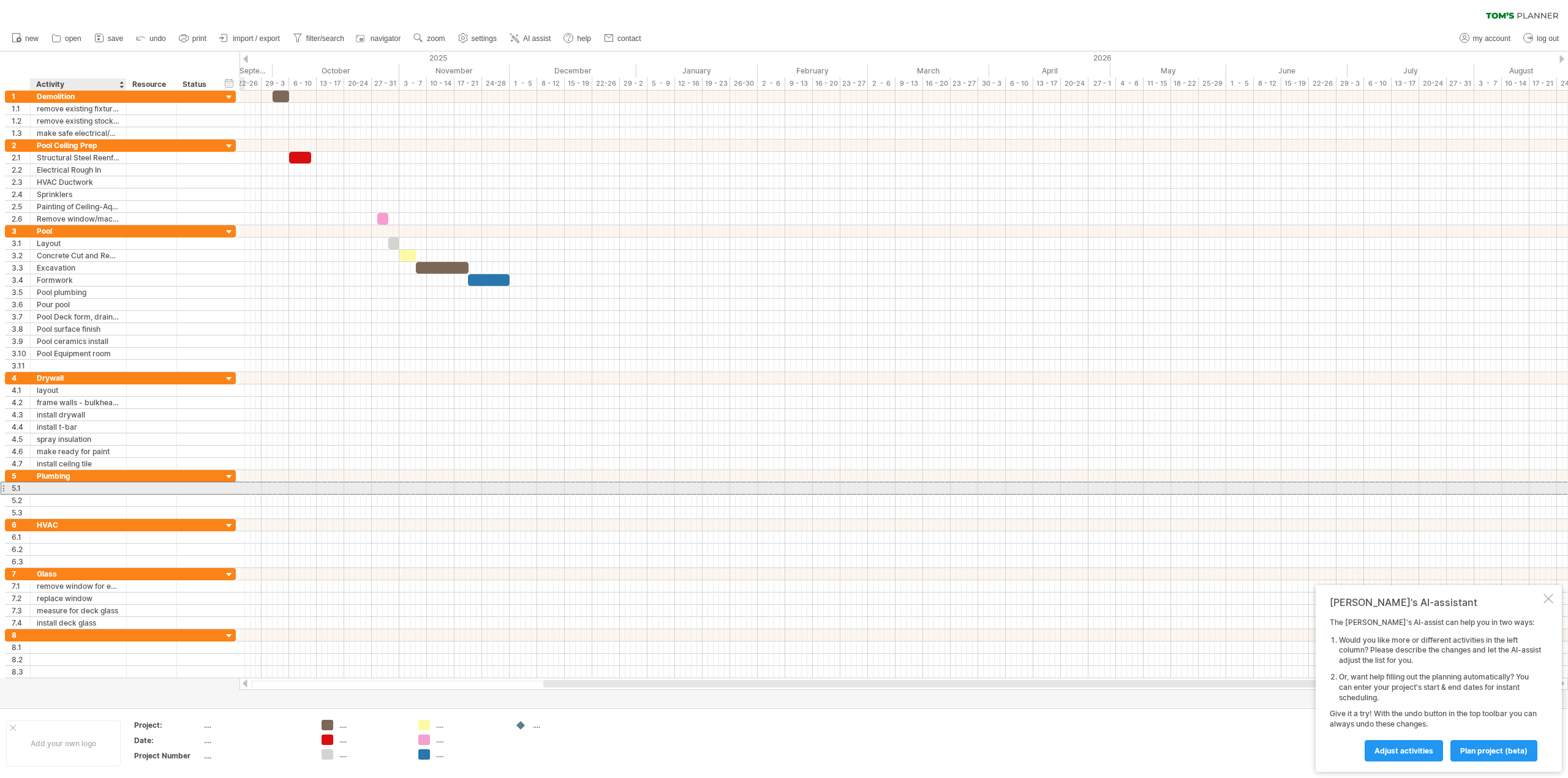
click at [52, 489] on div at bounding box center [78, 488] width 83 height 12
type input "**********"
click at [44, 499] on div at bounding box center [78, 500] width 83 height 12
type input "**********"
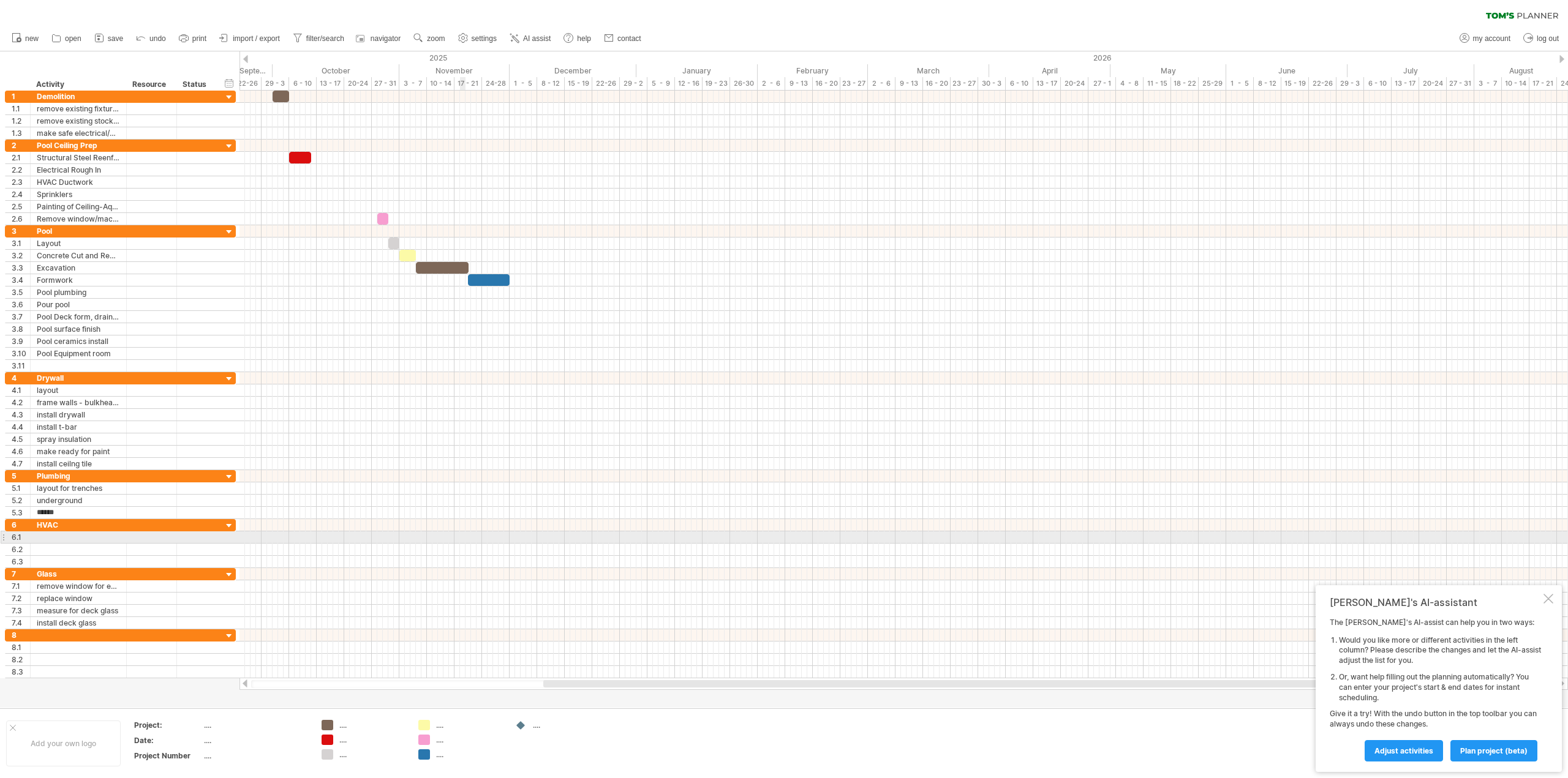
type input "*******"
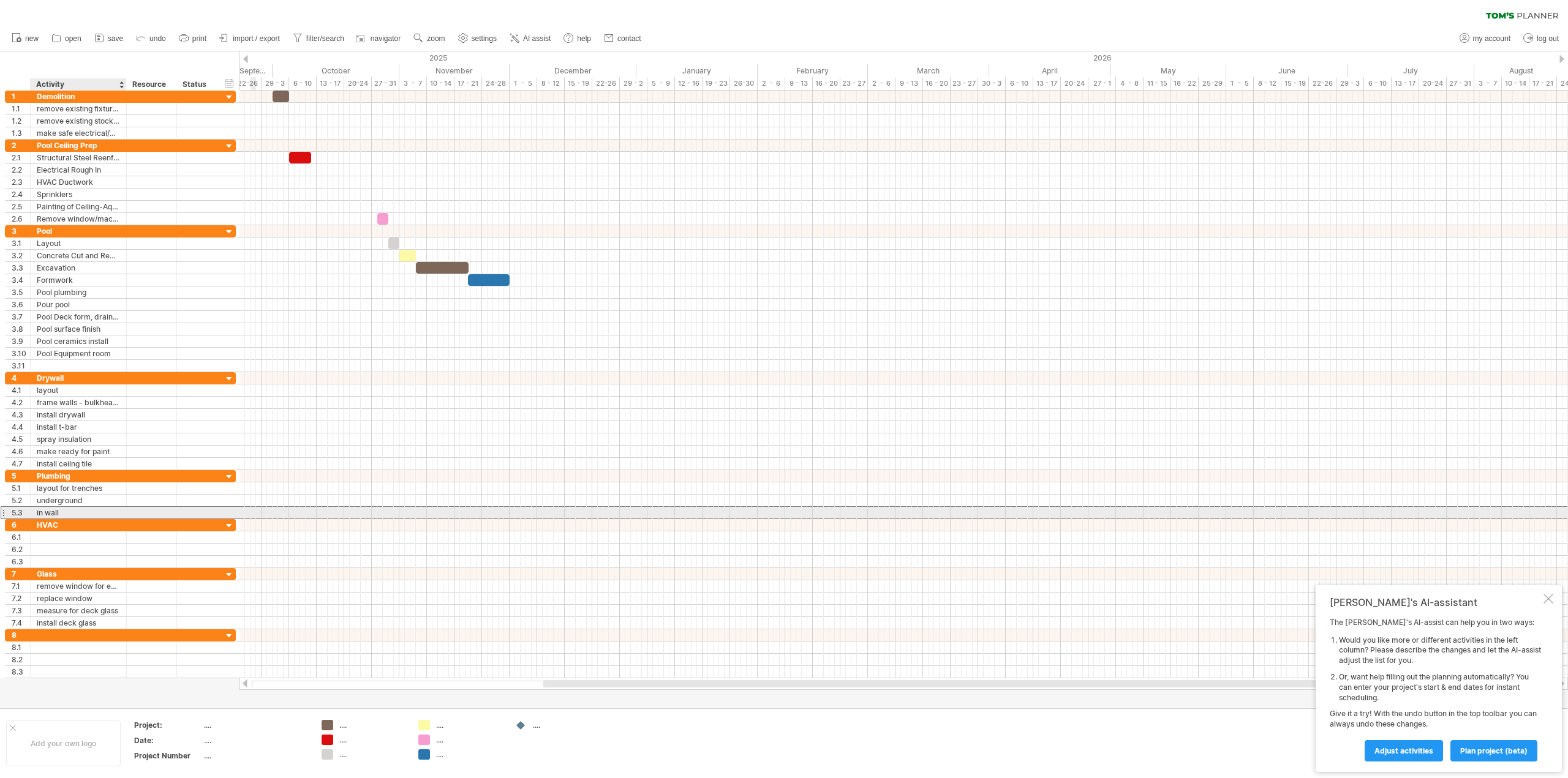
click at [75, 510] on div "in wall" at bounding box center [78, 512] width 83 height 12
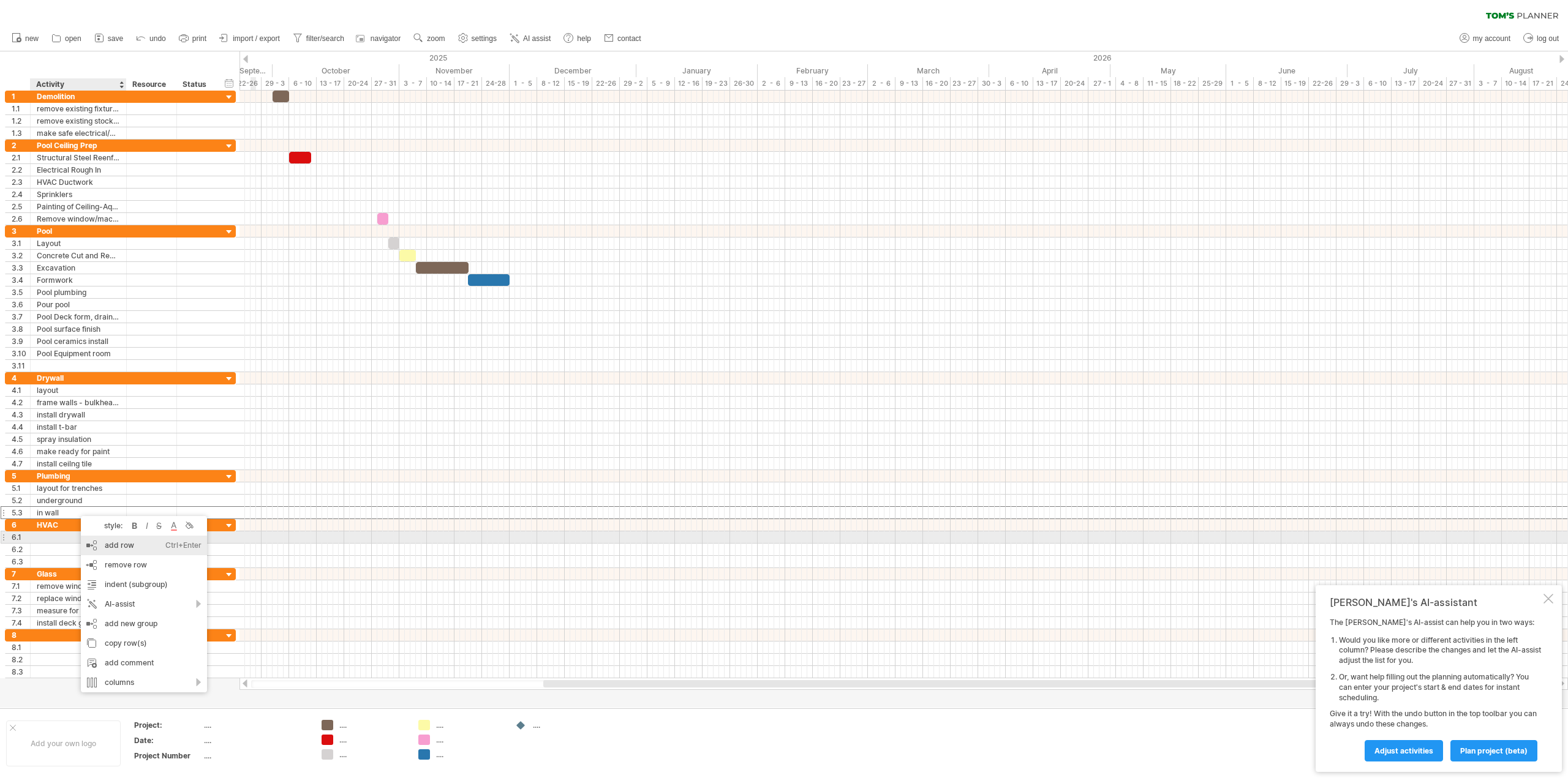
click at [109, 541] on div "add row Ctrl+Enter Cmd+Enter" at bounding box center [144, 546] width 126 height 19
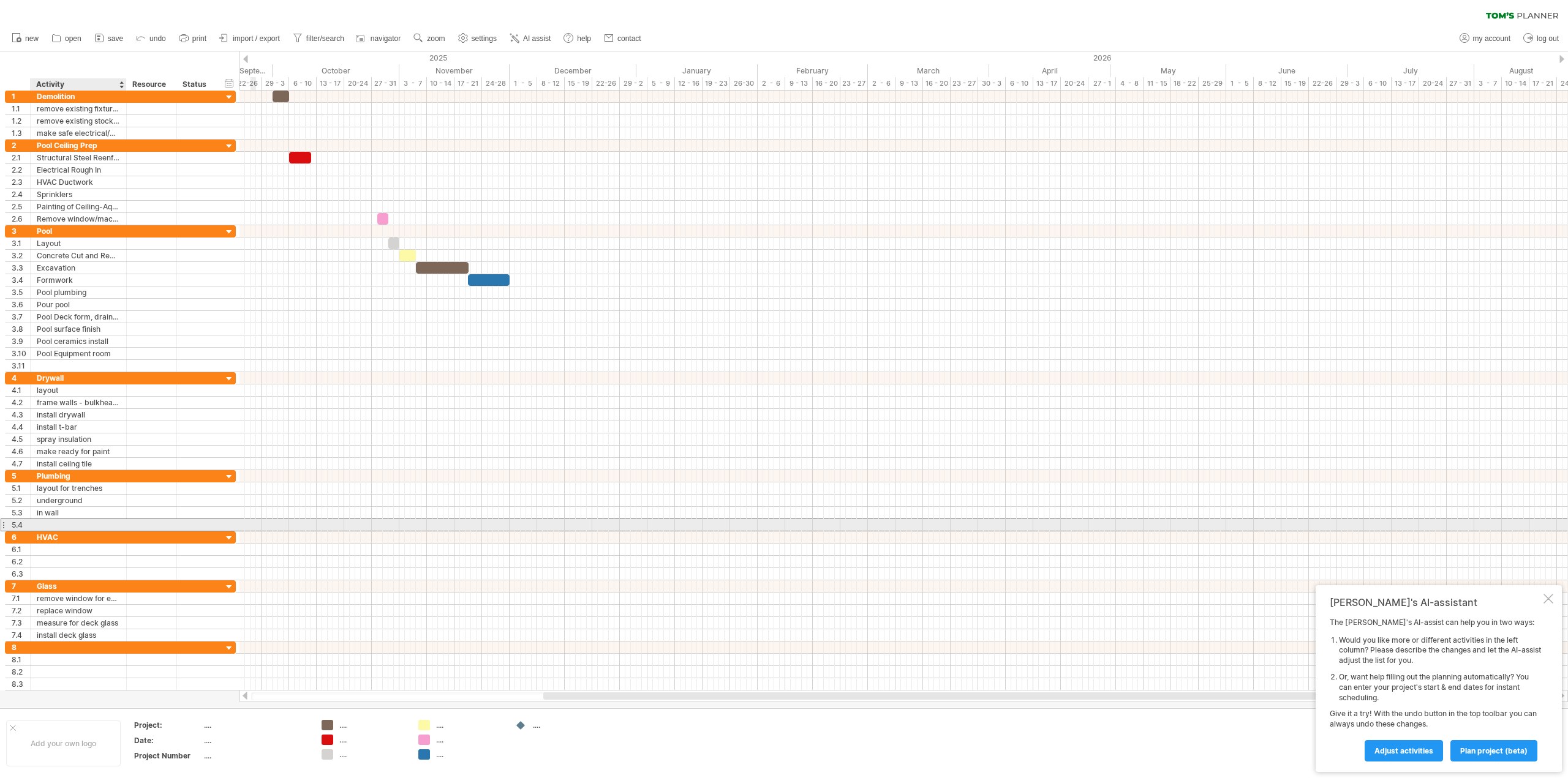
click at [59, 524] on div at bounding box center [78, 525] width 83 height 12
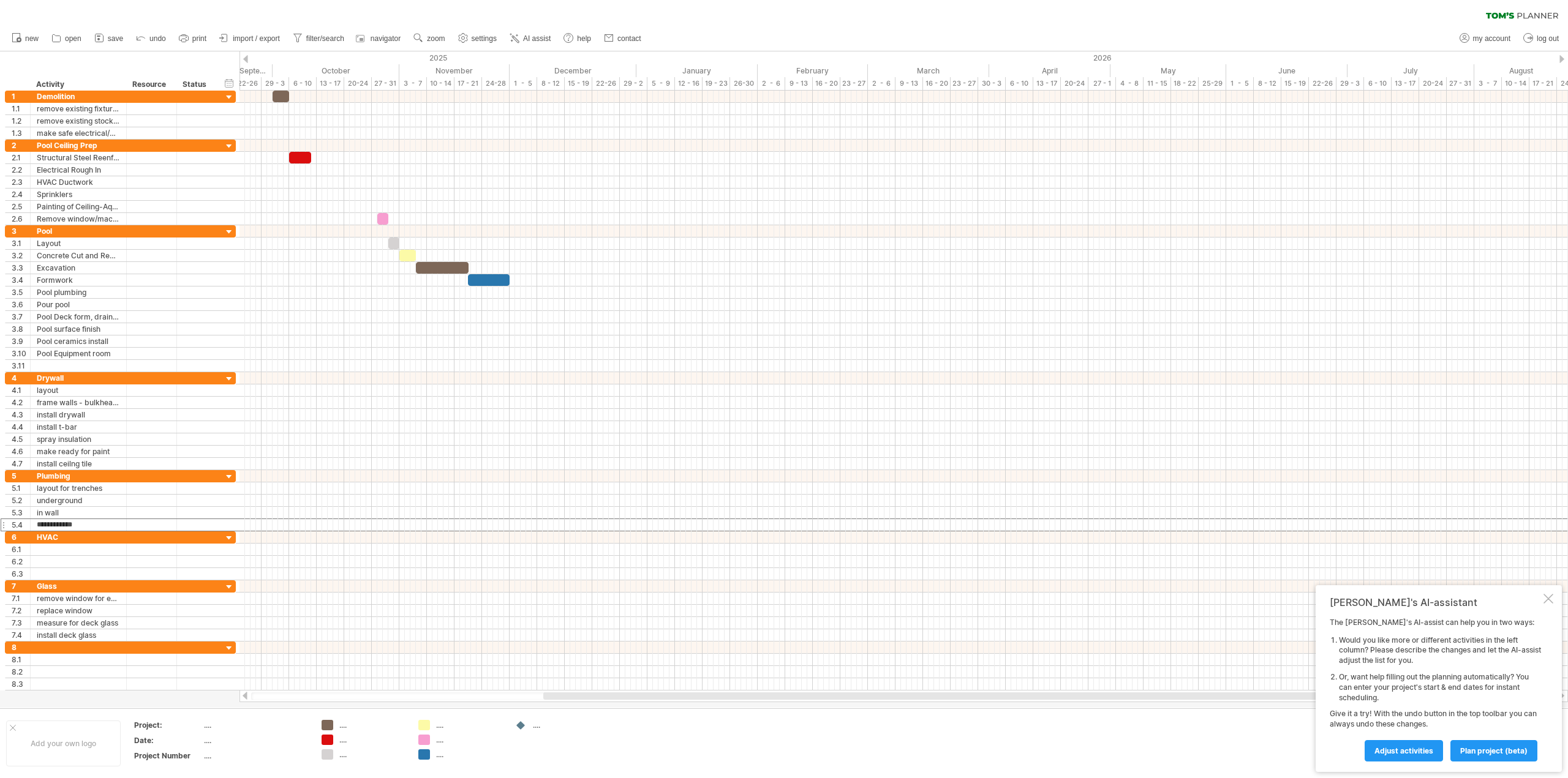
type input "**********"
click at [102, 522] on div "above ceiling" at bounding box center [78, 525] width 83 height 12
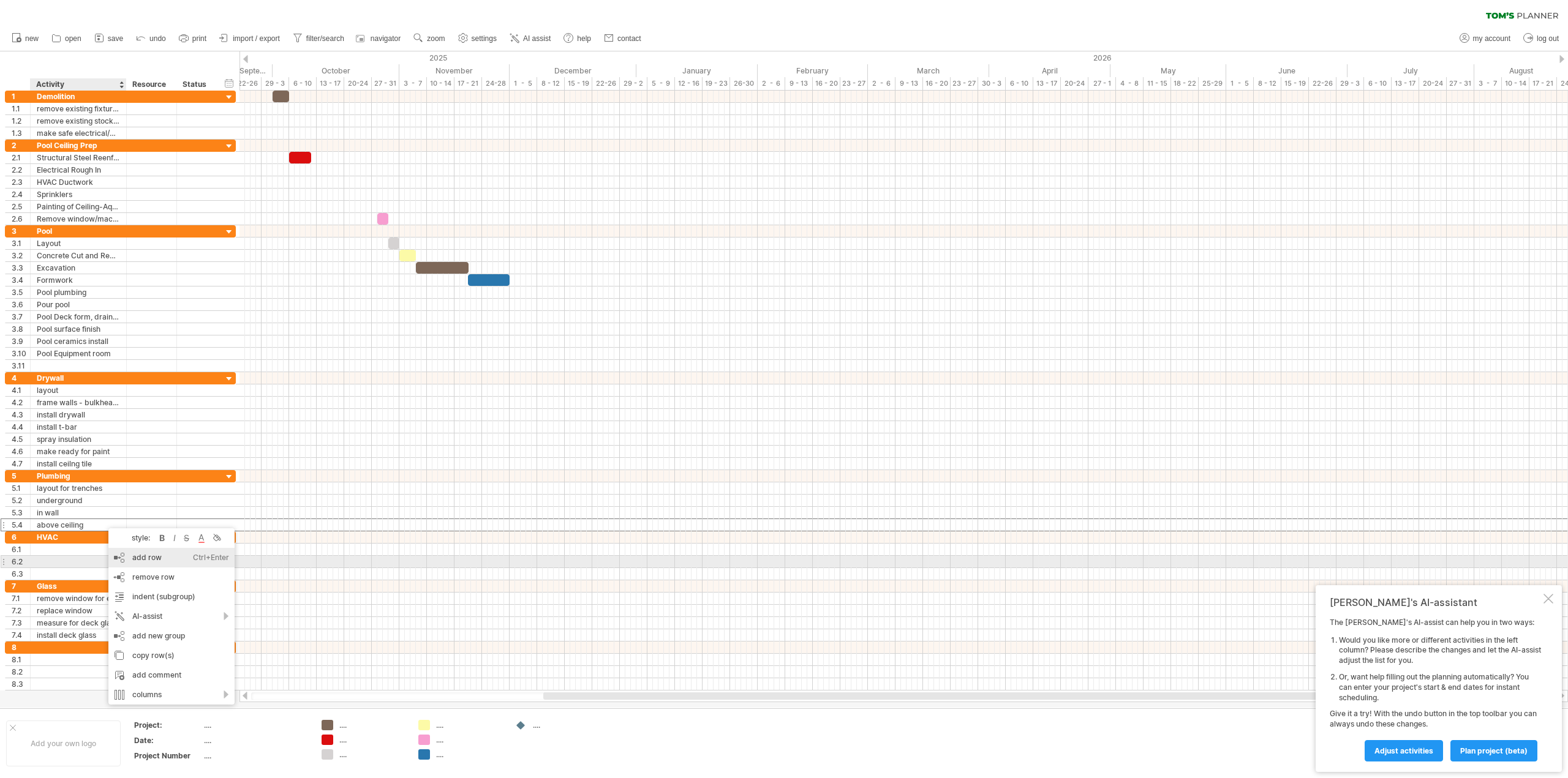
click at [148, 562] on div "add row Ctrl+Enter Cmd+Enter" at bounding box center [171, 557] width 126 height 19
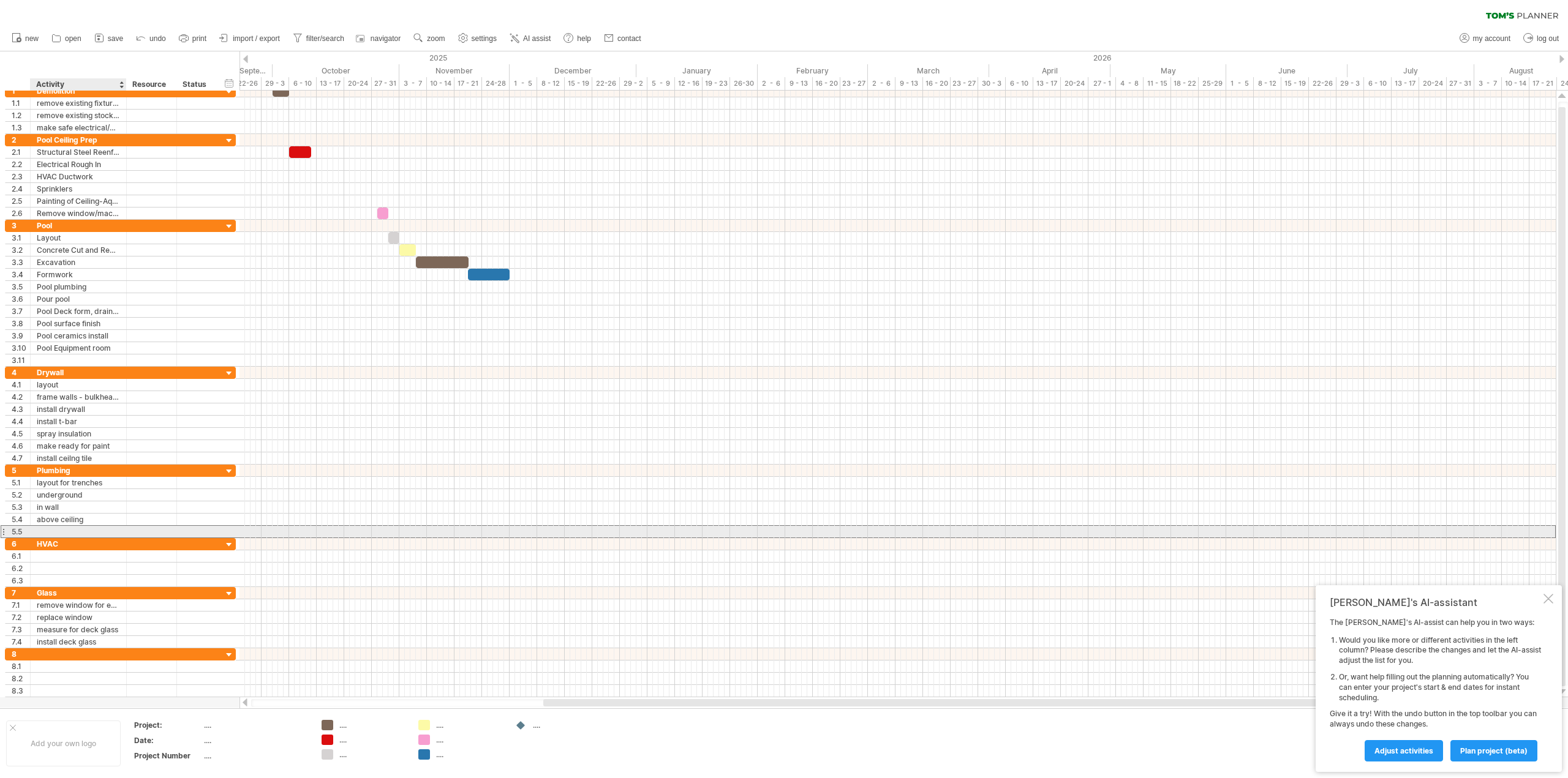
click at [58, 529] on div at bounding box center [78, 531] width 83 height 12
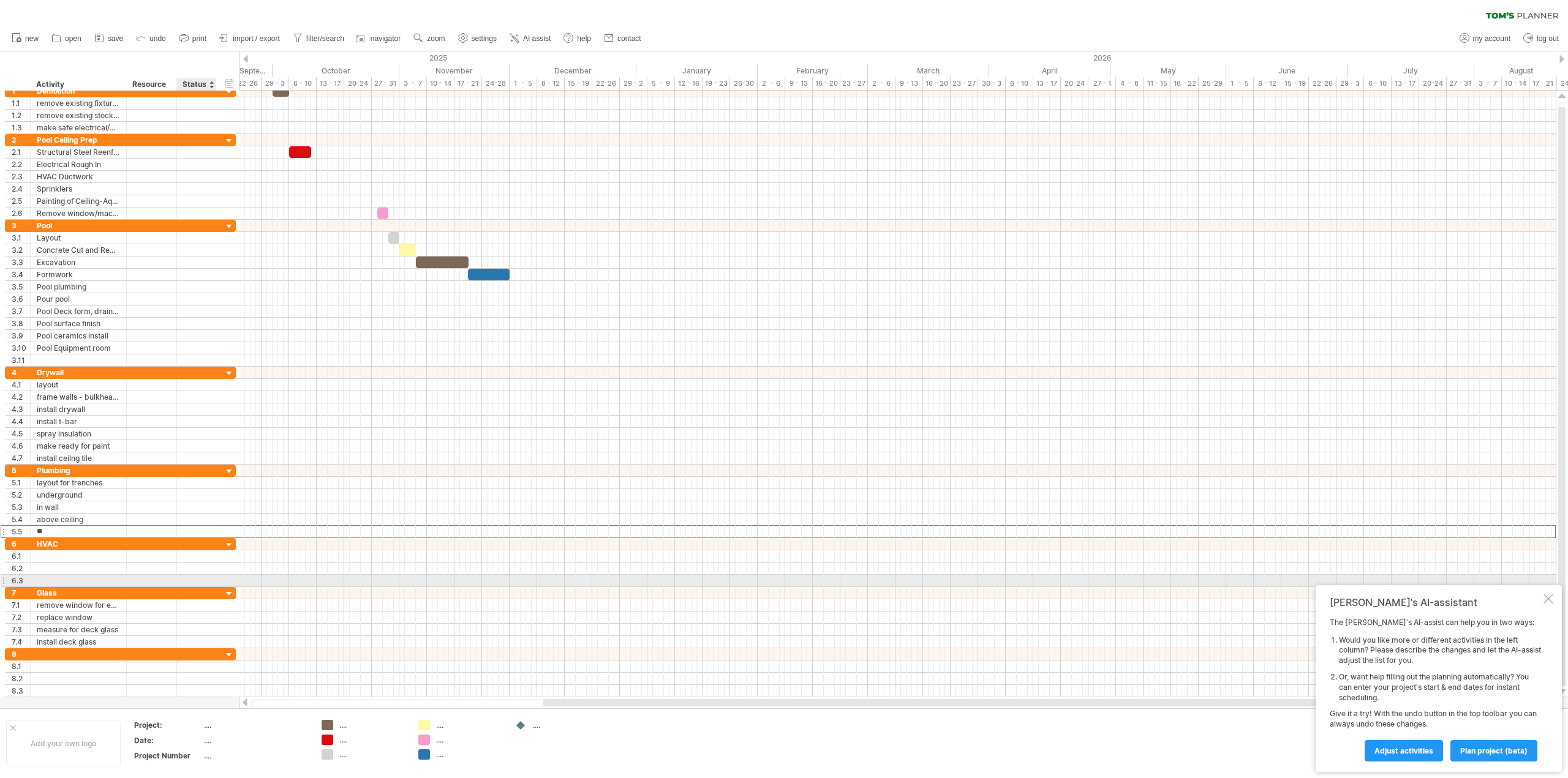
type input "***"
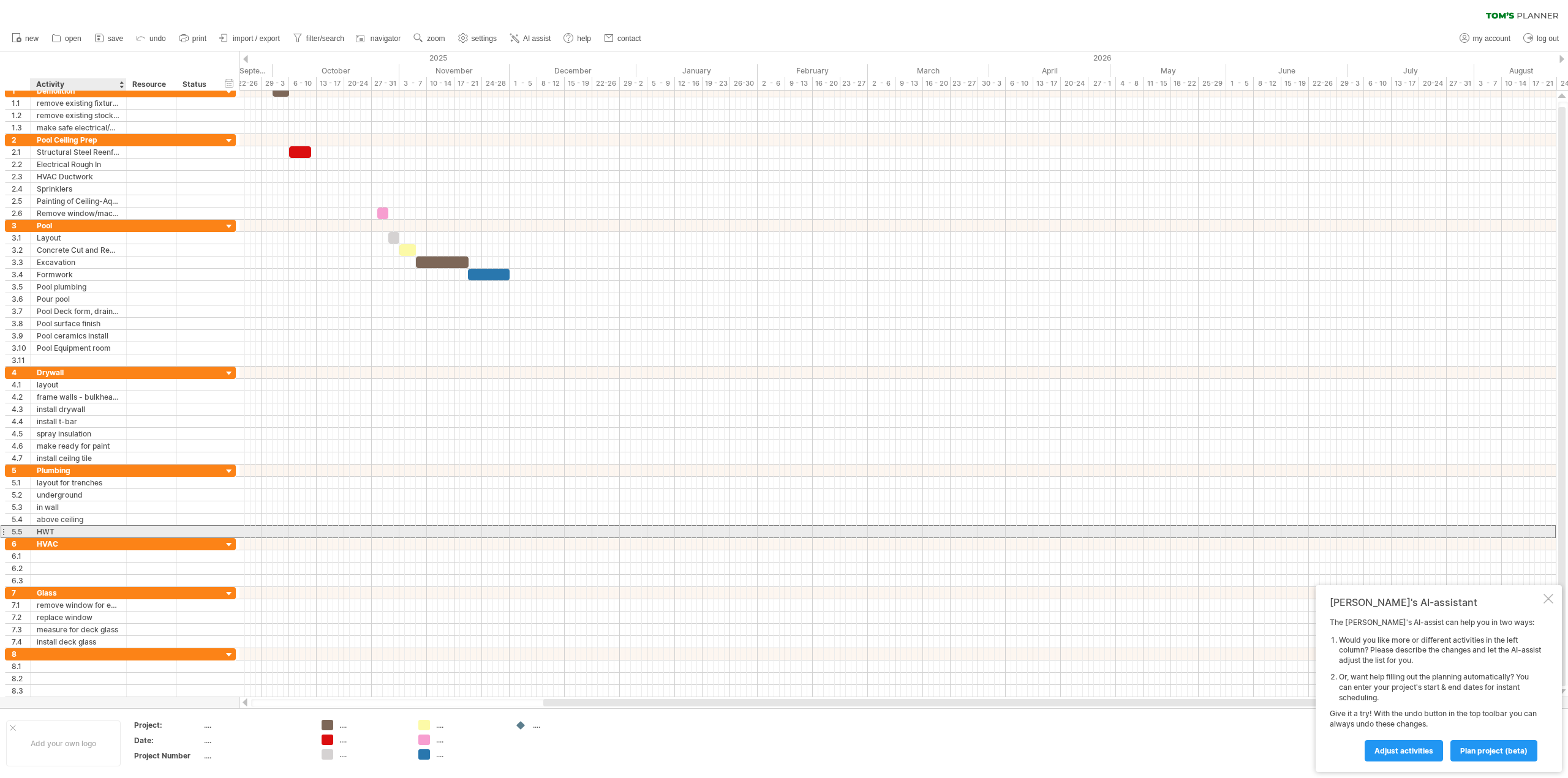
click at [65, 533] on div "HWT" at bounding box center [78, 531] width 83 height 12
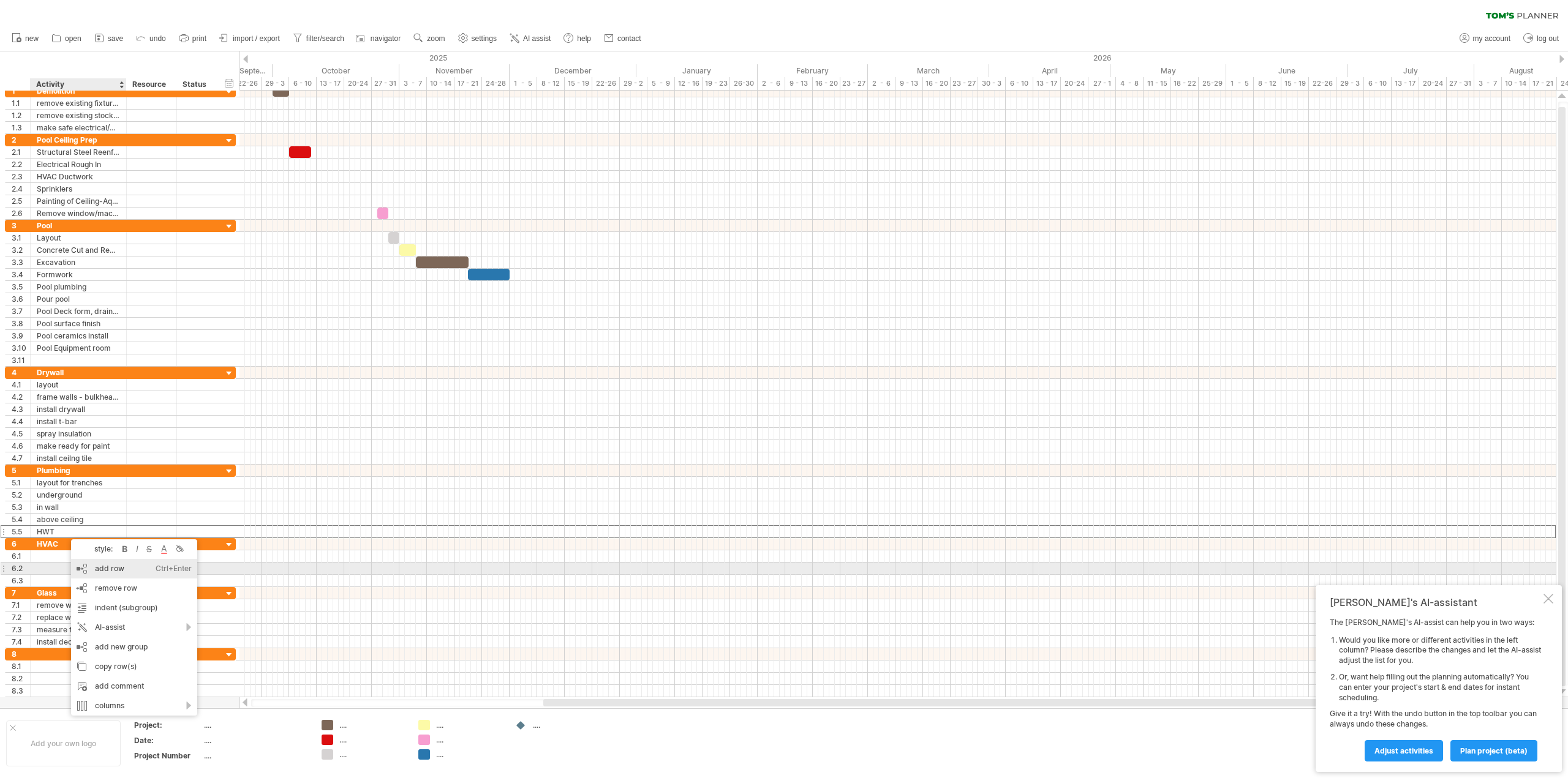
click at [96, 564] on div "add row Ctrl+Enter Cmd+Enter" at bounding box center [134, 569] width 126 height 19
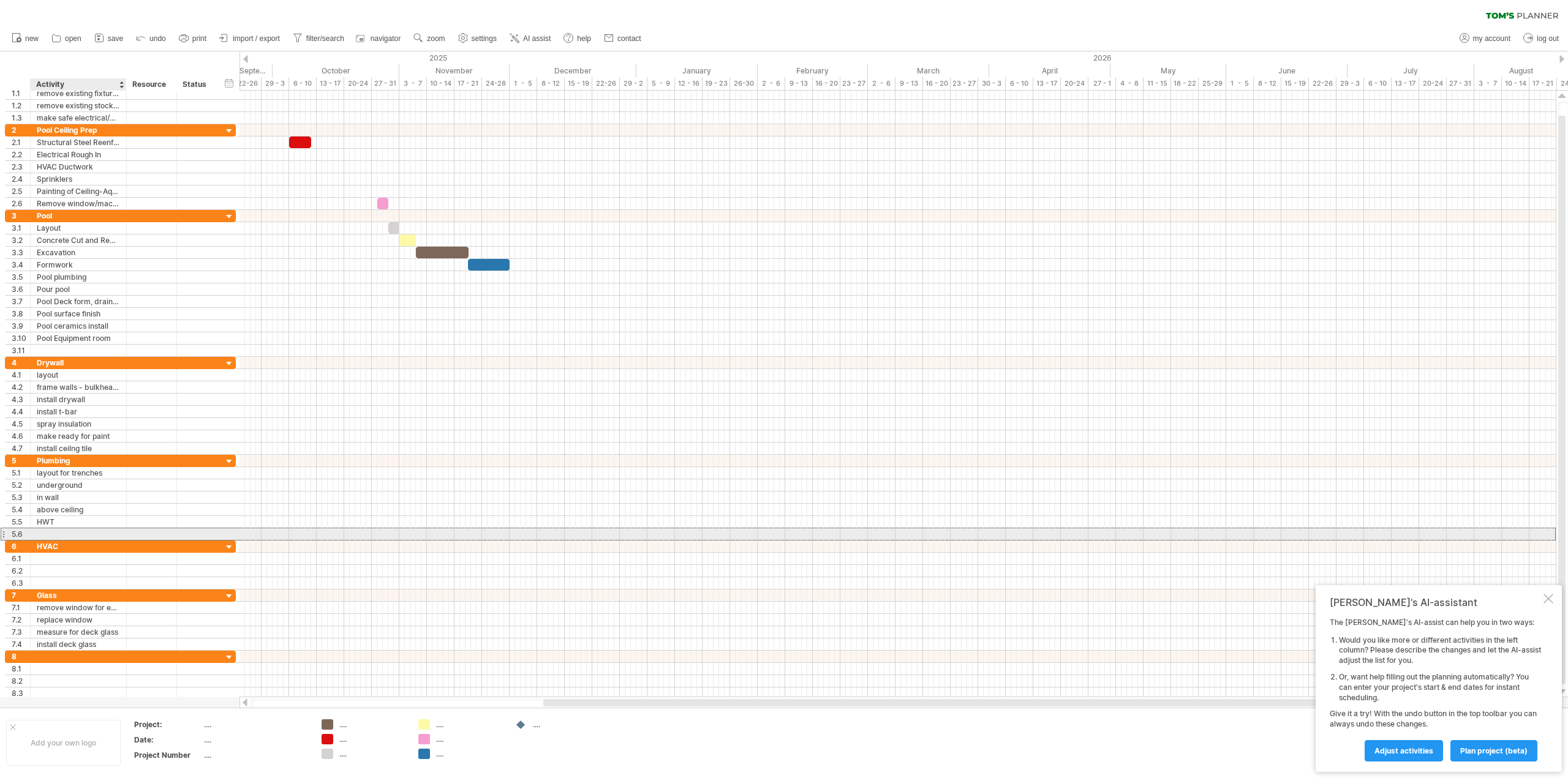
click at [52, 531] on div at bounding box center [78, 534] width 83 height 12
type input "**********"
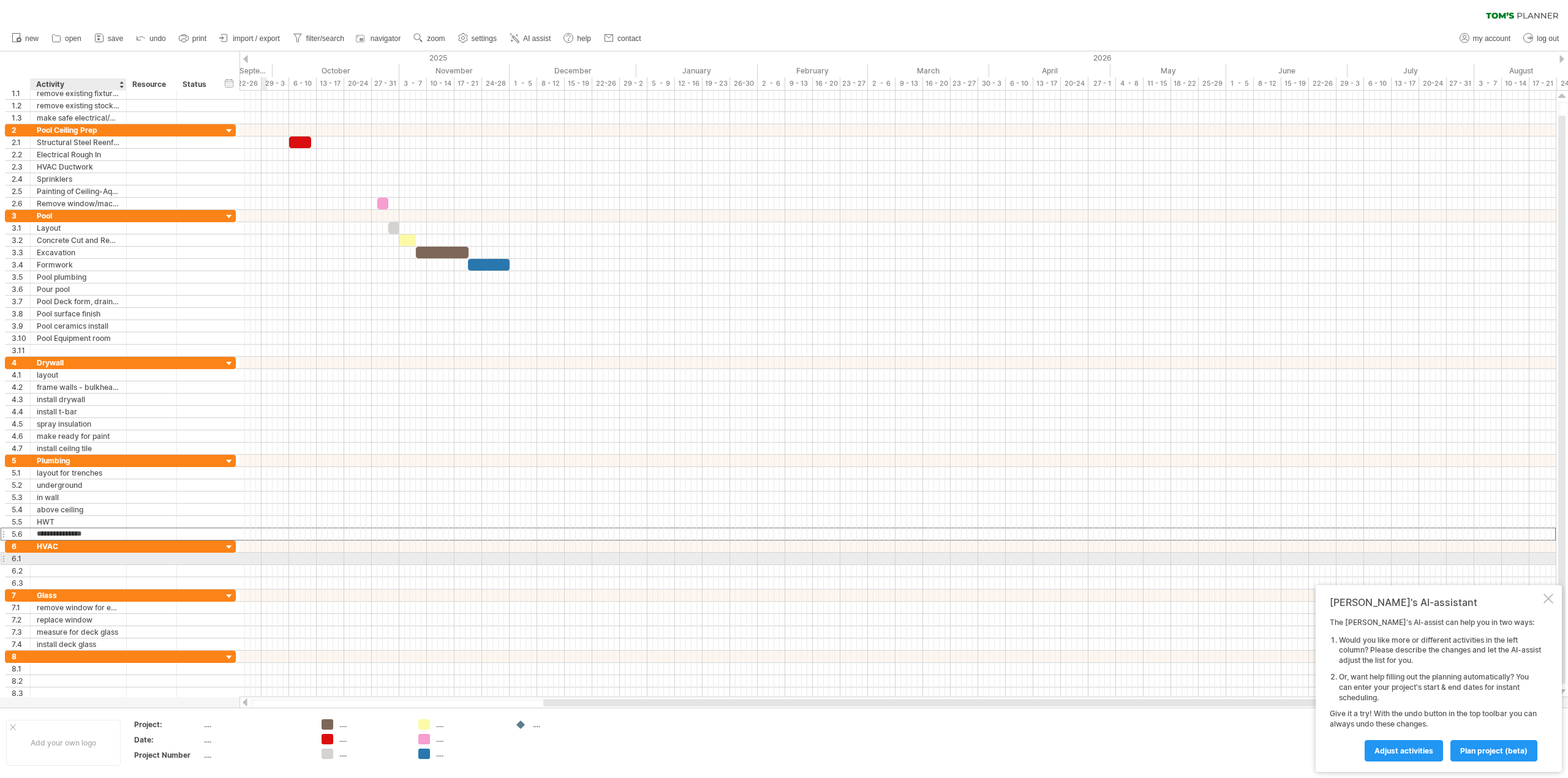
click at [60, 553] on div at bounding box center [78, 558] width 83 height 12
type input "********"
click at [60, 569] on div at bounding box center [78, 571] width 83 height 12
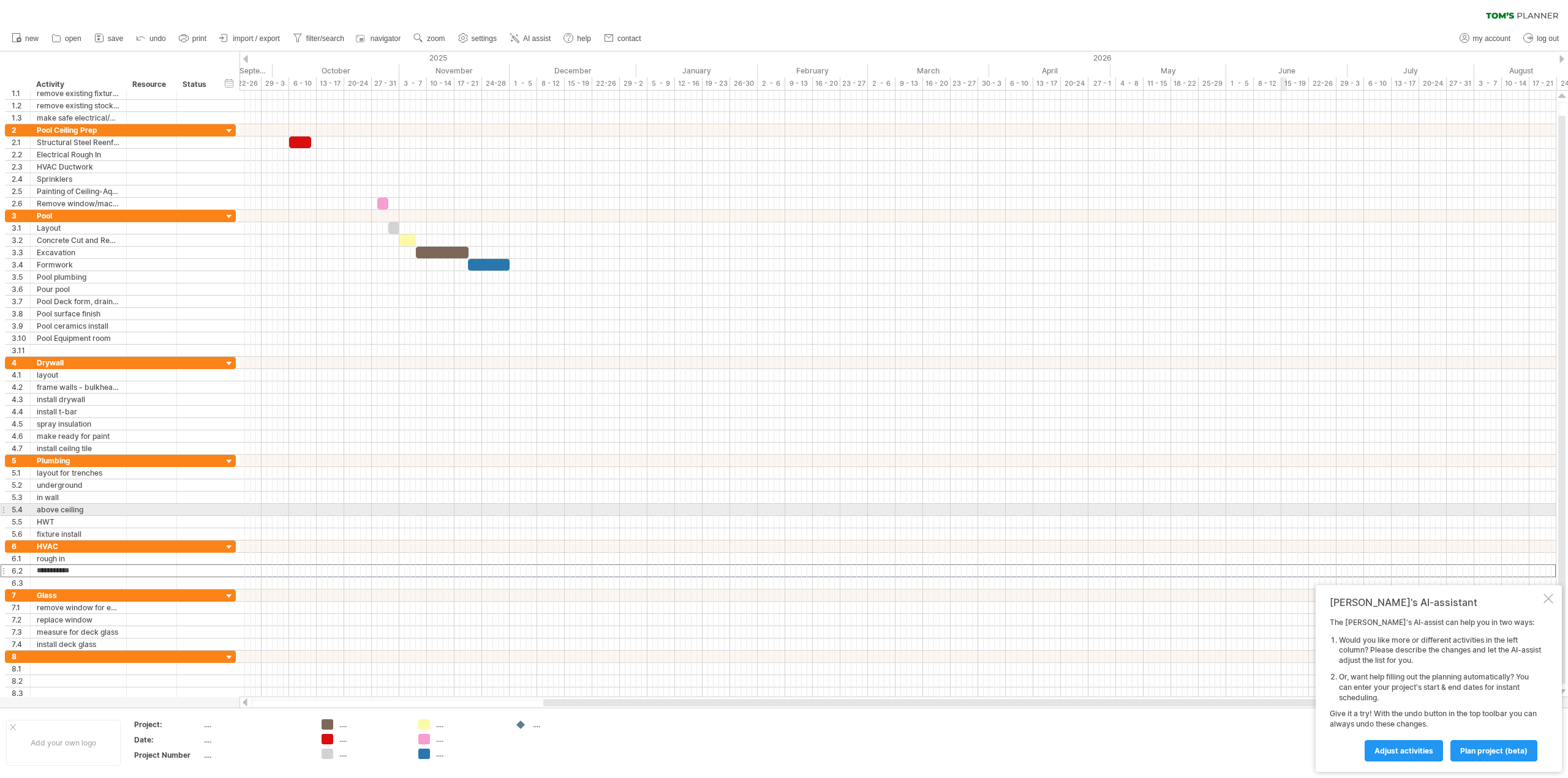
type input "**********"
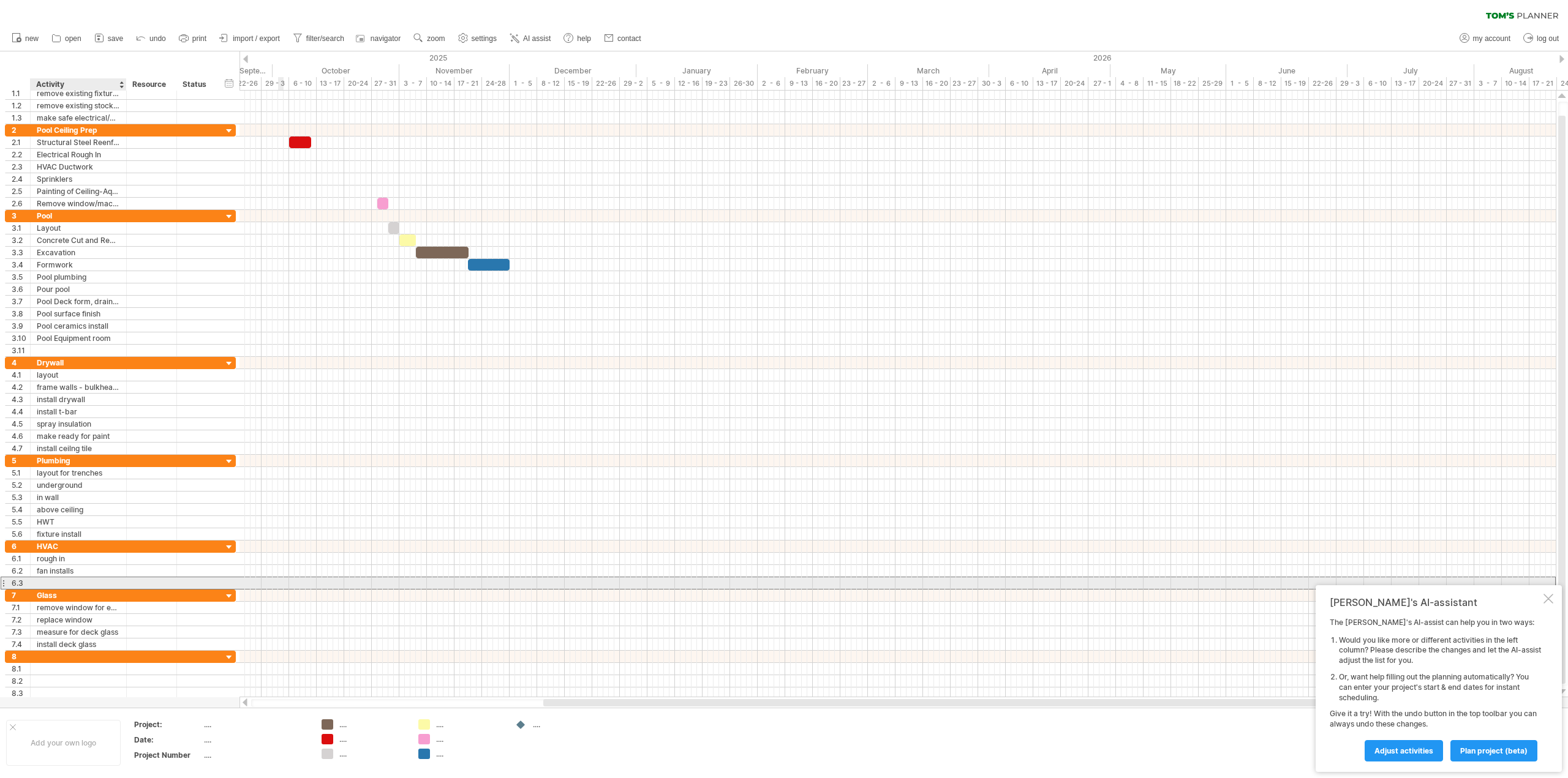
click at [56, 582] on div at bounding box center [78, 583] width 83 height 12
type input "**********"
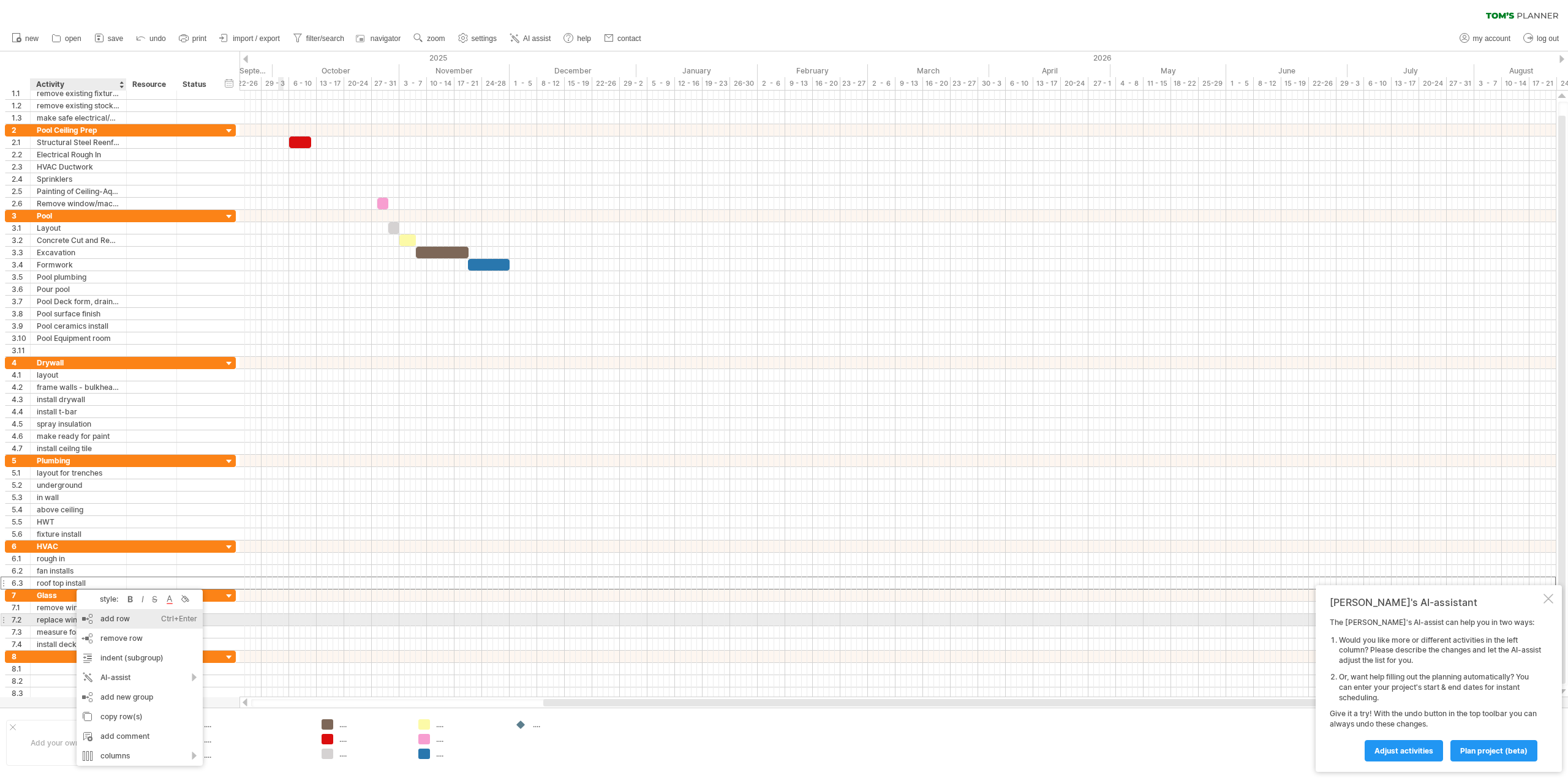
click at [119, 621] on div "add row Ctrl+Enter Cmd+Enter" at bounding box center [139, 619] width 126 height 19
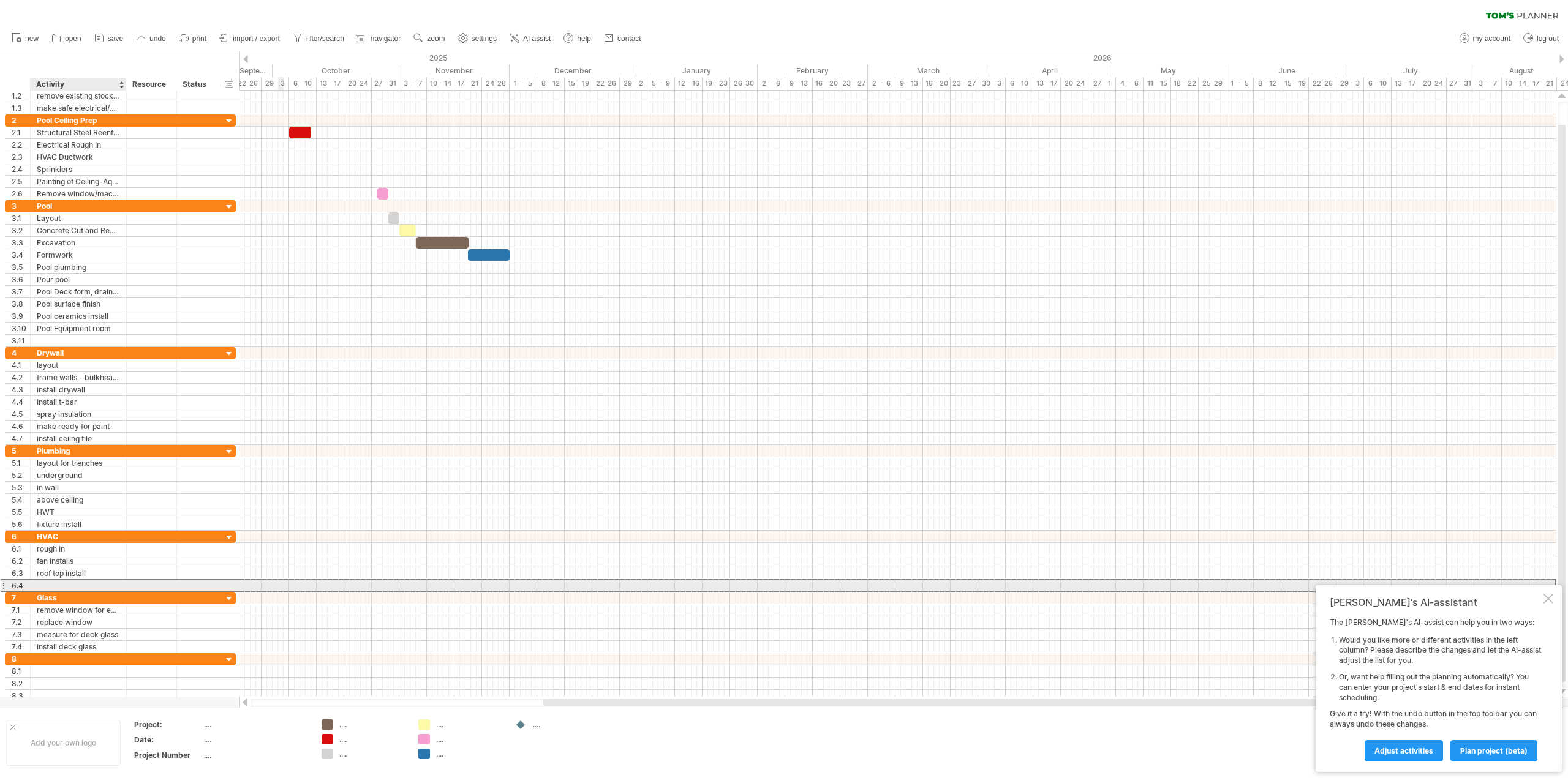
click at [55, 583] on div at bounding box center [78, 585] width 83 height 12
type input "*********"
click at [123, 587] on div at bounding box center [125, 586] width 6 height 12
click at [103, 583] on div "pool sock" at bounding box center [78, 585] width 83 height 12
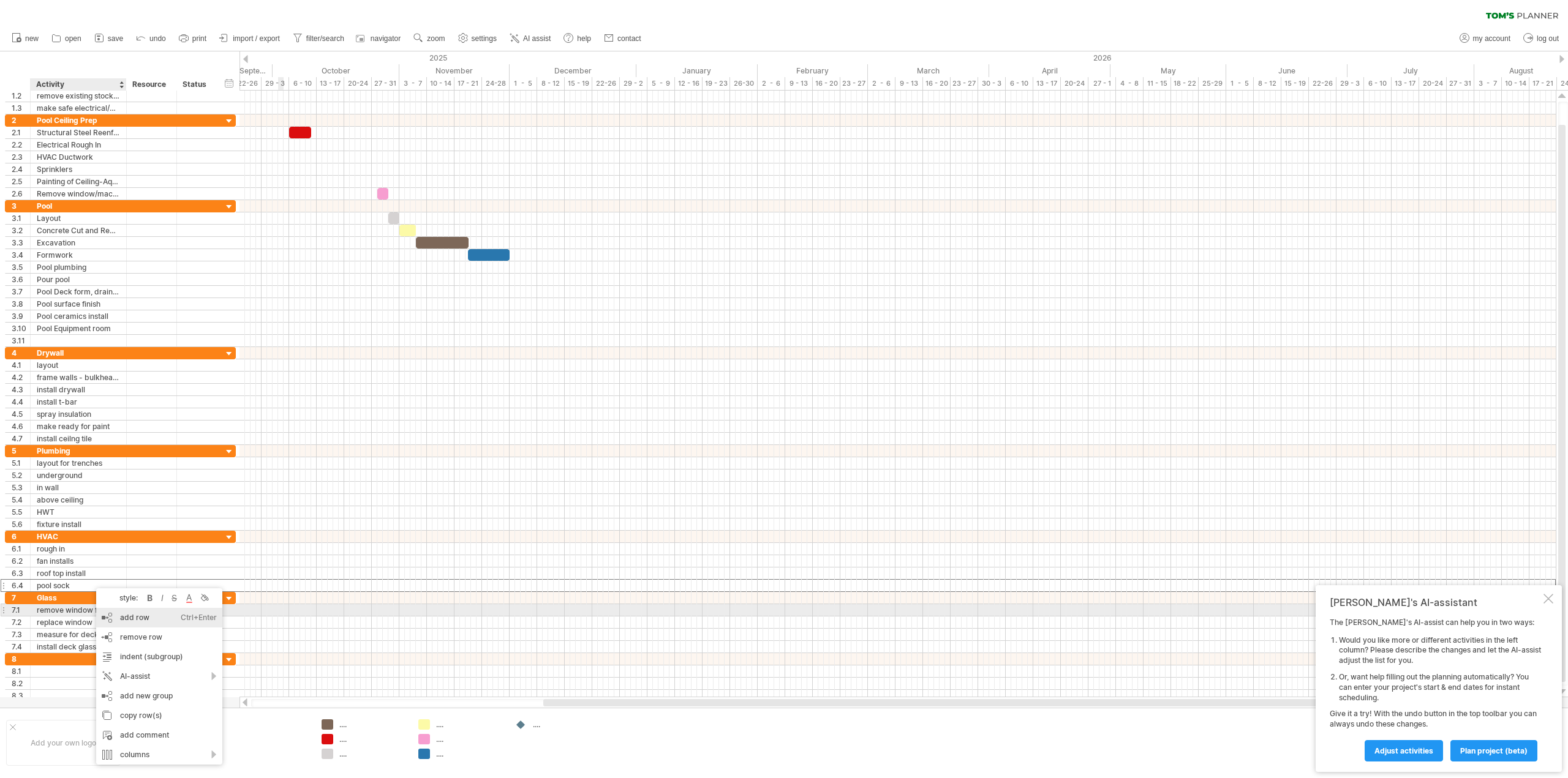
click at [121, 614] on div "add row Ctrl+Enter Cmd+Enter" at bounding box center [160, 618] width 126 height 19
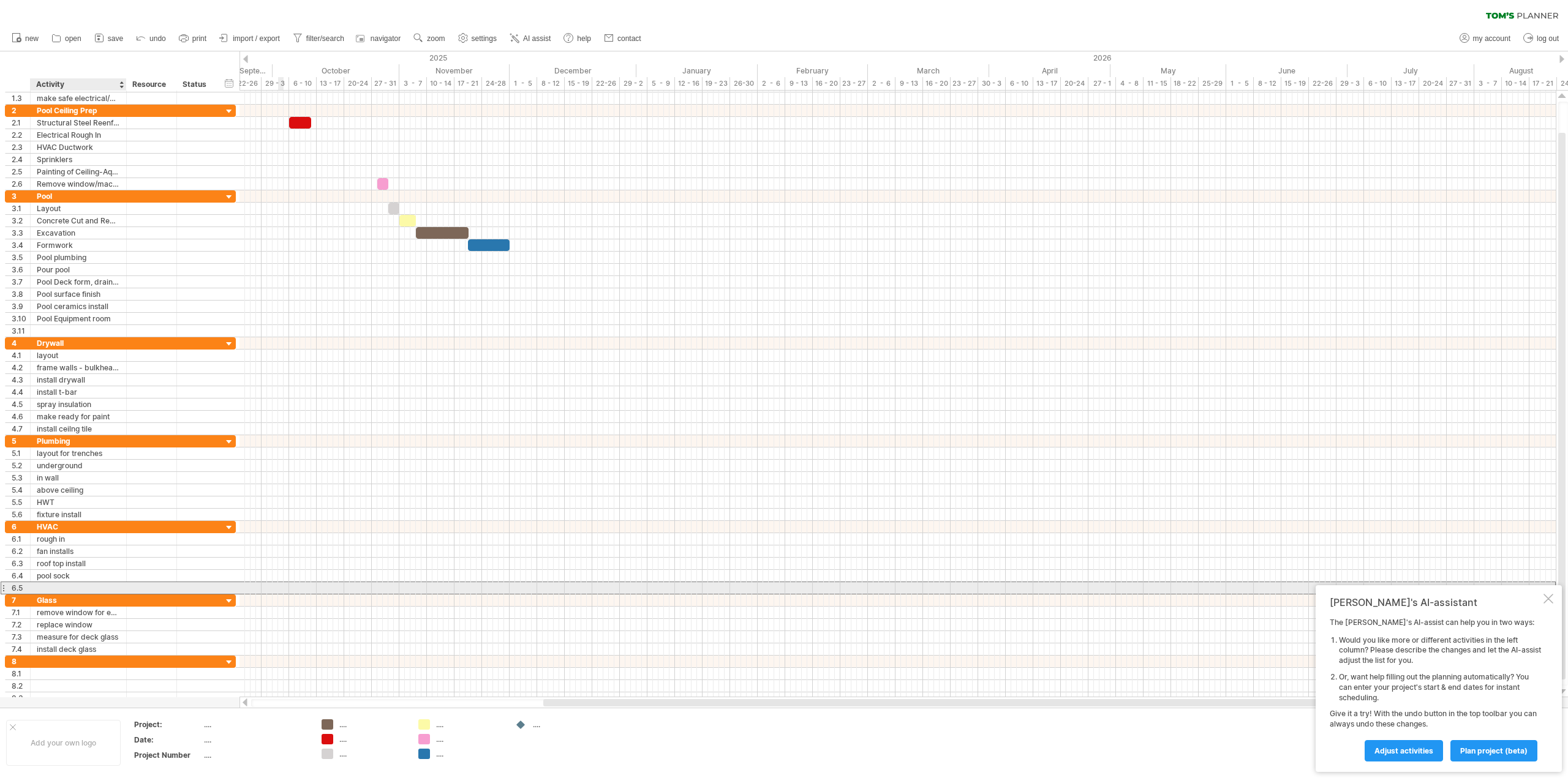
click at [45, 583] on div at bounding box center [78, 588] width 83 height 12
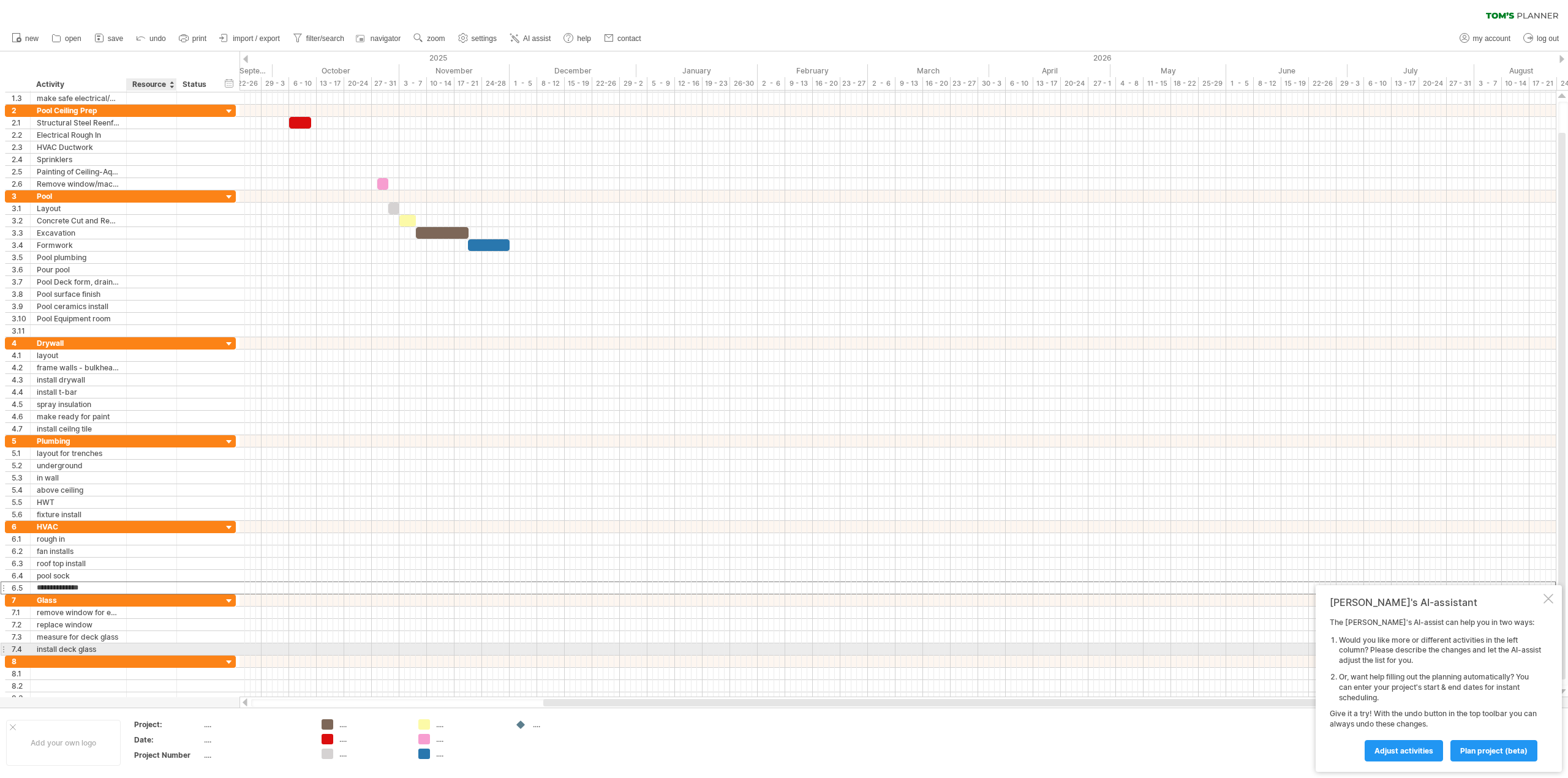
type input "**********"
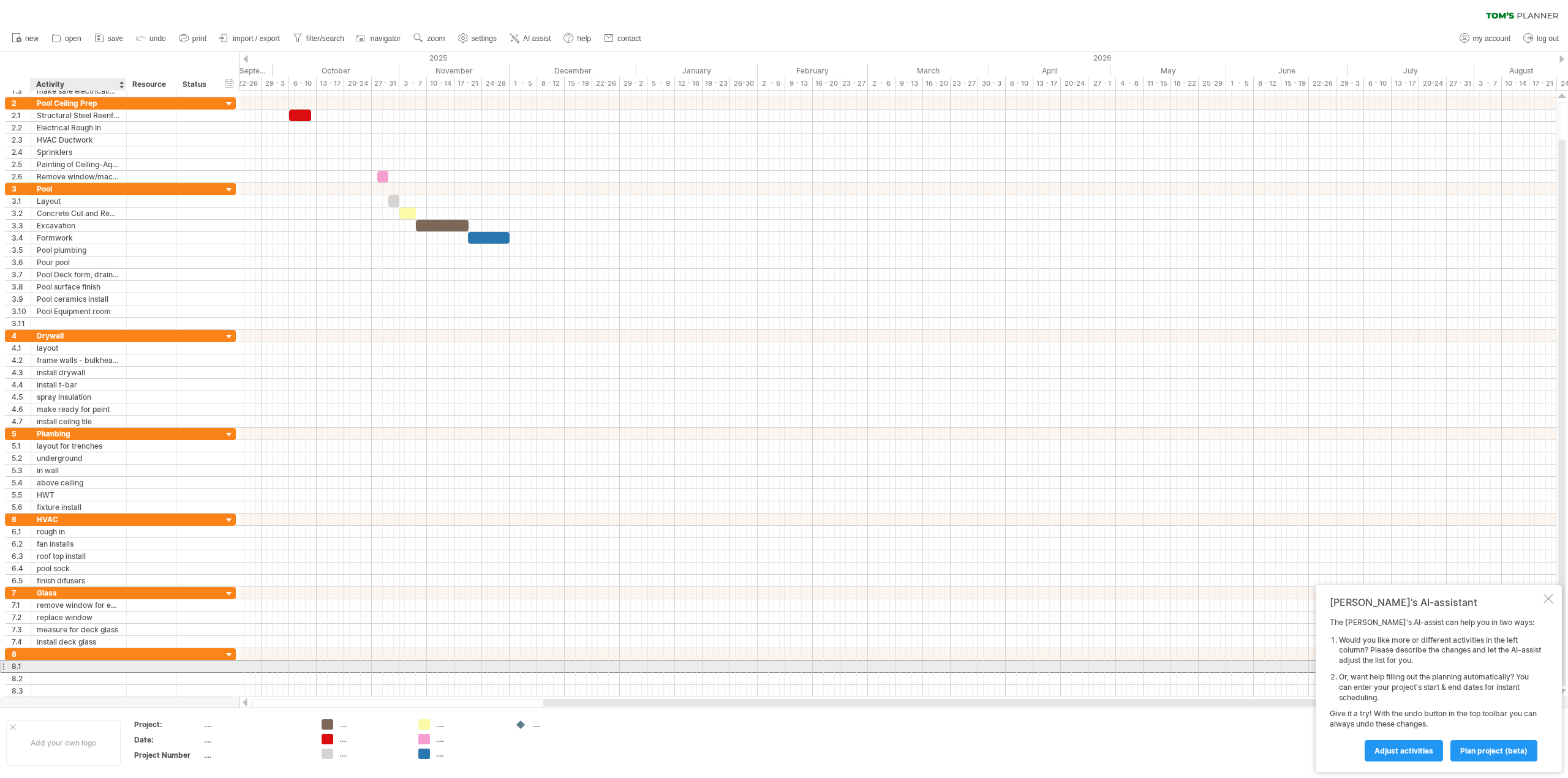
click at [69, 666] on div at bounding box center [78, 666] width 83 height 12
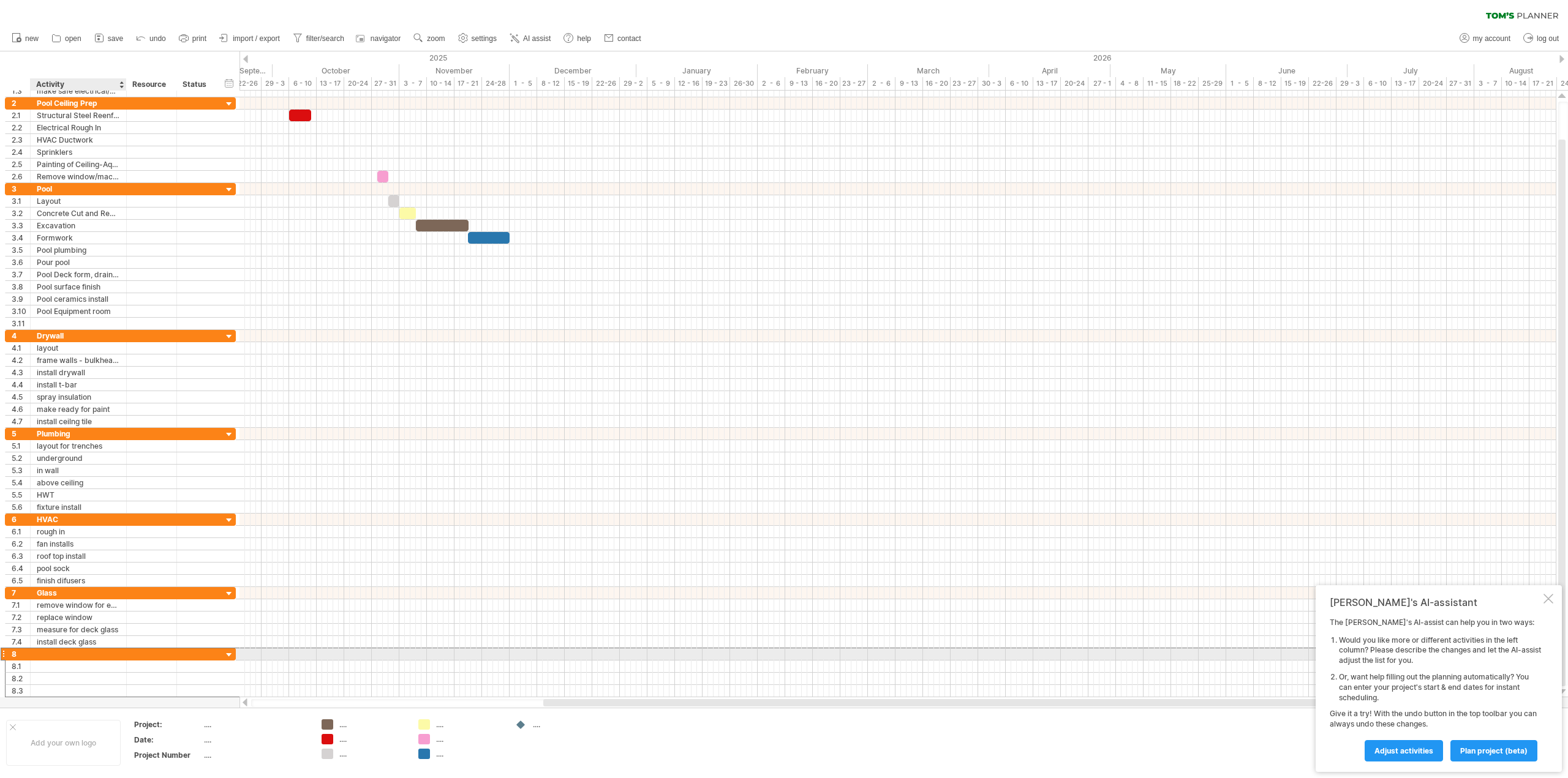
click at [69, 652] on div at bounding box center [78, 654] width 83 height 12
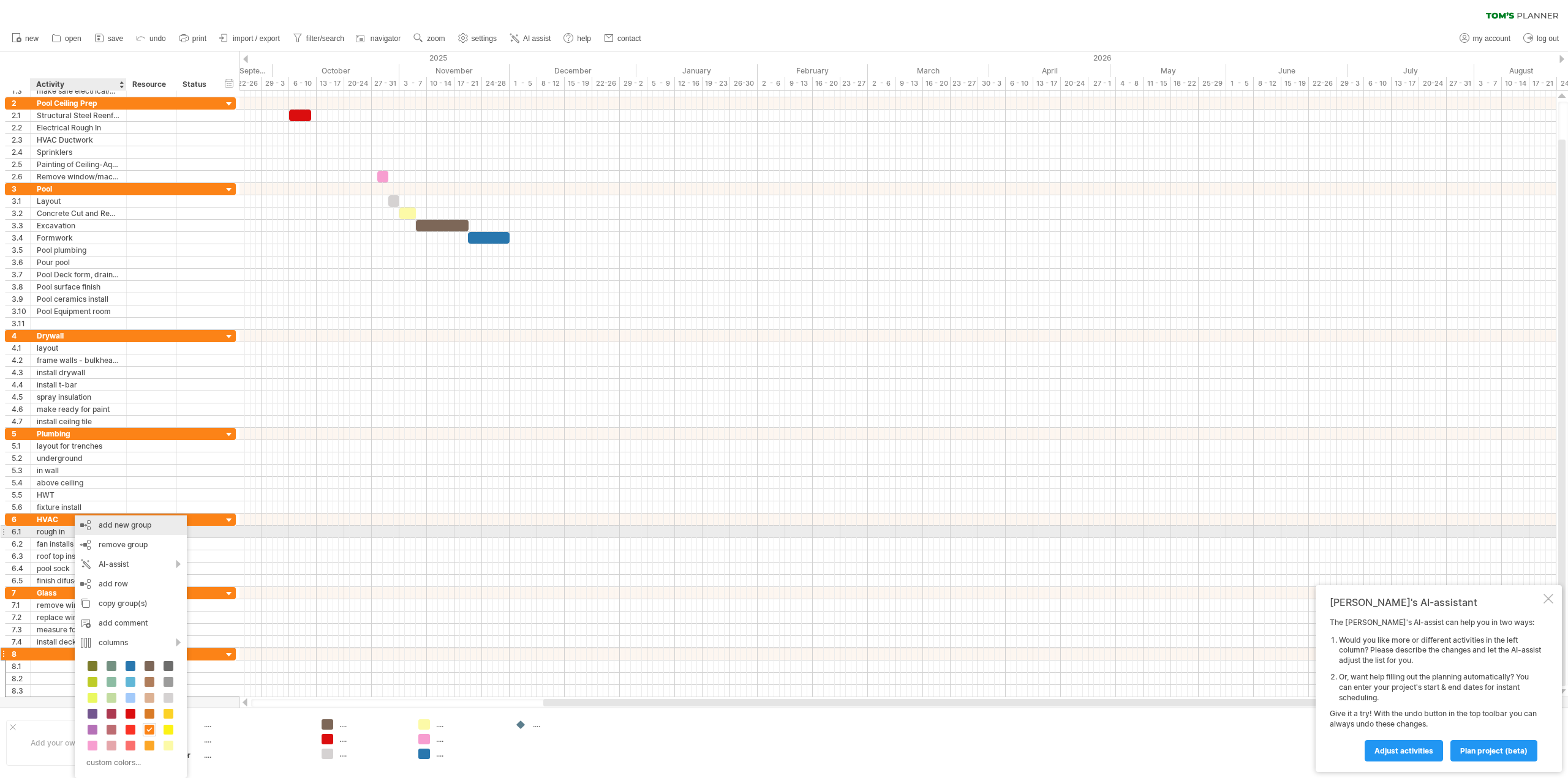
click at [128, 529] on div "add new group" at bounding box center [131, 525] width 112 height 19
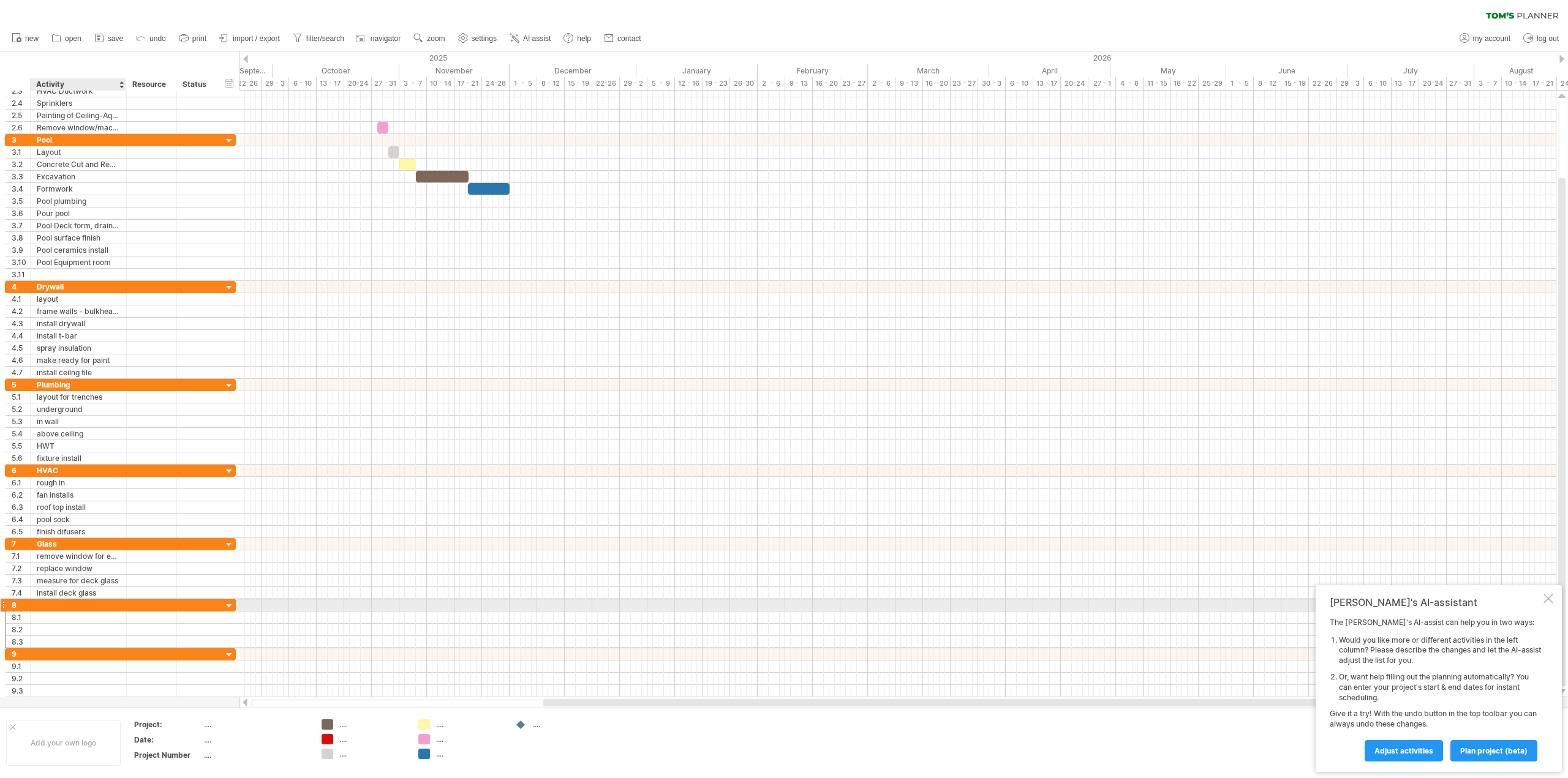
click at [44, 605] on div at bounding box center [78, 605] width 83 height 12
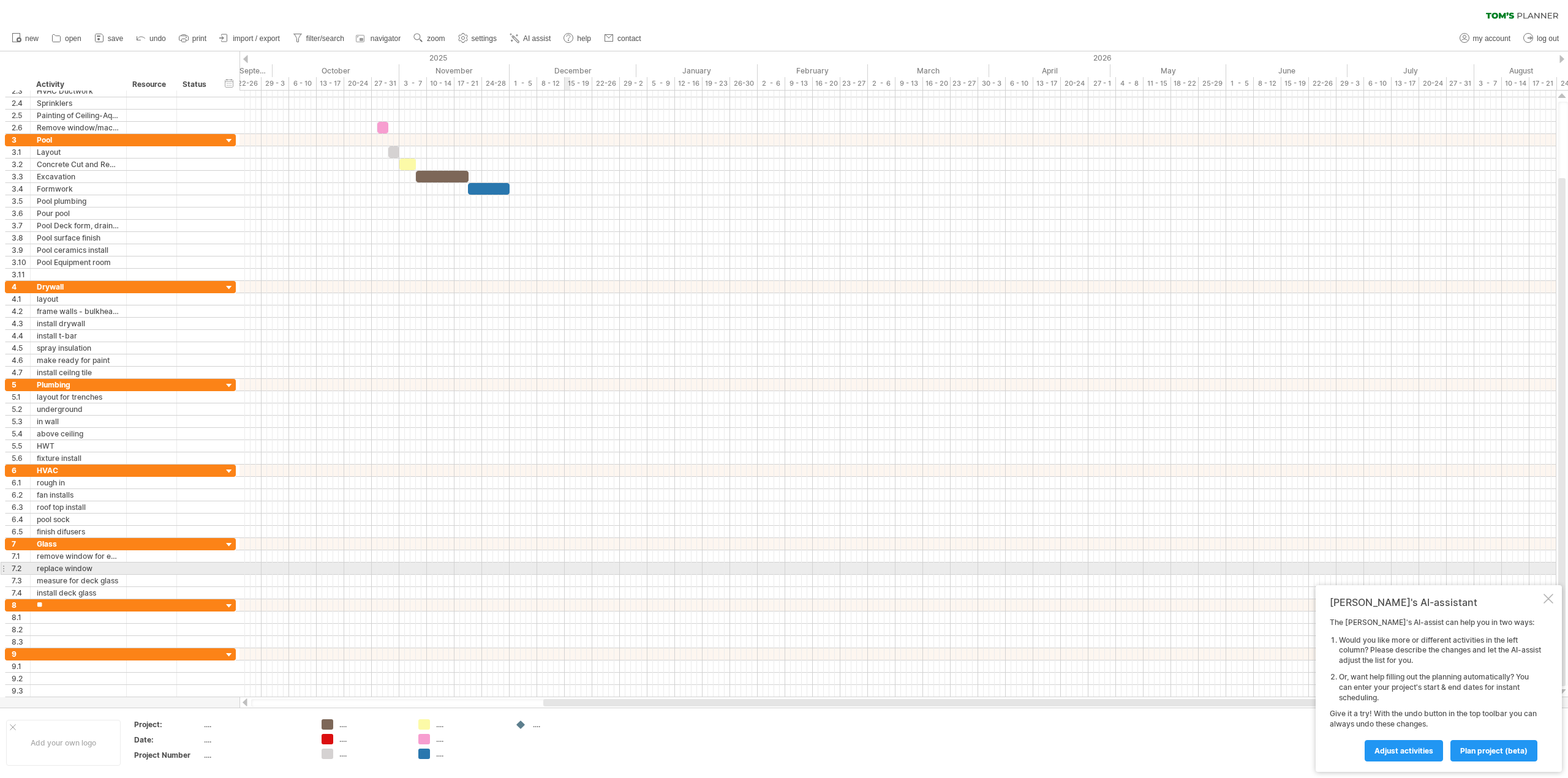
type input "*"
type input "**********"
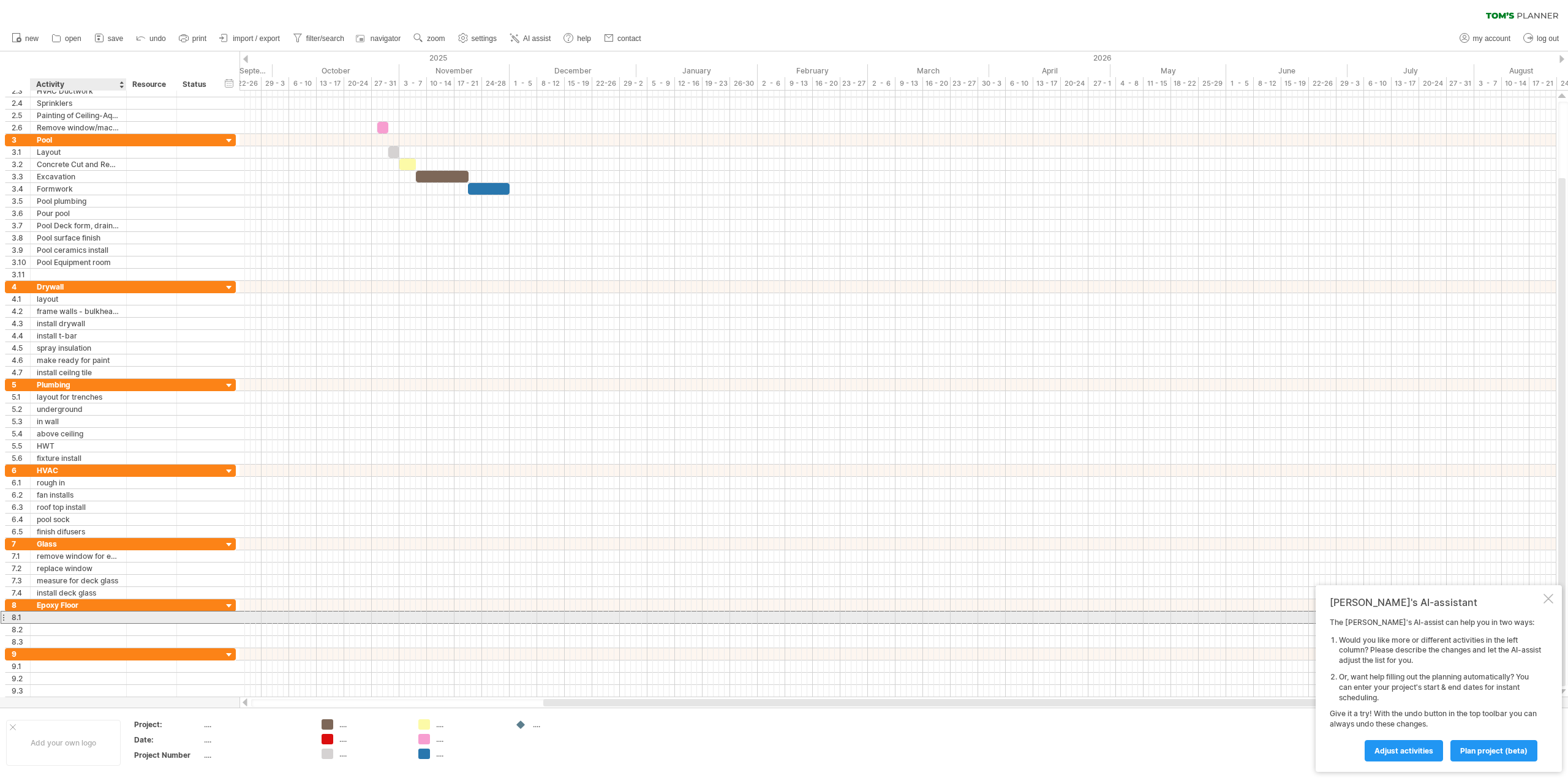
click at [95, 621] on div at bounding box center [78, 617] width 83 height 12
type input "*****"
click at [58, 629] on div at bounding box center [78, 630] width 83 height 12
type input "*"
type input "**********"
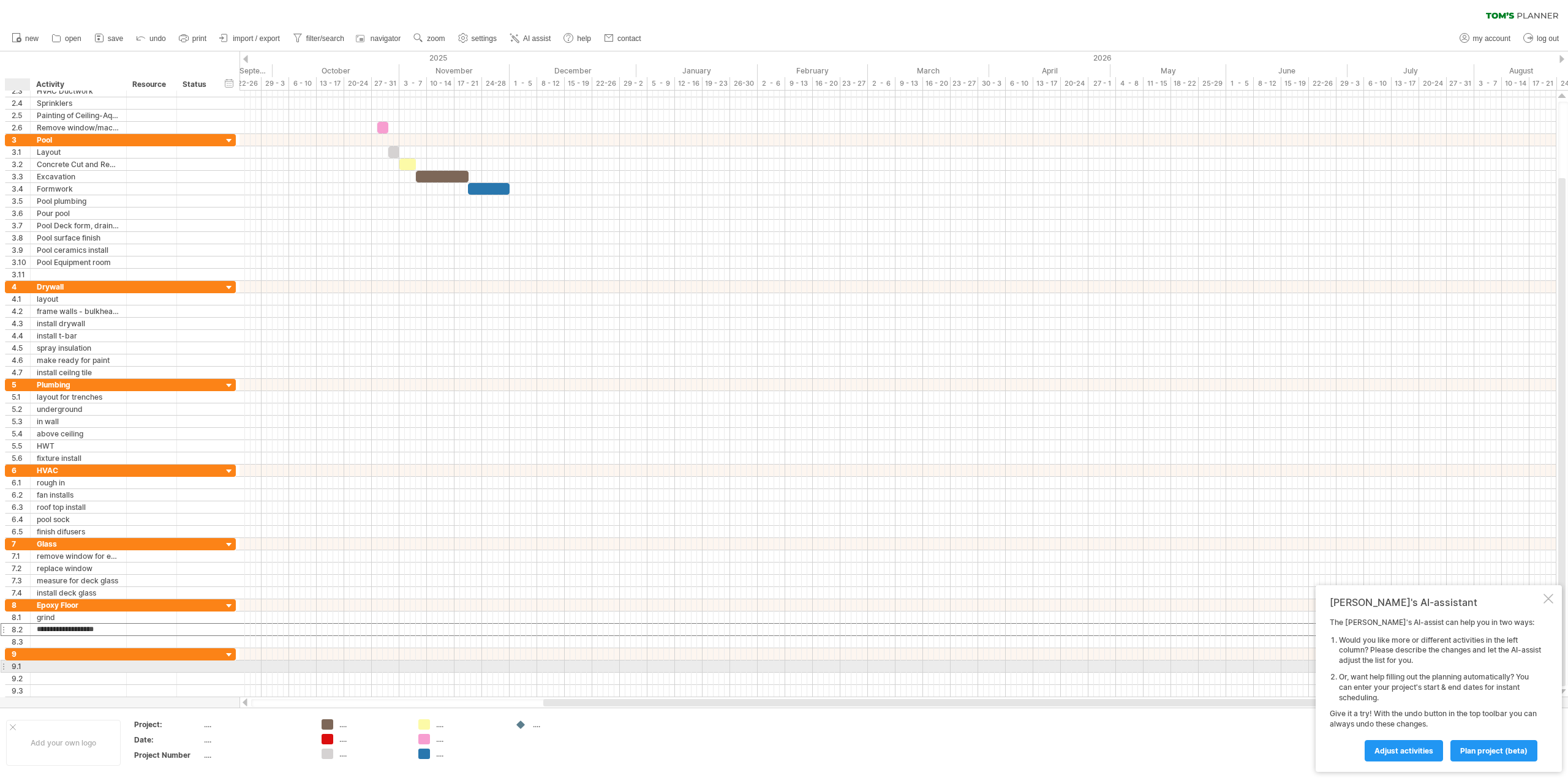
click at [33, 661] on div at bounding box center [78, 666] width 96 height 12
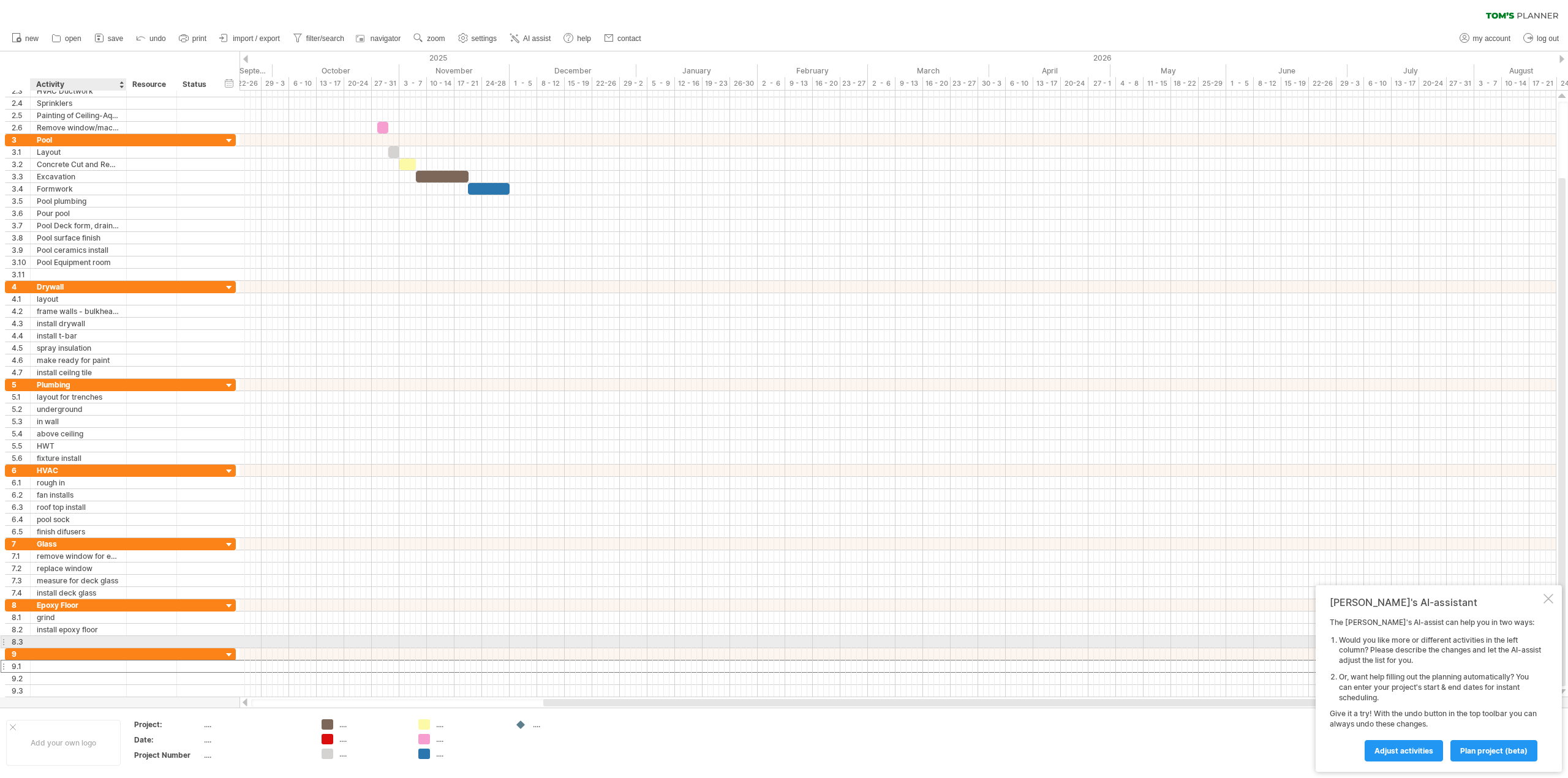
click at [40, 641] on div at bounding box center [78, 641] width 83 height 12
click at [74, 651] on span "remove row" at bounding box center [90, 650] width 42 height 9
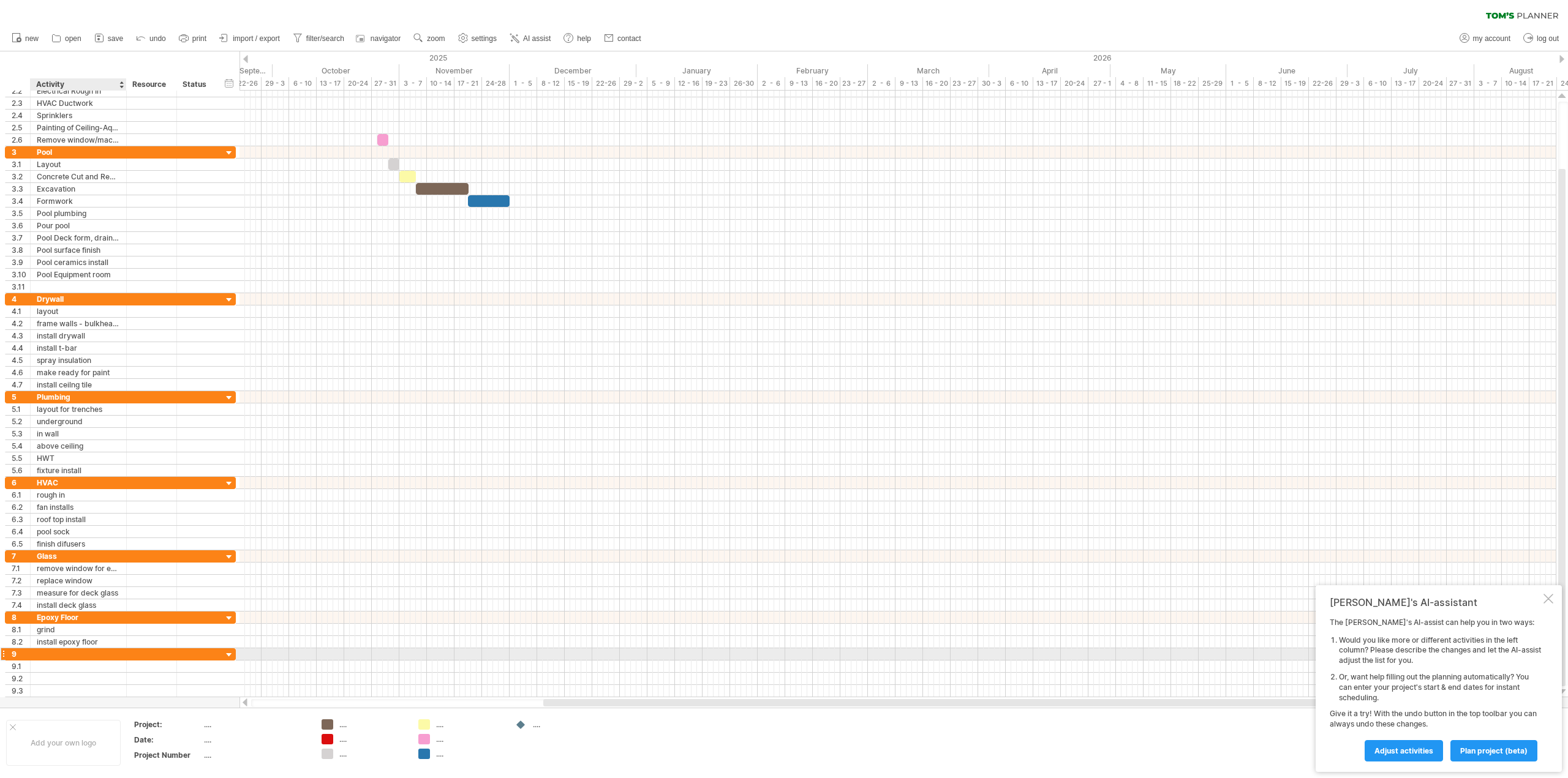
click at [58, 652] on div at bounding box center [78, 654] width 83 height 12
type input "********"
click at [73, 668] on div at bounding box center [78, 666] width 83 height 12
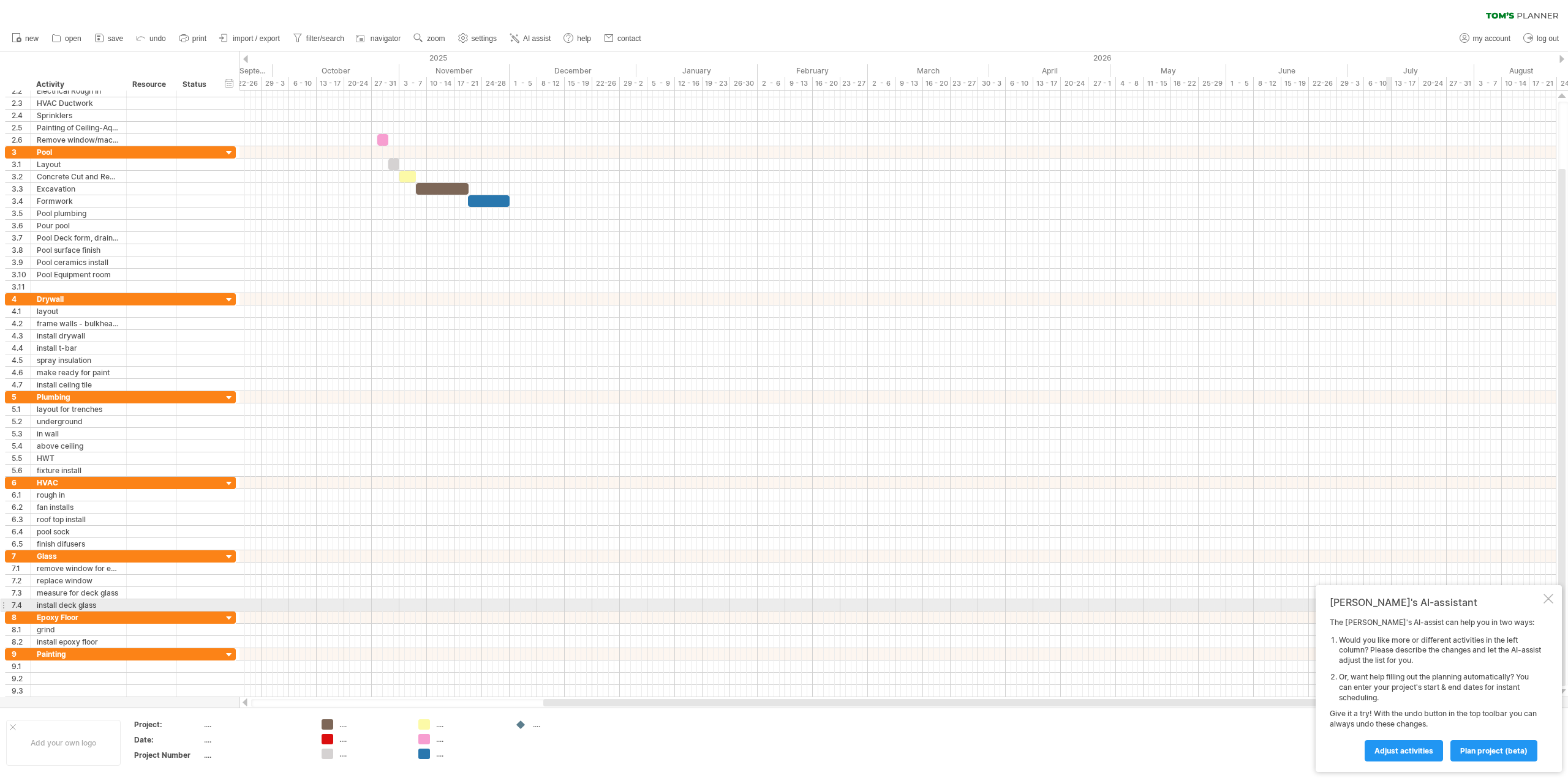
click at [1548, 599] on div at bounding box center [1549, 598] width 10 height 10
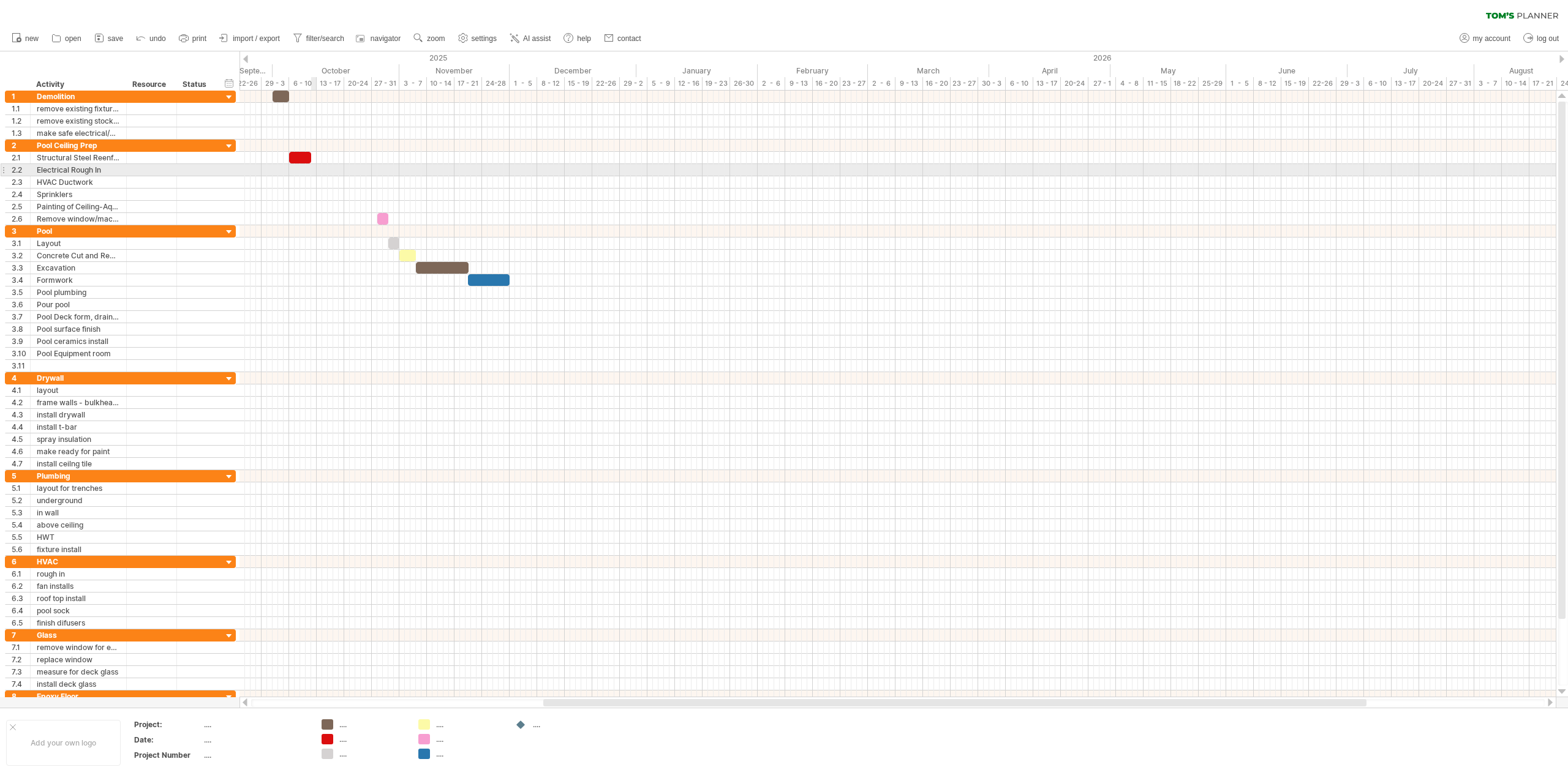
click at [312, 170] on div at bounding box center [897, 171] width 1316 height 12
click at [307, 168] on div at bounding box center [897, 171] width 1316 height 12
click at [325, 175] on div "add time block" at bounding box center [357, 182] width 85 height 19
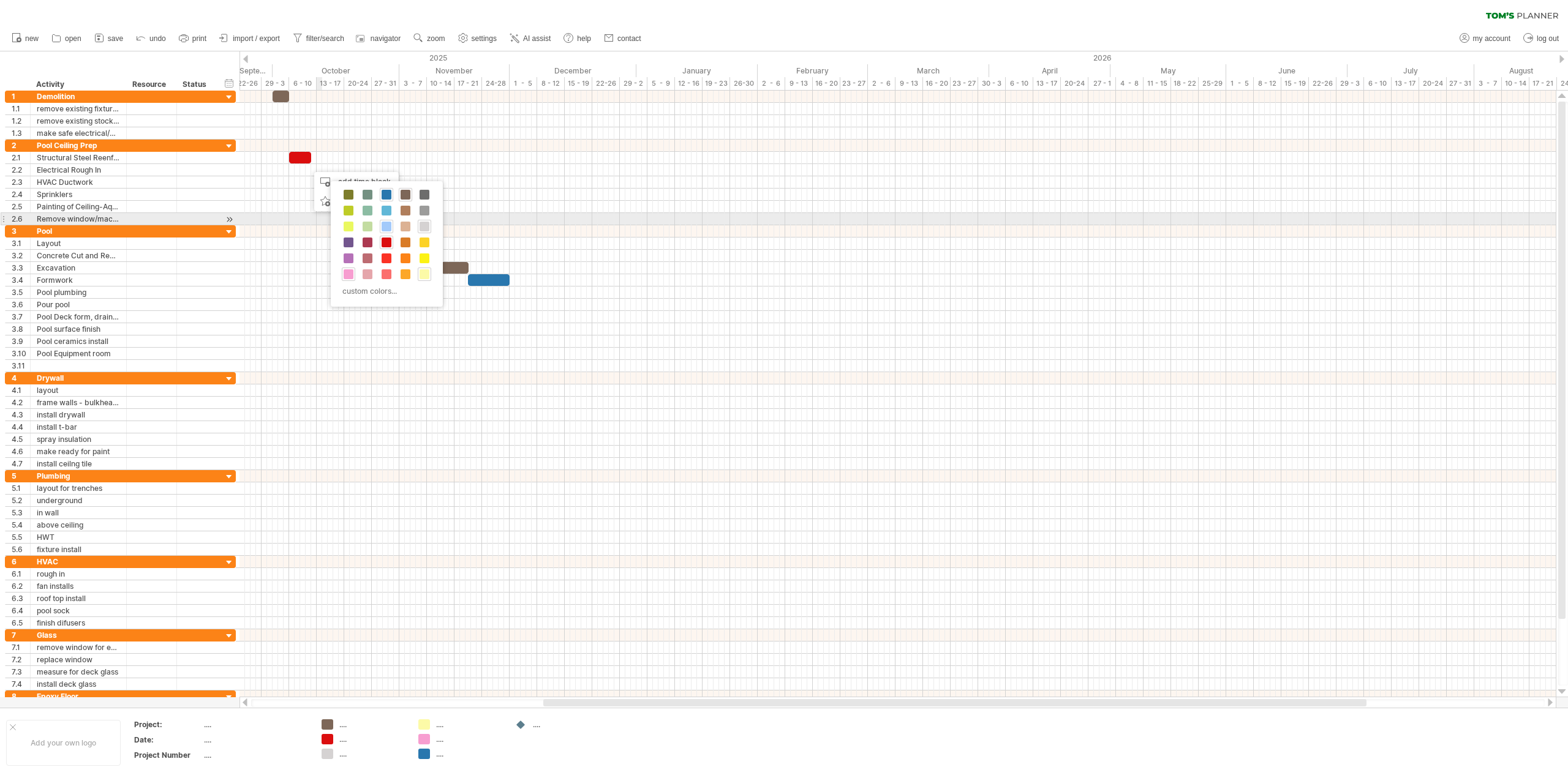
click at [383, 223] on span at bounding box center [386, 227] width 10 height 10
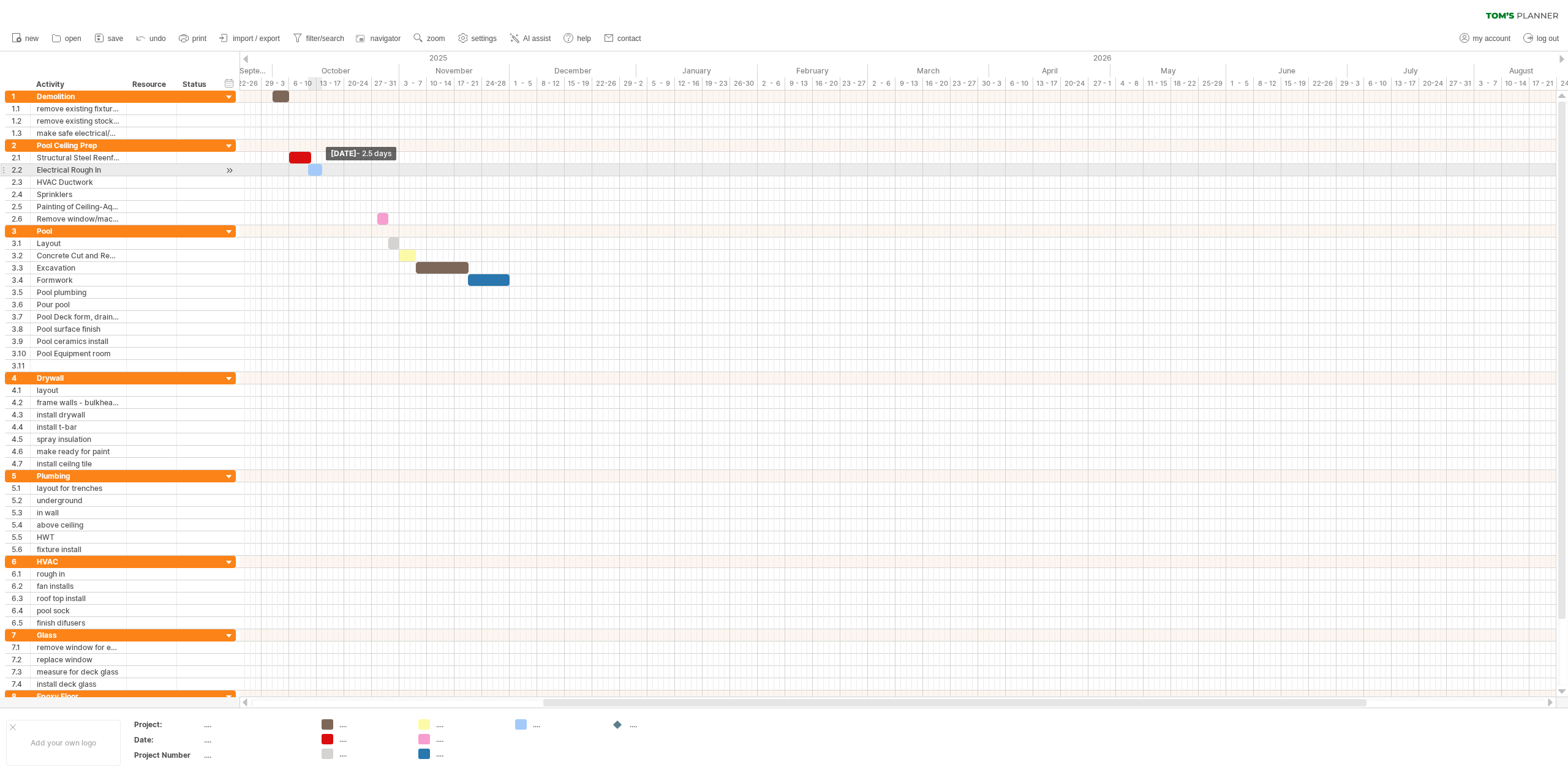
drag, startPoint x: 314, startPoint y: 172, endPoint x: 322, endPoint y: 171, distance: 8.1
click at [322, 171] on span at bounding box center [322, 170] width 5 height 12
click at [308, 180] on div at bounding box center [897, 182] width 1316 height 12
click at [321, 188] on div "add time block" at bounding box center [358, 195] width 85 height 19
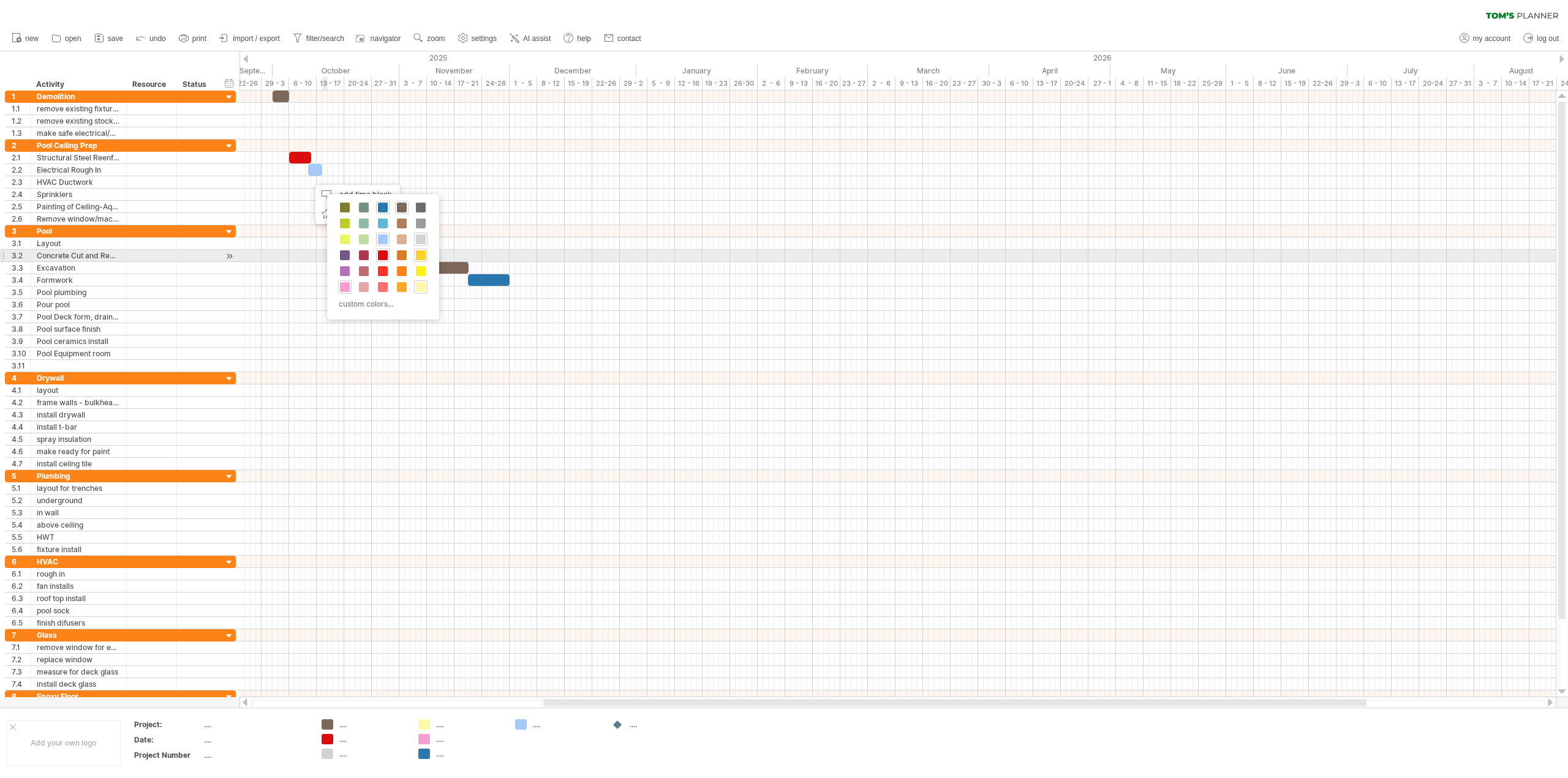
click at [415, 254] on div at bounding box center [420, 254] width 13 height 13
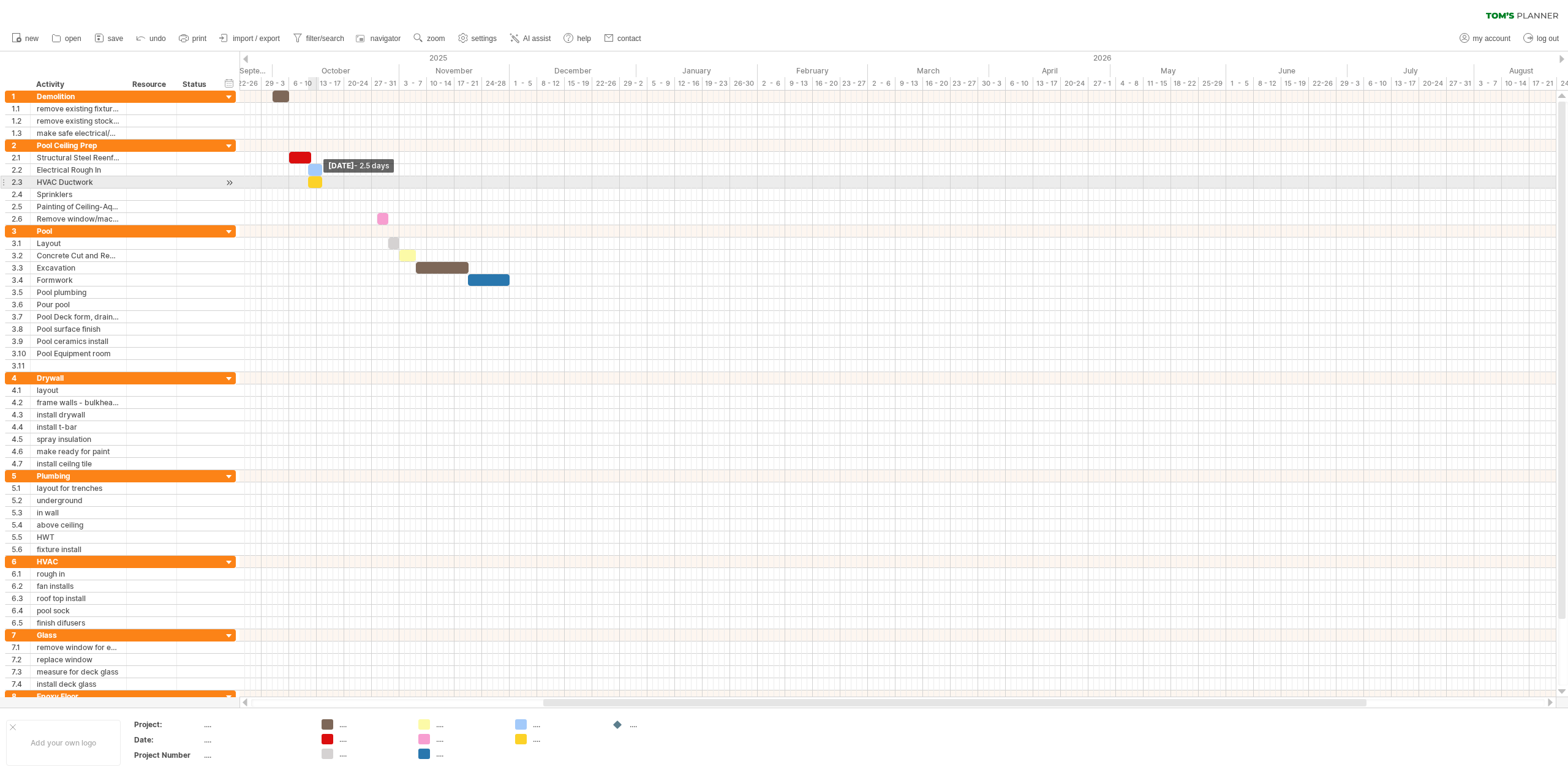
drag, startPoint x: 314, startPoint y: 180, endPoint x: 322, endPoint y: 180, distance: 8.0
click at [322, 180] on span at bounding box center [322, 182] width 5 height 12
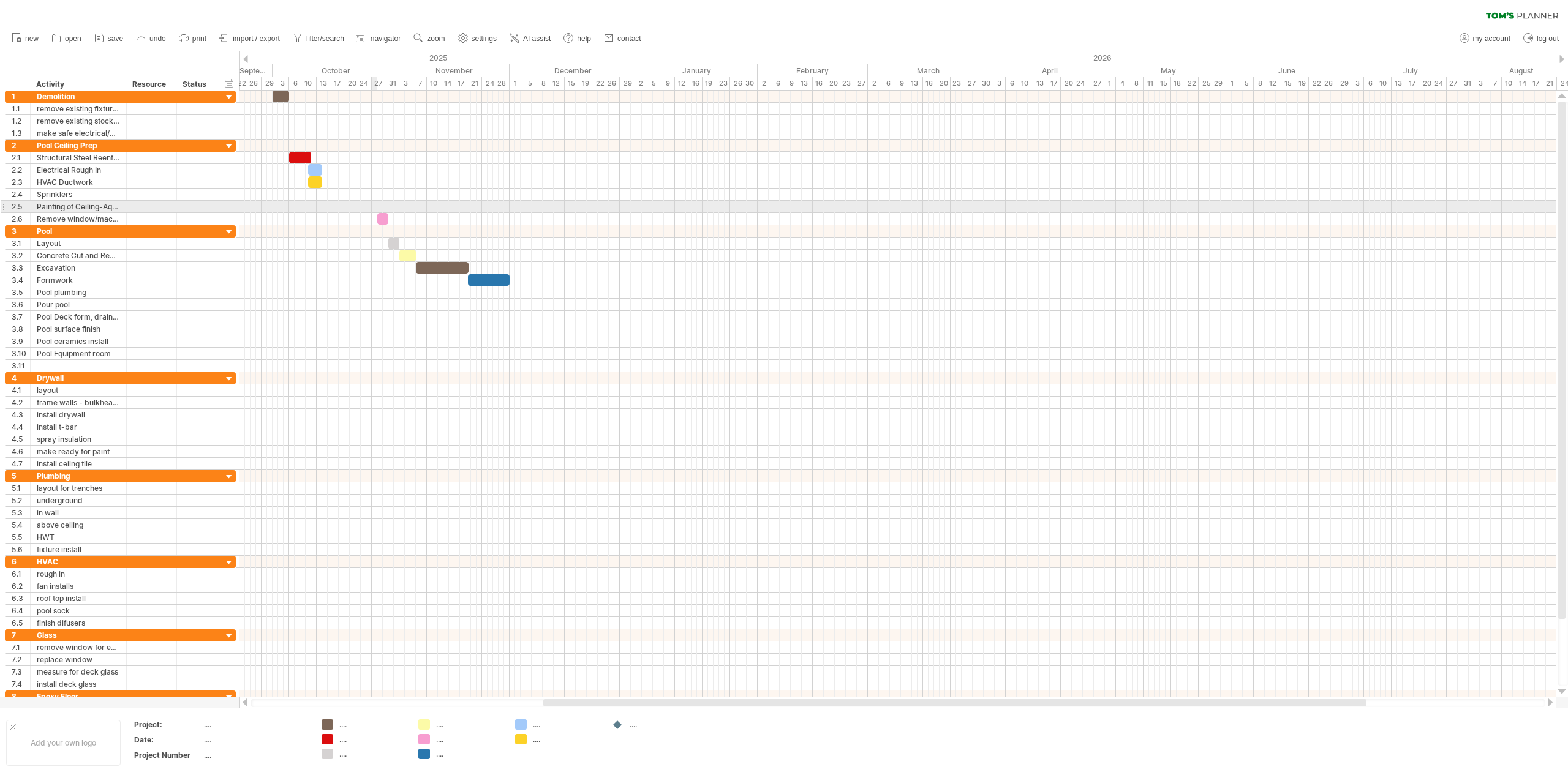
click at [373, 202] on div at bounding box center [897, 207] width 1316 height 12
click at [396, 217] on div "add time block" at bounding box center [422, 218] width 85 height 19
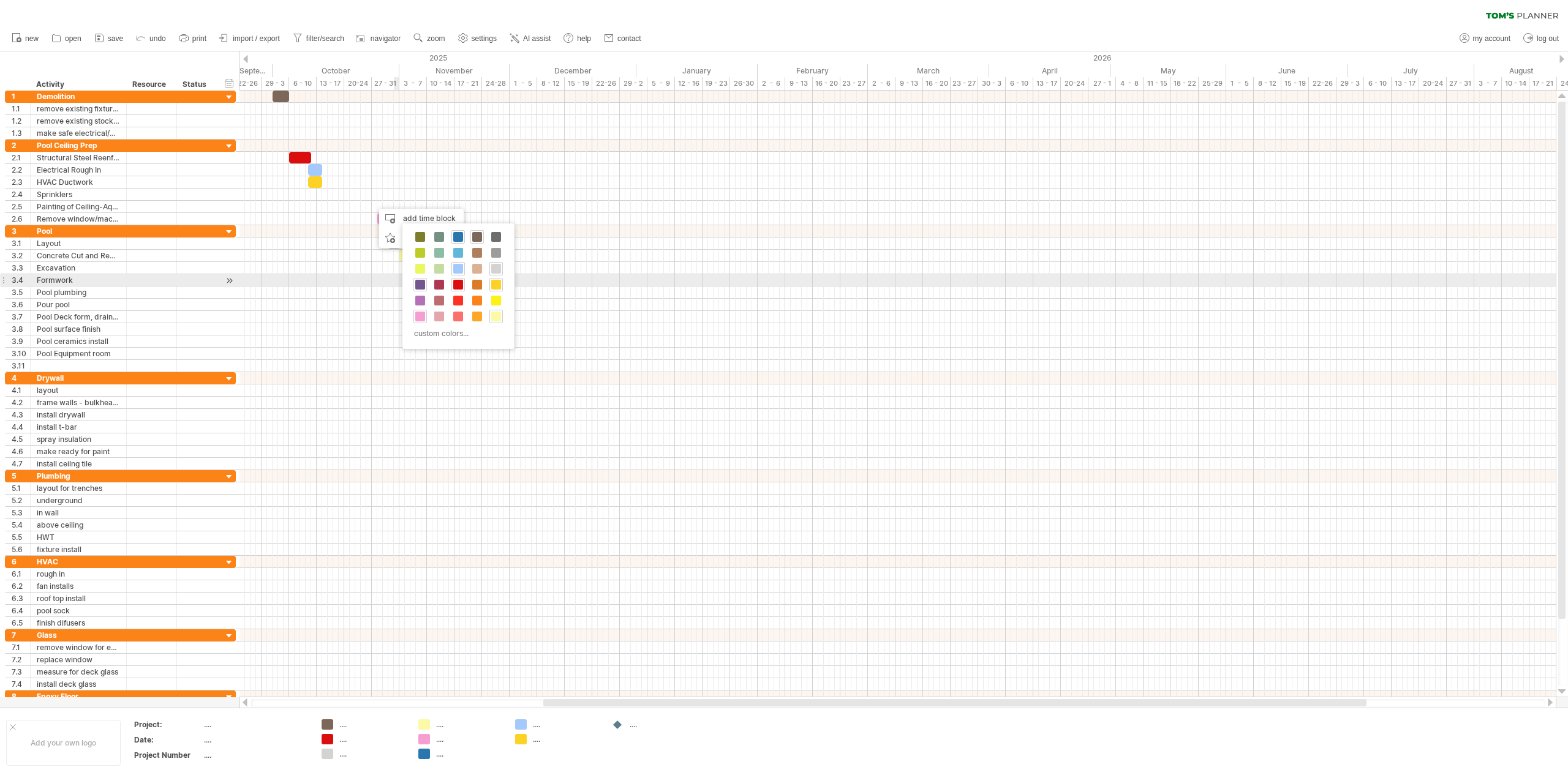
click at [420, 283] on span at bounding box center [420, 284] width 10 height 10
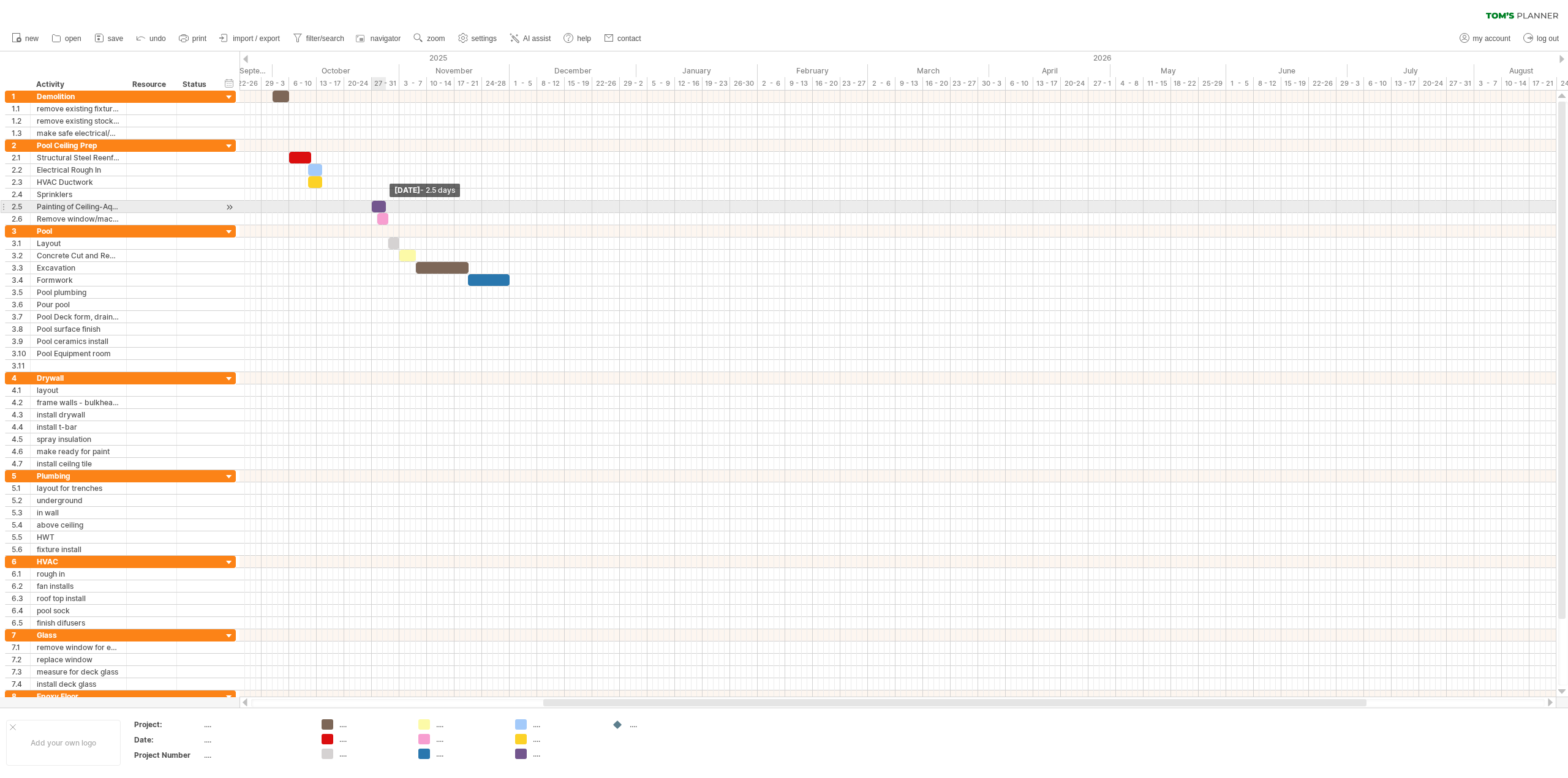
drag, startPoint x: 379, startPoint y: 207, endPoint x: 387, endPoint y: 206, distance: 8.1
click at [387, 206] on span at bounding box center [386, 207] width 5 height 12
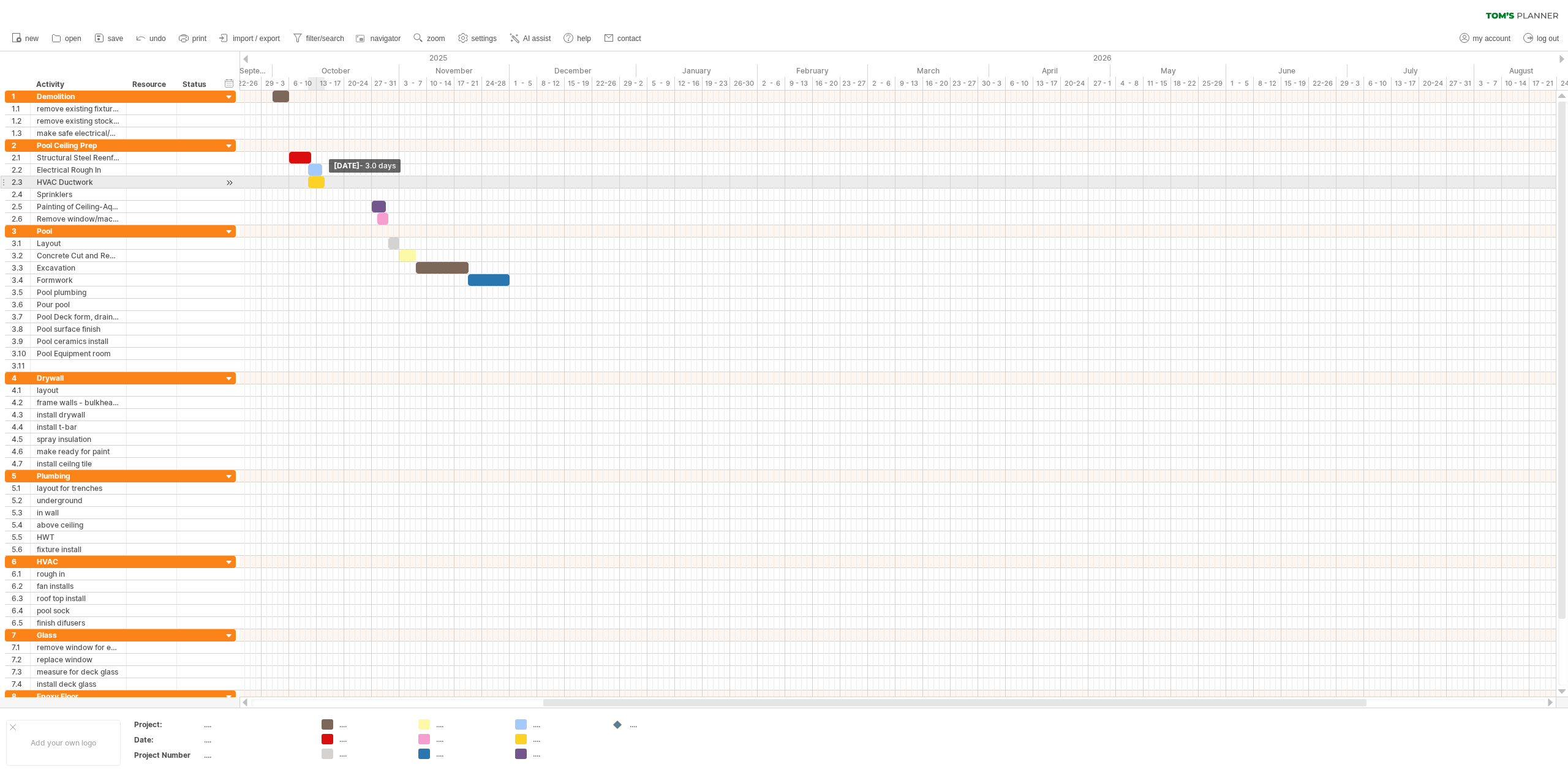
click at [325, 184] on span at bounding box center [324, 182] width 5 height 12
click at [326, 172] on span at bounding box center [324, 170] width 5 height 12
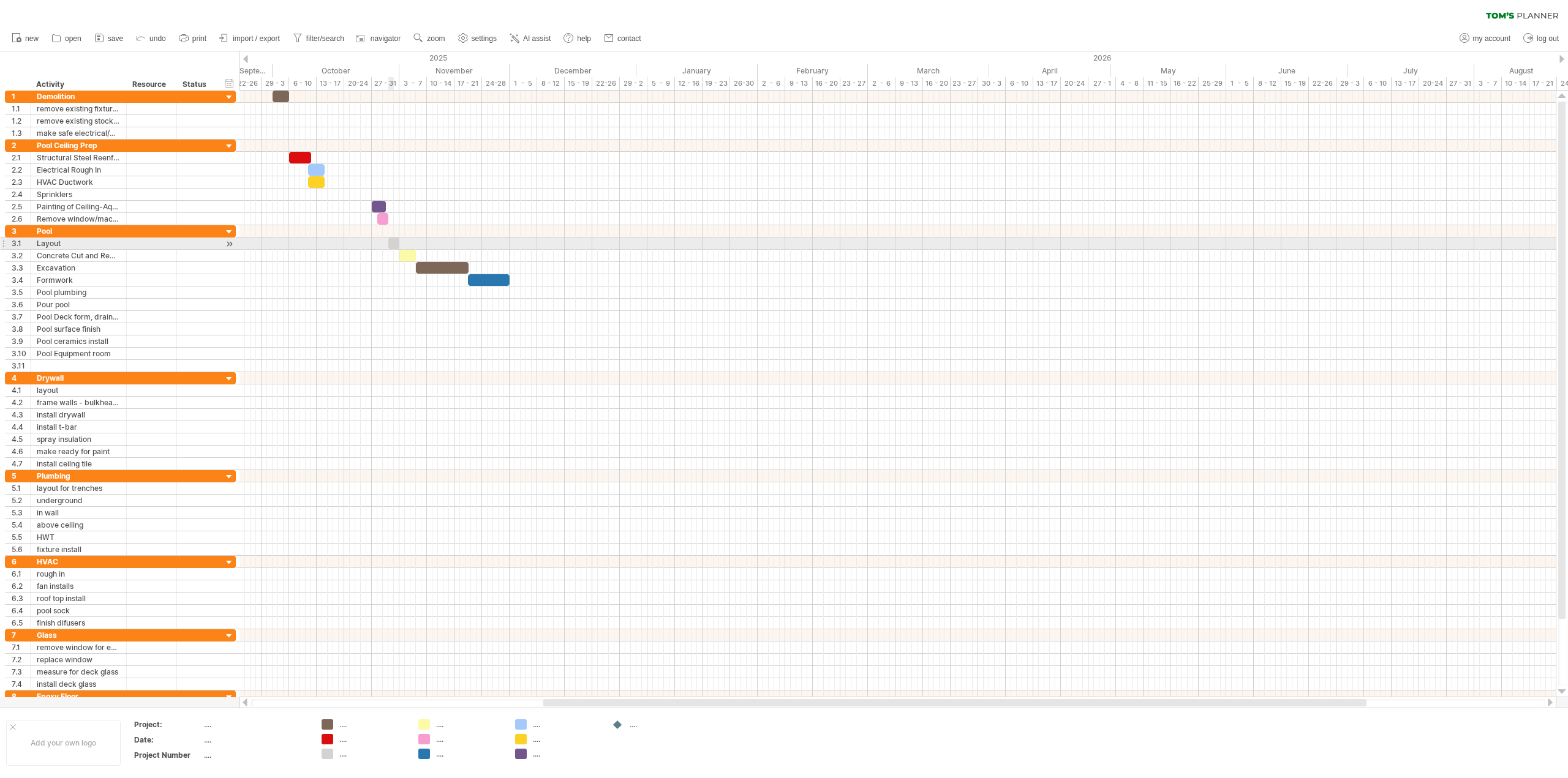
click at [394, 243] on div at bounding box center [394, 243] width 11 height 12
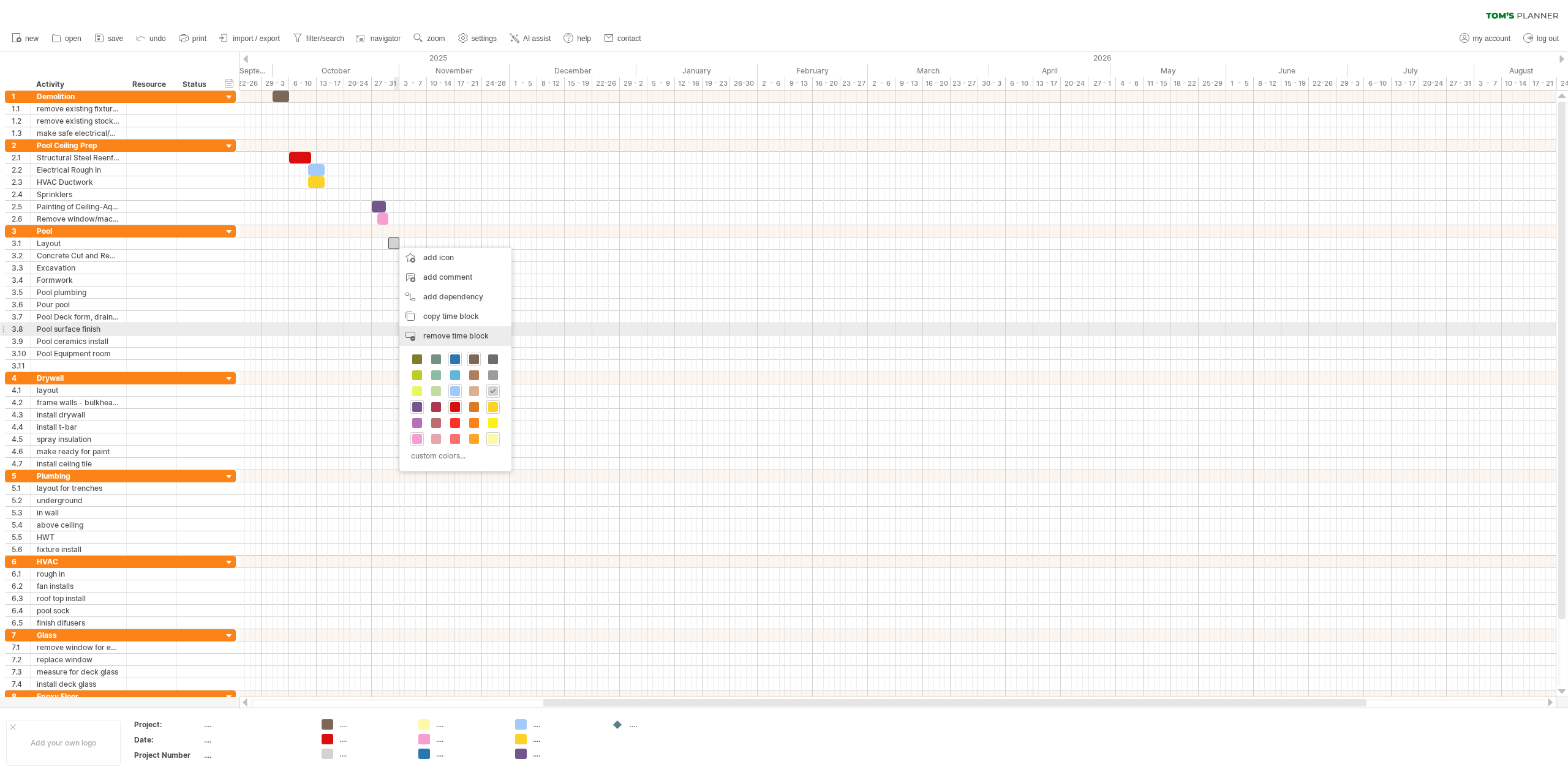
click at [441, 330] on div "remove time block remove selected items" at bounding box center [456, 336] width 112 height 19
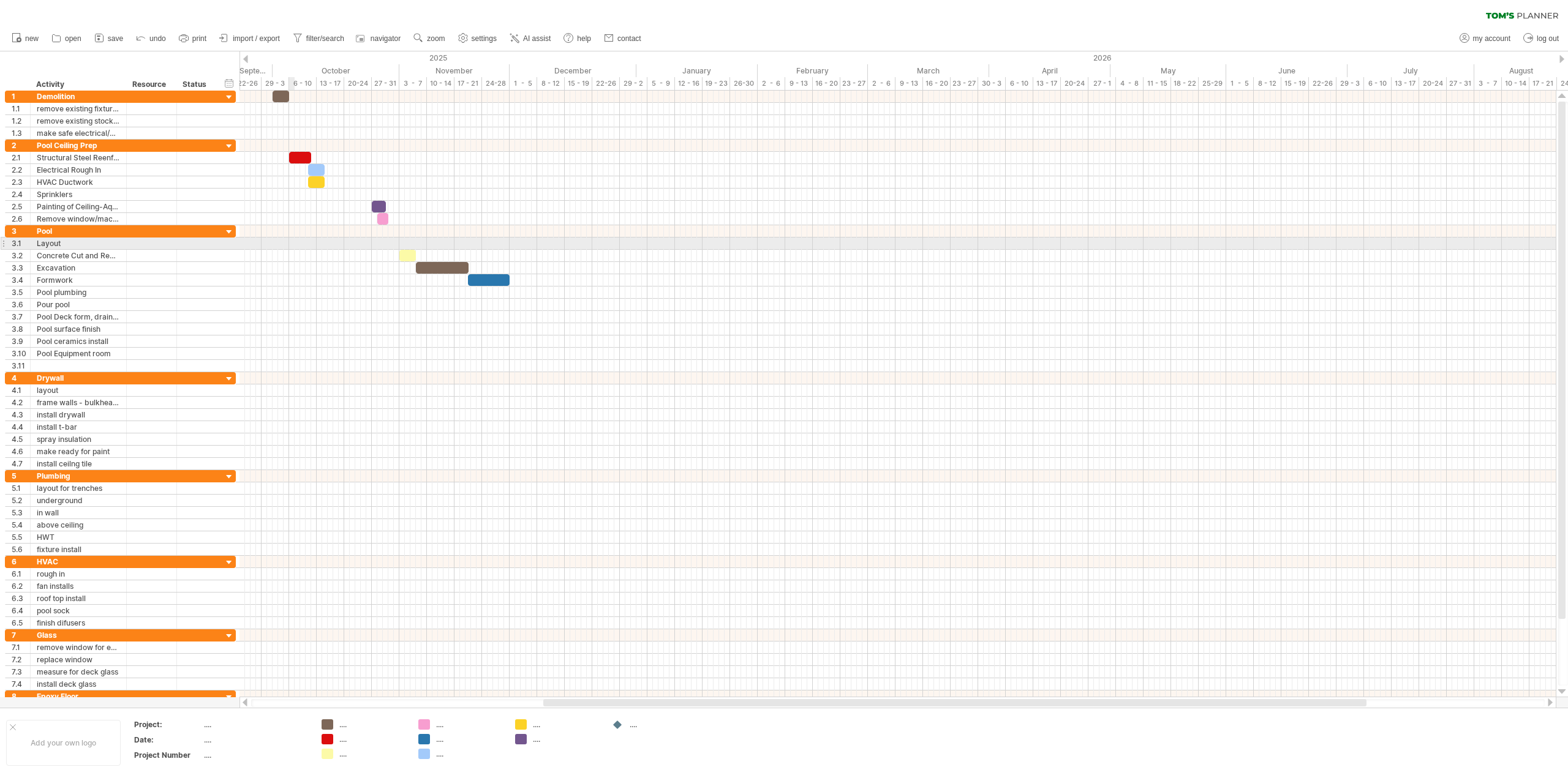
click at [289, 241] on div at bounding box center [897, 244] width 1316 height 12
click at [291, 243] on div at bounding box center [897, 244] width 1316 height 12
click at [310, 254] on div "add time block" at bounding box center [339, 258] width 85 height 19
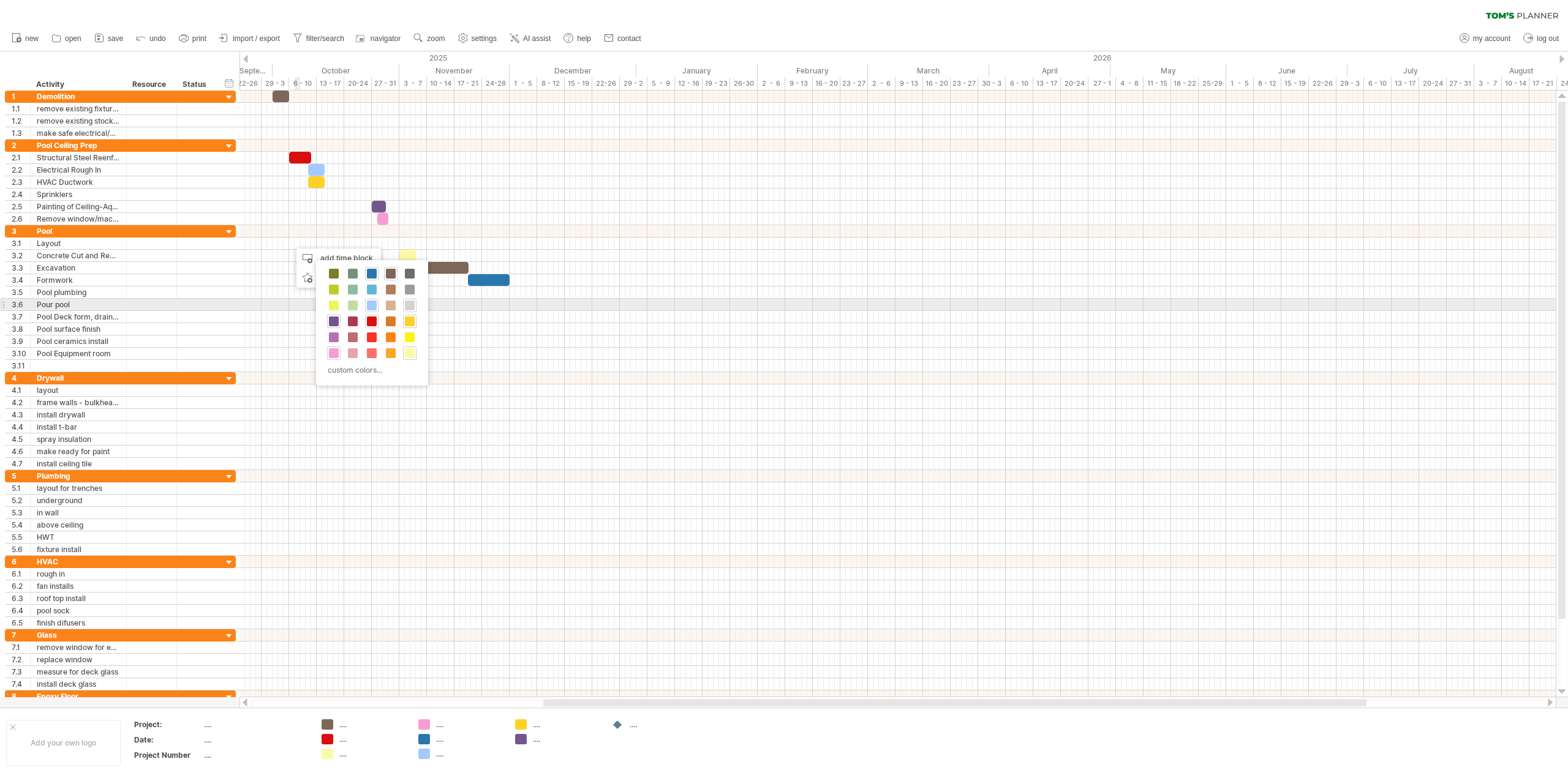
click at [407, 304] on span at bounding box center [410, 306] width 10 height 10
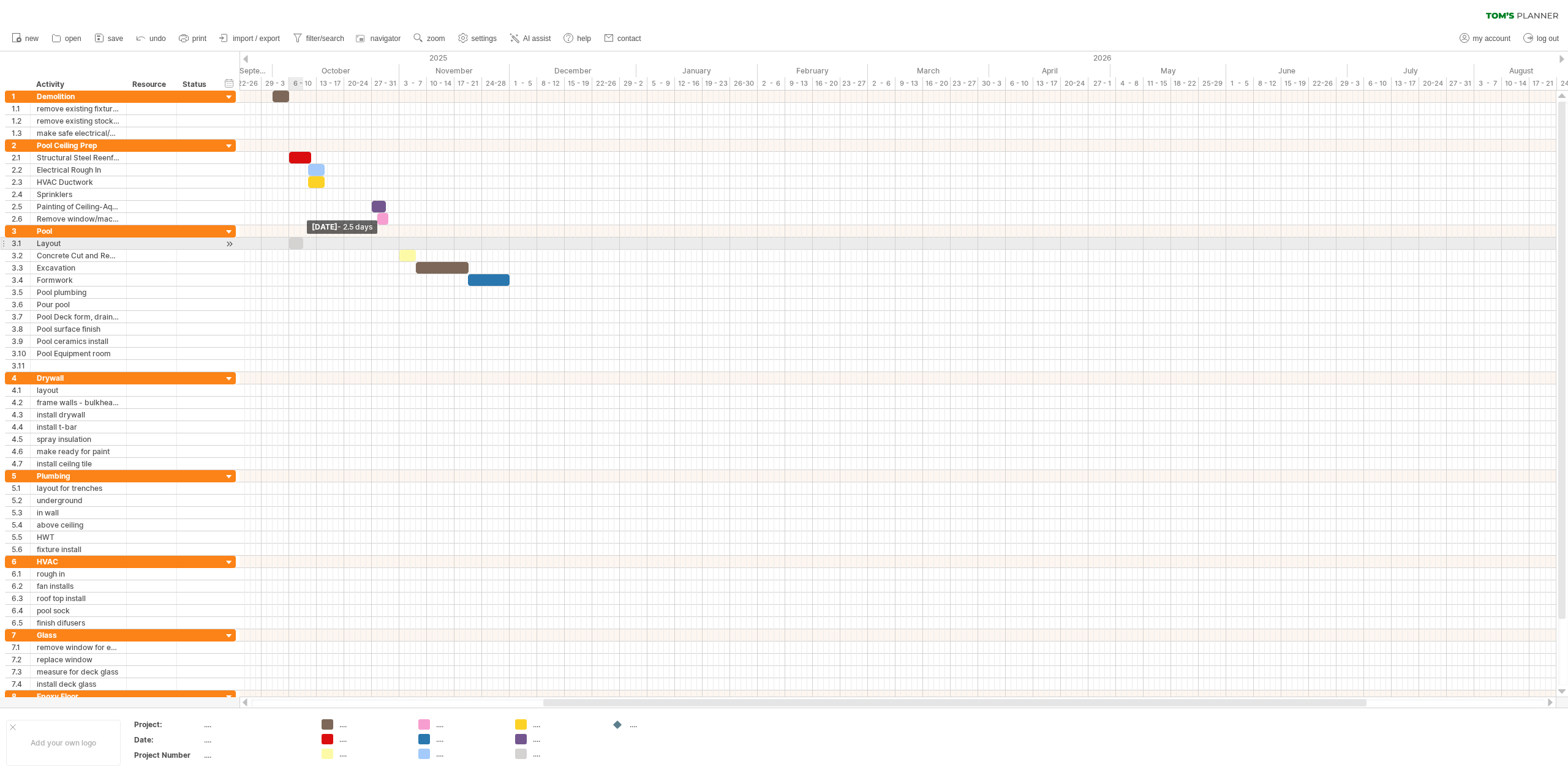
drag, startPoint x: 296, startPoint y: 244, endPoint x: 304, endPoint y: 243, distance: 8.1
click at [304, 243] on span at bounding box center [303, 243] width 5 height 12
click at [292, 389] on div at bounding box center [897, 390] width 1316 height 12
click at [289, 390] on div at bounding box center [897, 390] width 1316 height 12
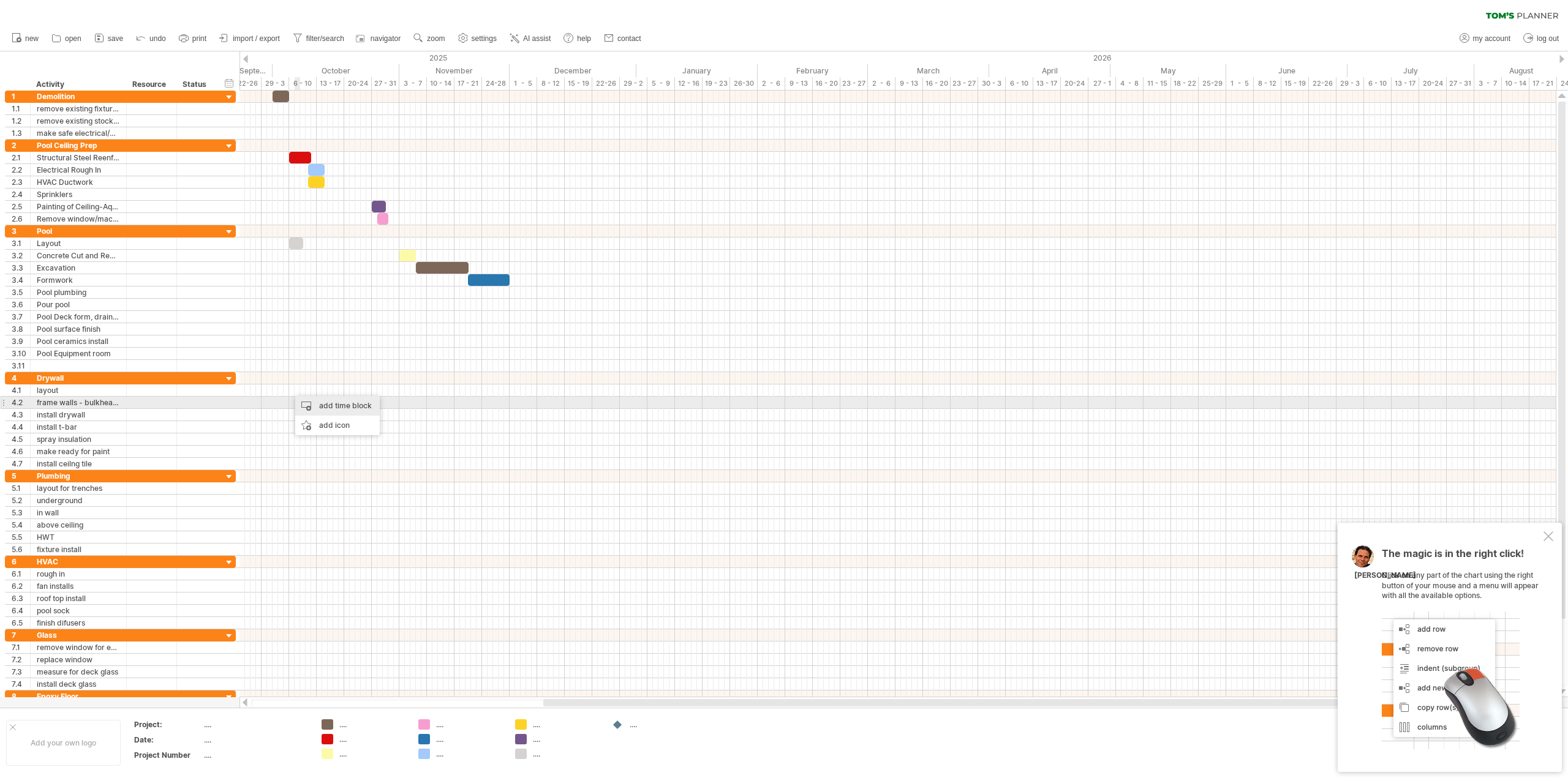
click at [302, 399] on div "add time block" at bounding box center [338, 406] width 85 height 19
click at [405, 452] on span at bounding box center [402, 451] width 10 height 10
drag, startPoint x: 295, startPoint y: 390, endPoint x: 301, endPoint y: 391, distance: 6.1
click at [301, 391] on span at bounding box center [300, 390] width 5 height 12
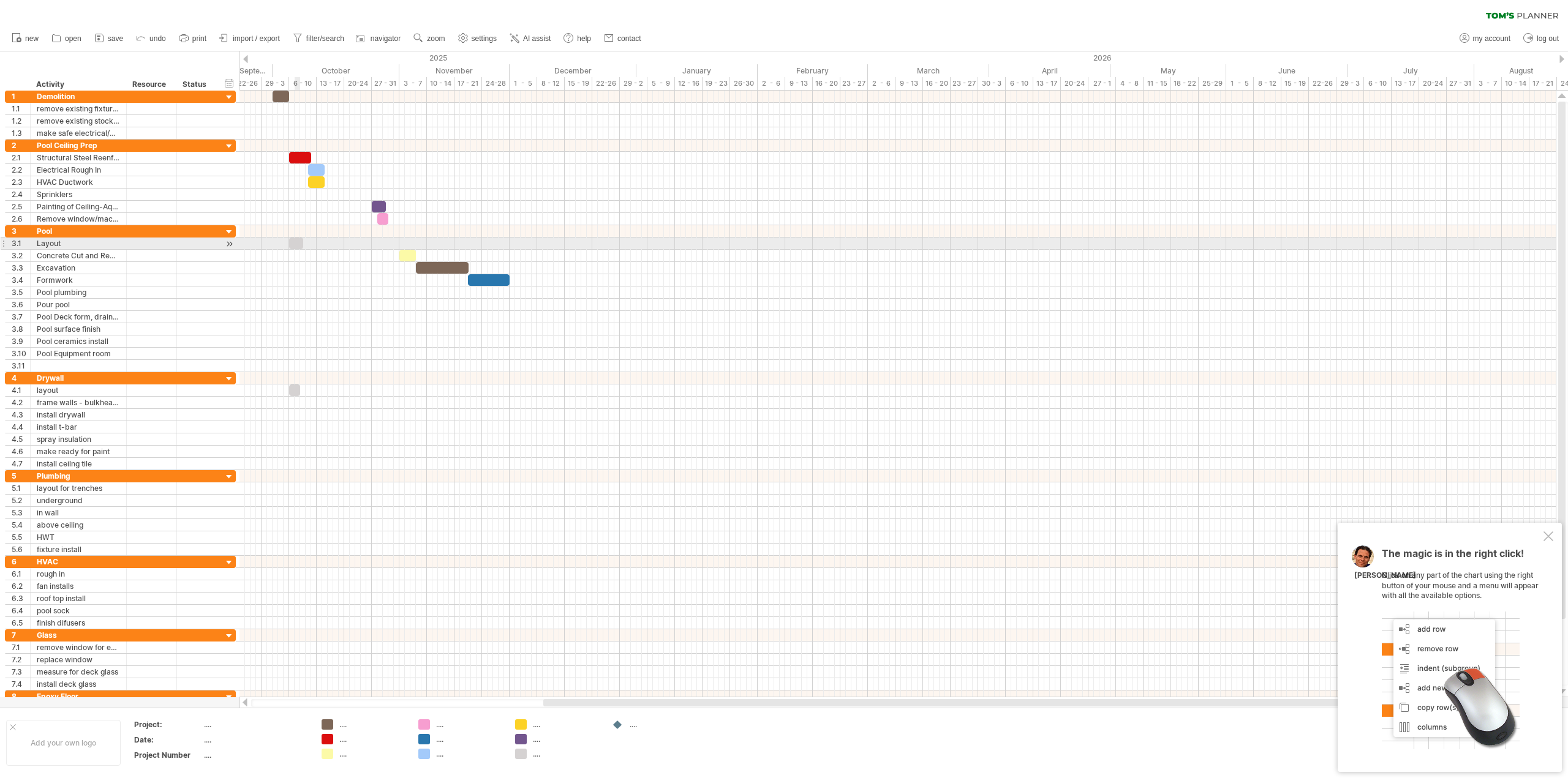
click at [300, 245] on div at bounding box center [296, 243] width 14 height 12
click at [301, 243] on span at bounding box center [300, 243] width 5 height 12
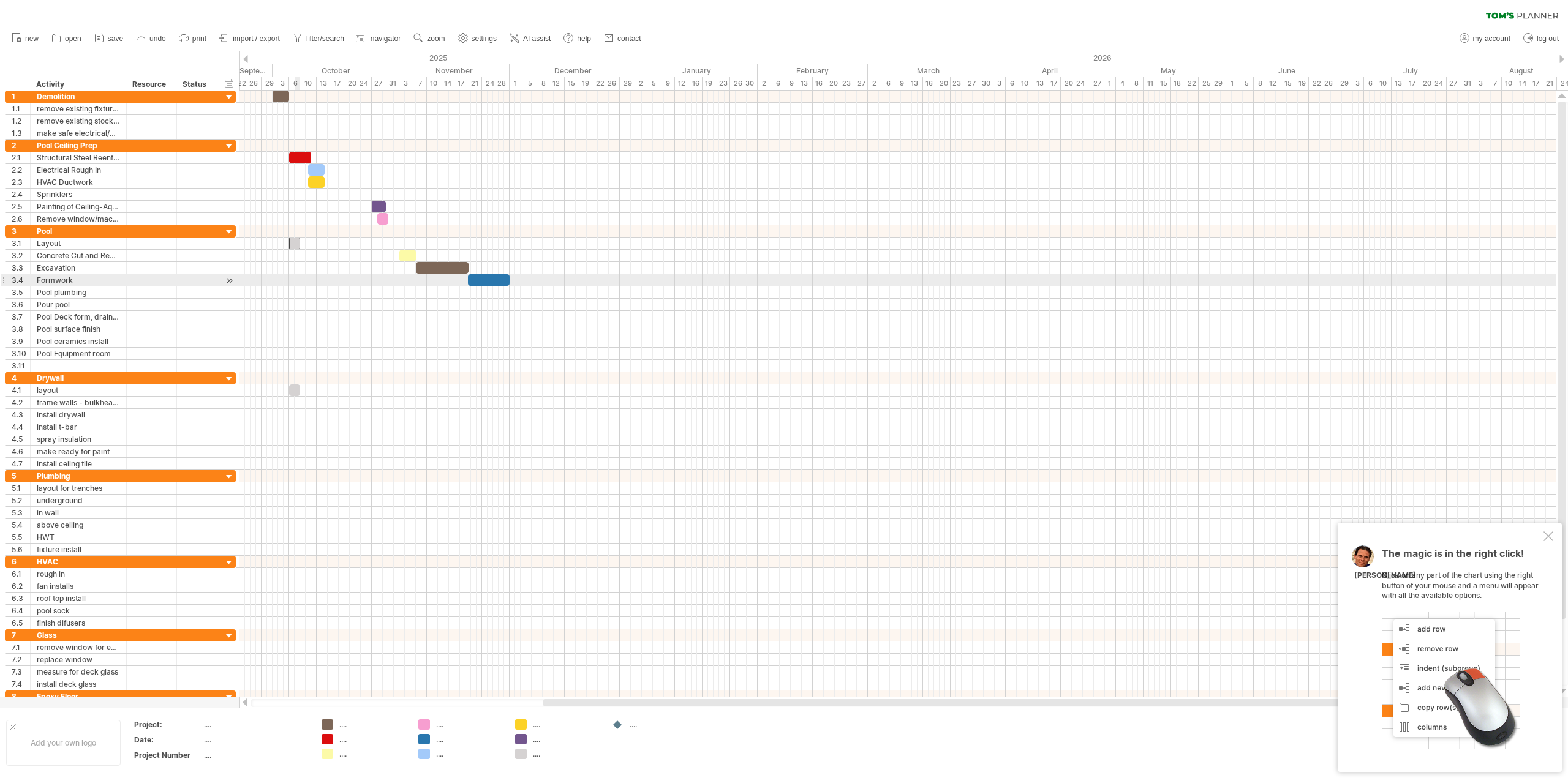
click at [298, 284] on div at bounding box center [897, 281] width 1316 height 12
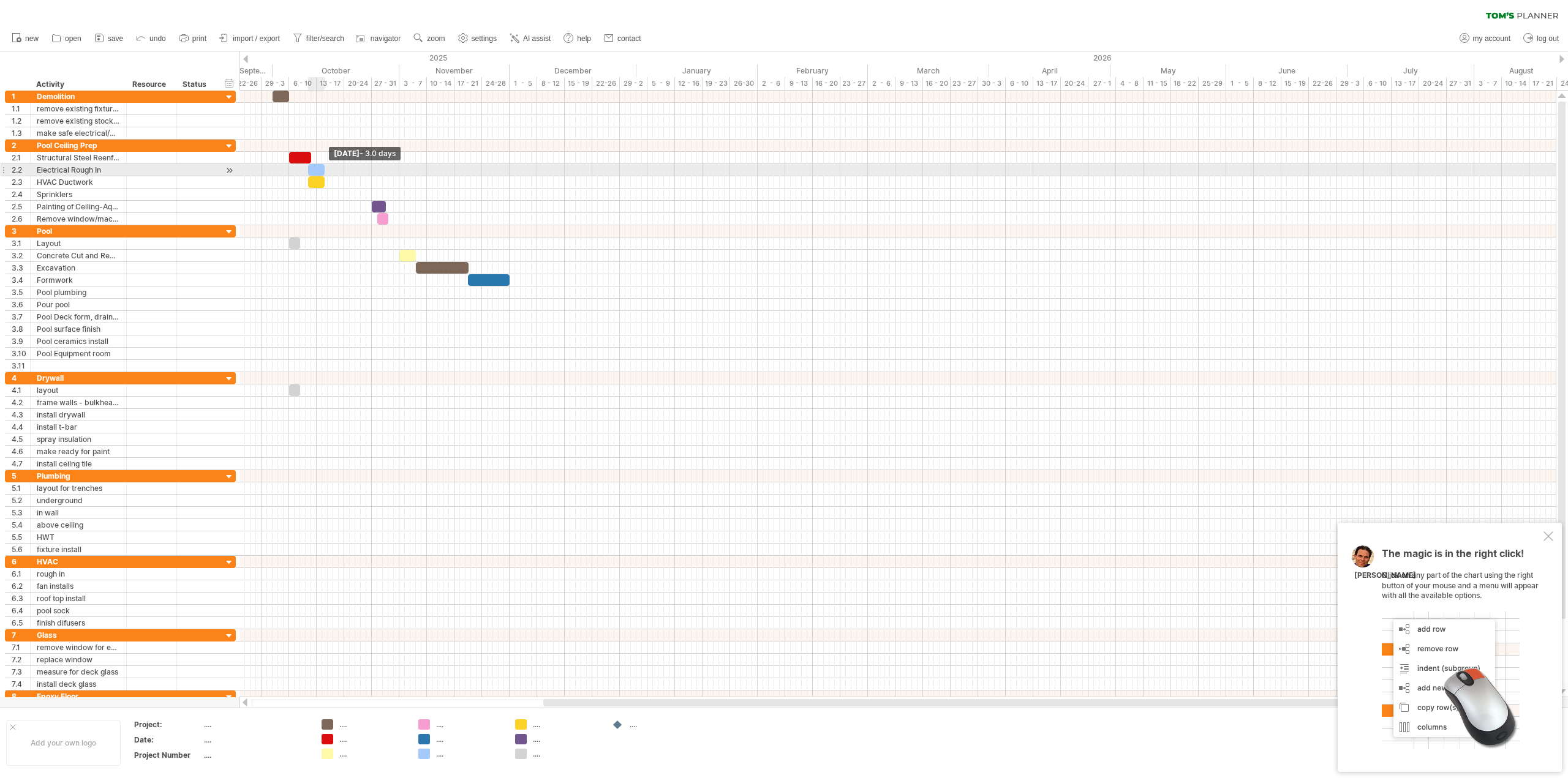
click at [323, 168] on span at bounding box center [324, 170] width 5 height 12
click at [330, 168] on span at bounding box center [330, 170] width 5 height 12
click at [330, 179] on span at bounding box center [330, 182] width 5 height 12
click at [307, 155] on div at bounding box center [300, 157] width 22 height 12
click at [316, 157] on span at bounding box center [316, 157] width 5 height 12
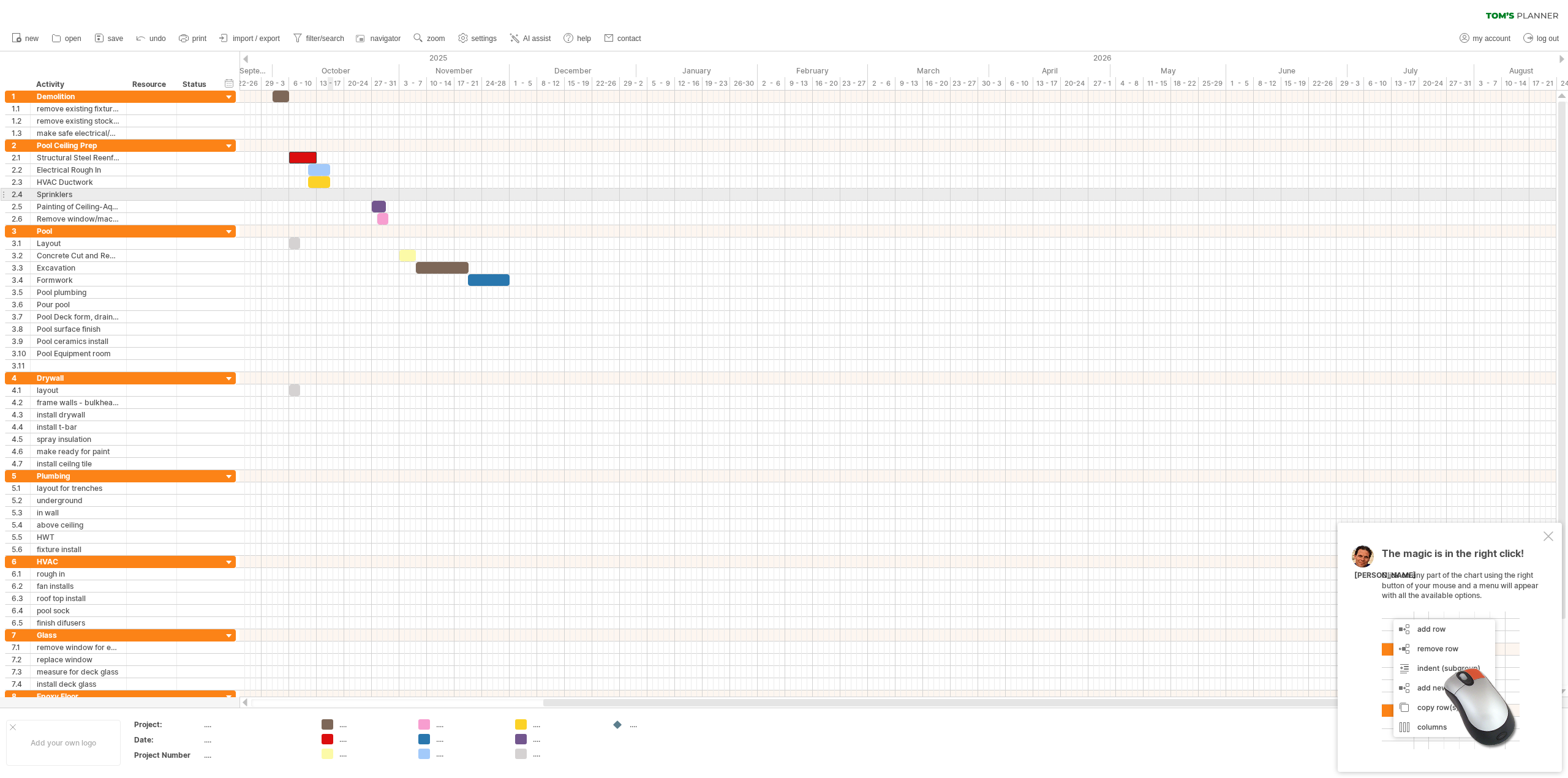
click at [331, 193] on div at bounding box center [897, 195] width 1316 height 12
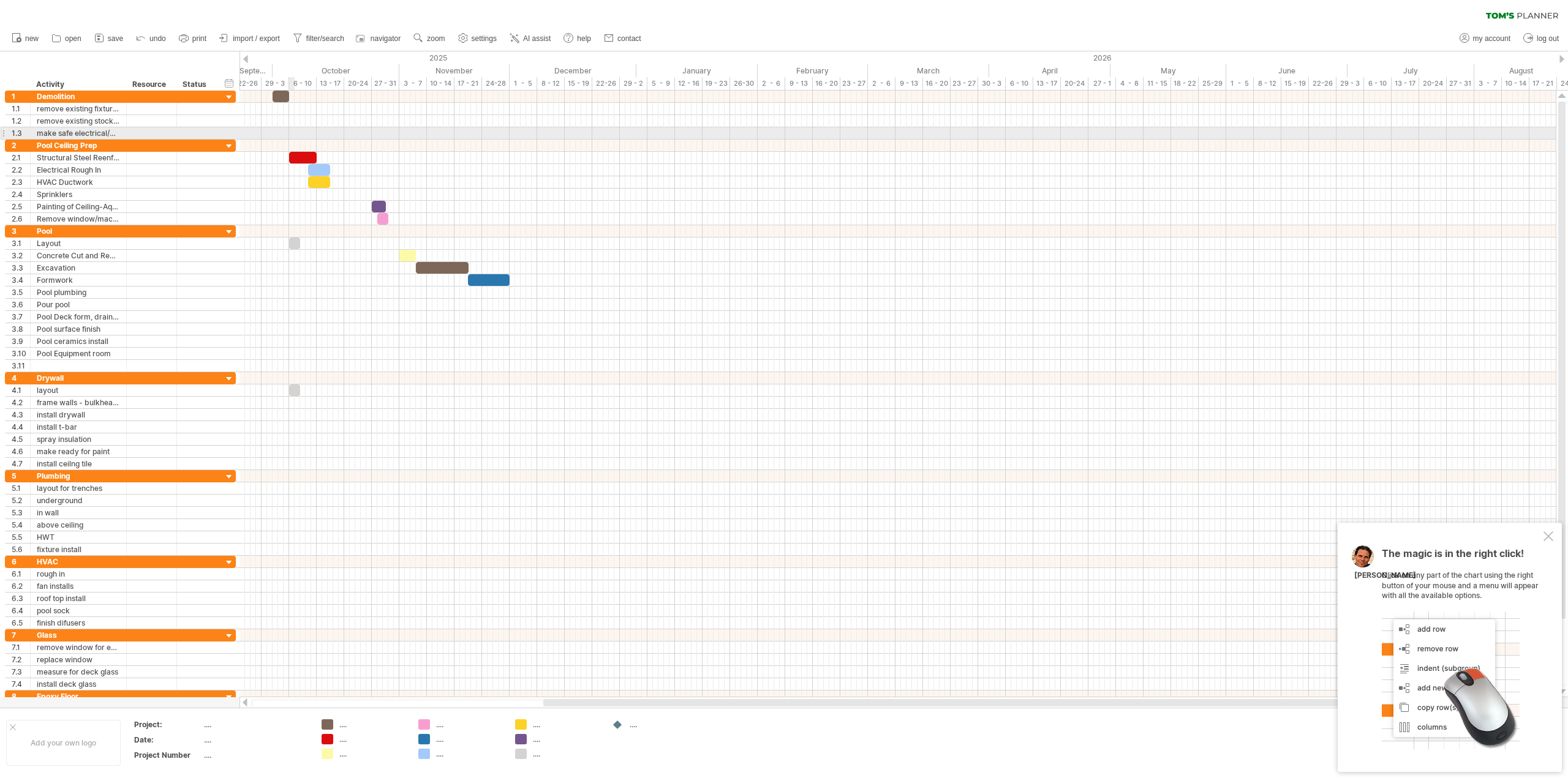
click at [290, 131] on div at bounding box center [897, 134] width 1316 height 12
click at [311, 149] on div "add time block" at bounding box center [338, 147] width 85 height 19
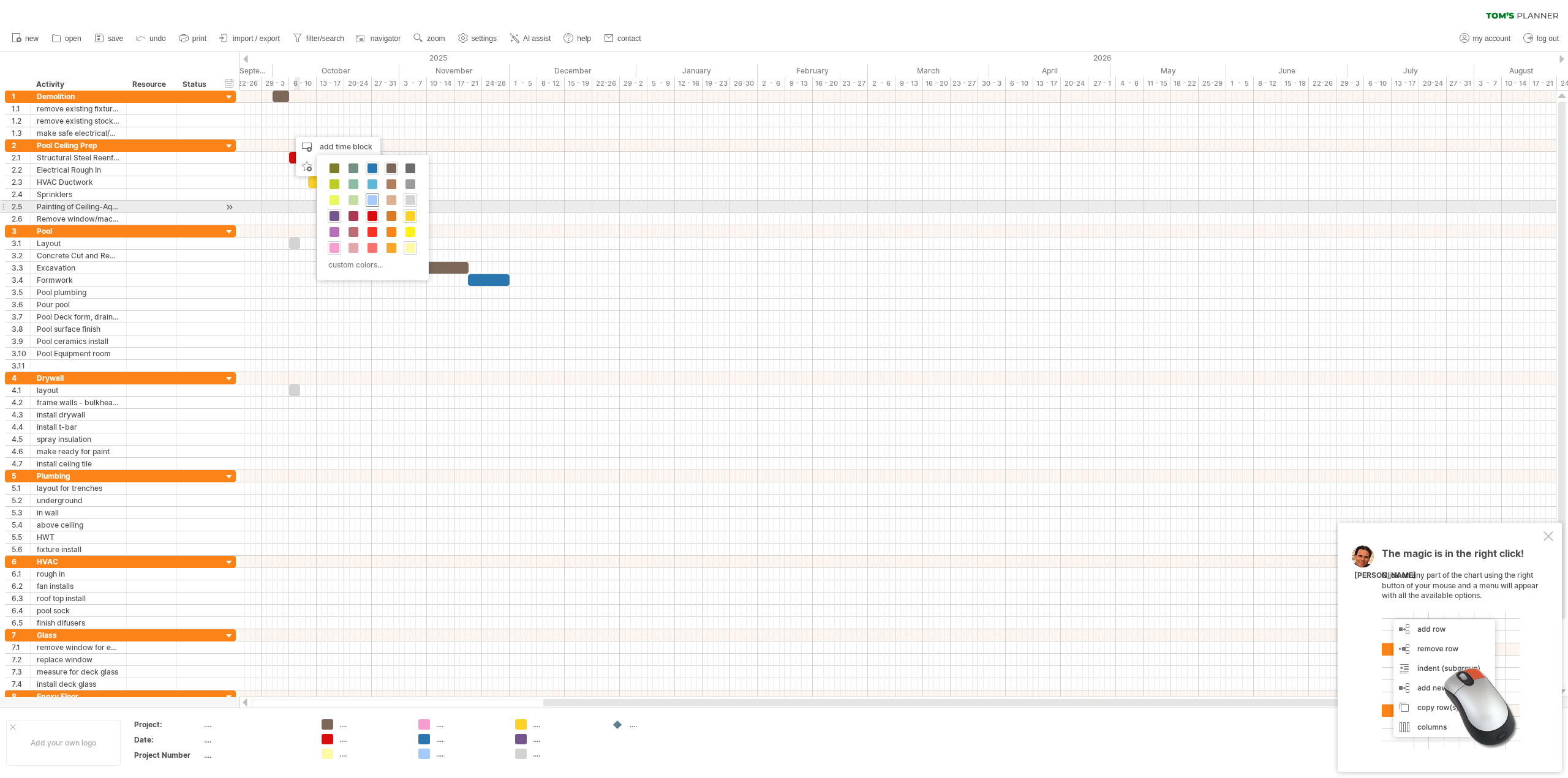
click at [376, 202] on span at bounding box center [373, 200] width 10 height 10
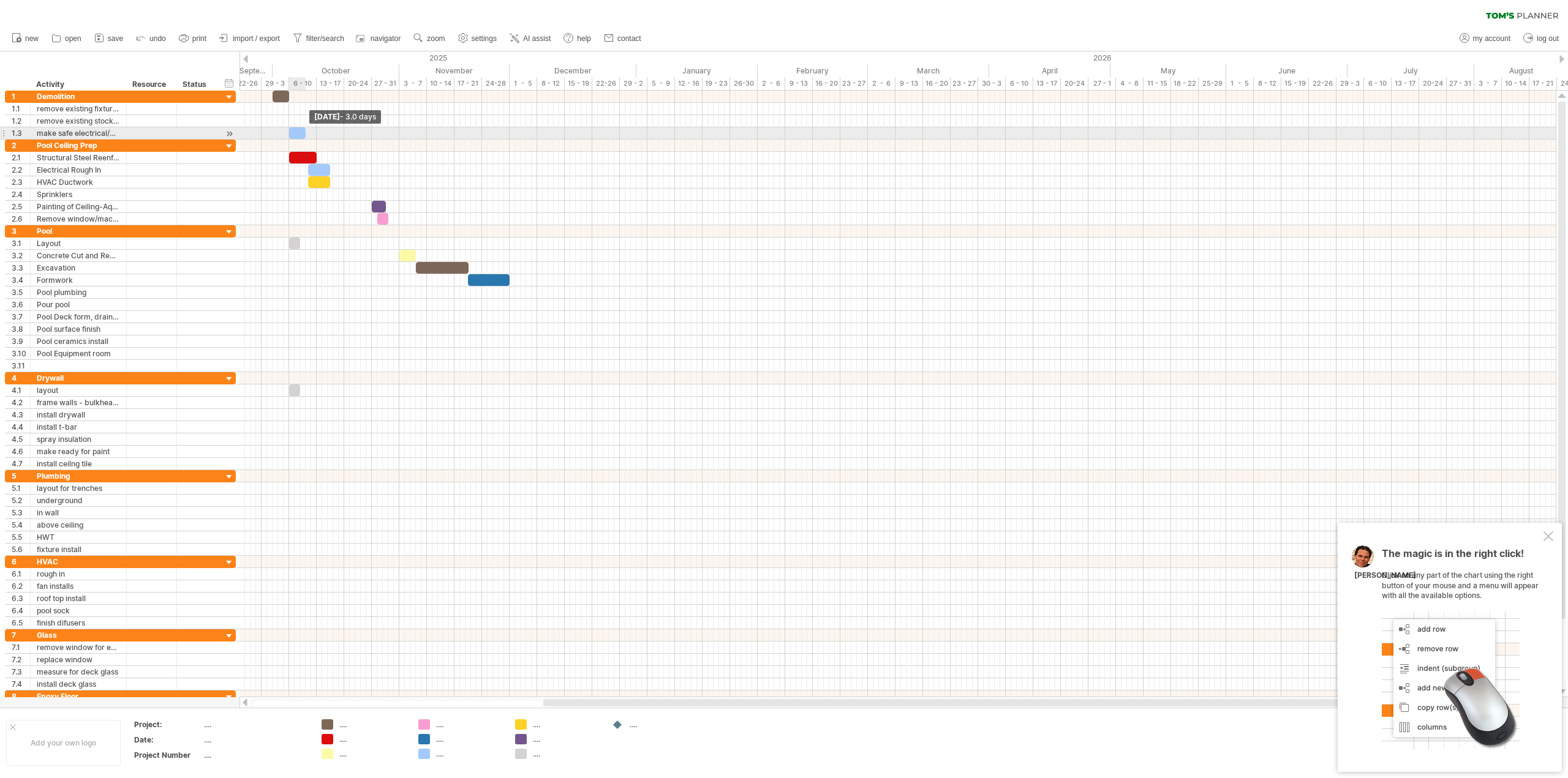
drag, startPoint x: 296, startPoint y: 132, endPoint x: 307, endPoint y: 132, distance: 11.0
click at [307, 132] on span at bounding box center [305, 133] width 5 height 12
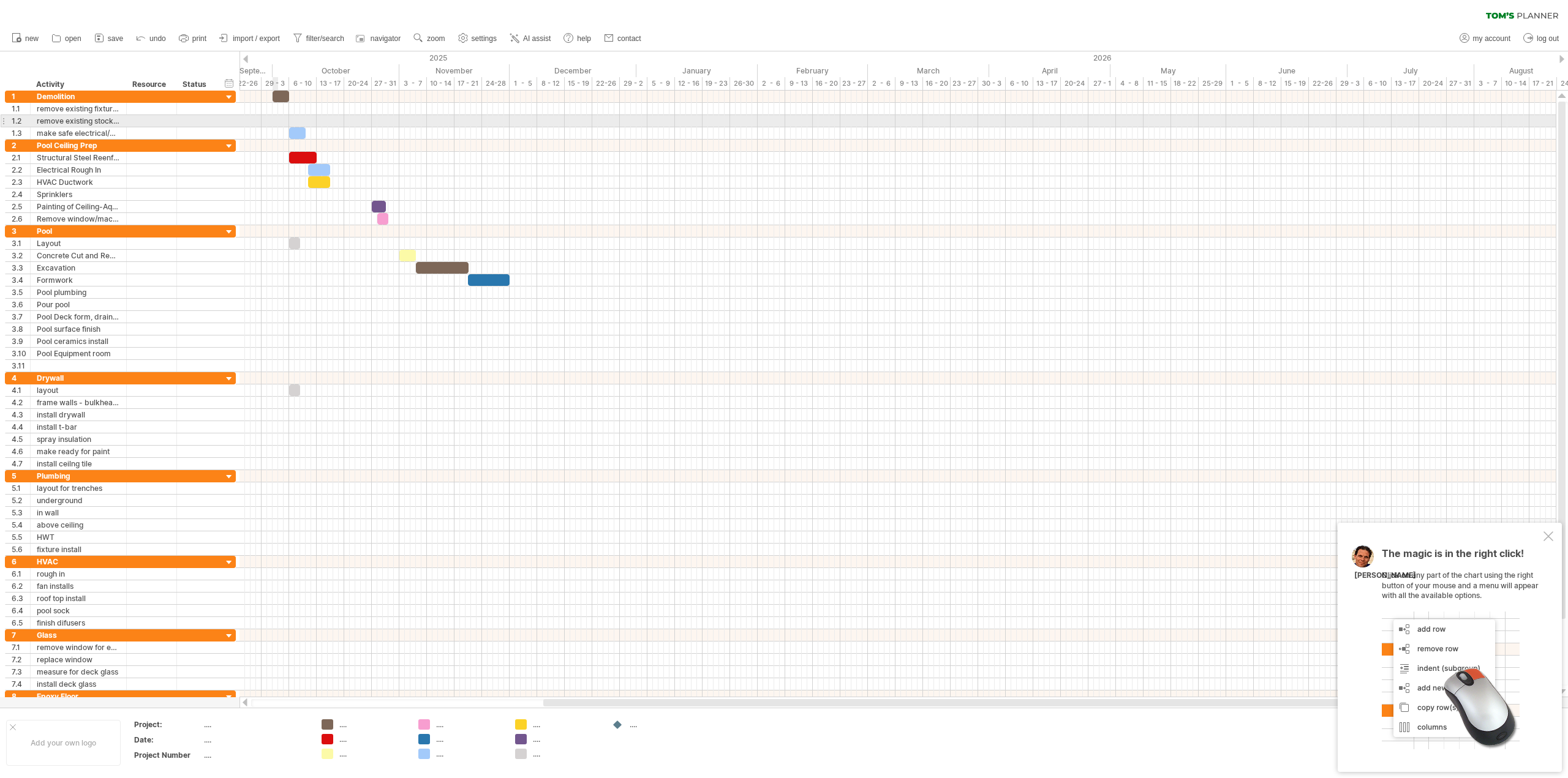
click at [274, 118] on div at bounding box center [897, 121] width 1316 height 12
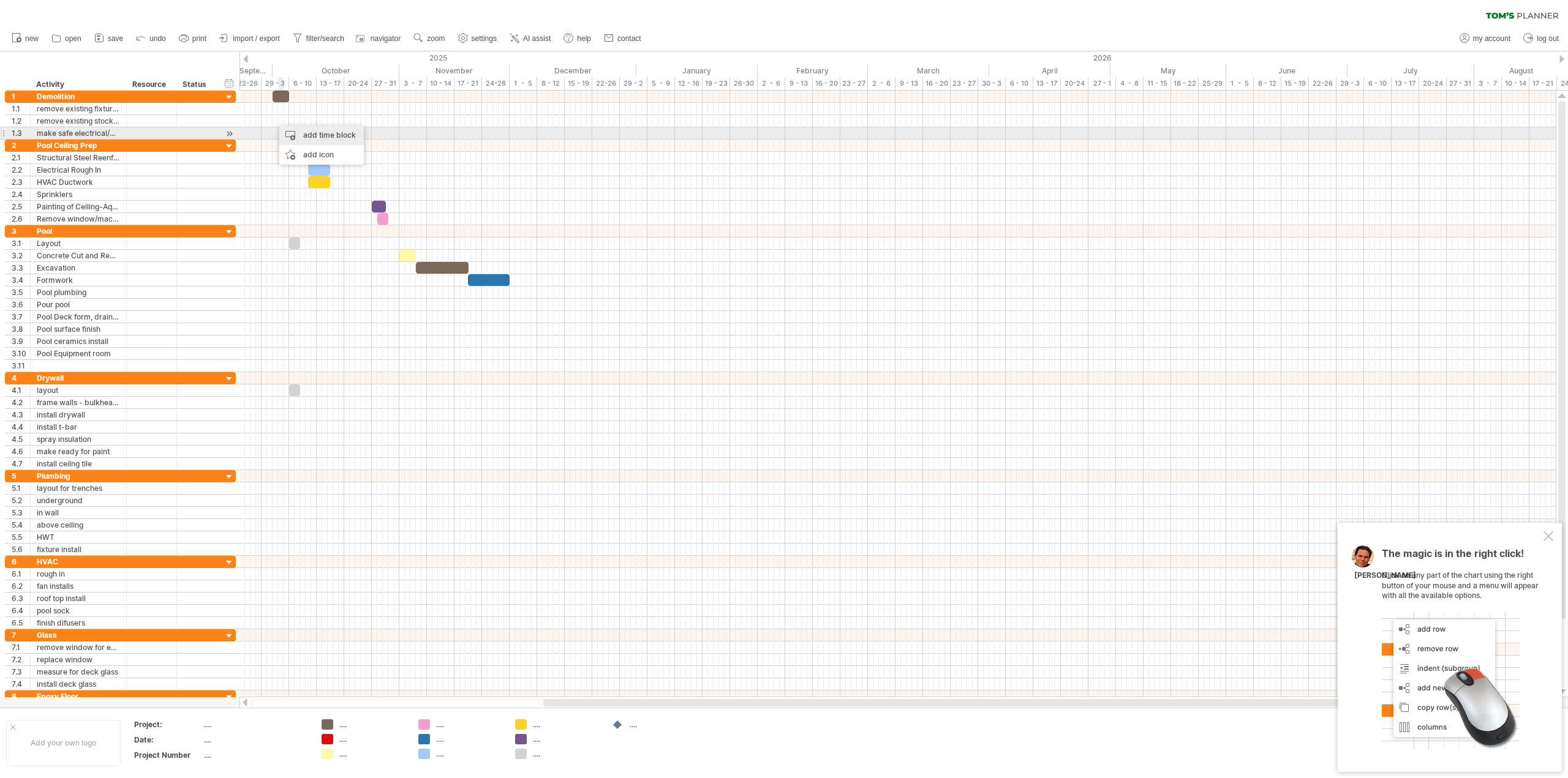
click at [296, 130] on div "add time block" at bounding box center [322, 135] width 85 height 19
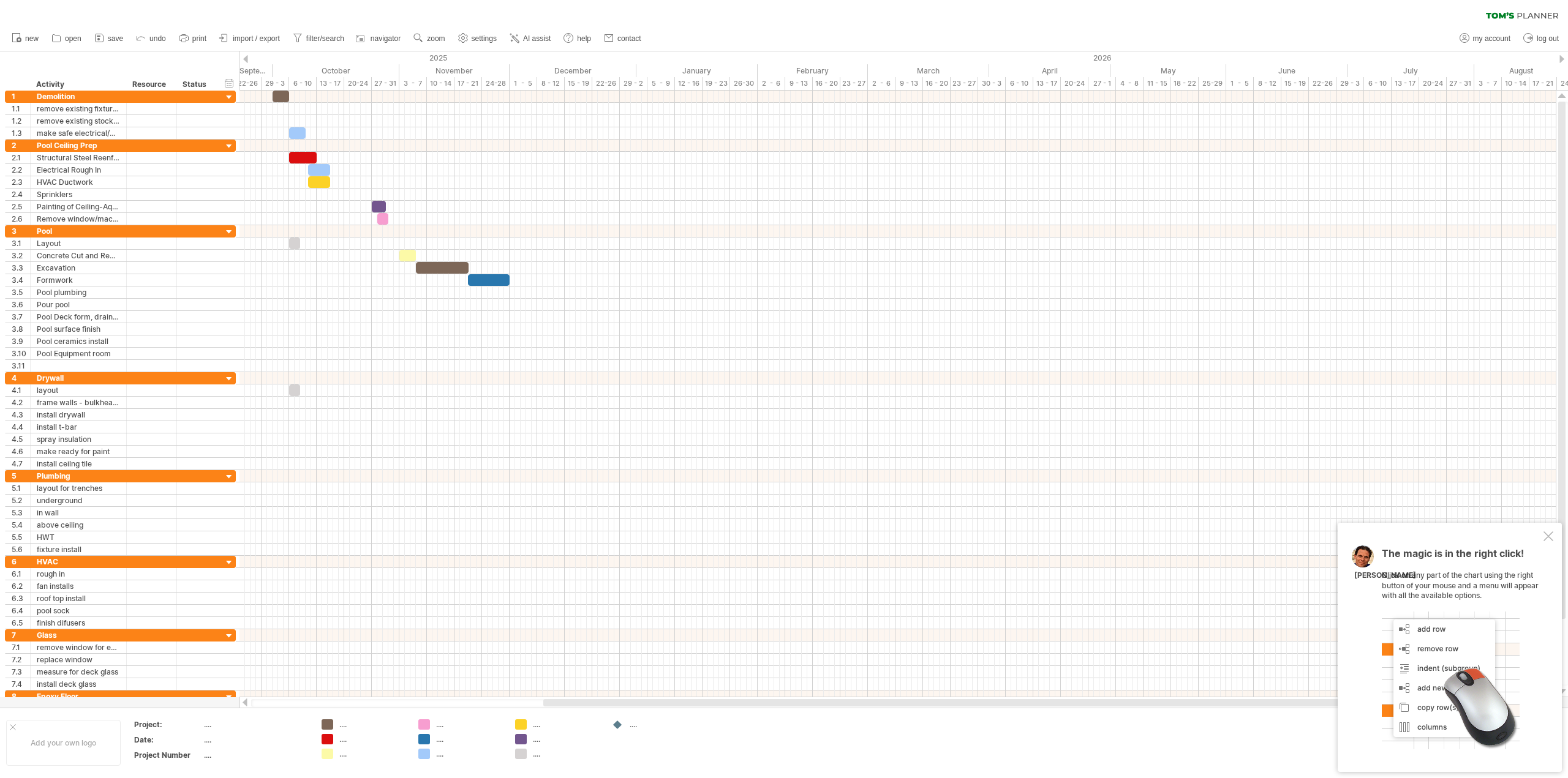
click at [427, 14] on div "clear filter reapply filter" at bounding box center [784, 12] width 1568 height 26
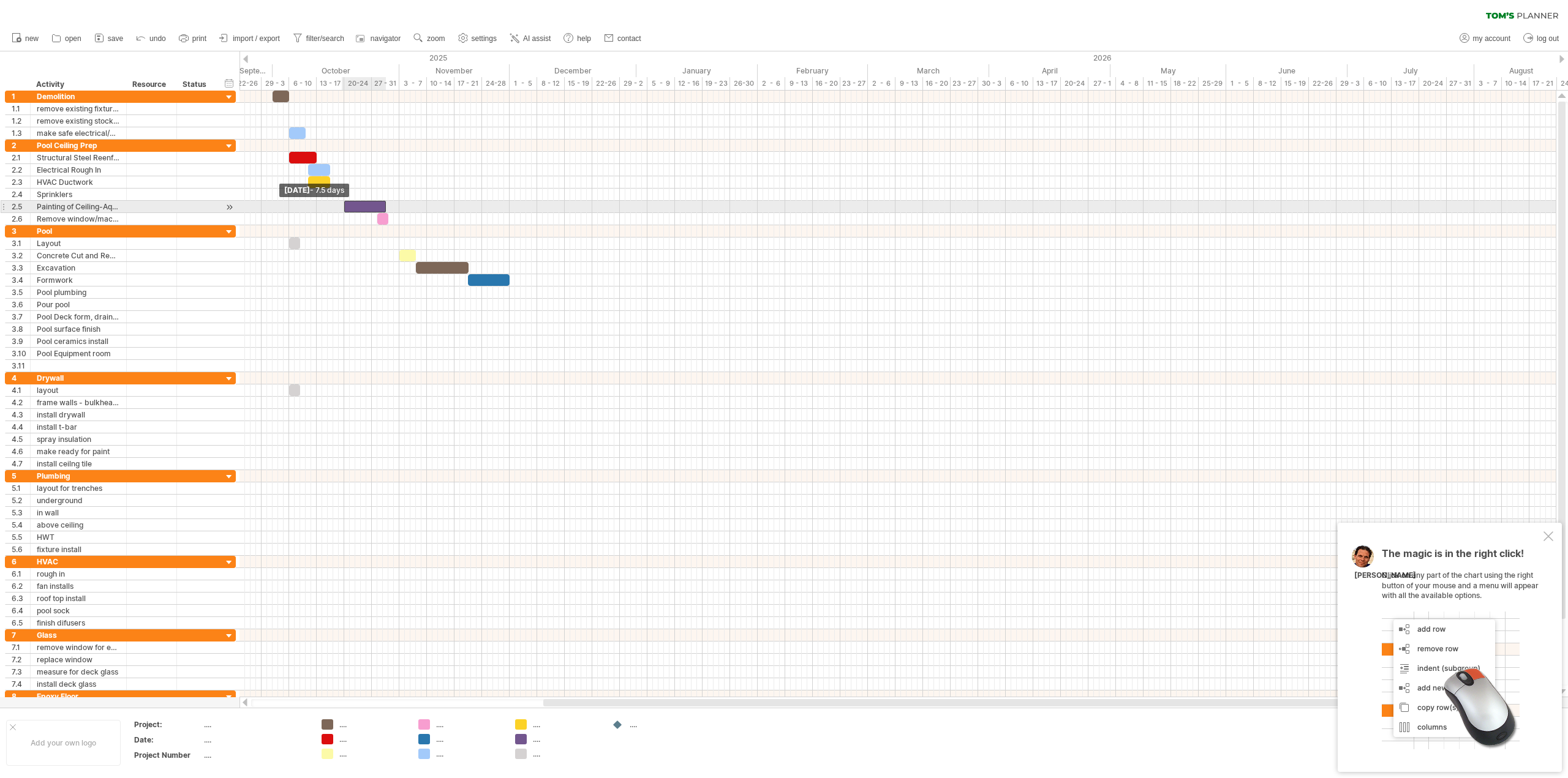
drag, startPoint x: 370, startPoint y: 205, endPoint x: 341, endPoint y: 206, distance: 29.0
click at [341, 206] on div "[DATE] - 3.0 days [DATE] - 7.5 days" at bounding box center [897, 394] width 1316 height 607
drag, startPoint x: 384, startPoint y: 206, endPoint x: 369, endPoint y: 206, distance: 15.0
click at [369, 206] on span at bounding box center [371, 207] width 5 height 12
drag, startPoint x: 375, startPoint y: 221, endPoint x: 355, endPoint y: 217, distance: 20.4
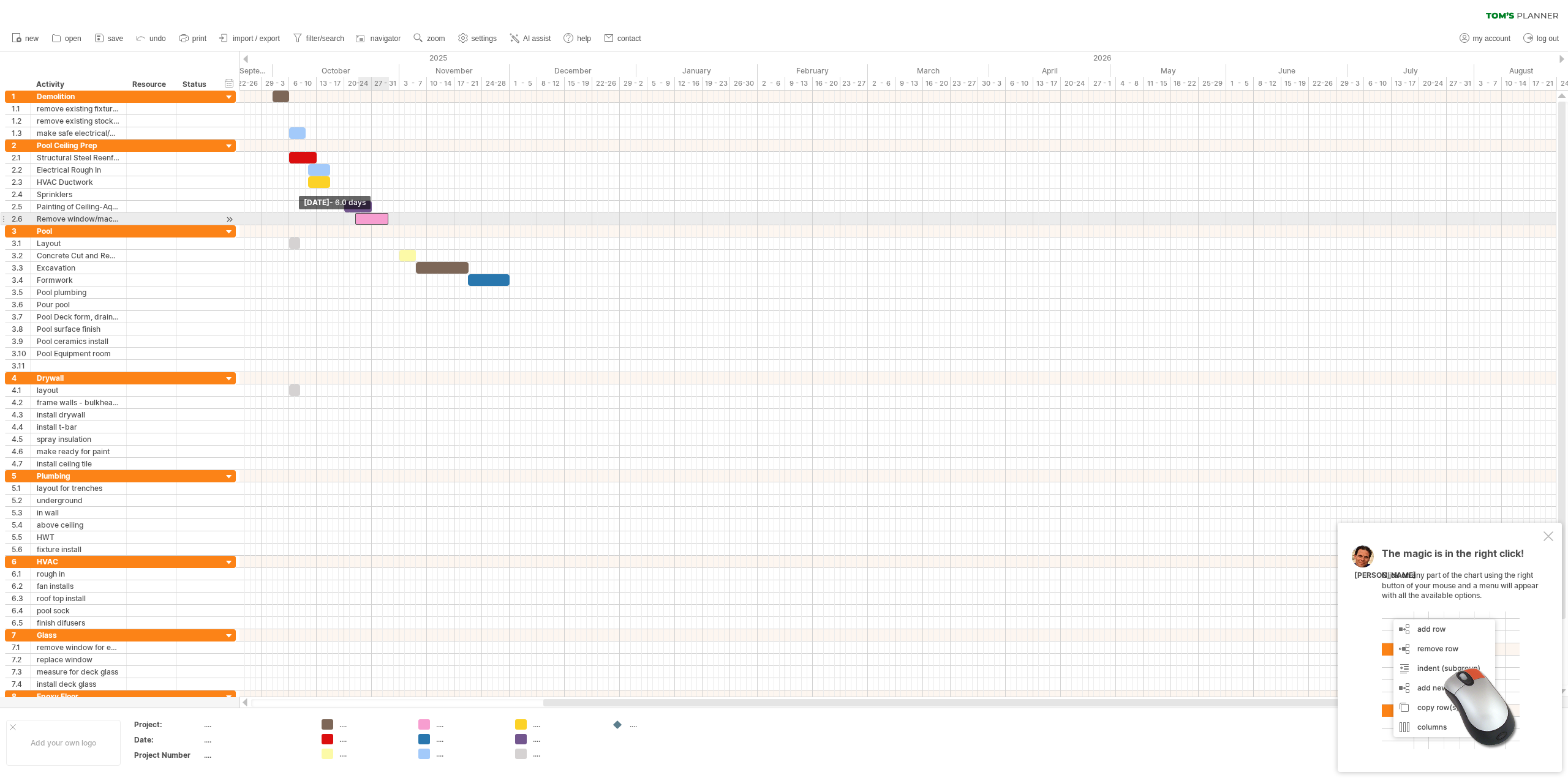
click at [355, 217] on span at bounding box center [355, 218] width 5 height 12
drag, startPoint x: 385, startPoint y: 217, endPoint x: 366, endPoint y: 217, distance: 19.0
click at [366, 217] on span at bounding box center [366, 218] width 5 height 12
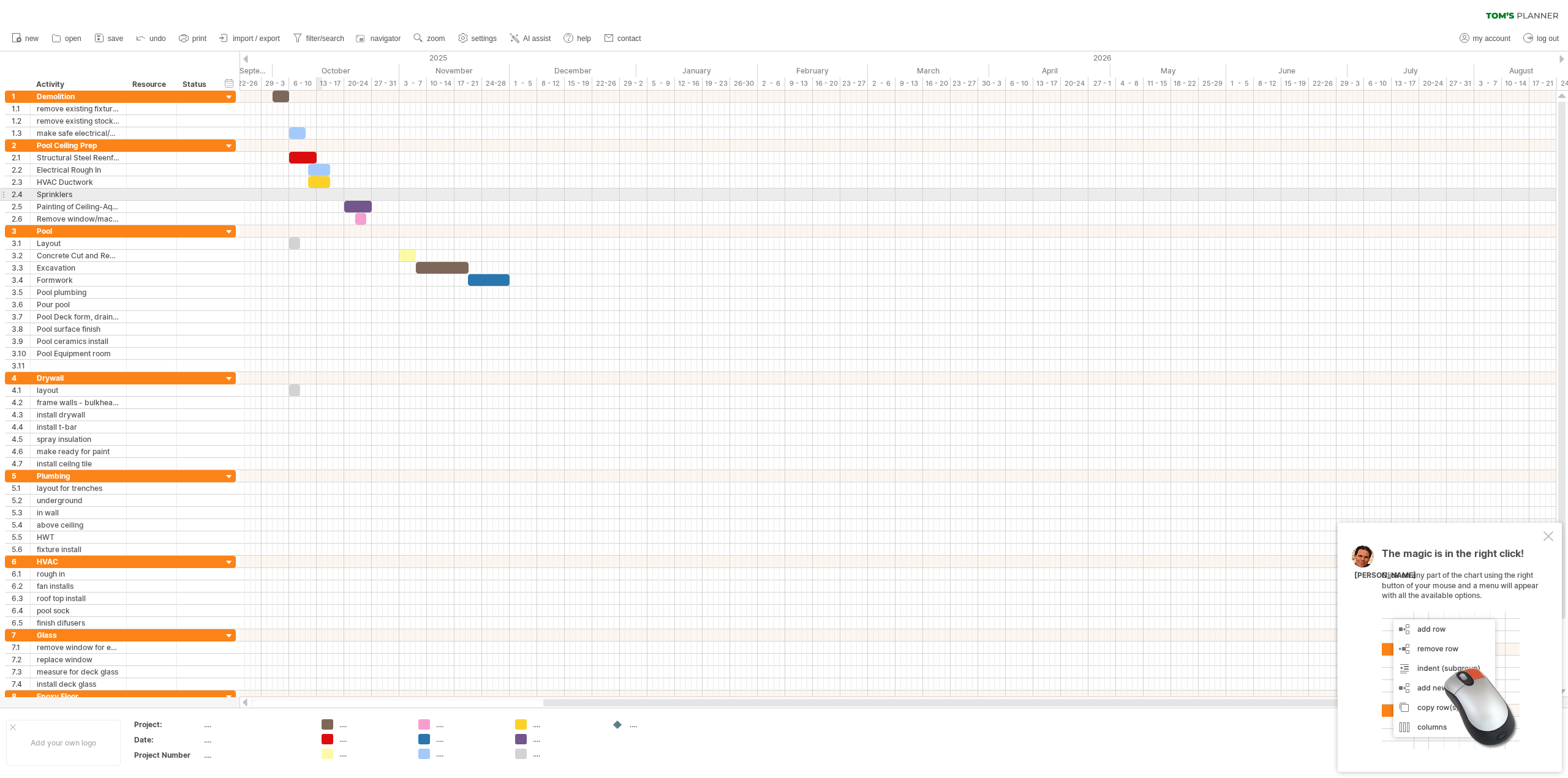
click at [321, 194] on div at bounding box center [897, 195] width 1316 height 12
click at [318, 193] on div at bounding box center [897, 195] width 1316 height 12
click at [343, 205] on div "add time block" at bounding box center [367, 209] width 85 height 19
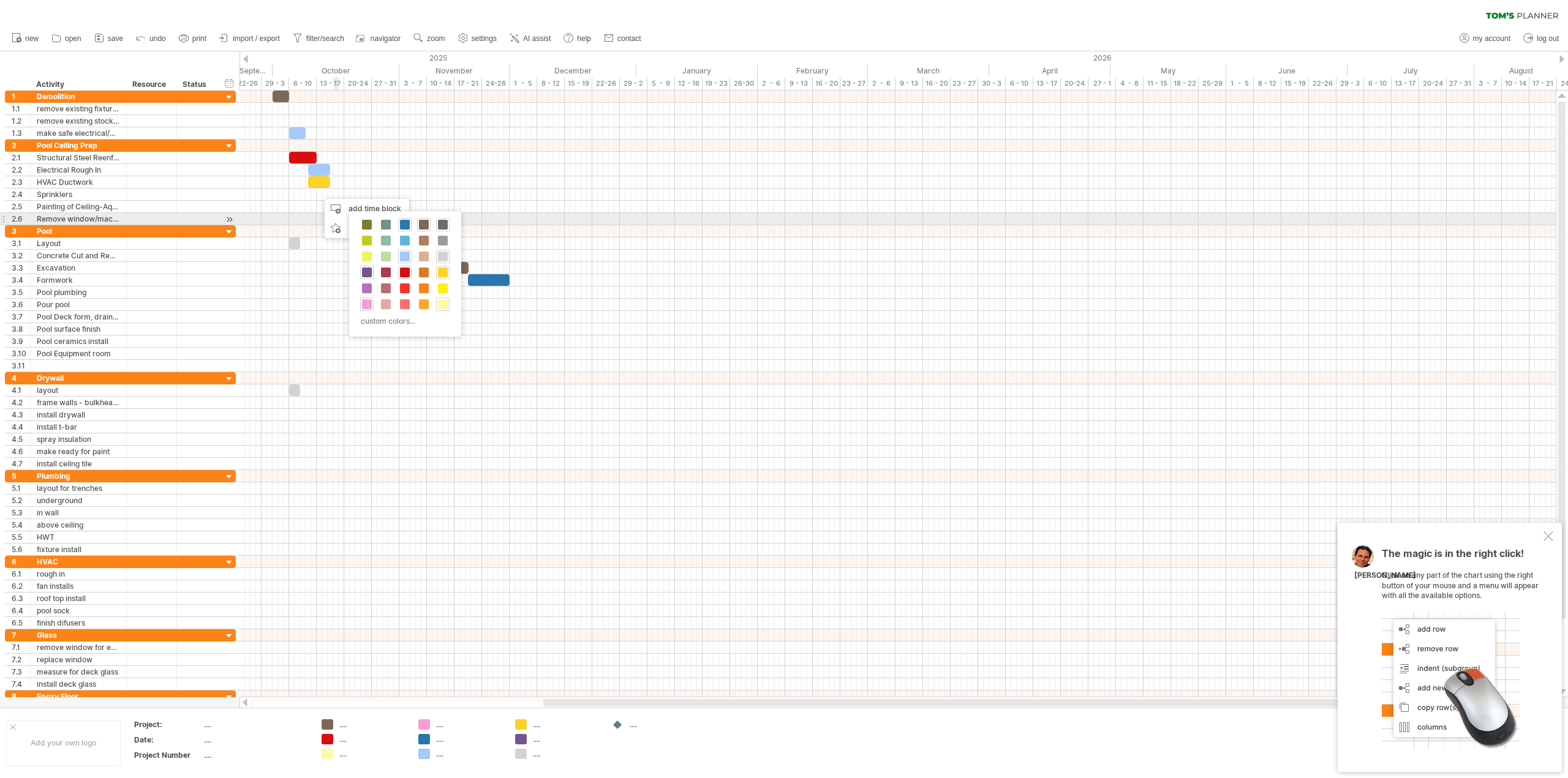
click at [440, 225] on span at bounding box center [443, 225] width 10 height 10
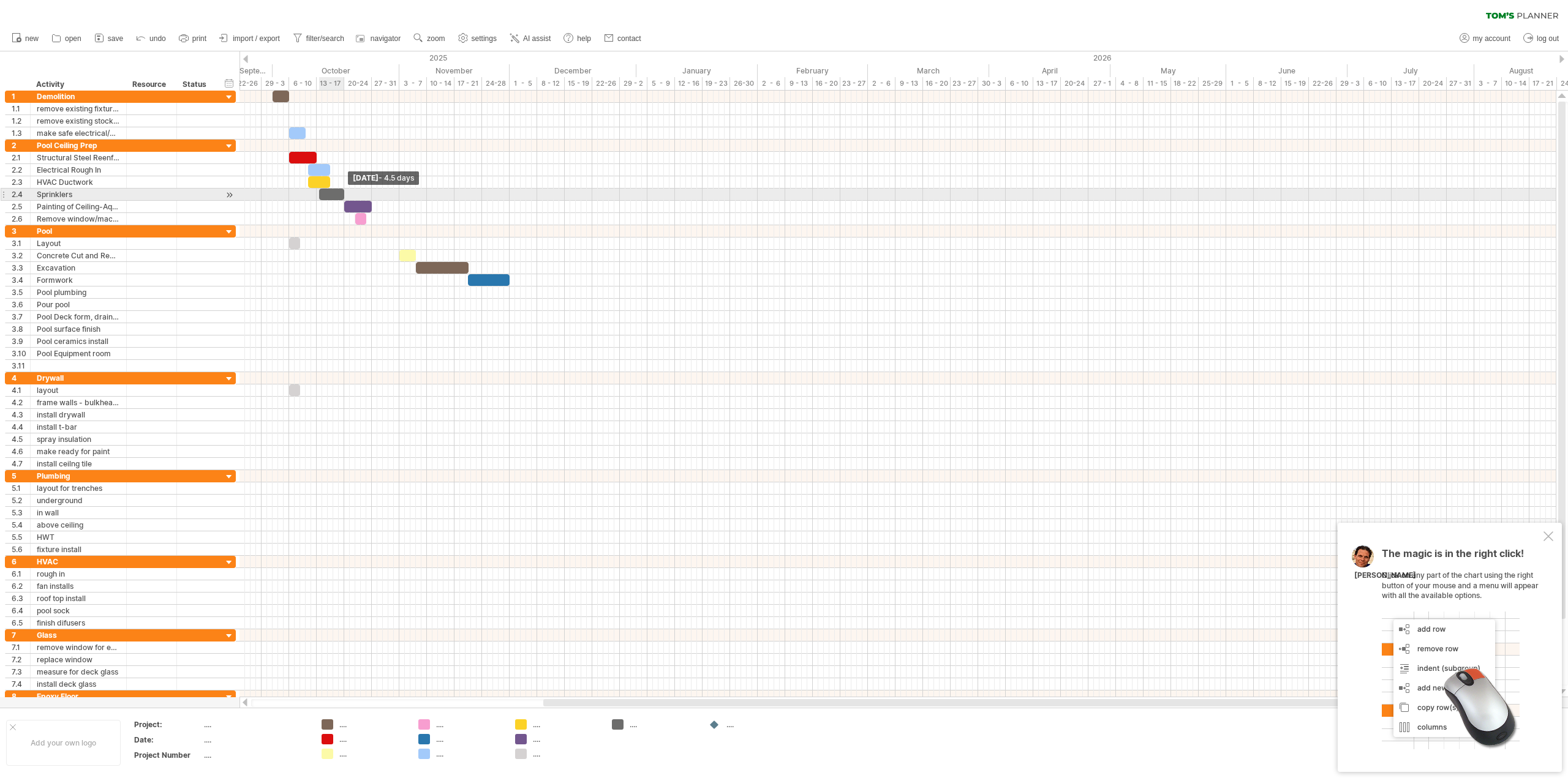
drag, startPoint x: 323, startPoint y: 194, endPoint x: 342, endPoint y: 195, distance: 19.0
click at [342, 195] on span at bounding box center [344, 194] width 5 height 12
click at [316, 196] on span at bounding box center [316, 194] width 5 height 12
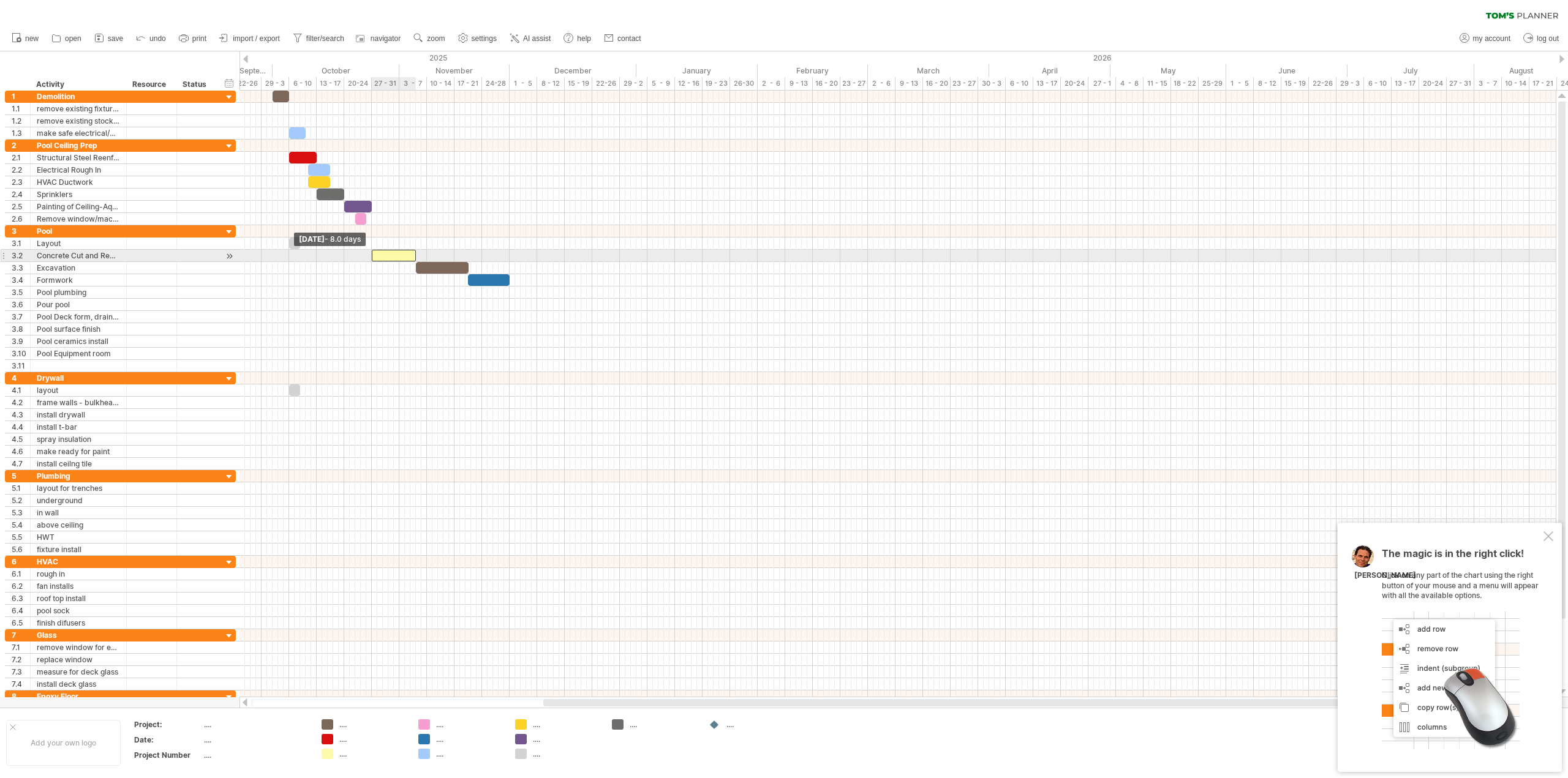
drag, startPoint x: 399, startPoint y: 258, endPoint x: 371, endPoint y: 259, distance: 28.0
click at [371, 259] on span at bounding box center [371, 255] width 5 height 12
drag, startPoint x: 417, startPoint y: 254, endPoint x: 389, endPoint y: 256, distance: 28.1
click at [389, 256] on span at bounding box center [388, 255] width 5 height 12
drag, startPoint x: 416, startPoint y: 269, endPoint x: 387, endPoint y: 271, distance: 29.1
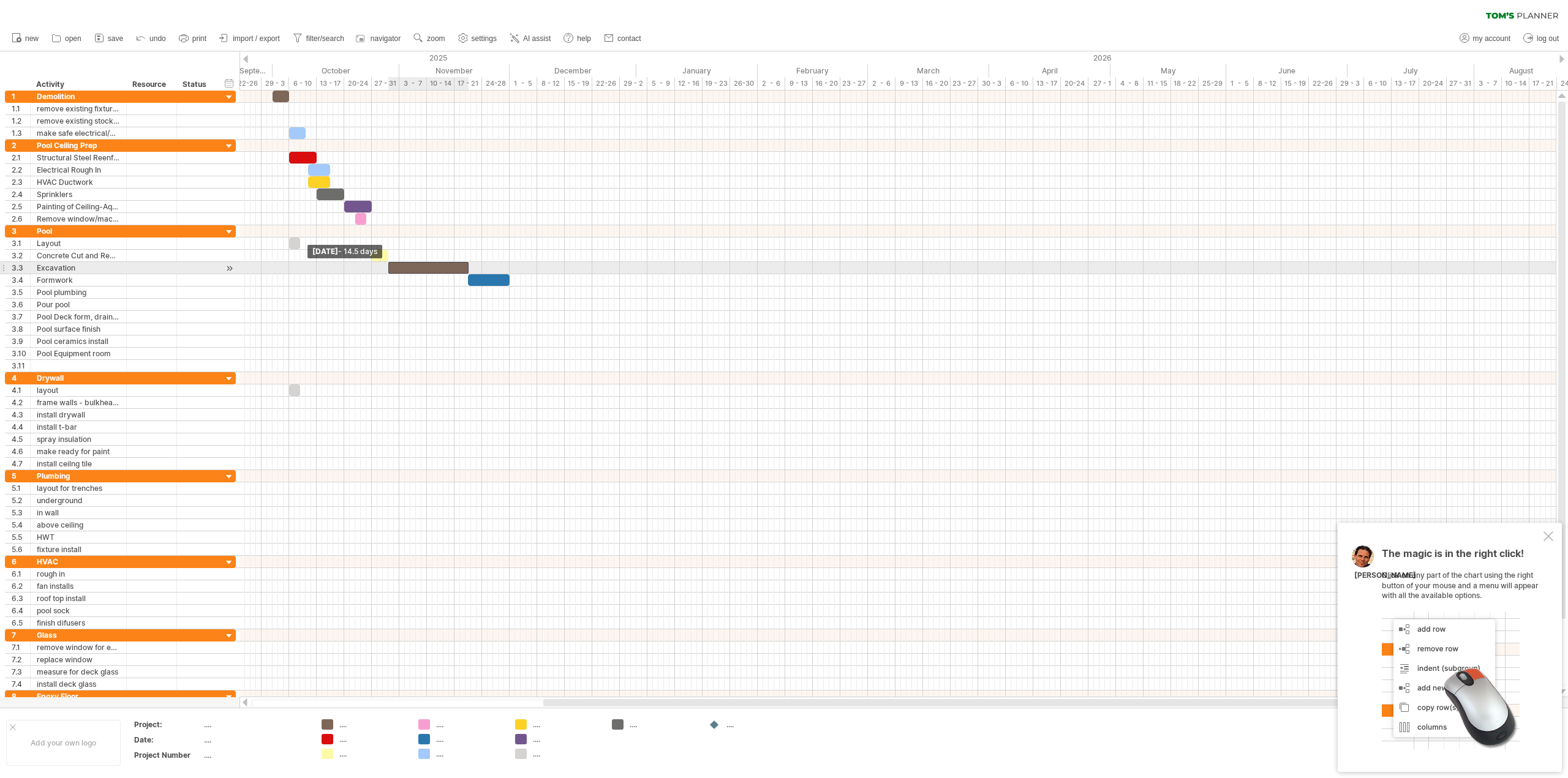
click at [387, 271] on span at bounding box center [388, 268] width 5 height 12
drag, startPoint x: 467, startPoint y: 264, endPoint x: 453, endPoint y: 266, distance: 14.1
click at [453, 266] on span at bounding box center [454, 268] width 5 height 12
drag, startPoint x: 468, startPoint y: 279, endPoint x: 453, endPoint y: 279, distance: 15.0
click at [453, 279] on span at bounding box center [454, 280] width 5 height 12
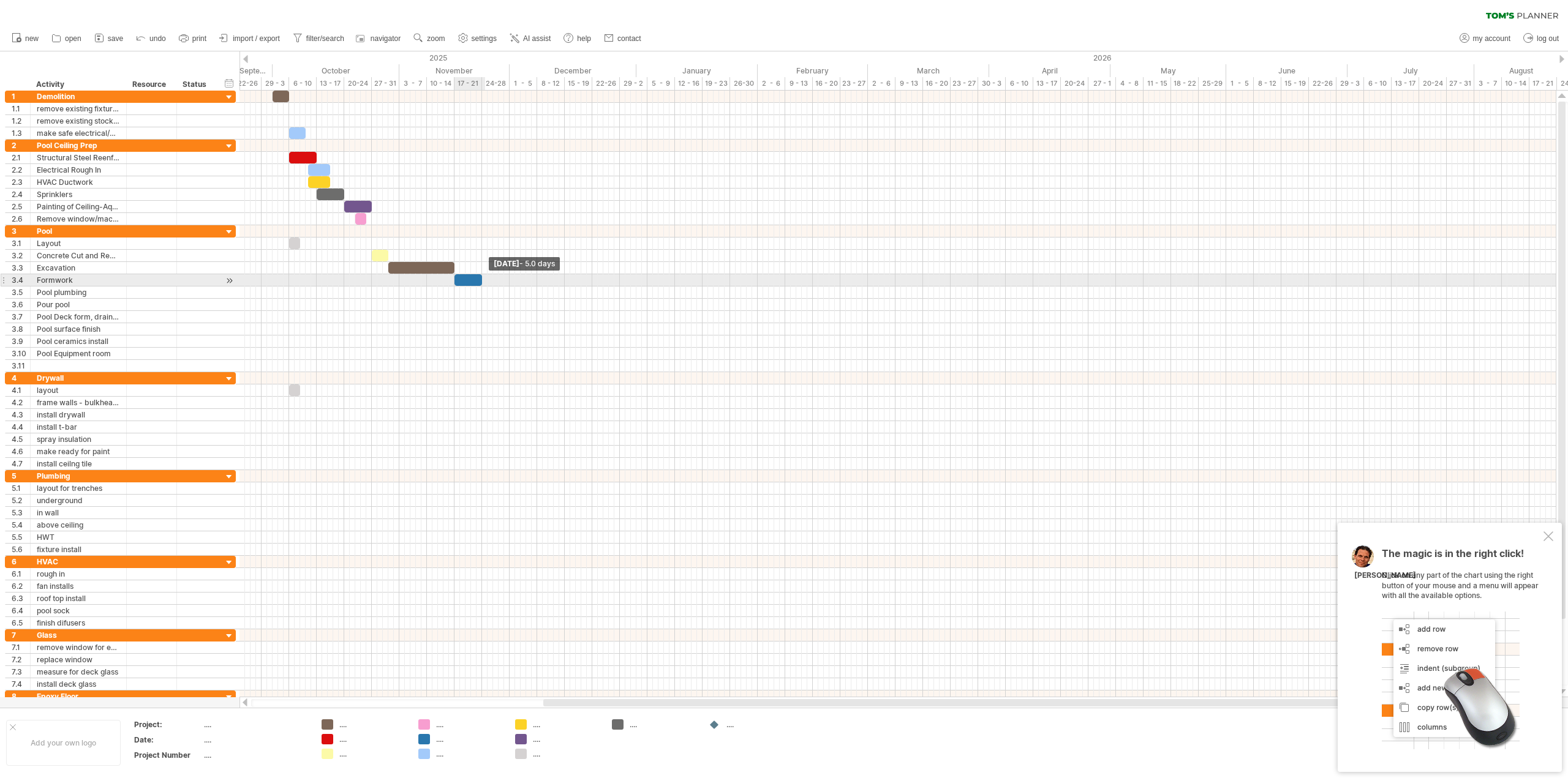
drag, startPoint x: 508, startPoint y: 278, endPoint x: 482, endPoint y: 279, distance: 26.0
click at [482, 279] on span at bounding box center [482, 280] width 5 height 12
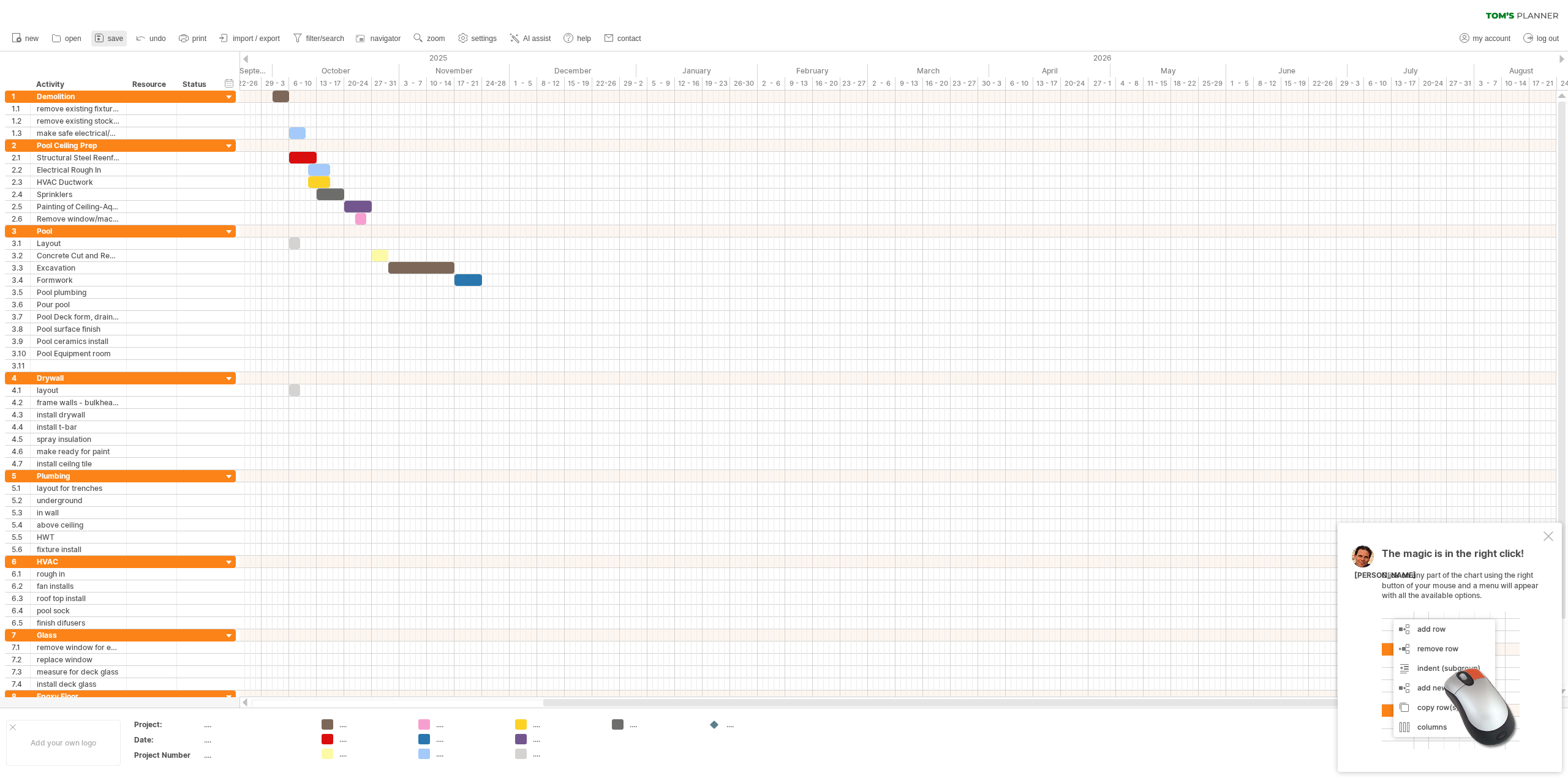
click at [105, 37] on icon at bounding box center [99, 38] width 12 height 12
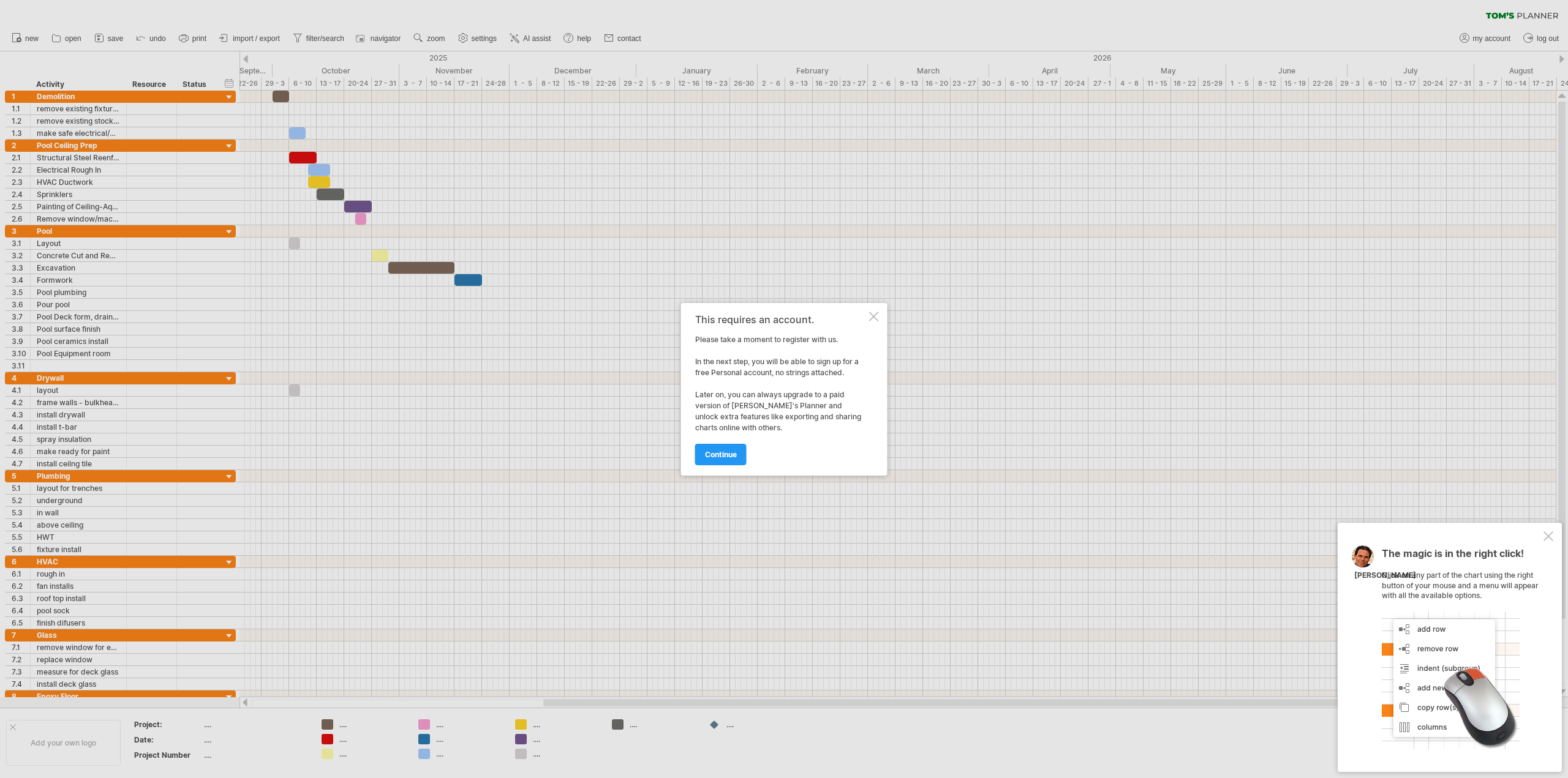
click at [876, 317] on div at bounding box center [874, 316] width 10 height 10
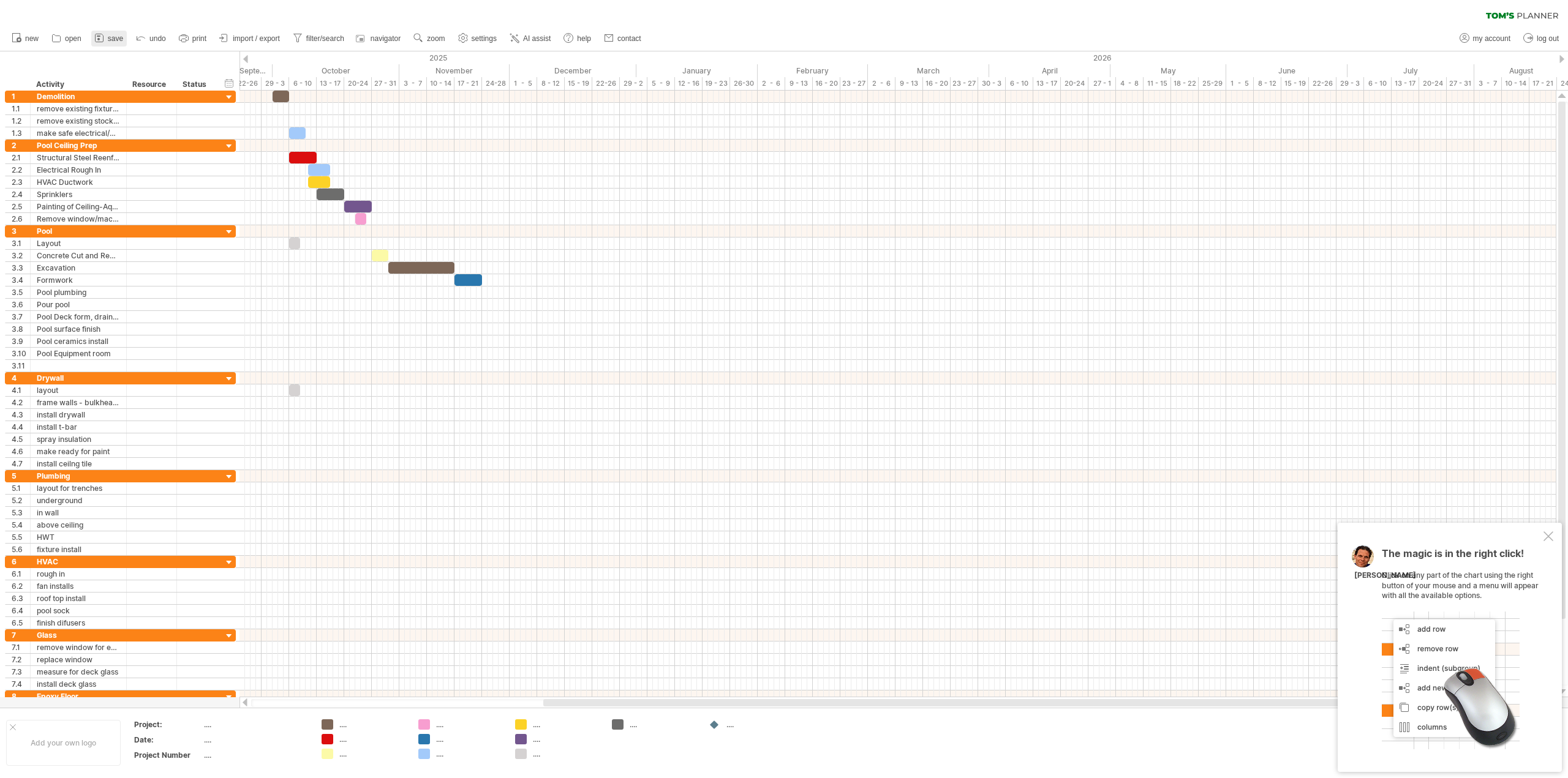
click at [108, 40] on link "save" at bounding box center [109, 38] width 35 height 16
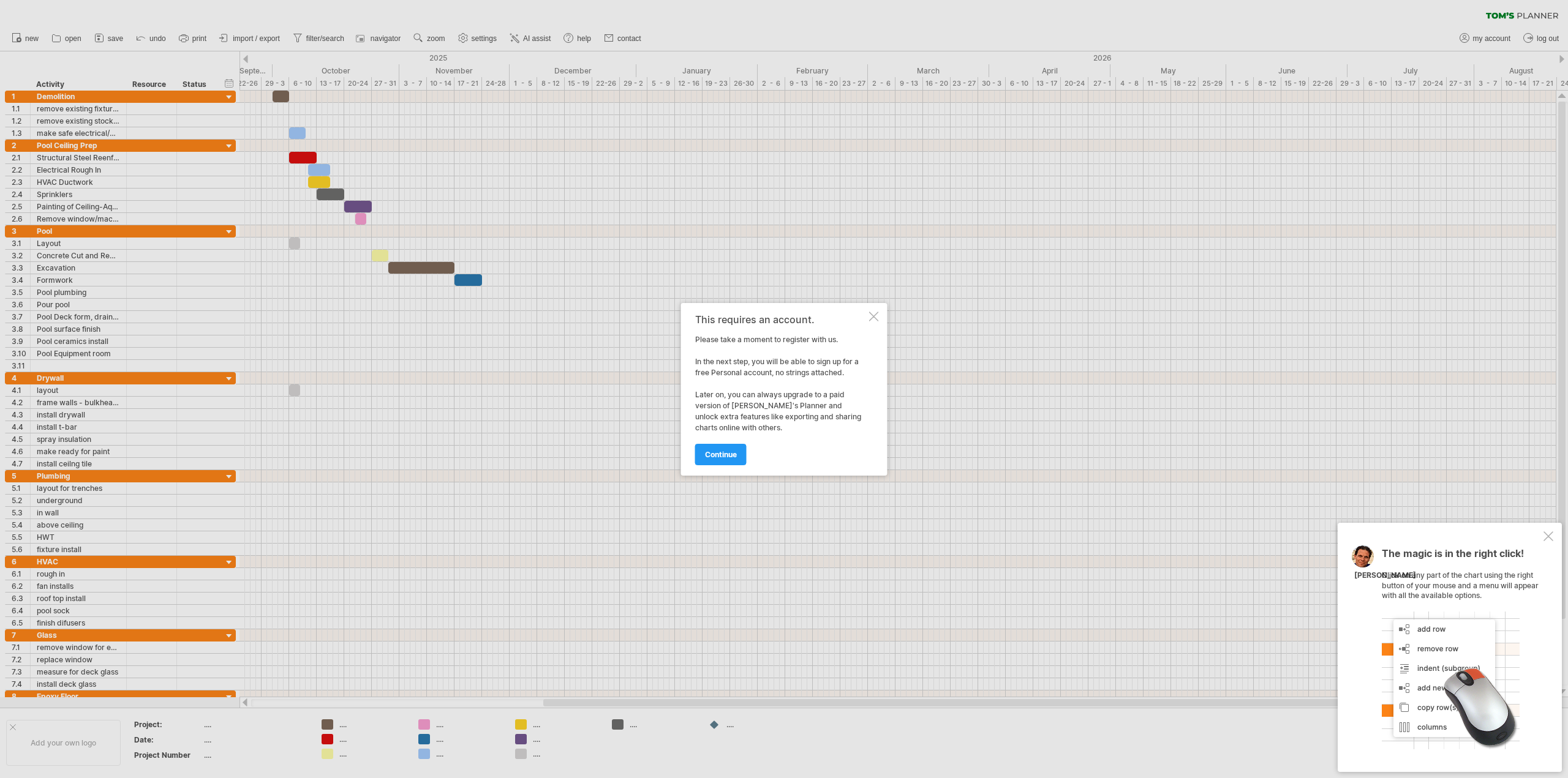
click at [724, 454] on span "continue" at bounding box center [721, 454] width 32 height 9
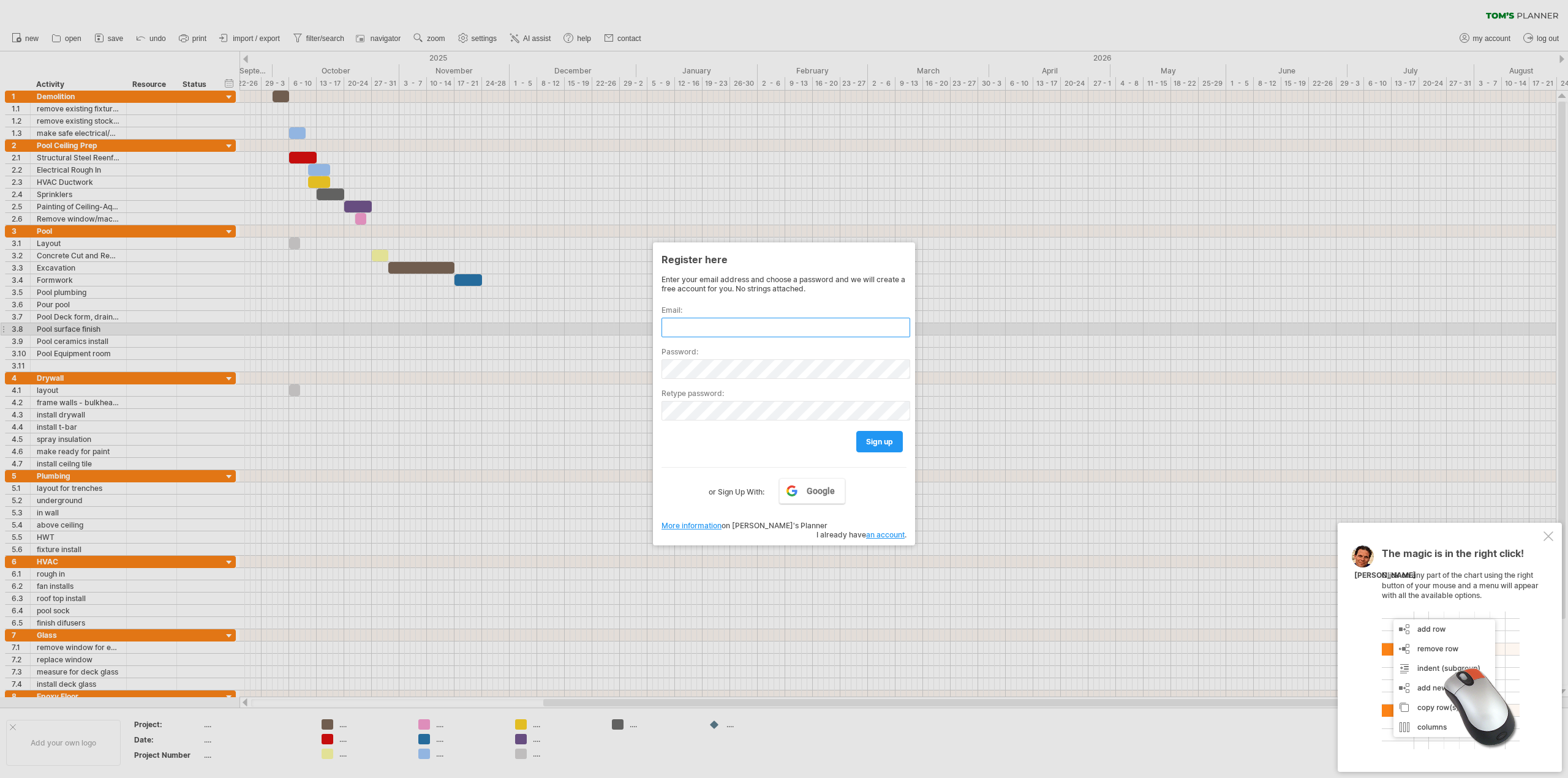
click at [700, 327] on input "text" at bounding box center [786, 327] width 248 height 19
type input "*"
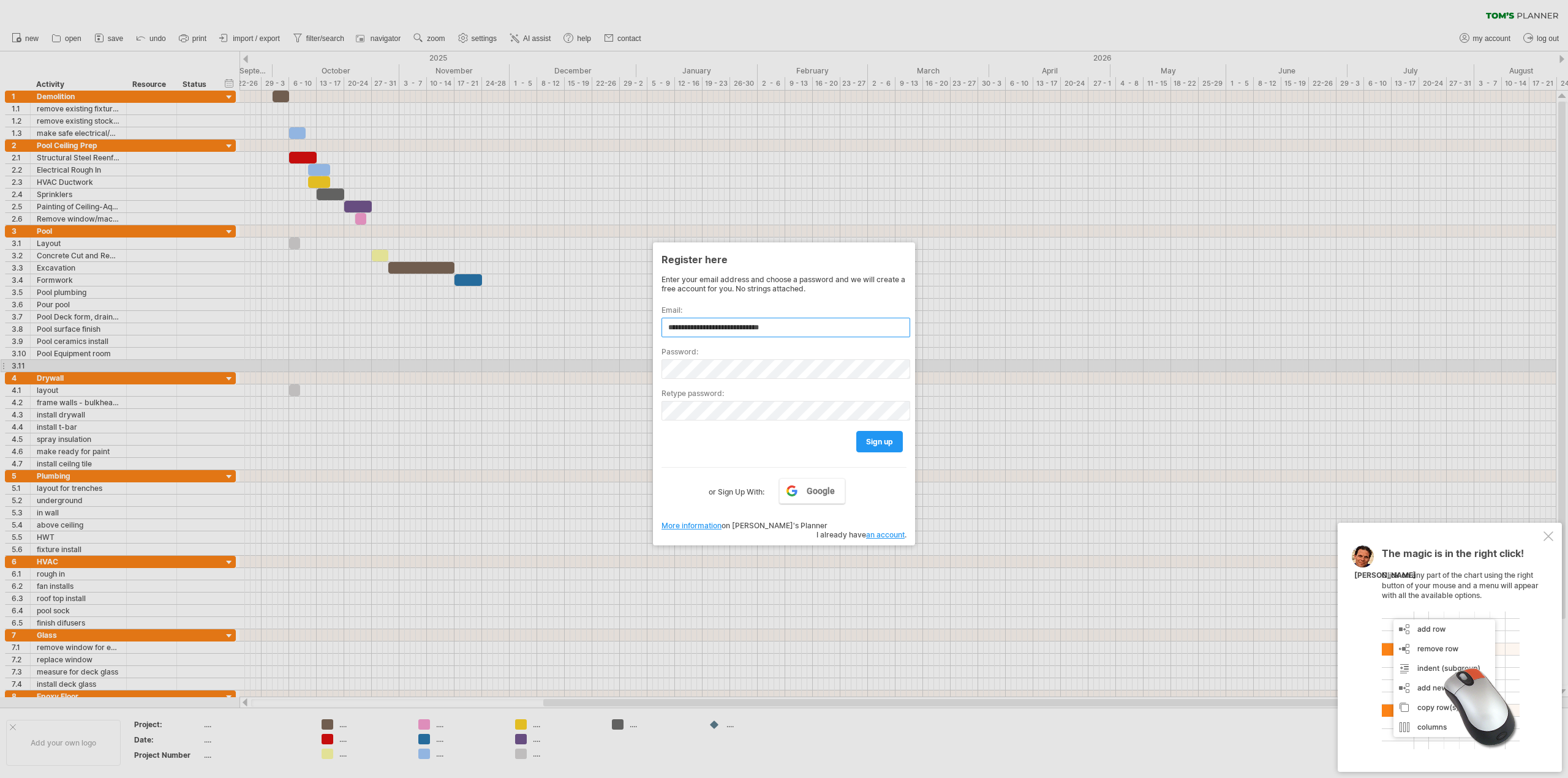
type input "**********"
click at [892, 443] on span "sign up" at bounding box center [879, 441] width 27 height 9
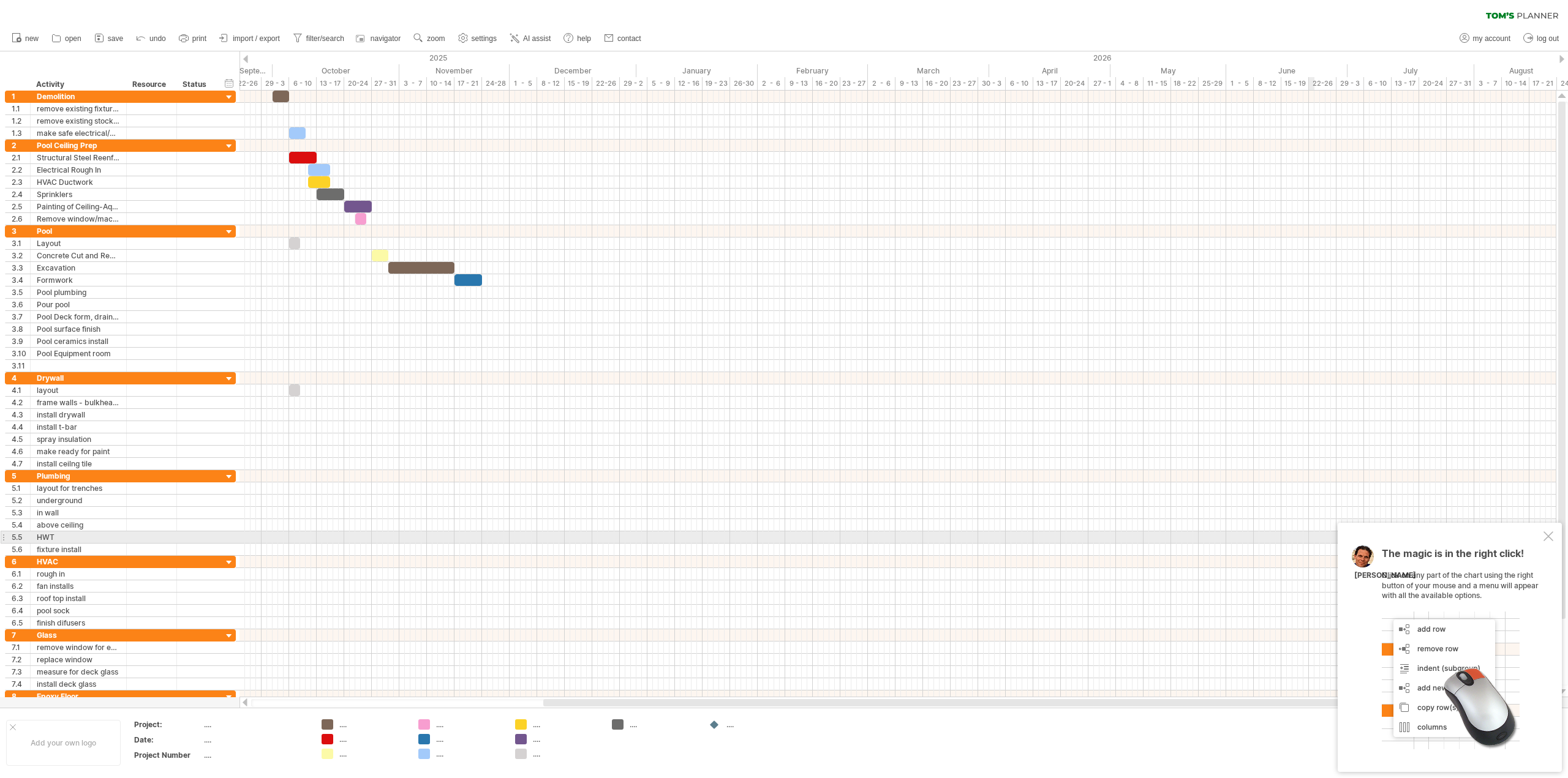
click at [1546, 537] on div at bounding box center [1549, 536] width 10 height 10
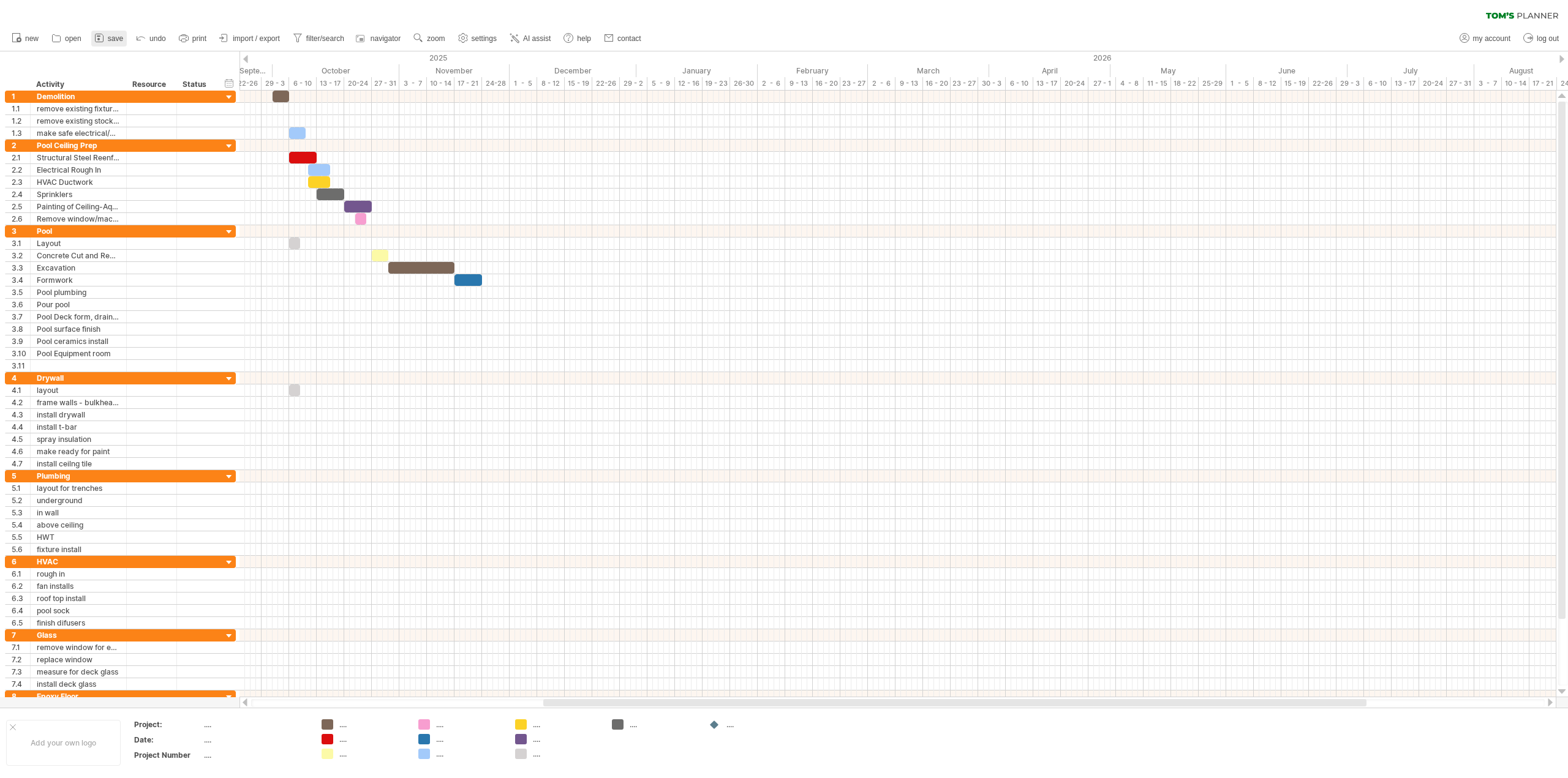
click at [109, 32] on link "save" at bounding box center [109, 38] width 35 height 16
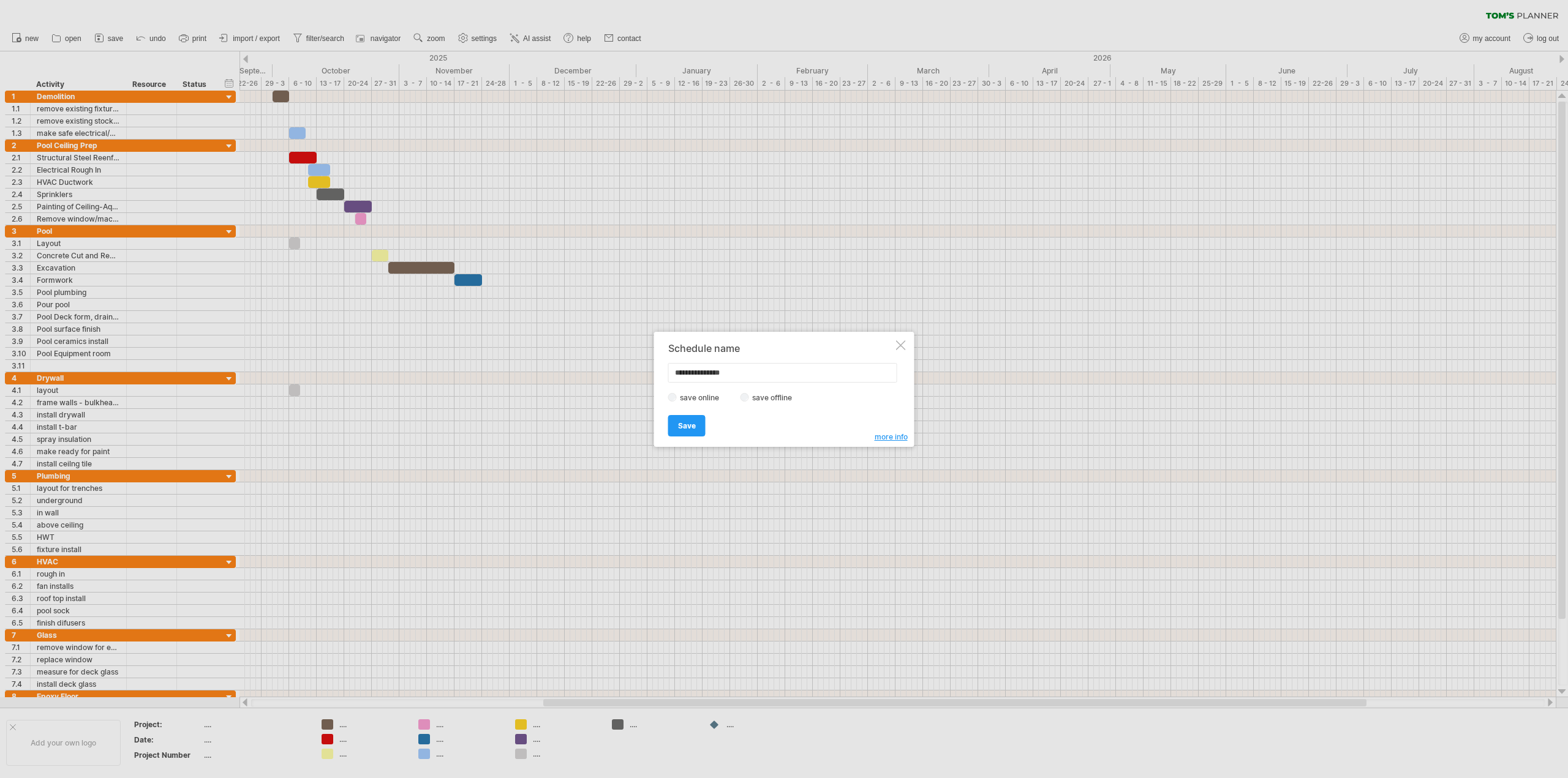
type input "**********"
click at [688, 428] on span "Save" at bounding box center [687, 425] width 18 height 9
click at [877, 345] on div at bounding box center [880, 347] width 10 height 10
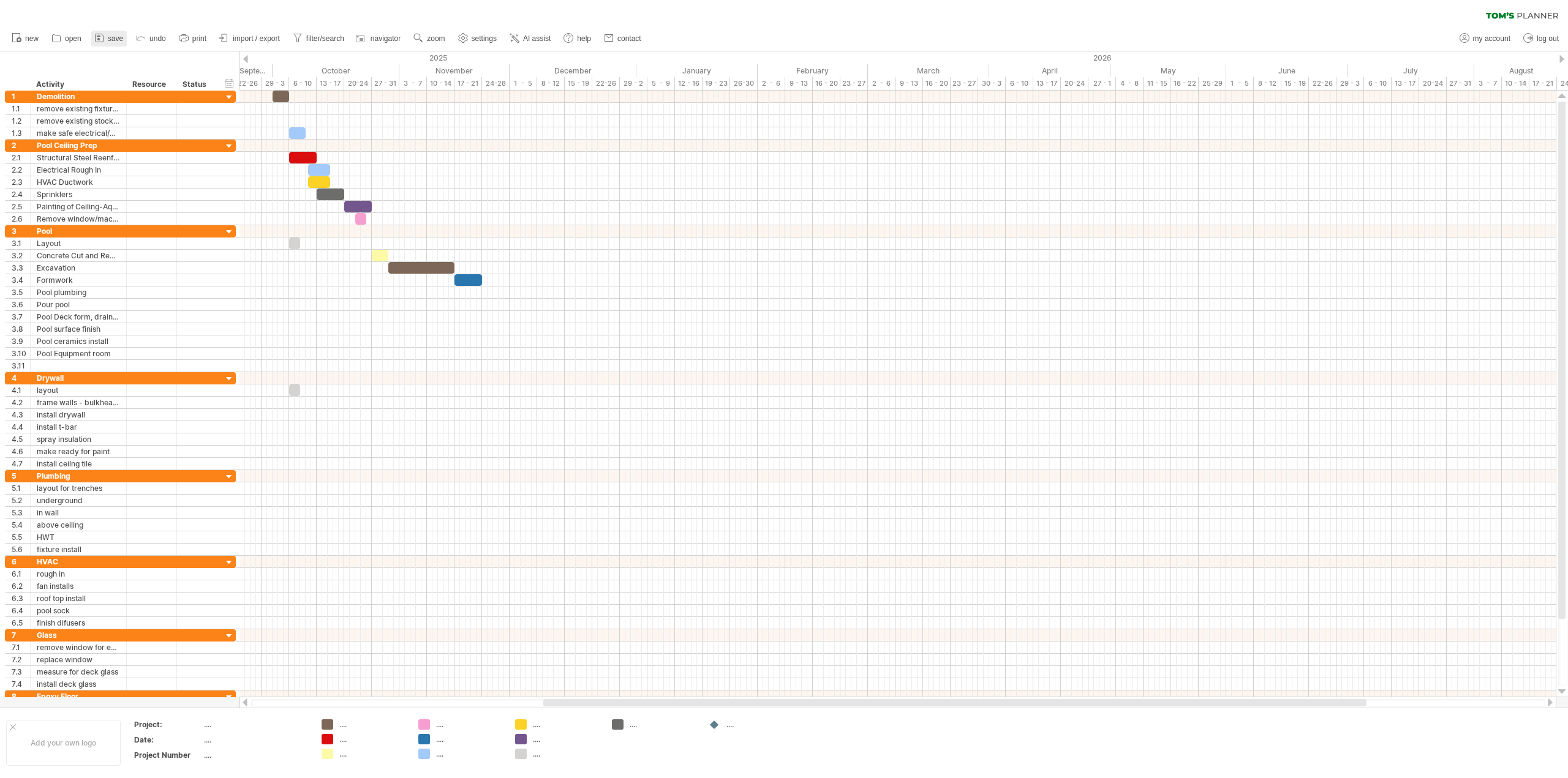
click at [118, 41] on span "save" at bounding box center [115, 38] width 15 height 8
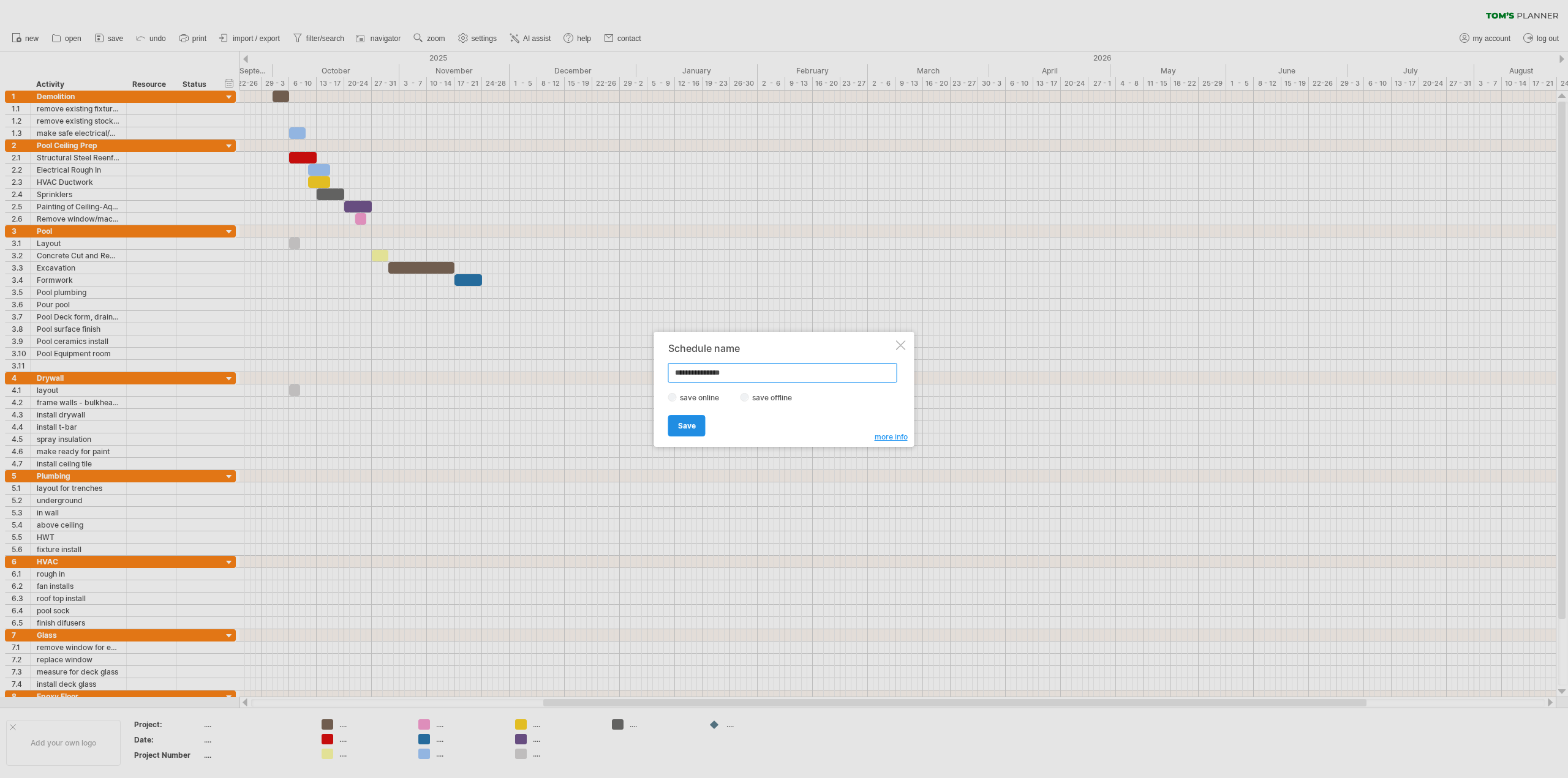
type input "**********"
click at [688, 425] on span "Save" at bounding box center [687, 425] width 18 height 9
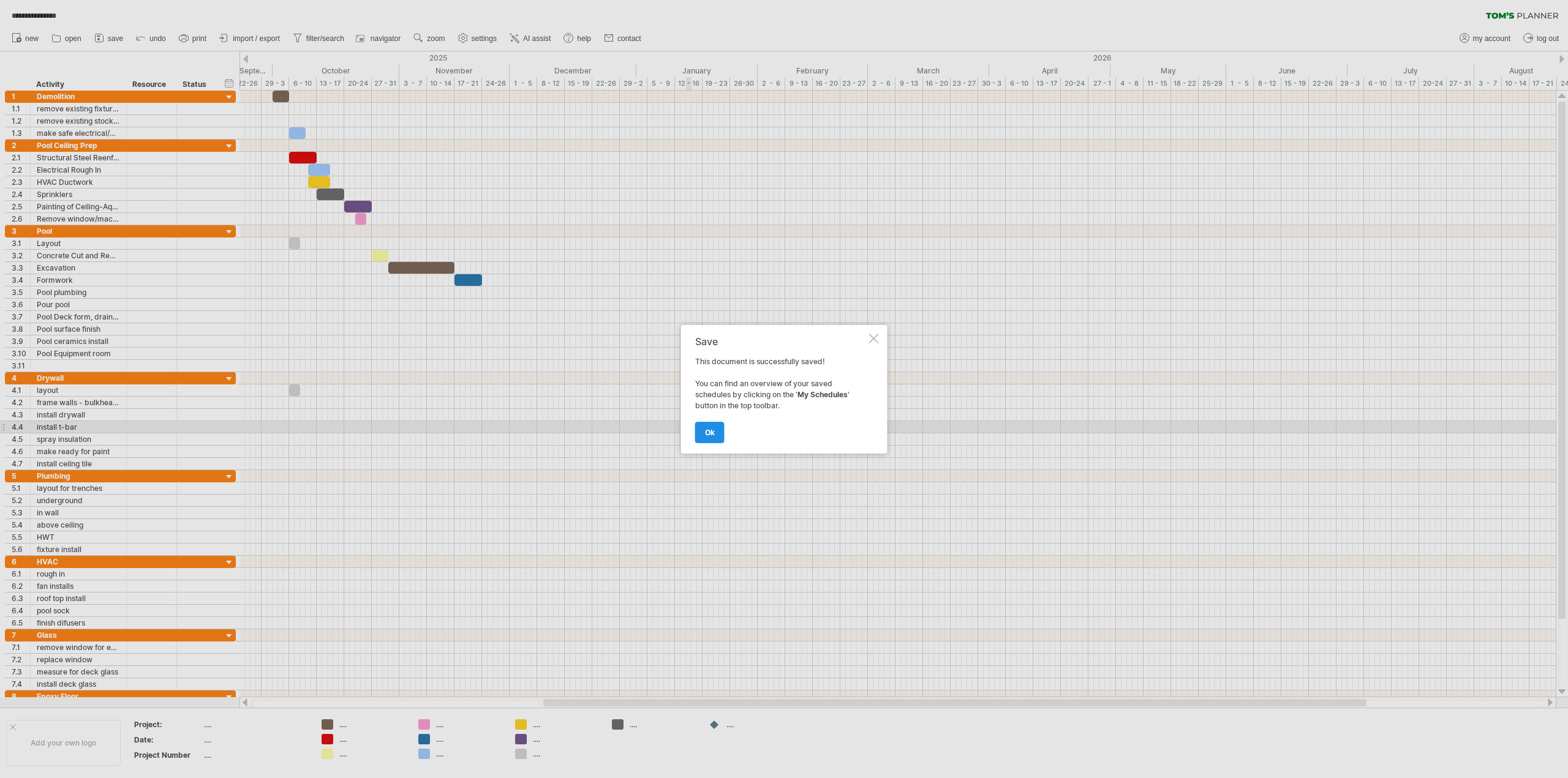
click at [707, 431] on span "ok" at bounding box center [710, 432] width 10 height 9
